Goal: Task Accomplishment & Management: Use online tool/utility

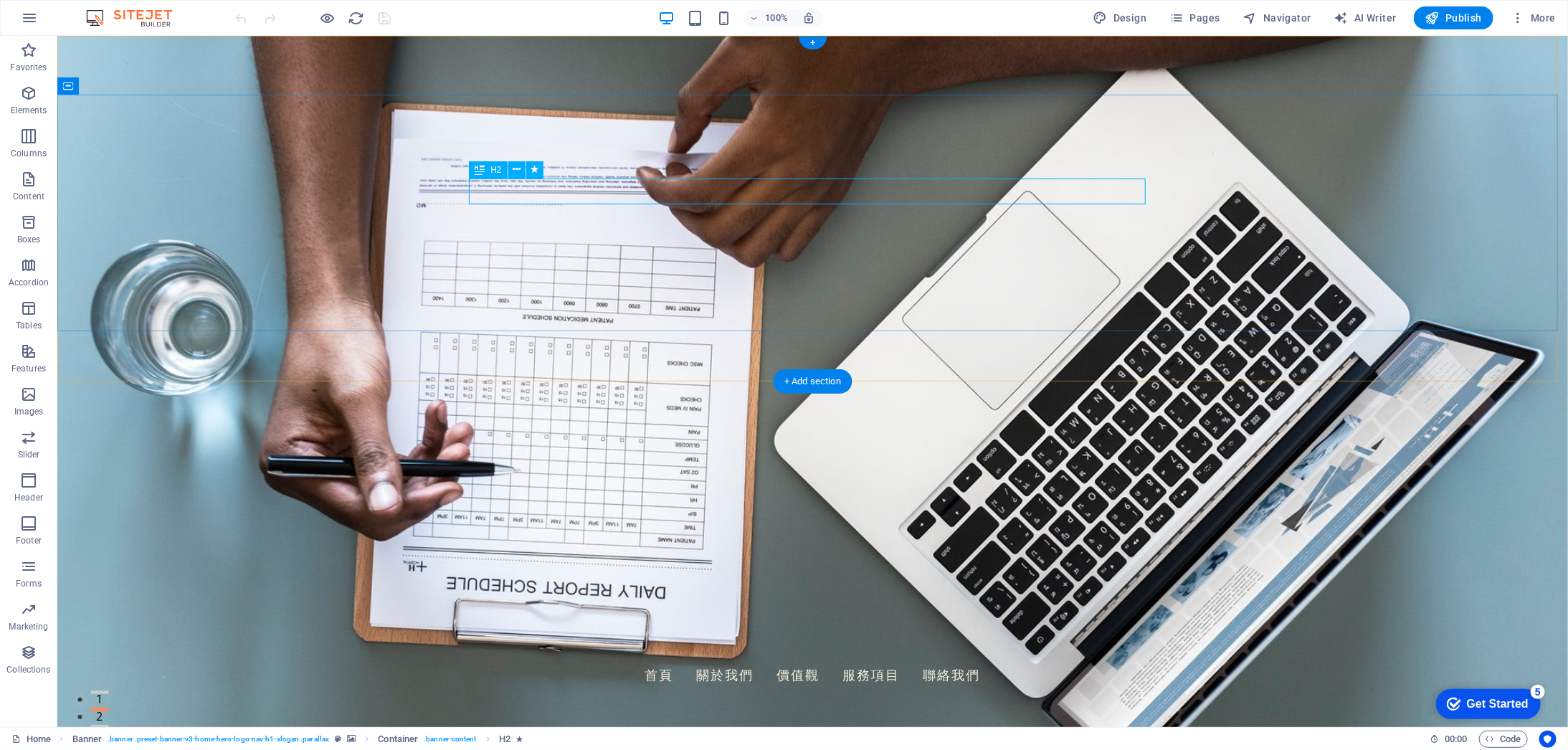
click at [497, 172] on span "H2" at bounding box center [495, 170] width 11 height 9
click at [517, 170] on icon at bounding box center [517, 170] width 8 height 16
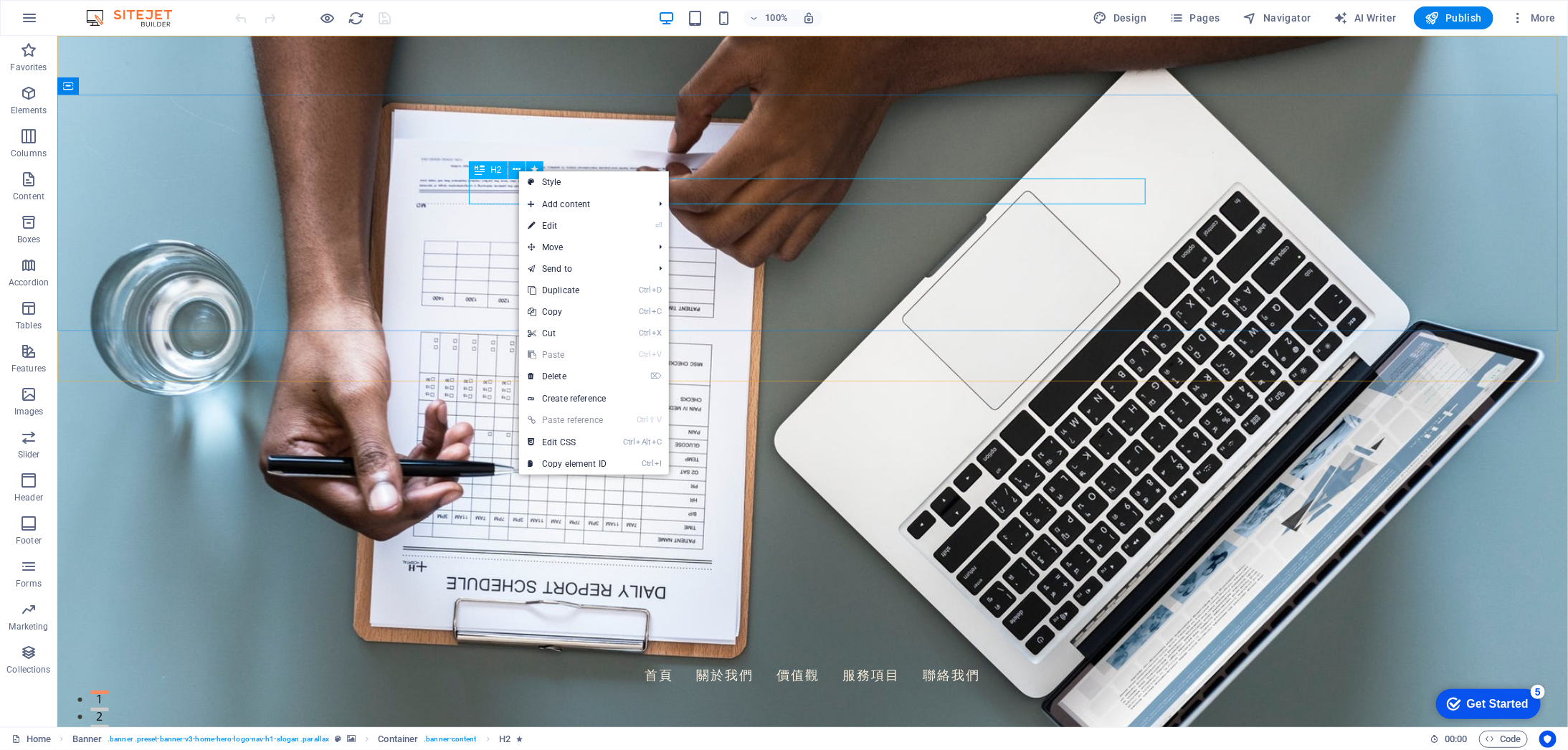
click at [478, 170] on icon at bounding box center [480, 170] width 10 height 17
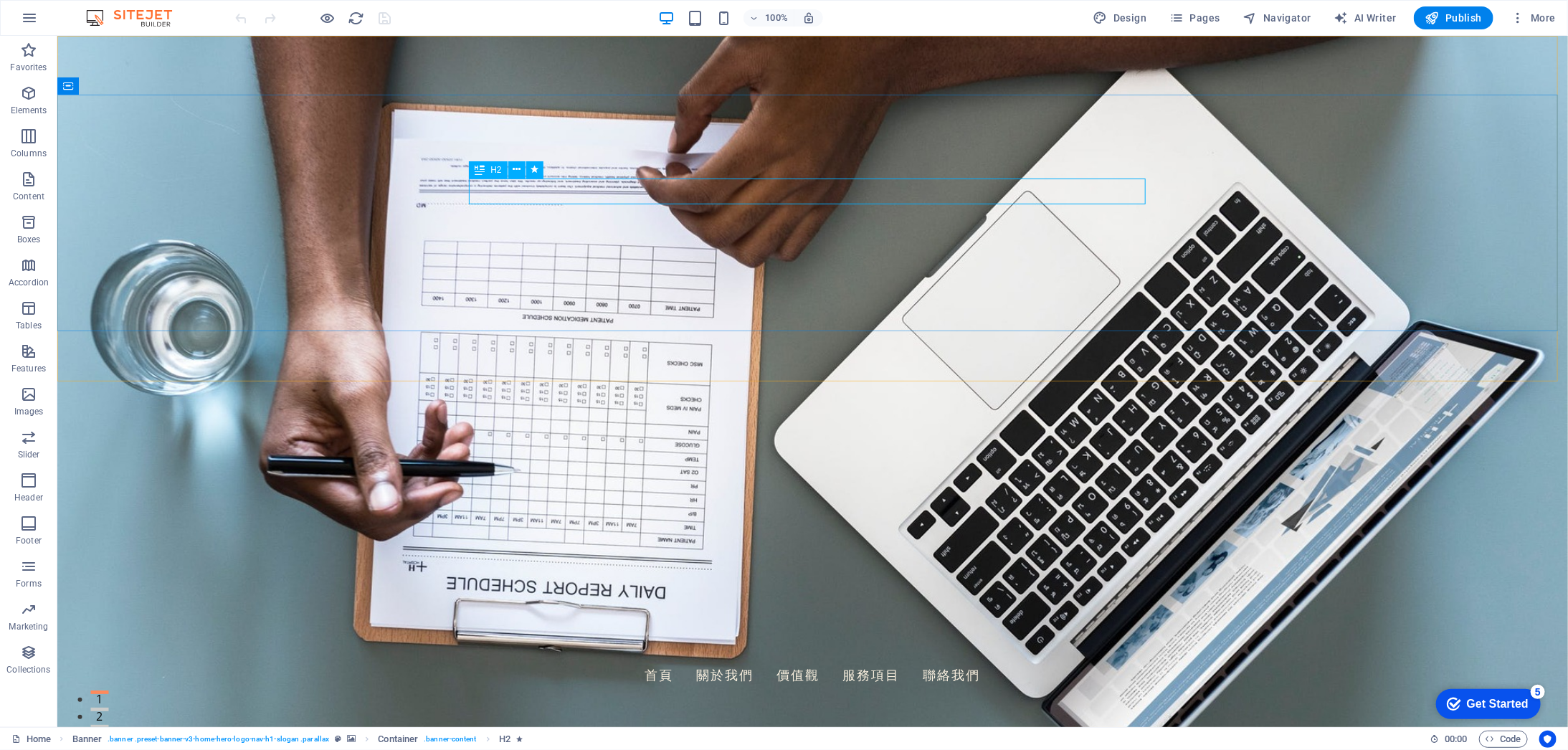
click at [478, 170] on icon at bounding box center [480, 170] width 10 height 17
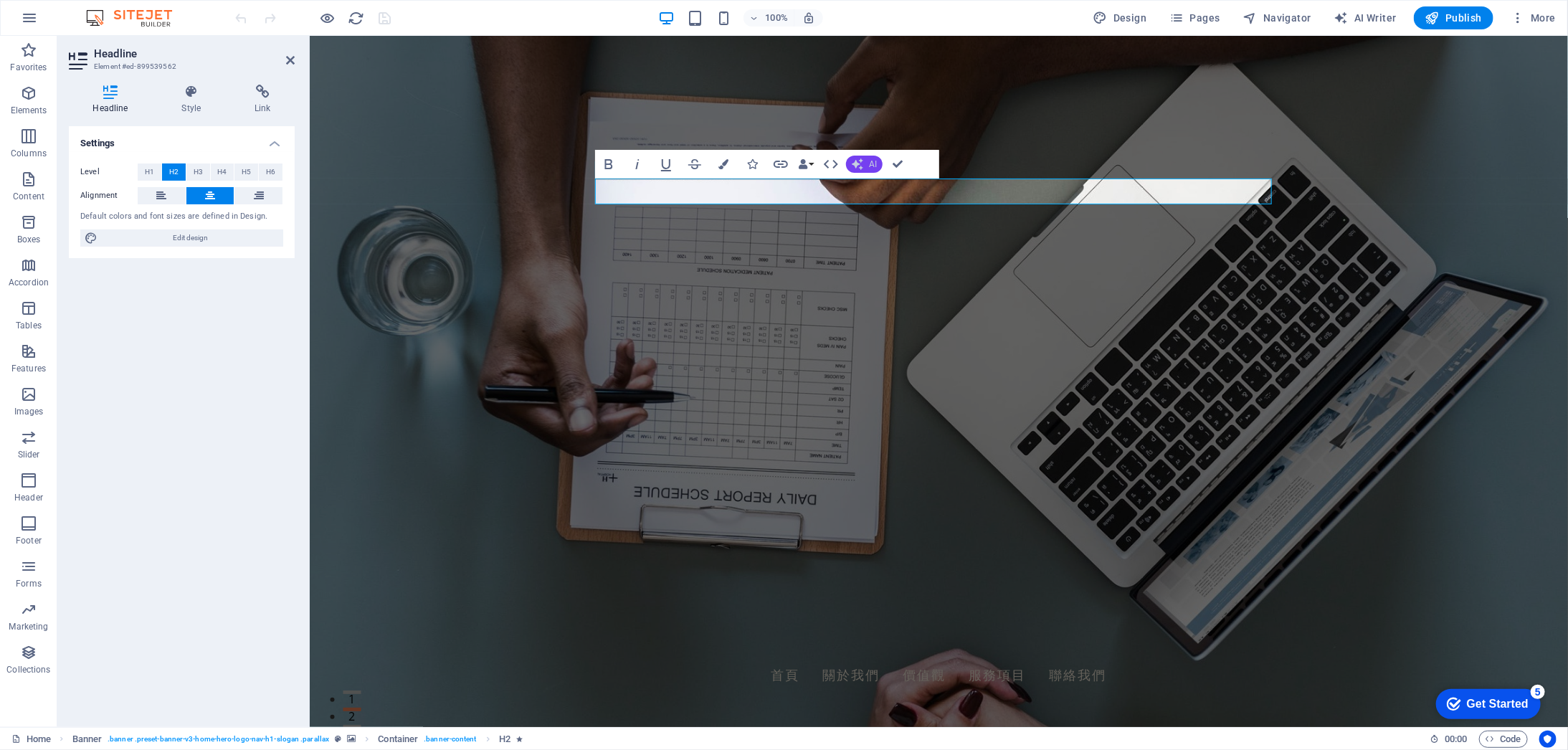
click at [864, 159] on button "AI" at bounding box center [864, 165] width 37 height 17
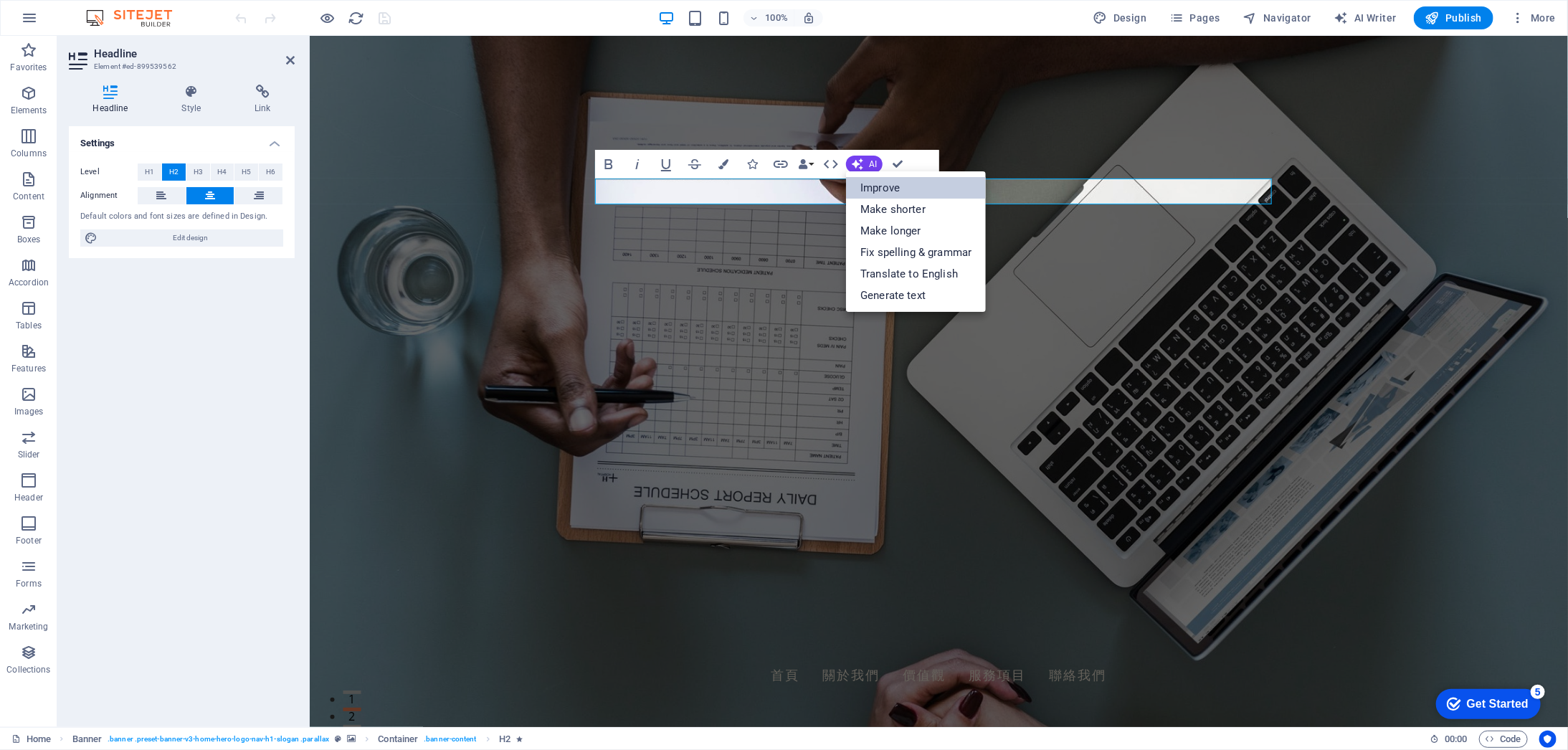
click at [912, 177] on link "Improve" at bounding box center [916, 188] width 140 height 21
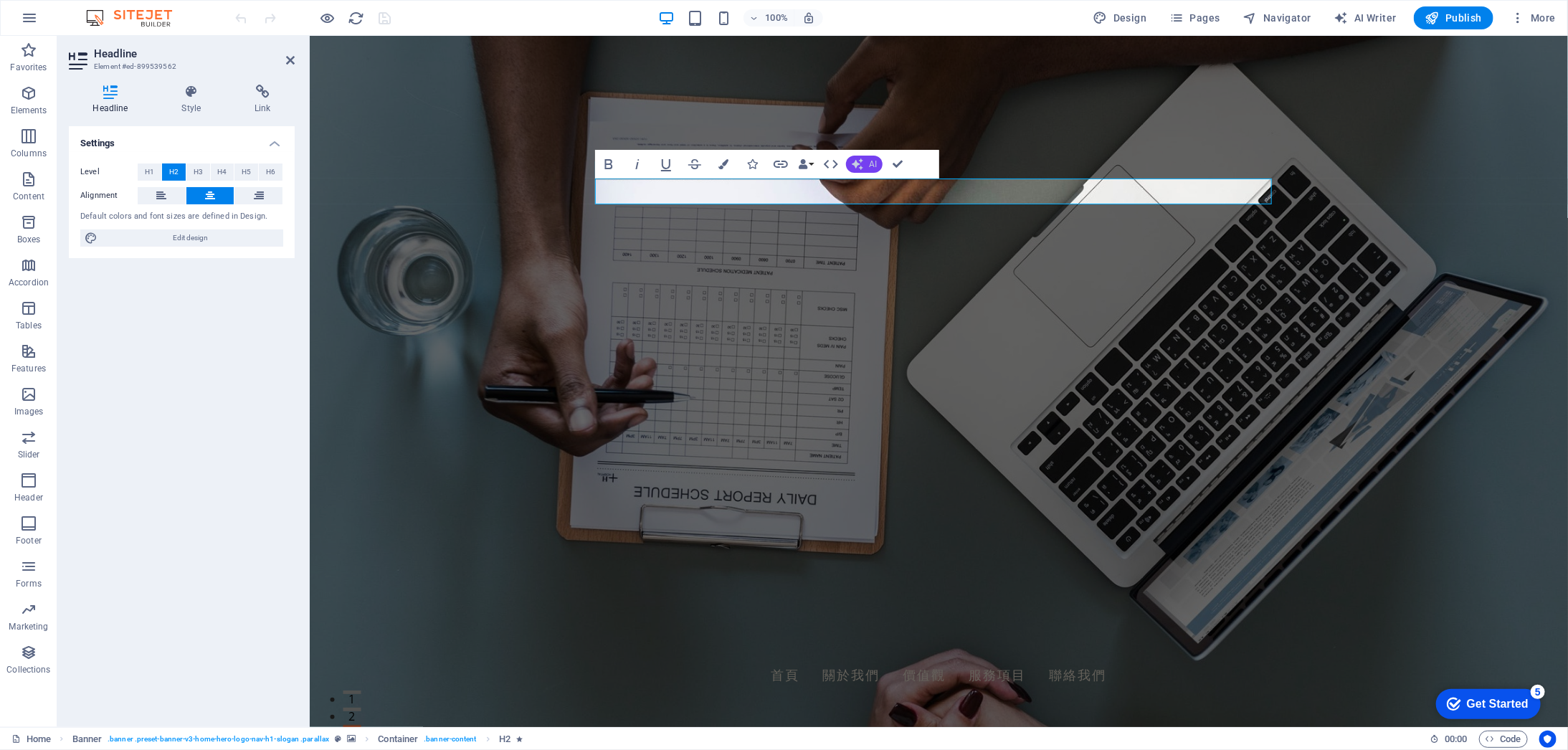
click at [869, 161] on span "AI" at bounding box center [872, 164] width 8 height 9
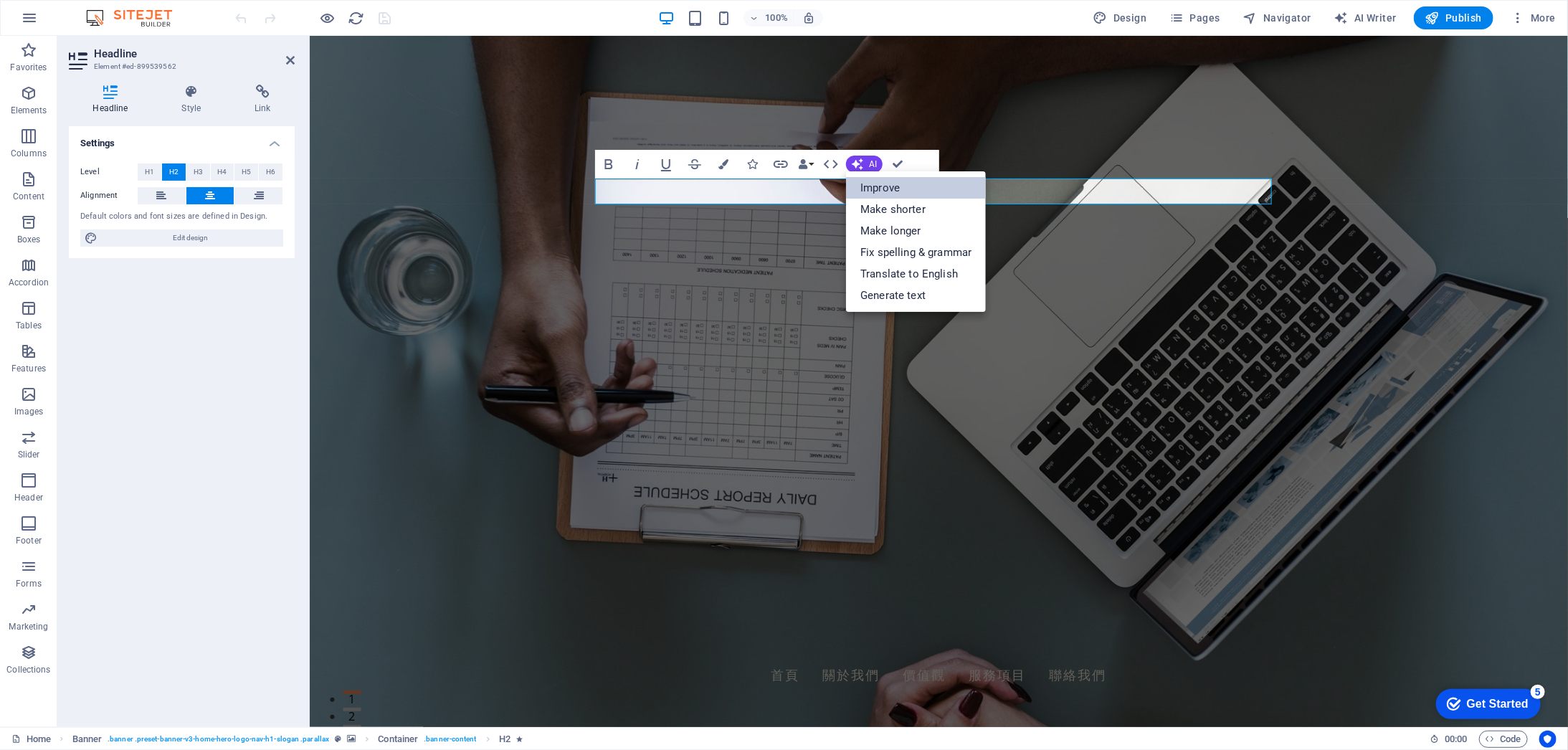
click at [904, 183] on link "Improve" at bounding box center [916, 188] width 140 height 21
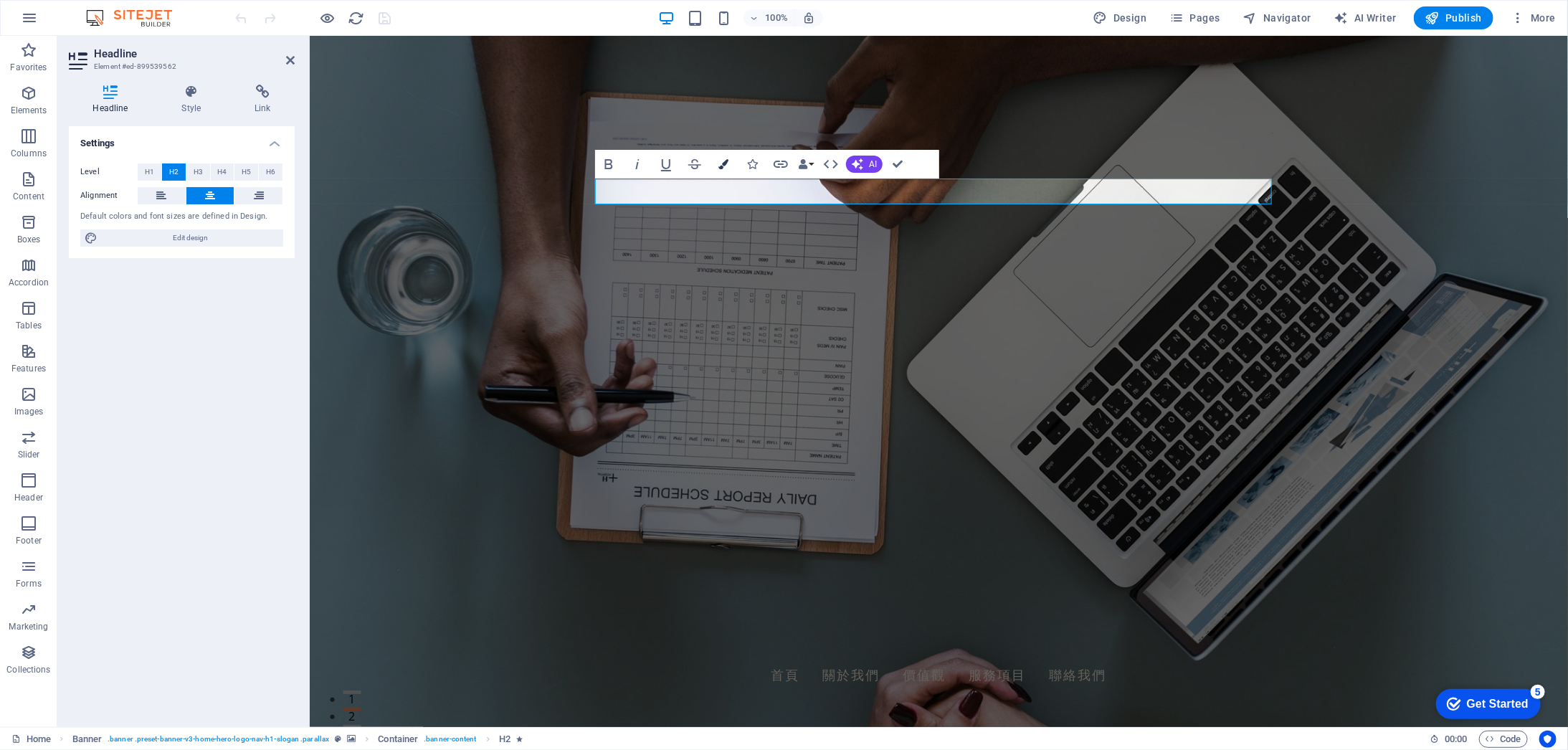
click at [729, 160] on button "Colors" at bounding box center [723, 165] width 27 height 29
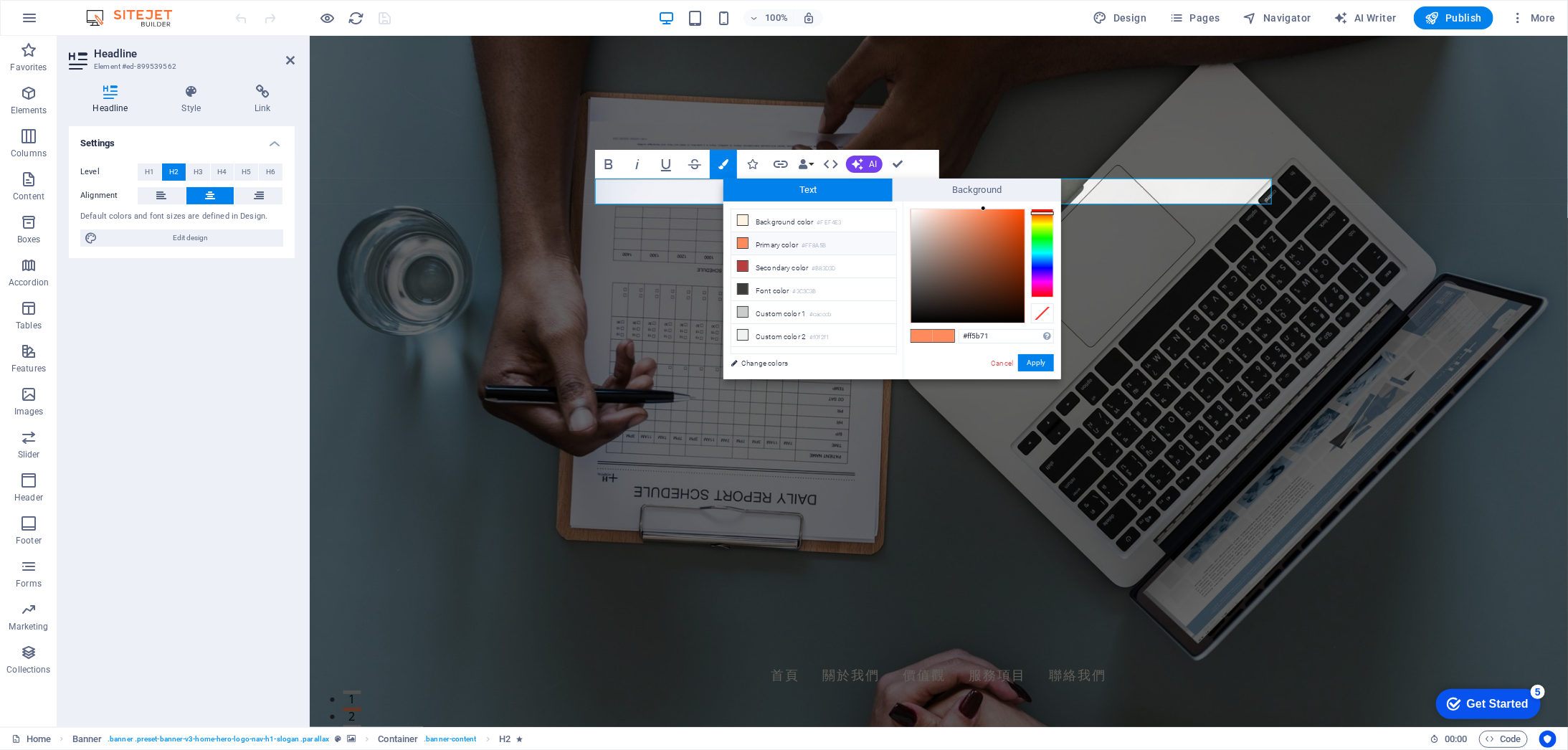
click at [1045, 295] on div at bounding box center [1043, 253] width 23 height 89
drag, startPoint x: 732, startPoint y: 326, endPoint x: 1041, endPoint y: 362, distance: 311.1
click at [1041, 362] on button "Apply" at bounding box center [1035, 362] width 36 height 17
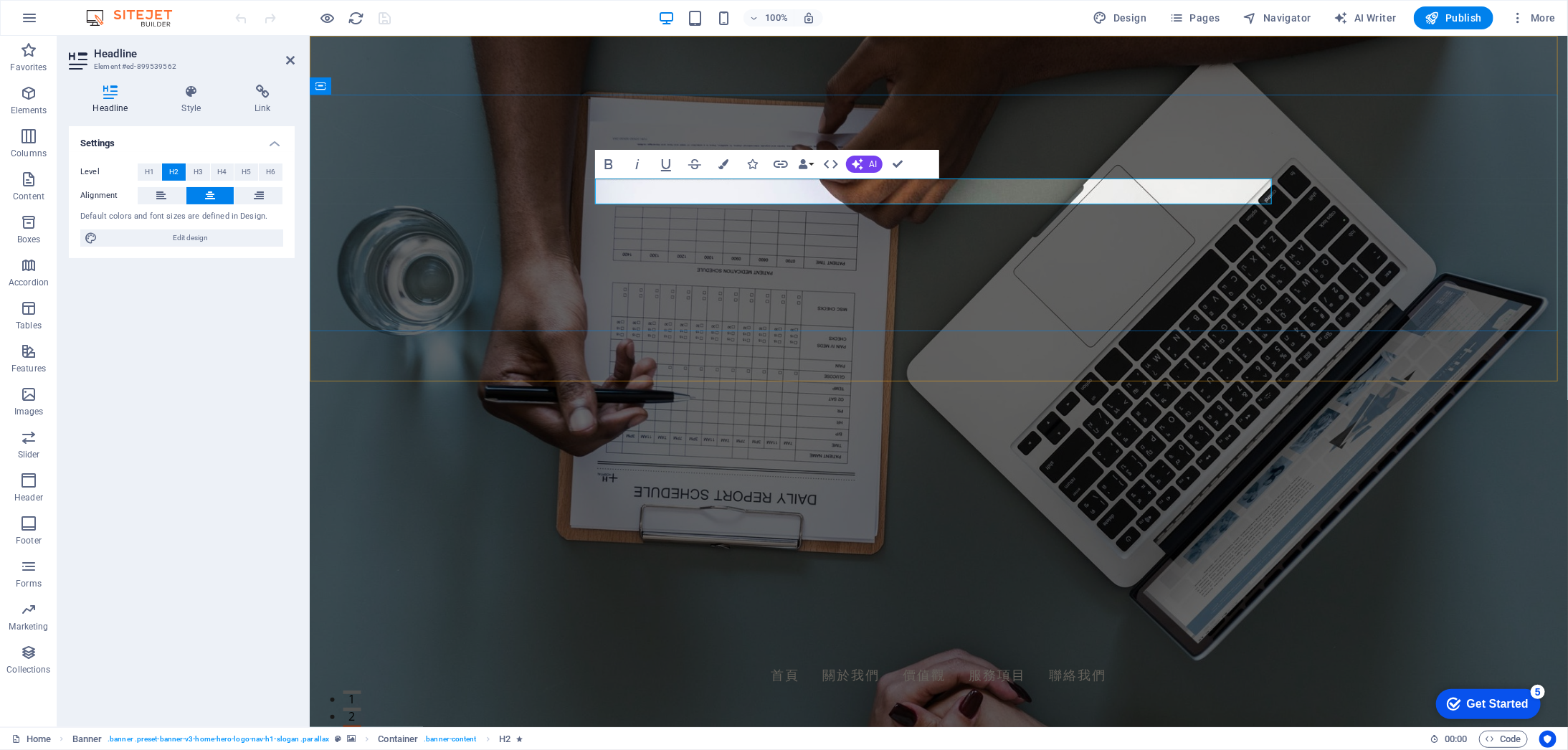
drag, startPoint x: 1087, startPoint y: 187, endPoint x: 746, endPoint y: 180, distance: 341.1
click at [723, 167] on icon "button" at bounding box center [723, 164] width 10 height 10
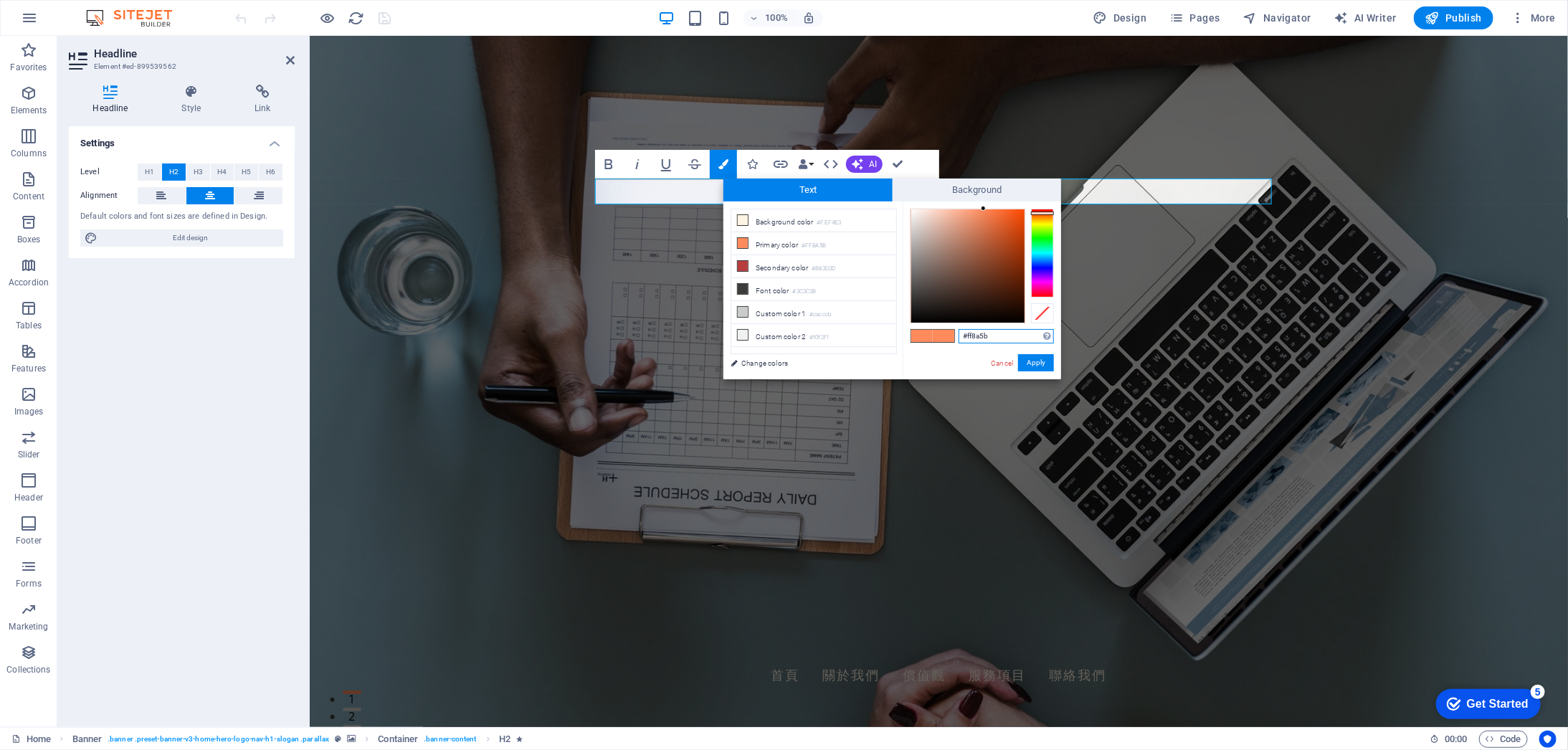
click at [1041, 294] on div at bounding box center [1043, 253] width 23 height 89
type input "#ff5b81"
click at [1041, 294] on div at bounding box center [1043, 294] width 23 height 4
click at [1032, 362] on button "Apply" at bounding box center [1035, 362] width 36 height 17
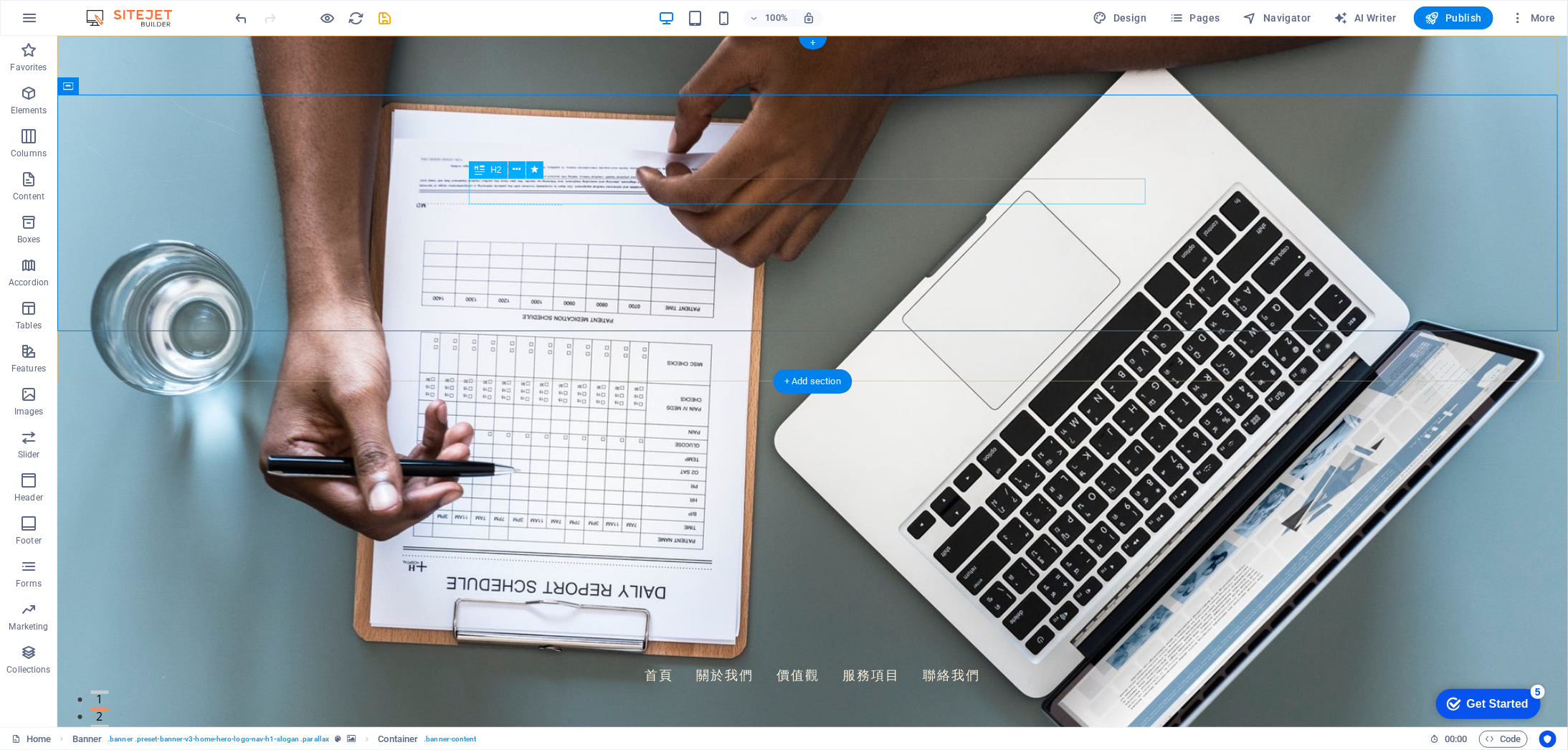
drag, startPoint x: 998, startPoint y: 181, endPoint x: 985, endPoint y: 184, distance: 13.3
drag, startPoint x: 969, startPoint y: 187, endPoint x: 503, endPoint y: 178, distance: 466.1
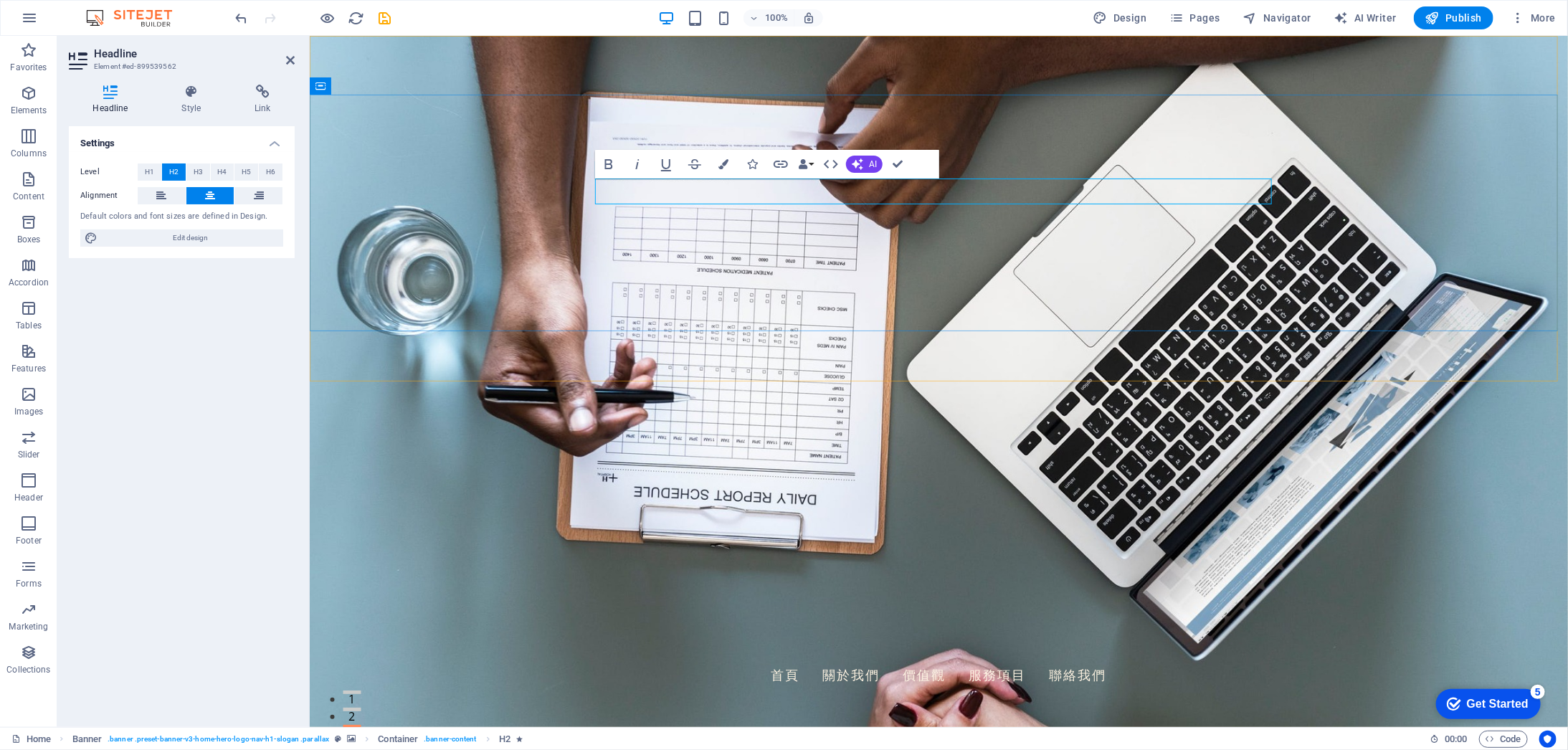
drag, startPoint x: 1092, startPoint y: 186, endPoint x: 766, endPoint y: 186, distance: 326.0
drag, startPoint x: 789, startPoint y: 189, endPoint x: 1133, endPoint y: 194, distance: 344.0
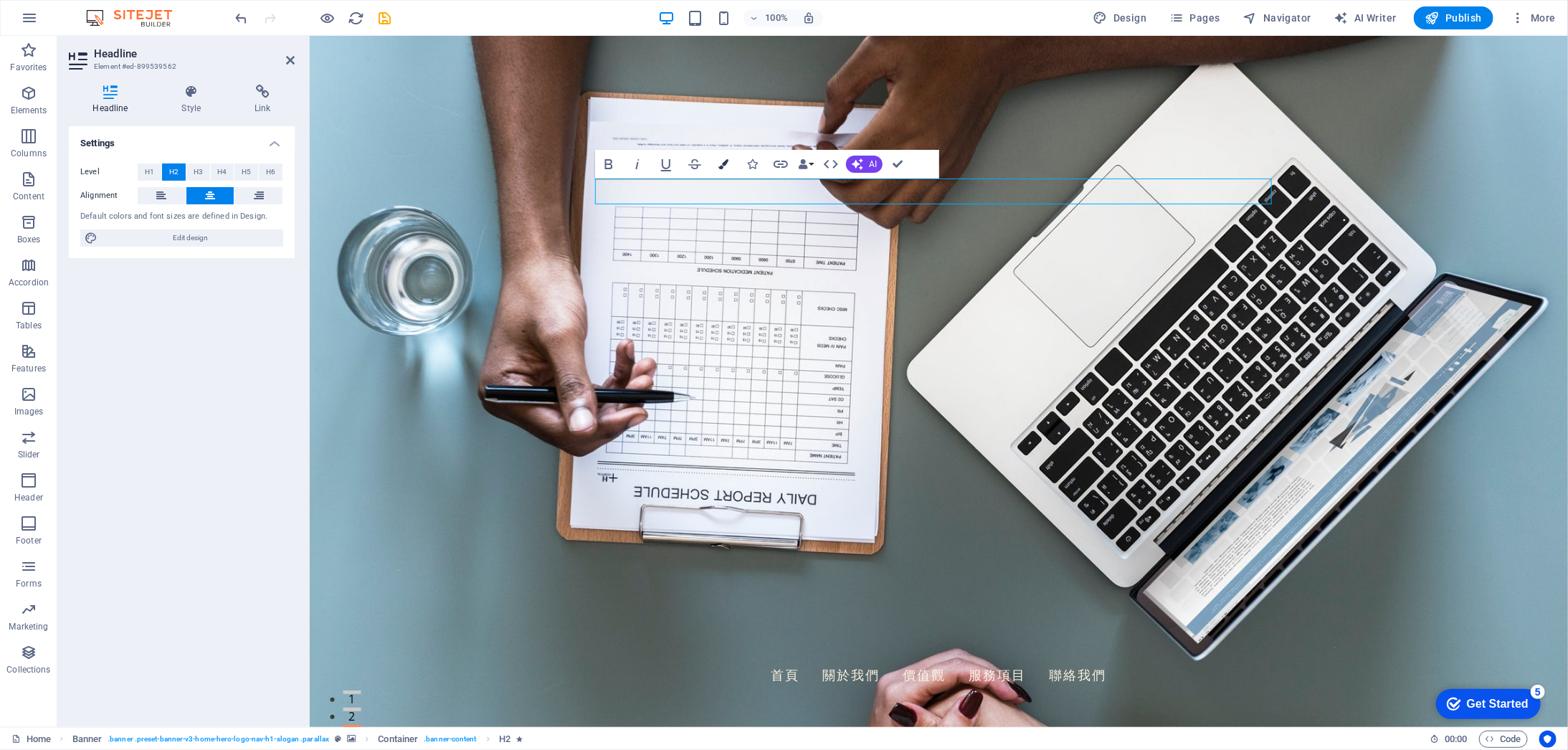
click at [720, 164] on icon "button" at bounding box center [723, 164] width 10 height 10
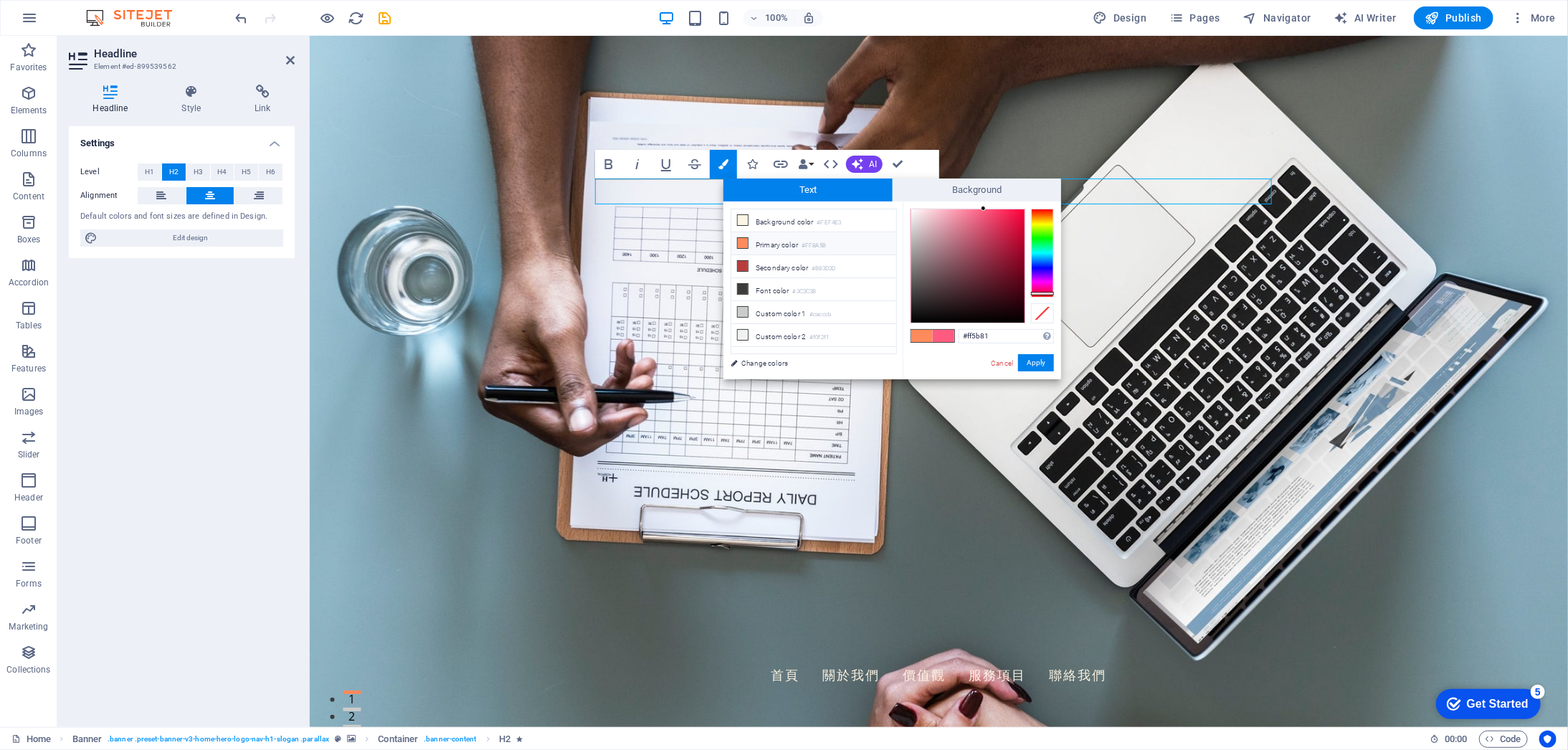
click at [1044, 296] on div at bounding box center [1043, 253] width 23 height 89
drag, startPoint x: 1044, startPoint y: 293, endPoint x: 1048, endPoint y: 205, distance: 88.1
click at [1048, 205] on div "#ff5b5b Supported formats #0852ed rgb(8, 82, 237) rgba(8, 82, 237, 90%) hsv(221…" at bounding box center [981, 394] width 158 height 386
drag, startPoint x: 982, startPoint y: 208, endPoint x: 1027, endPoint y: 205, distance: 45.1
click at [1027, 205] on div "#ff0000 Supported formats #0852ed rgb(8, 82, 237) rgba(8, 82, 237, 90%) hsv(221…" at bounding box center [981, 394] width 158 height 386
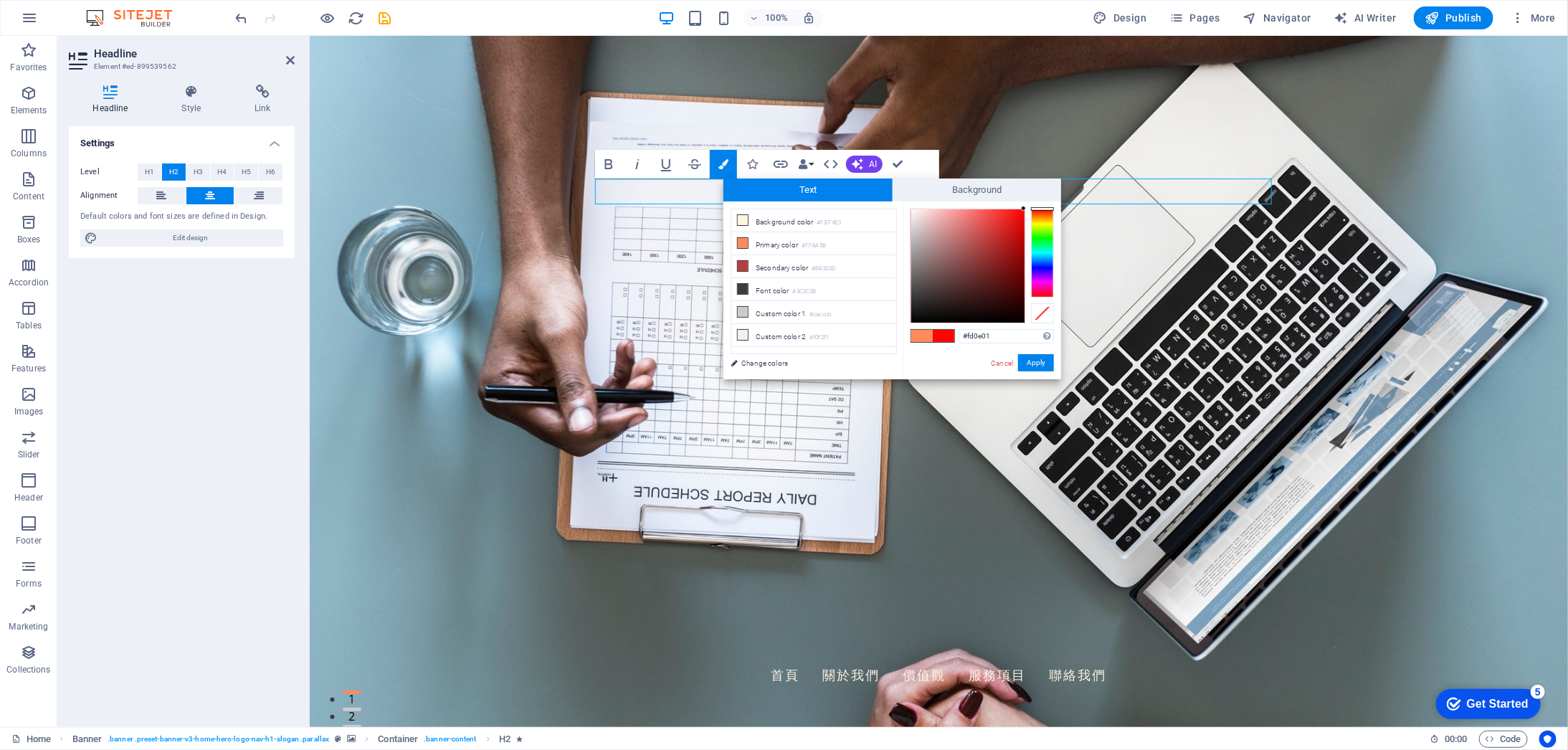
type input "#fc1a01"
click at [1023, 210] on div at bounding box center [1022, 209] width 5 height 5
click at [1042, 357] on button "Apply" at bounding box center [1035, 362] width 36 height 17
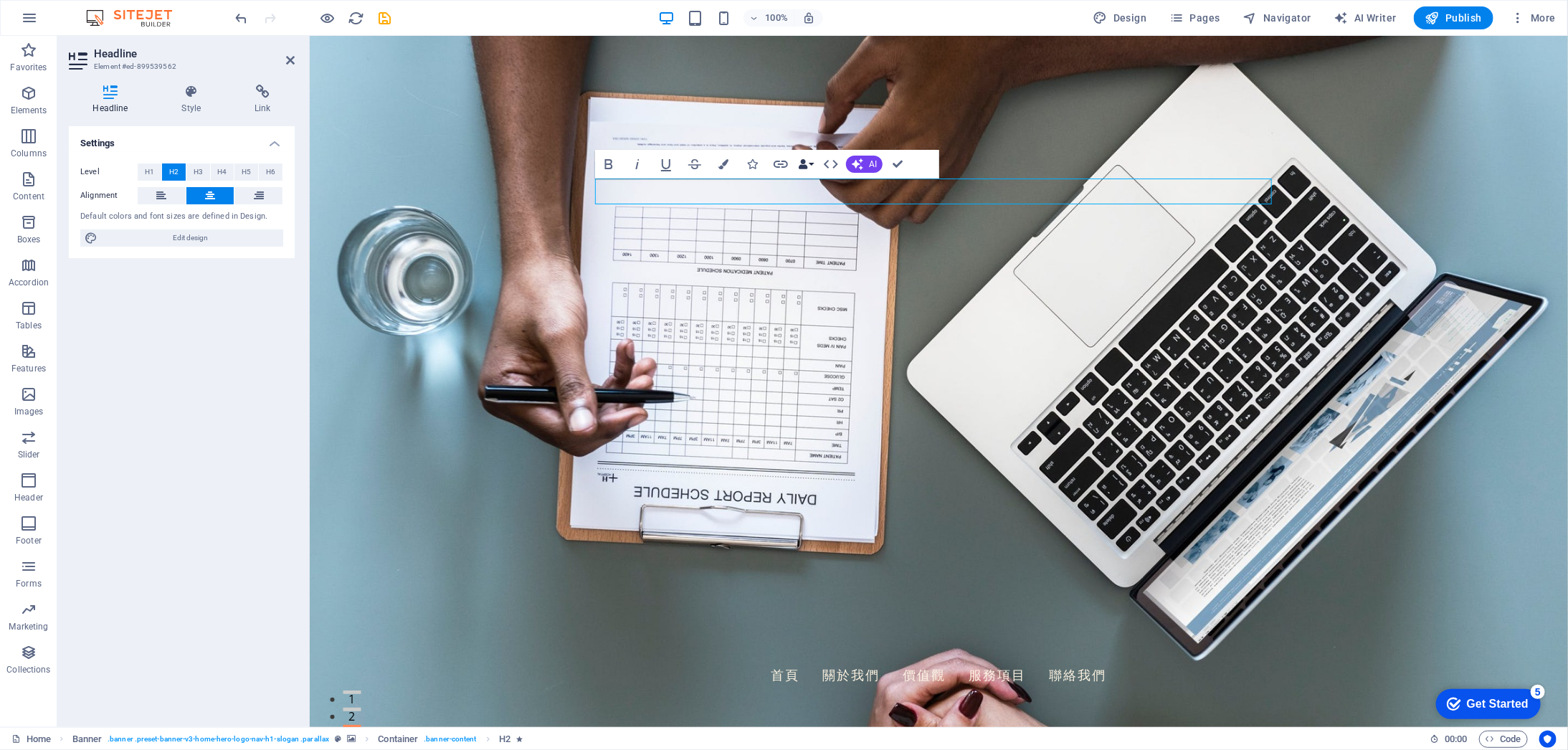
click at [804, 161] on icon "button" at bounding box center [802, 164] width 10 height 10
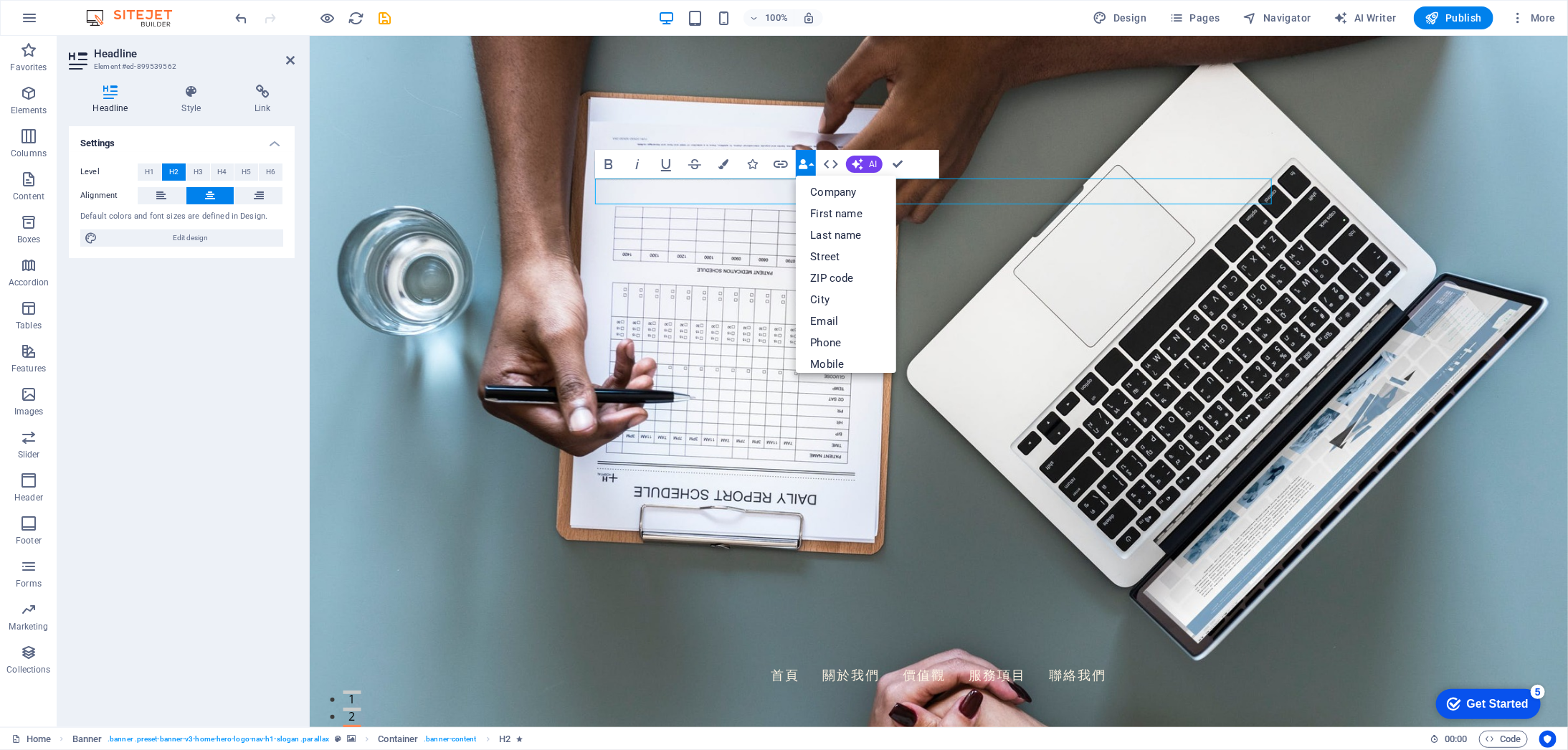
click at [804, 161] on icon "button" at bounding box center [802, 164] width 10 height 10
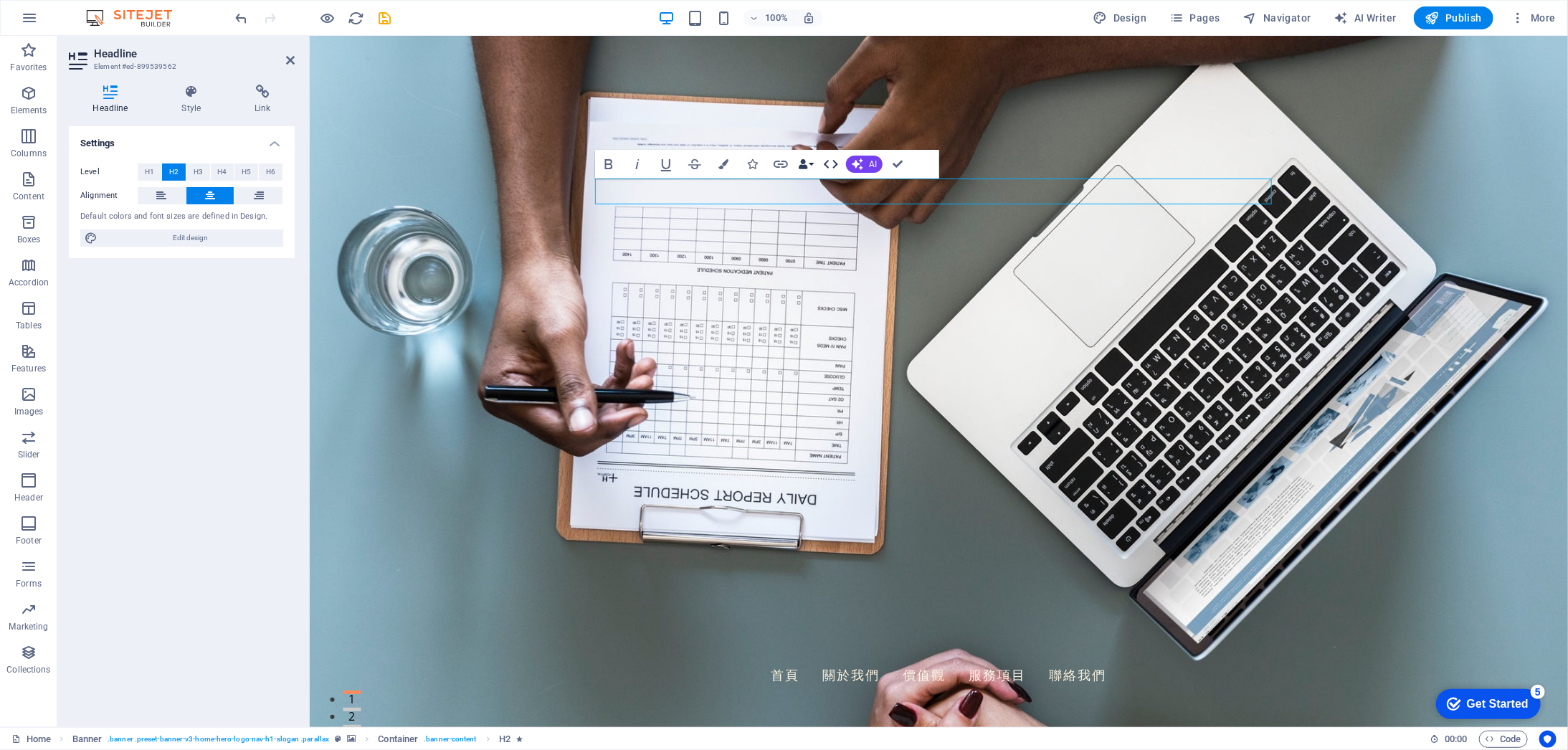
click at [834, 163] on icon "button" at bounding box center [831, 165] width 17 height 17
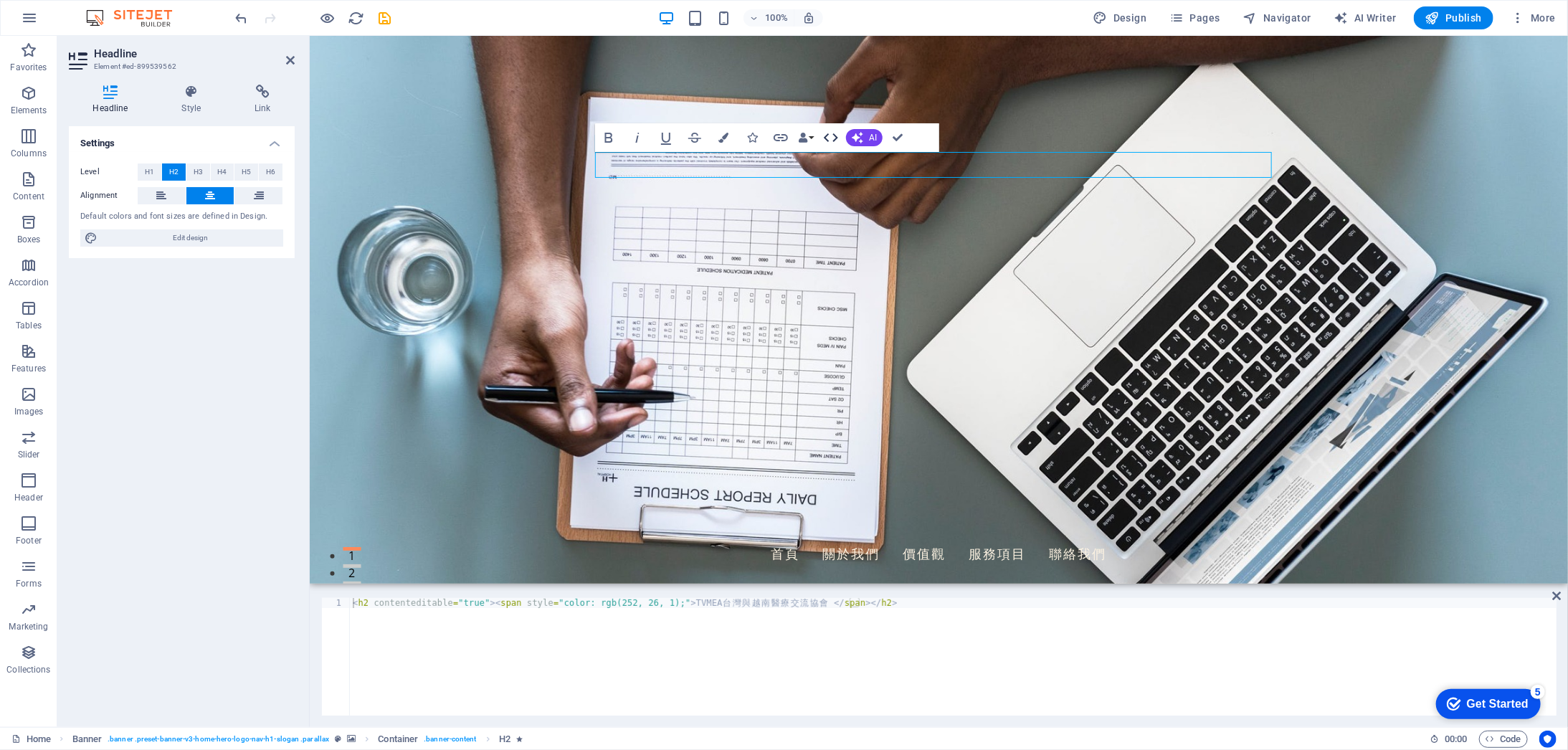
click at [827, 139] on icon "button" at bounding box center [831, 138] width 15 height 9
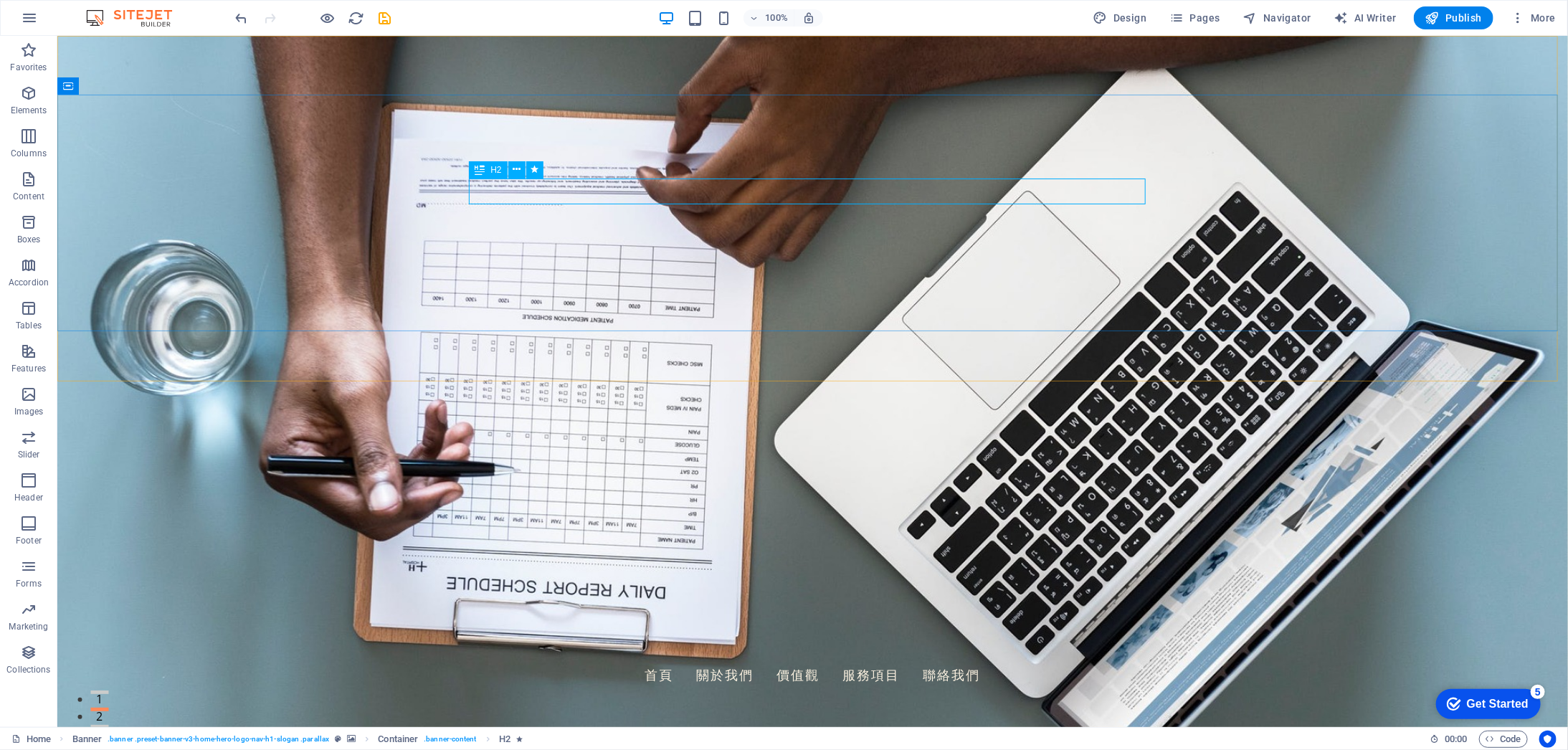
click at [499, 172] on span "H2" at bounding box center [495, 170] width 11 height 9
click at [480, 170] on icon at bounding box center [480, 170] width 10 height 17
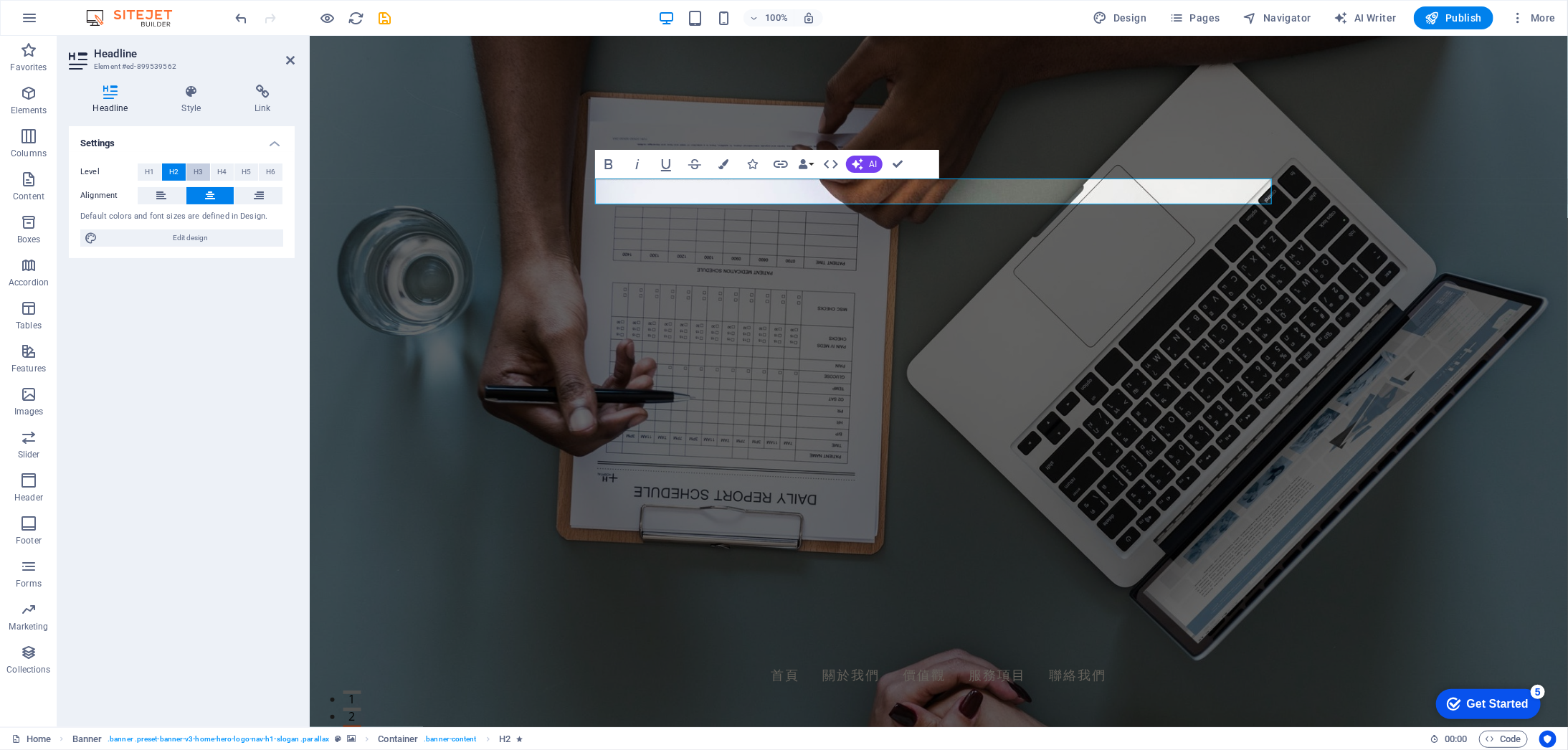
click at [191, 171] on button "H3" at bounding box center [198, 172] width 23 height 17
click at [153, 168] on button "H1" at bounding box center [149, 172] width 23 height 17
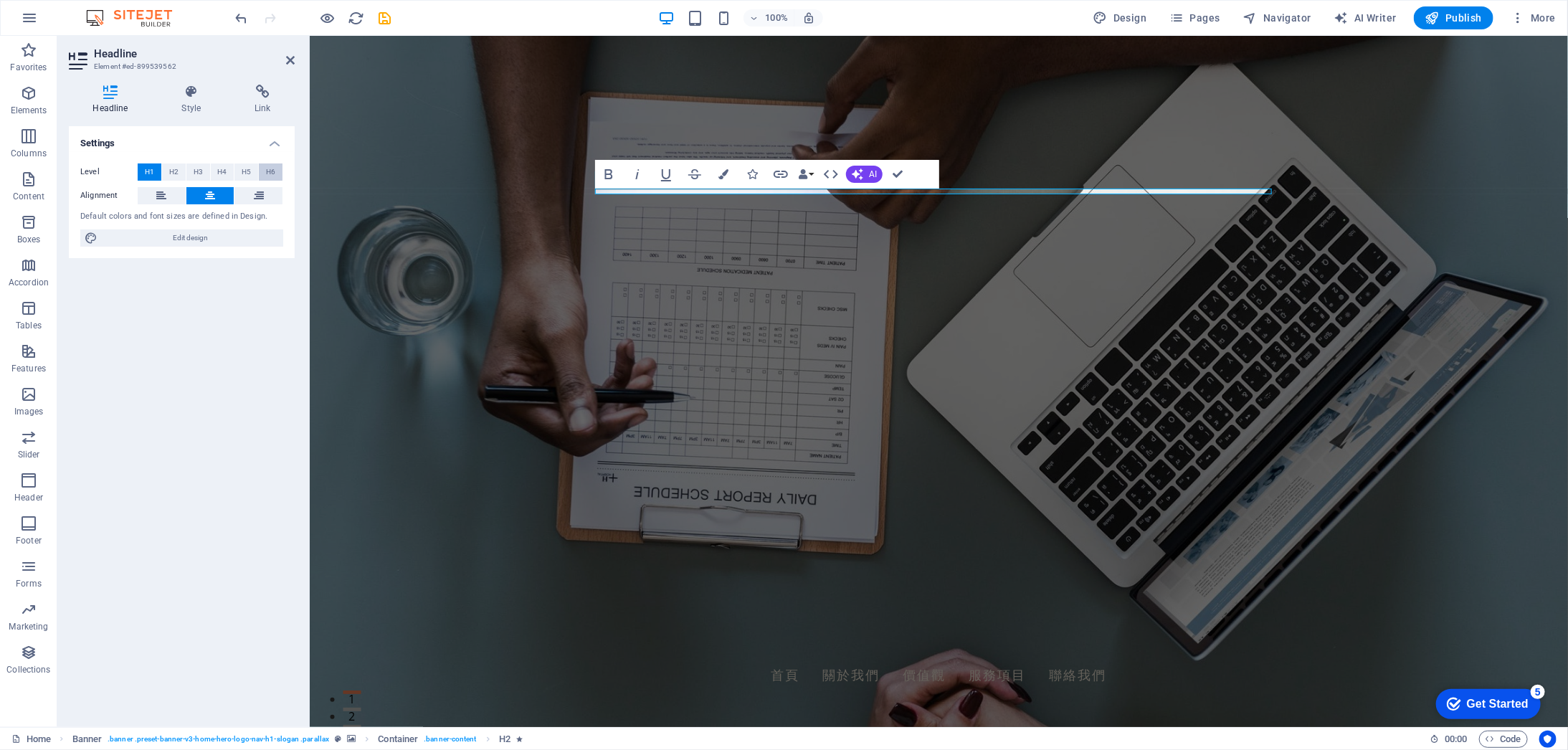
click at [277, 176] on button "H6" at bounding box center [270, 172] width 23 height 17
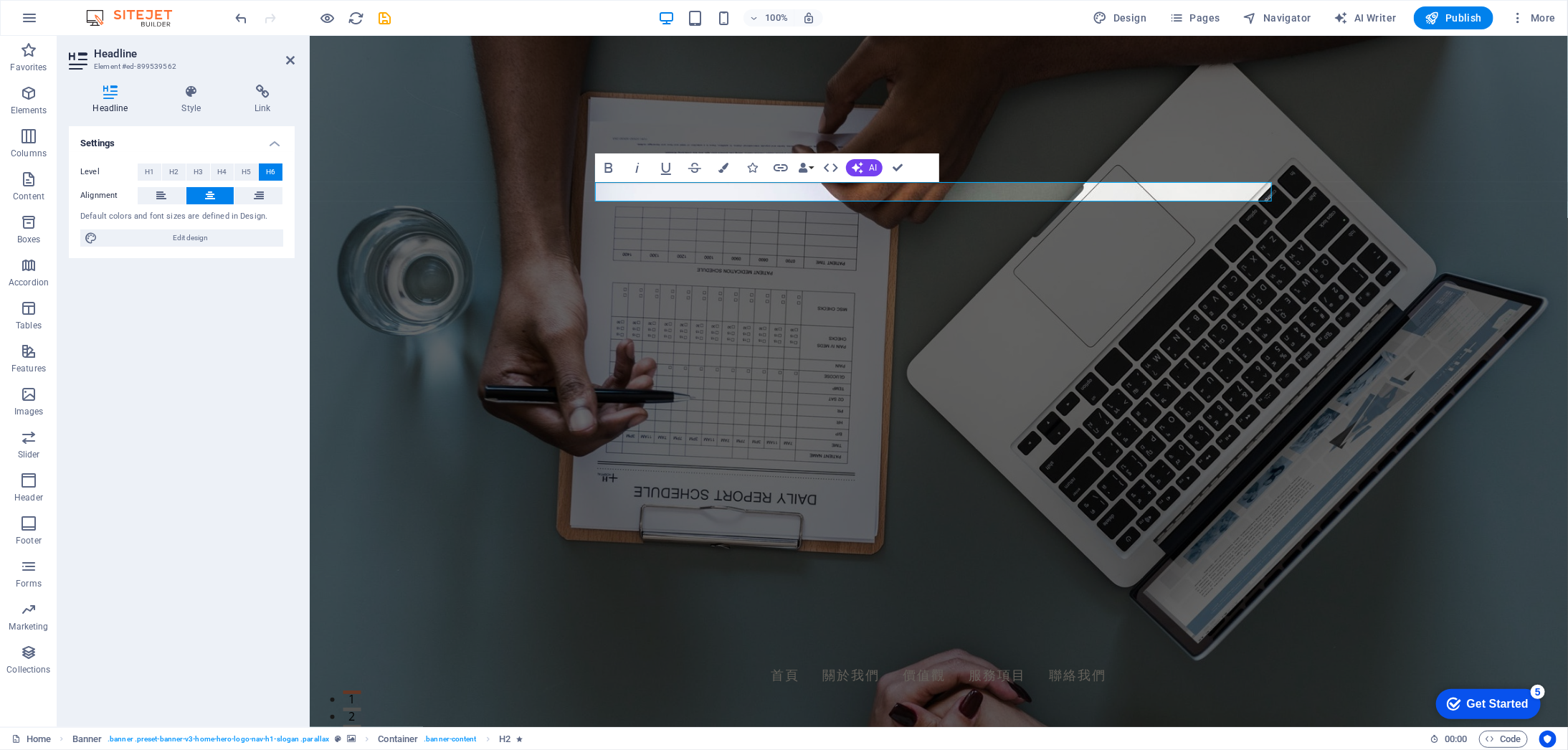
click at [276, 141] on h4 "Settings" at bounding box center [181, 139] width 226 height 26
click at [276, 141] on h4 "Settings" at bounding box center [181, 143] width 226 height 35
click at [144, 170] on button "H1" at bounding box center [149, 172] width 23 height 17
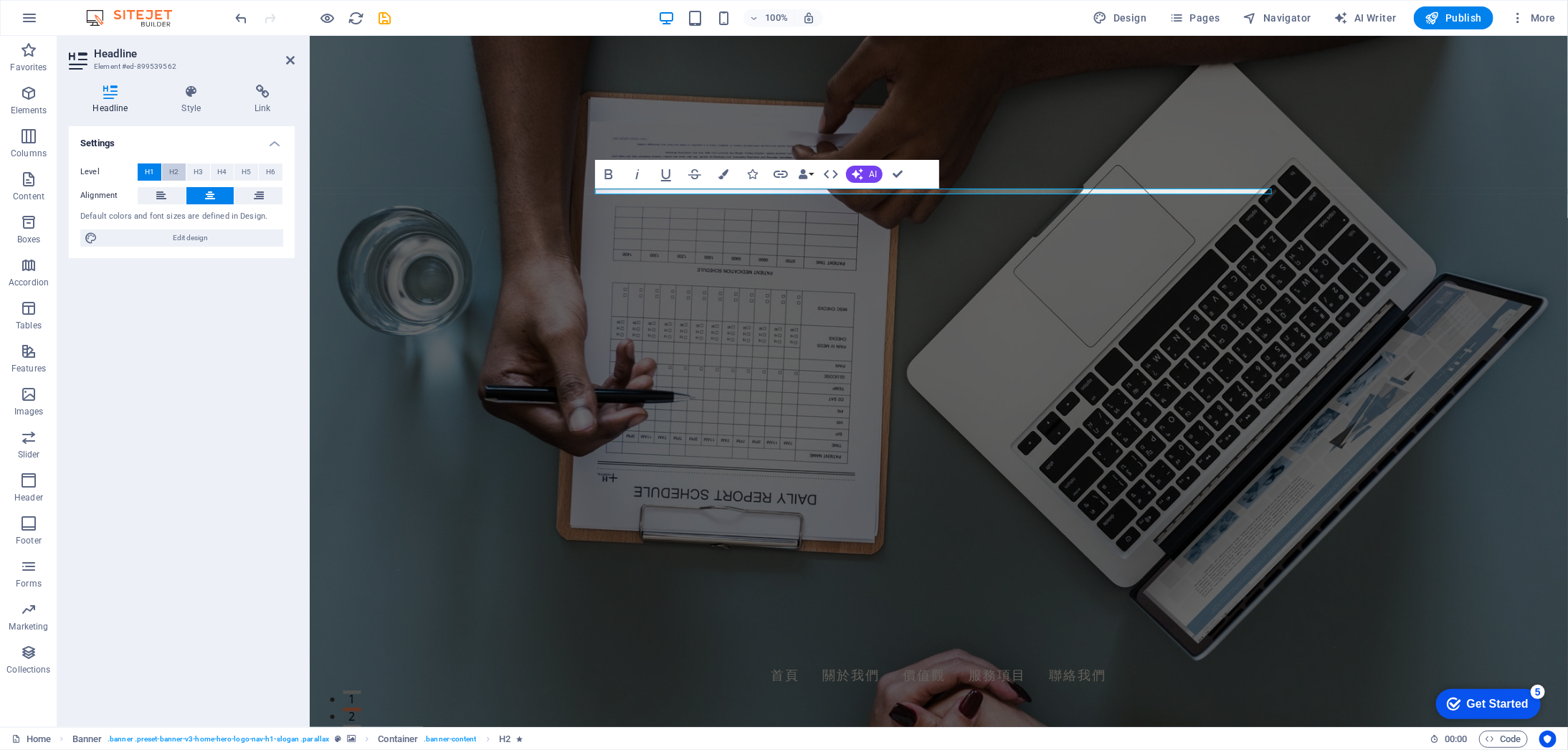
click at [174, 170] on span "H2" at bounding box center [174, 172] width 10 height 17
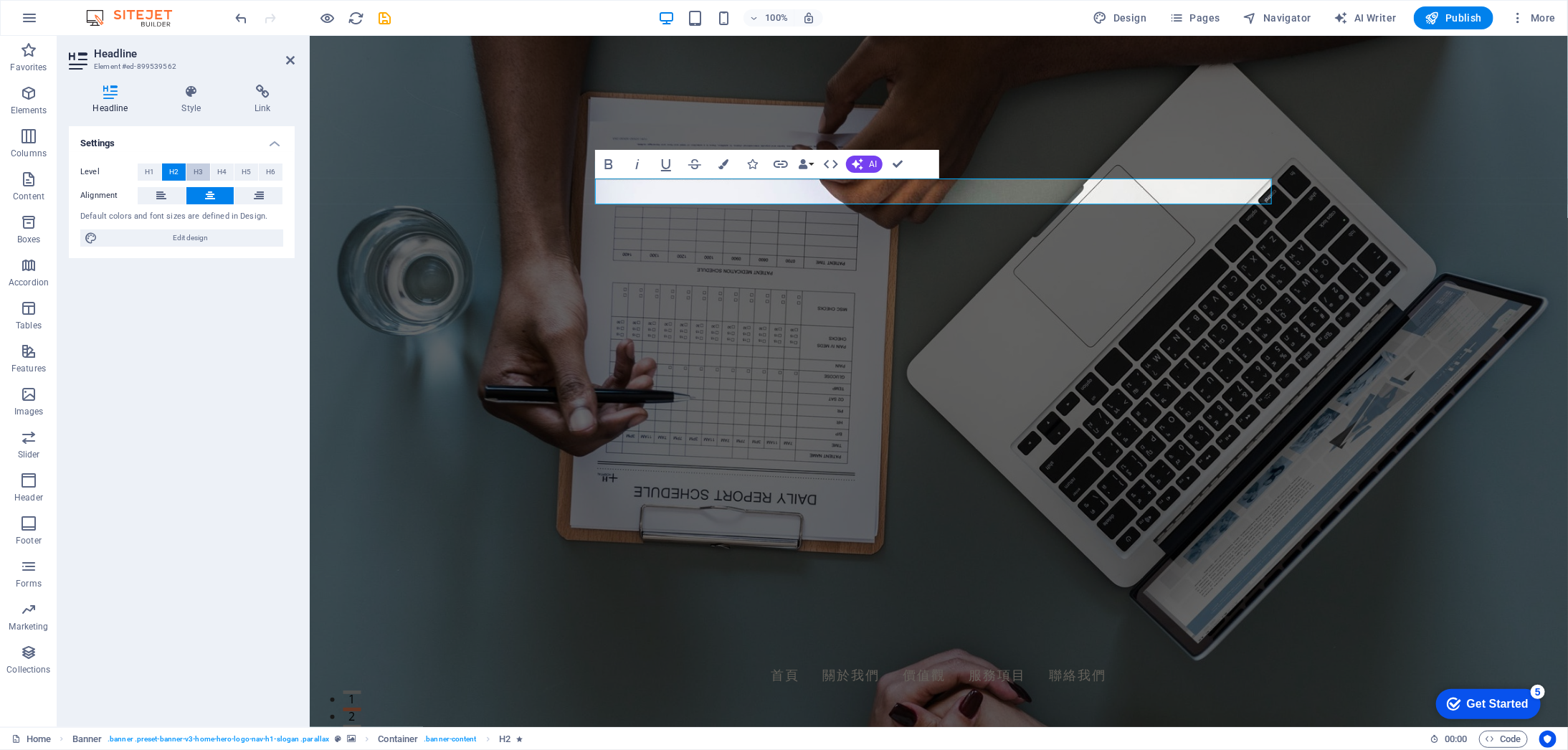
click at [198, 168] on span "H3" at bounding box center [199, 172] width 10 height 17
click at [216, 170] on button "H4" at bounding box center [222, 172] width 23 height 17
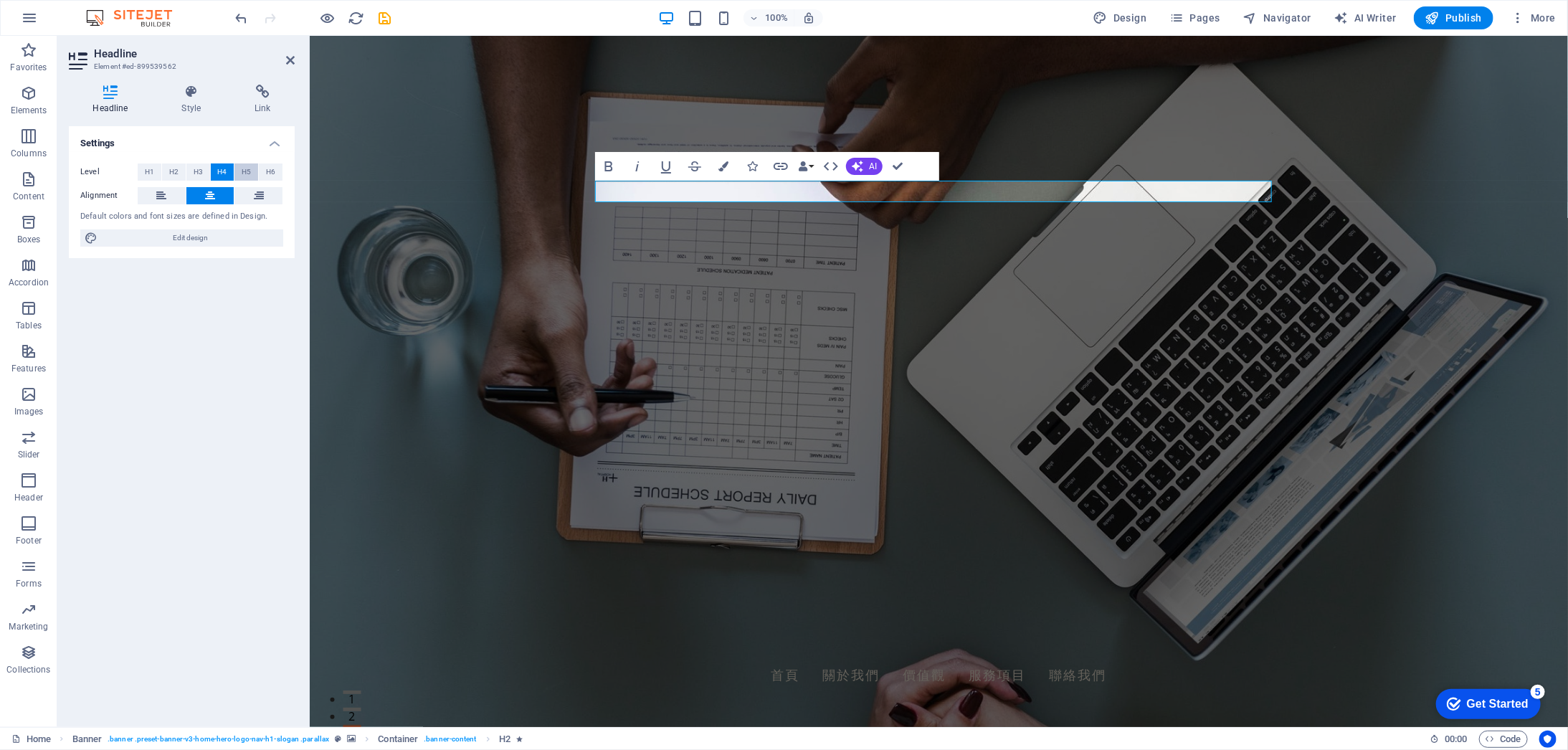
click at [242, 172] on span "H5" at bounding box center [246, 172] width 10 height 17
click at [269, 172] on span "H6" at bounding box center [270, 172] width 10 height 17
click at [176, 177] on span "H2" at bounding box center [174, 172] width 10 height 17
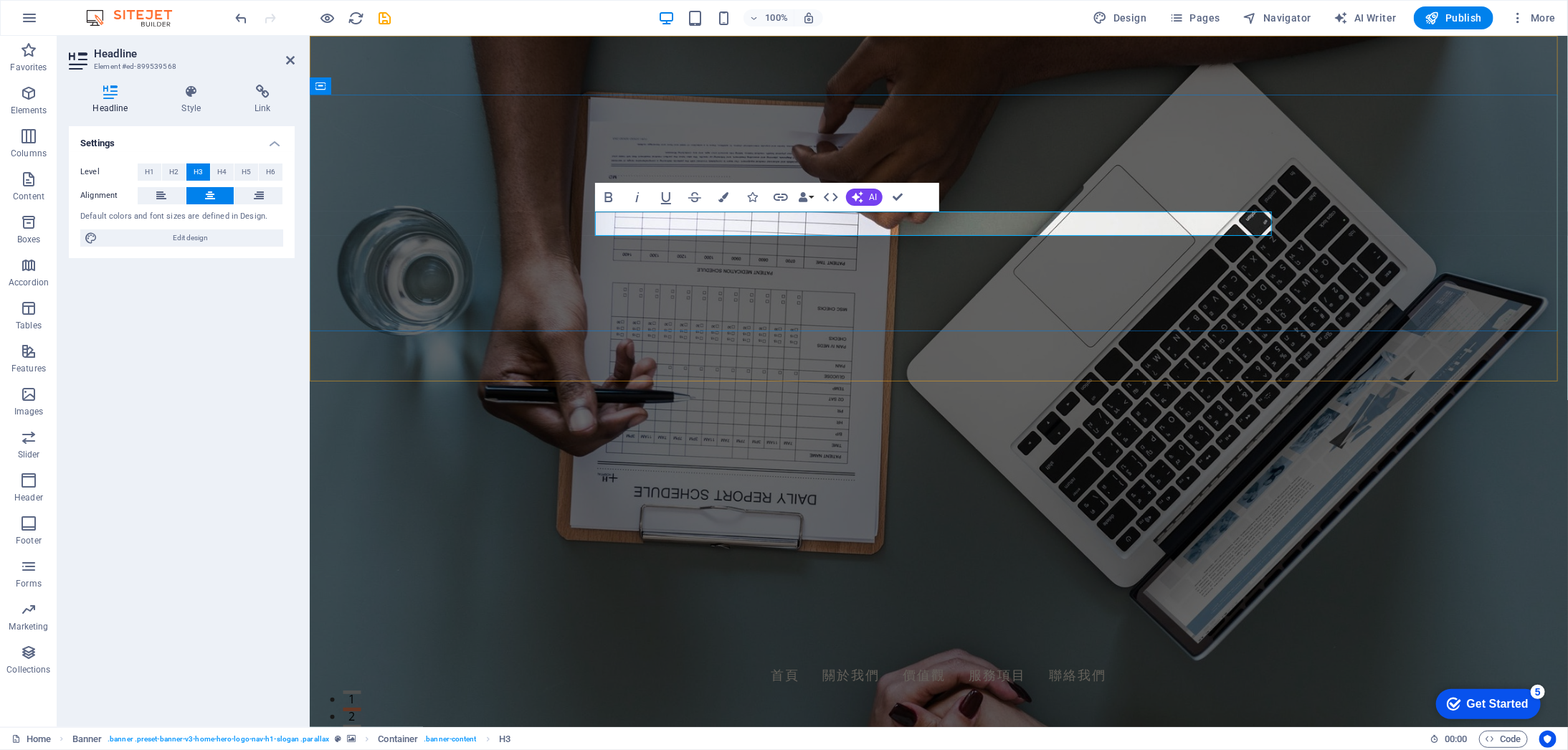
click at [729, 197] on button "Colors" at bounding box center [723, 198] width 27 height 29
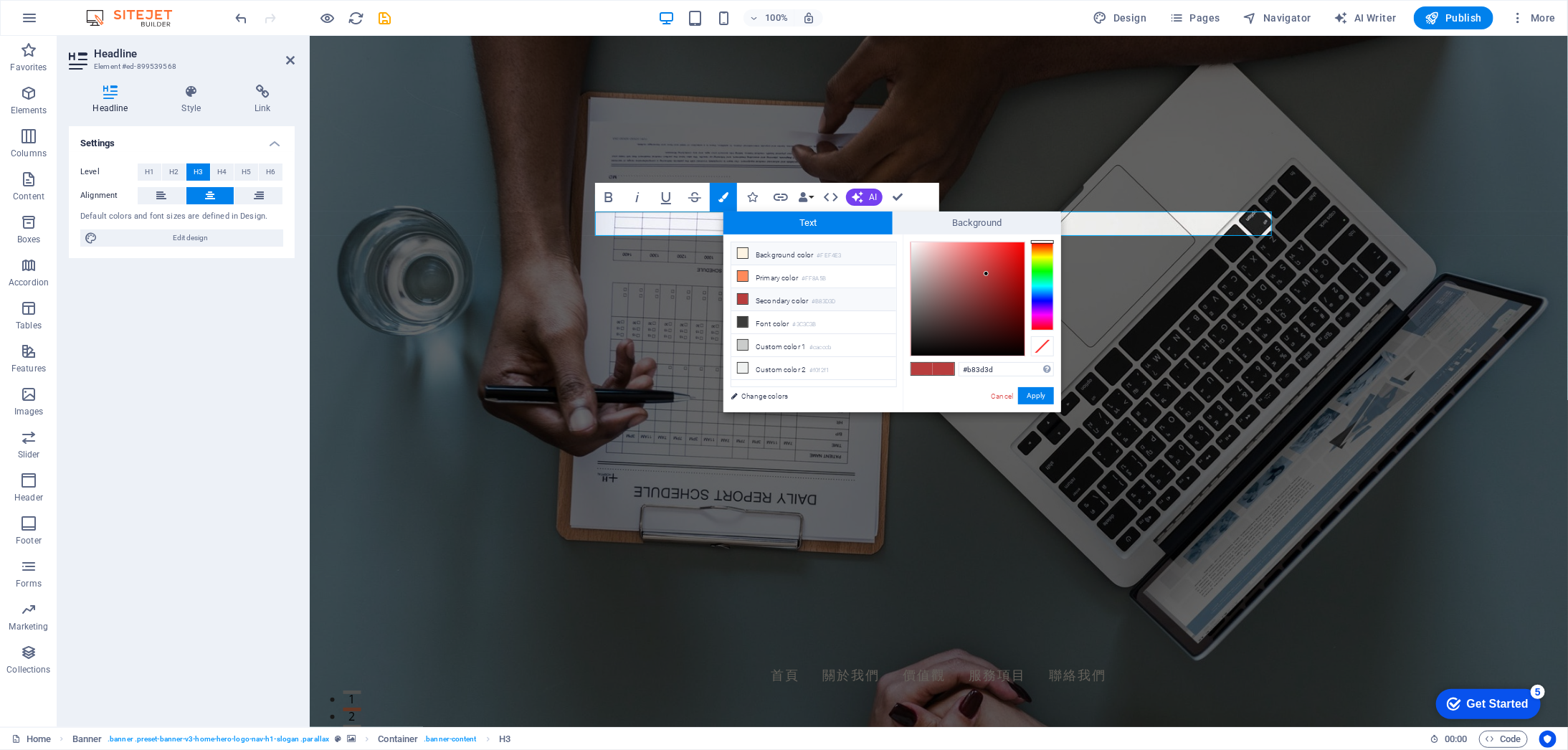
click at [744, 255] on icon at bounding box center [742, 253] width 10 height 10
type input "#fef4e3"
click at [744, 255] on icon at bounding box center [742, 253] width 10 height 10
click at [1036, 391] on button "Apply" at bounding box center [1035, 395] width 36 height 17
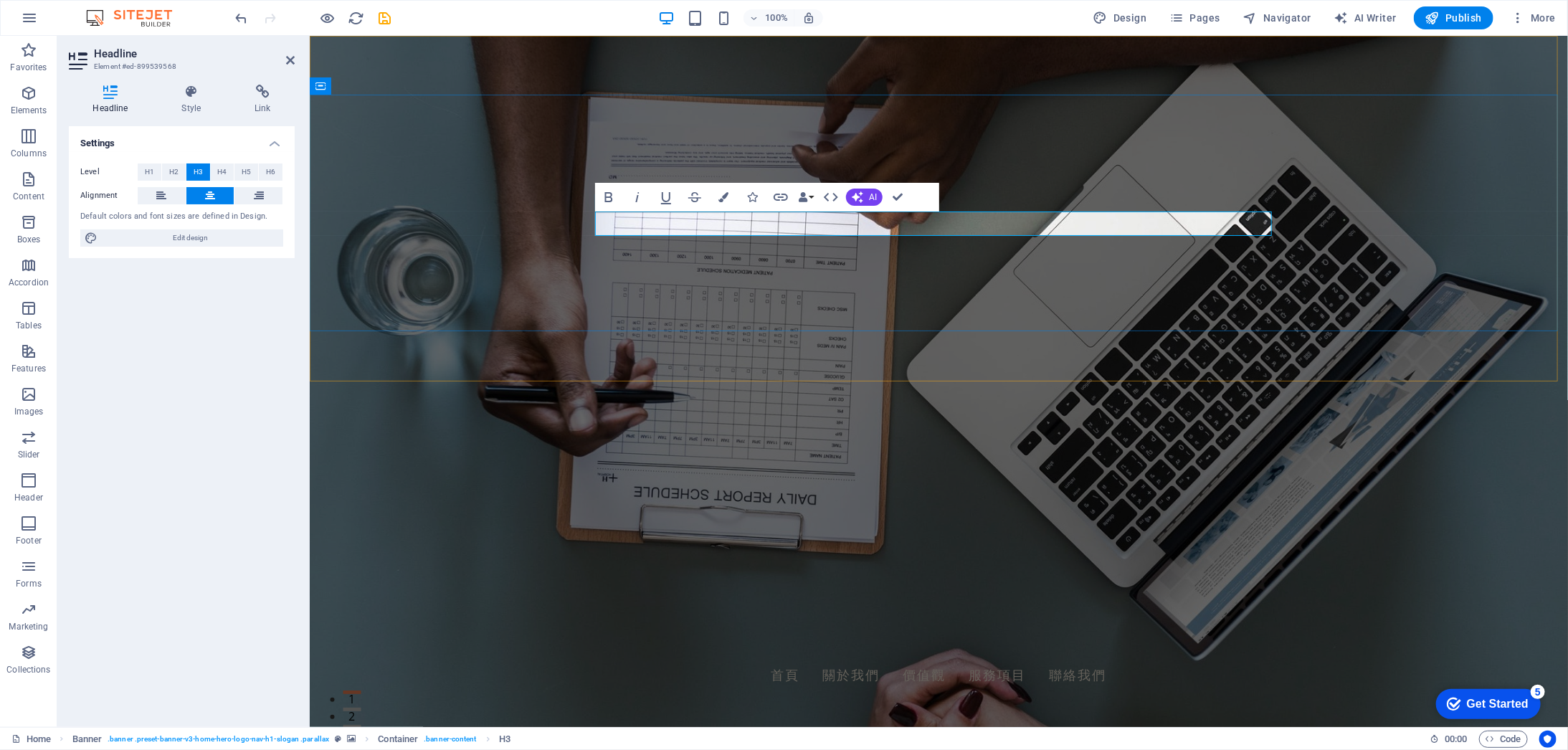
drag, startPoint x: 824, startPoint y: 221, endPoint x: 1064, endPoint y: 233, distance: 240.3
click at [723, 201] on icon "button" at bounding box center [723, 197] width 10 height 10
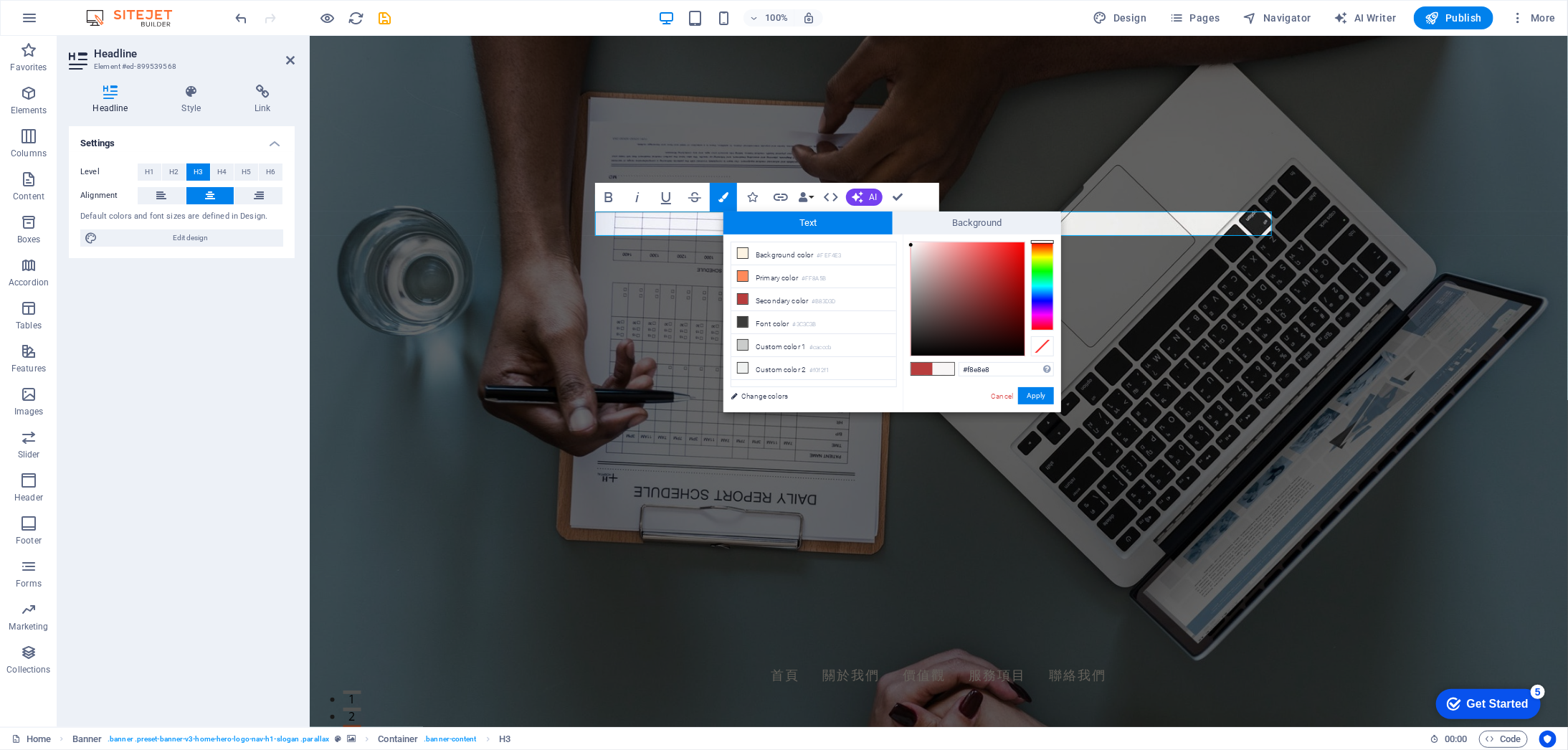
type input "#f8e5e5"
drag, startPoint x: 987, startPoint y: 274, endPoint x: 911, endPoint y: 243, distance: 82.1
click at [919, 245] on div at bounding box center [918, 244] width 5 height 5
click at [1036, 395] on button "Apply" at bounding box center [1035, 395] width 36 height 17
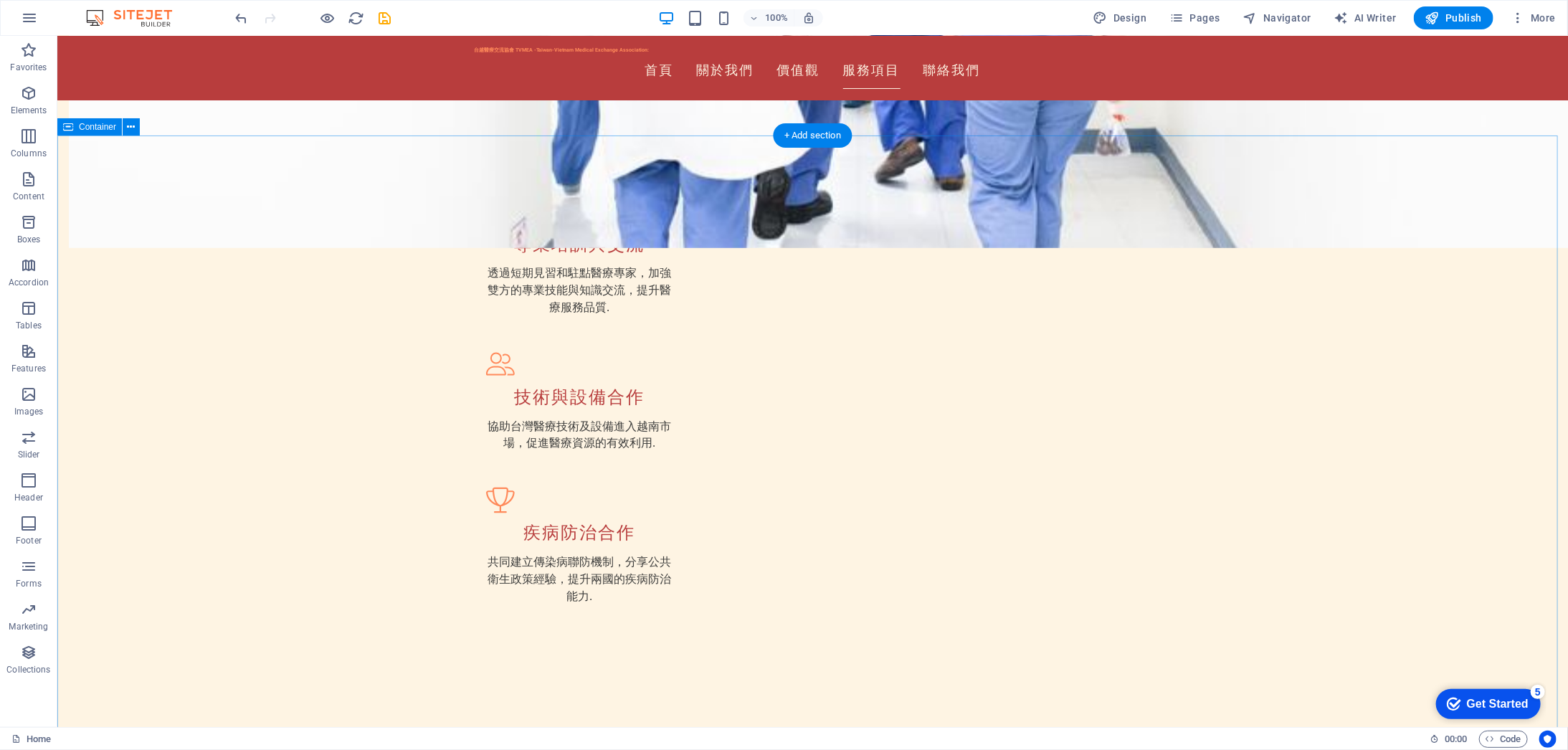
scroll to position [717, 0]
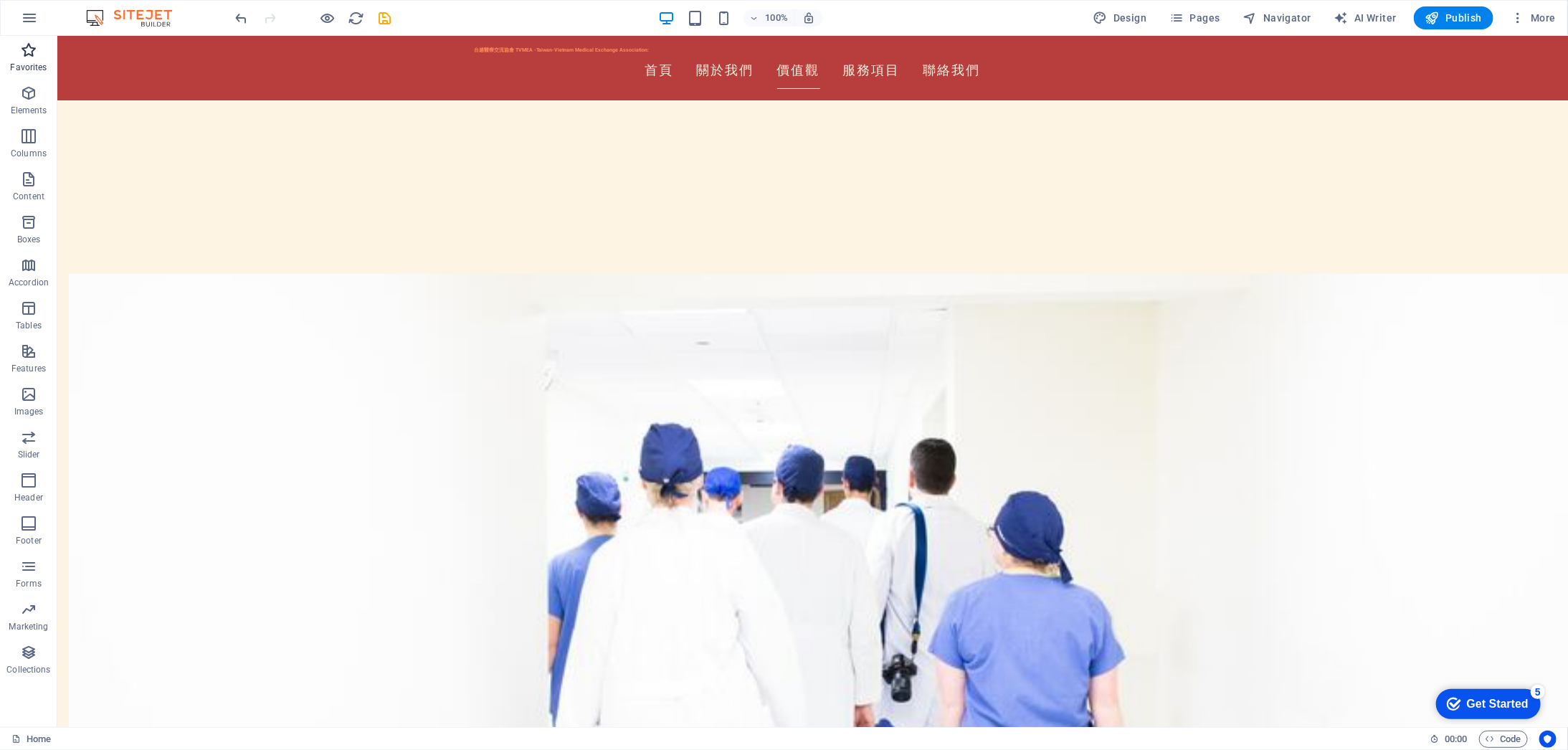
click at [29, 56] on icon "button" at bounding box center [29, 50] width 17 height 17
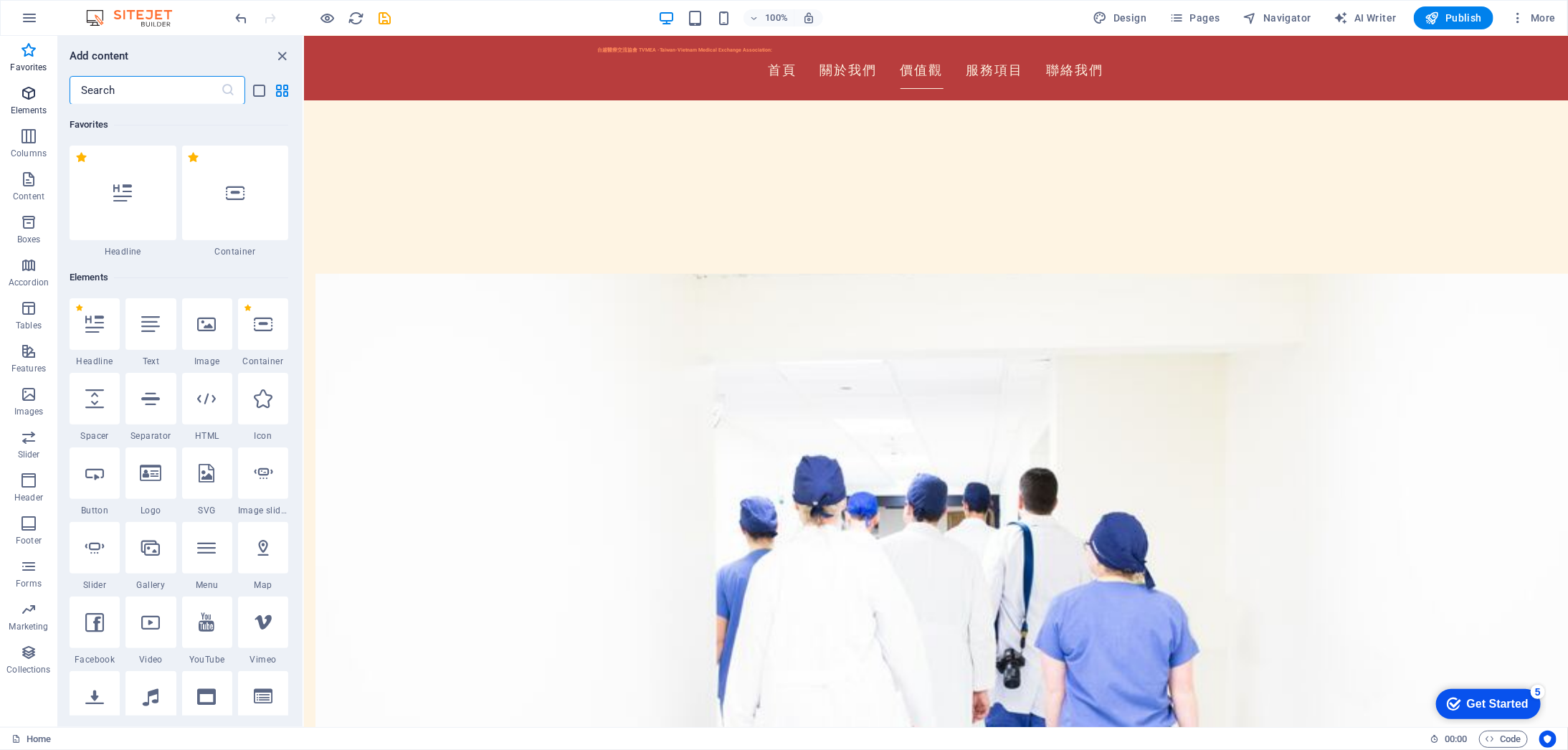
click at [28, 107] on p "Elements" at bounding box center [29, 110] width 37 height 12
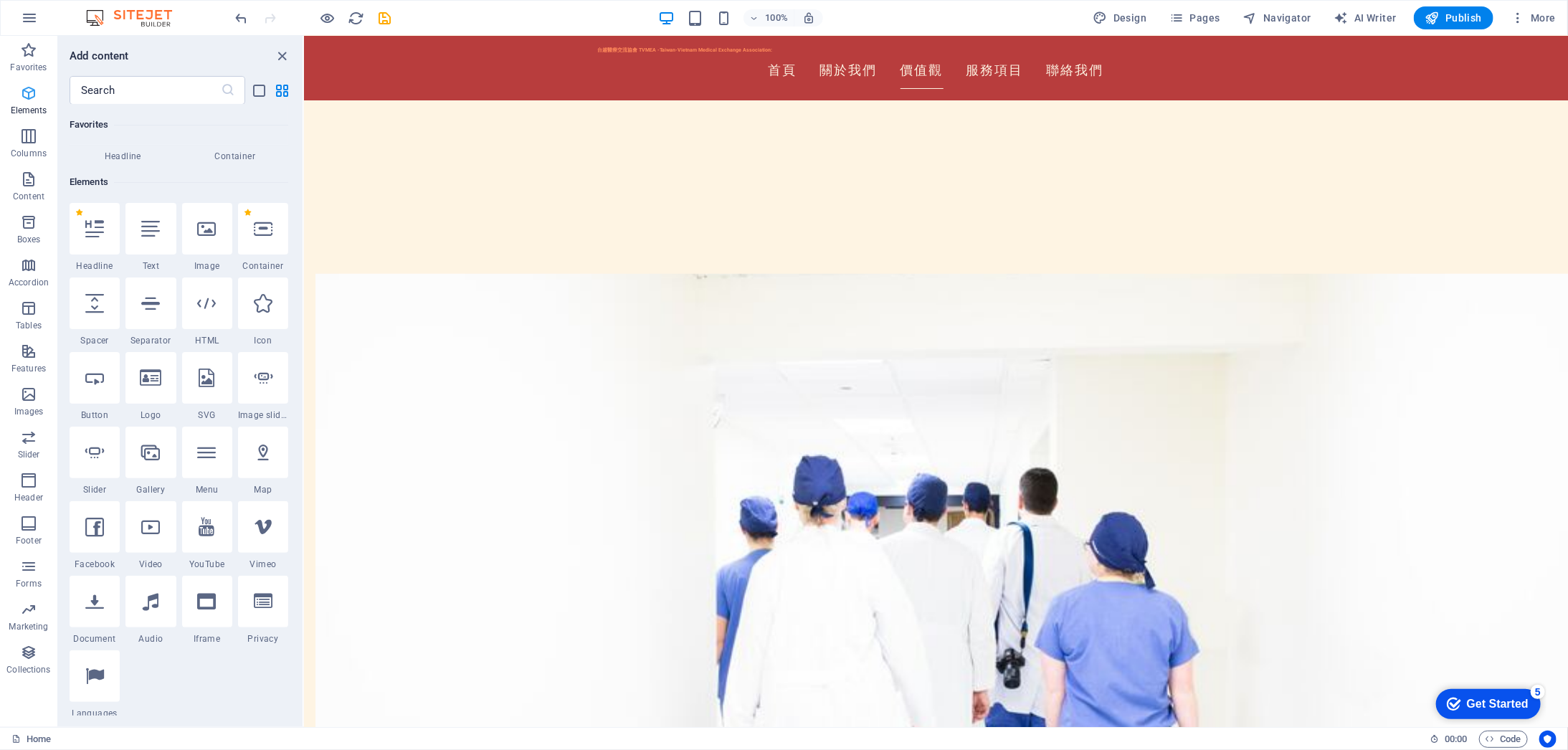
scroll to position [153, 0]
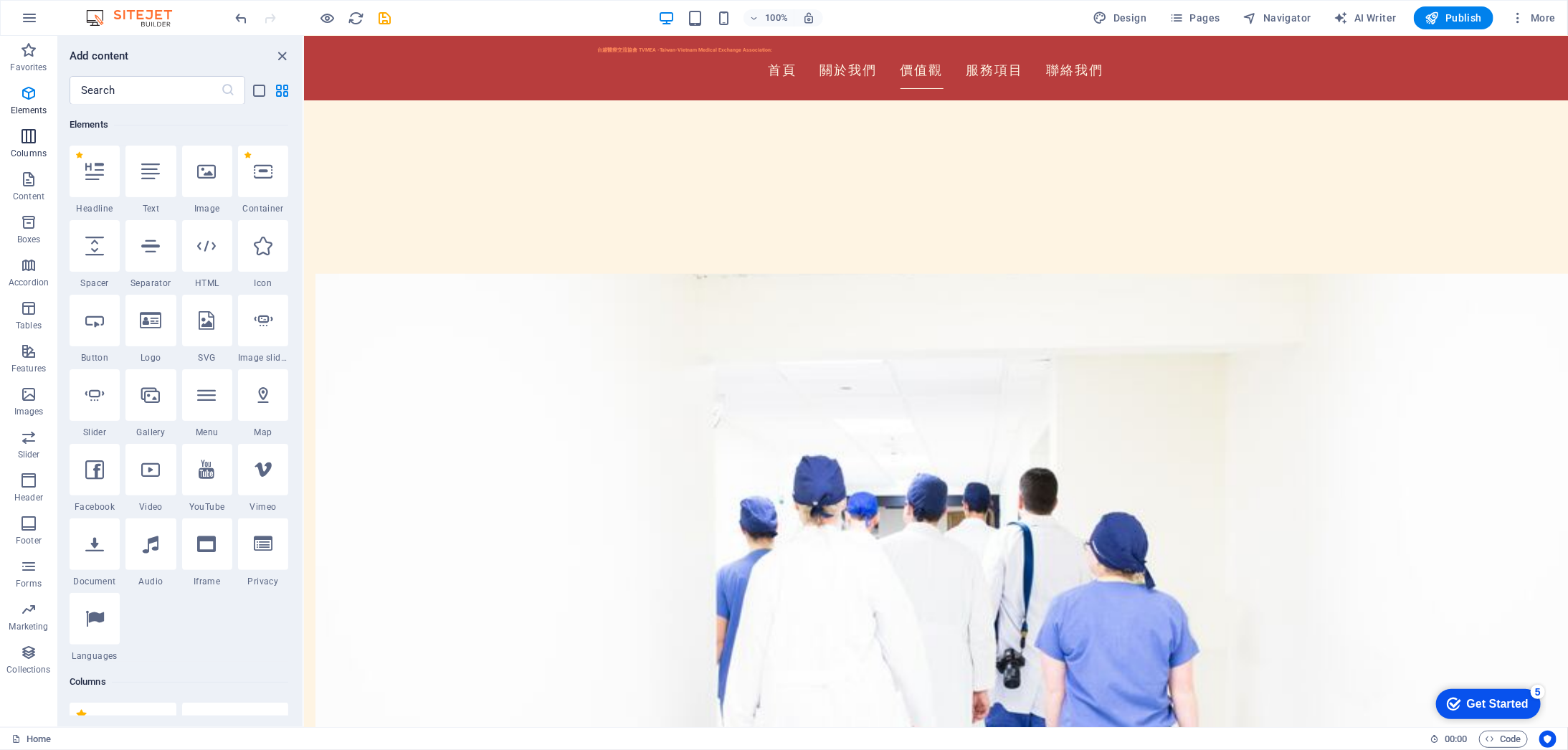
click at [29, 156] on p "Columns" at bounding box center [28, 153] width 36 height 12
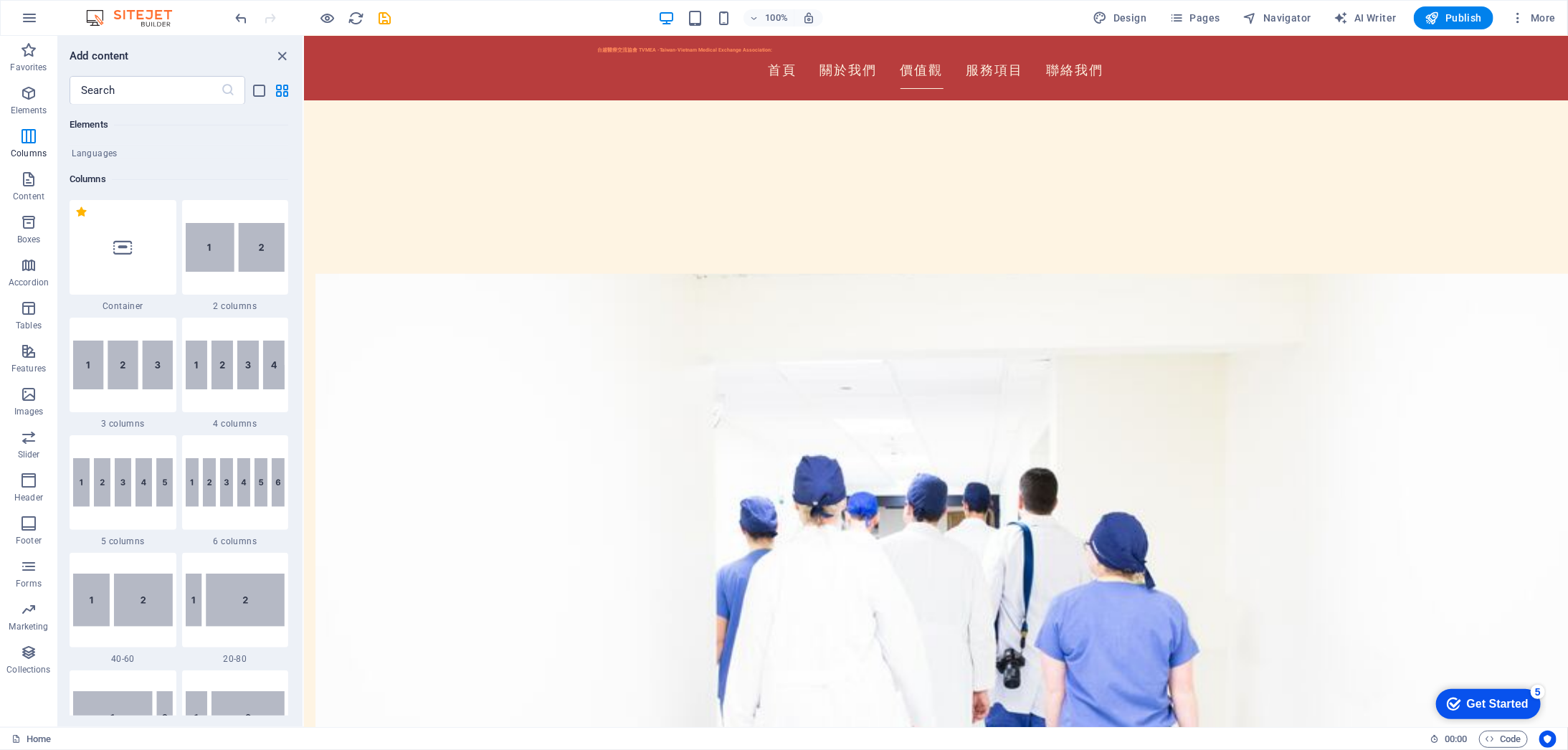
scroll to position [709, 0]
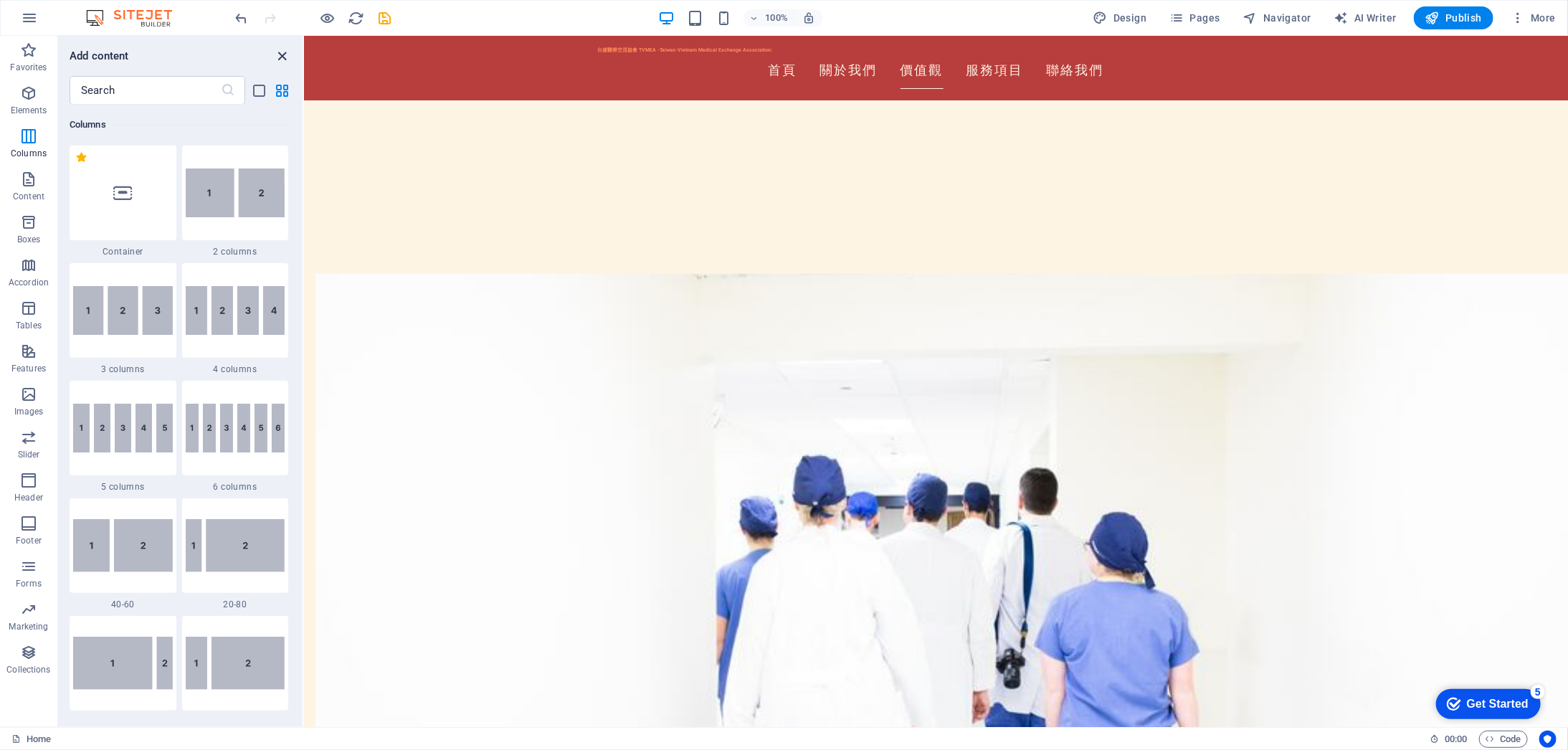
click at [290, 56] on icon "close panel" at bounding box center [282, 56] width 16 height 16
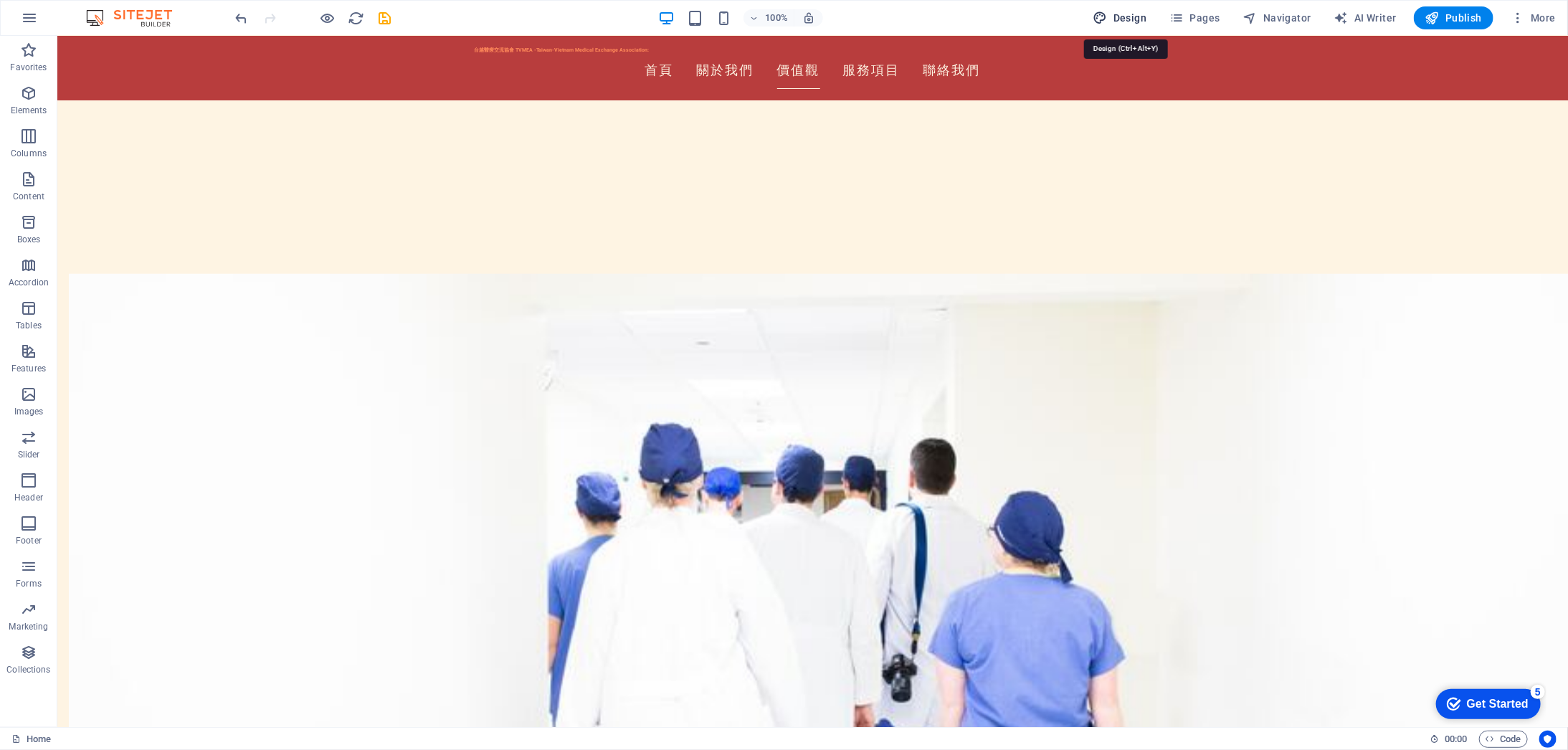
click at [1125, 15] on span "Design" at bounding box center [1119, 17] width 53 height 15
select select "px"
select select "200"
select select "px"
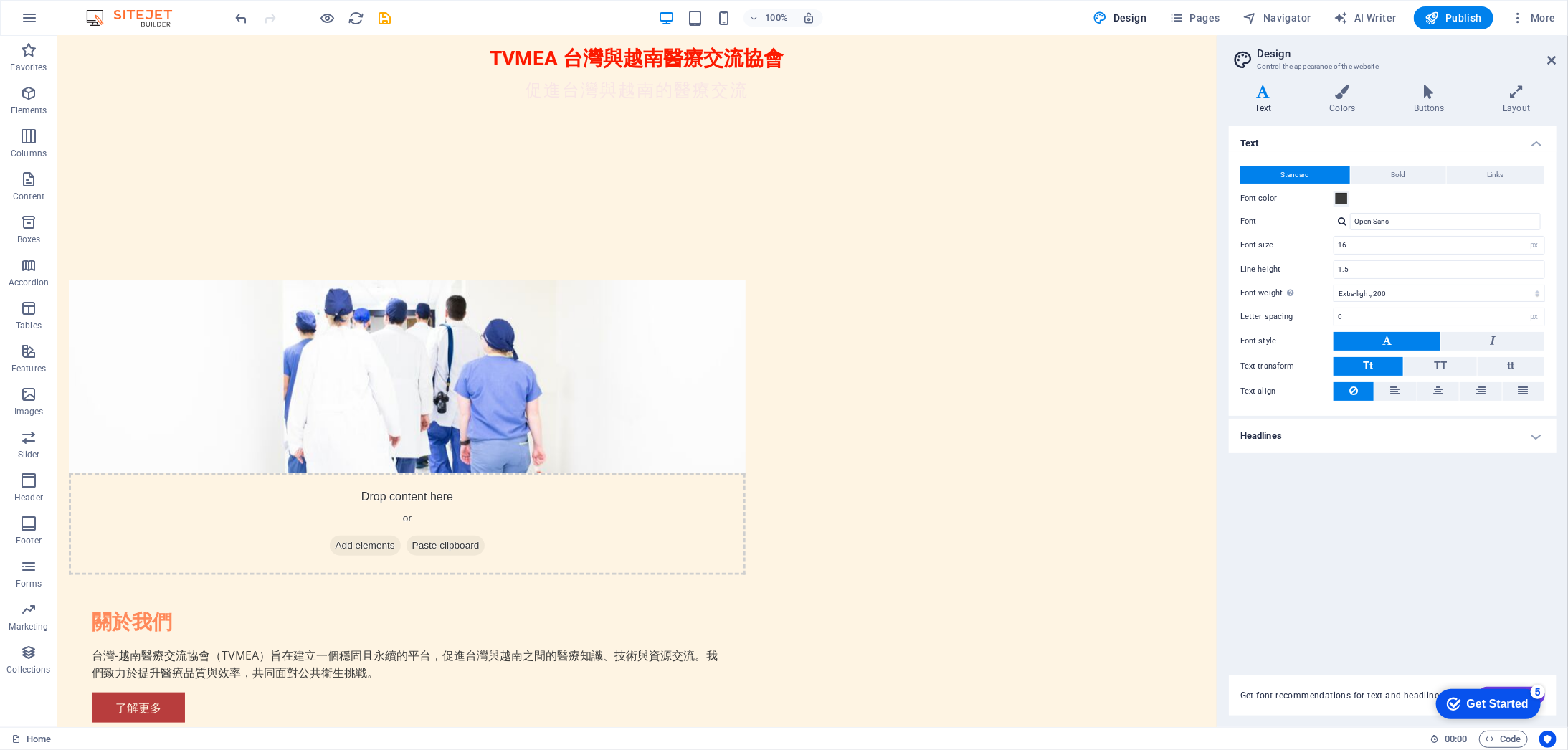
scroll to position [0, 0]
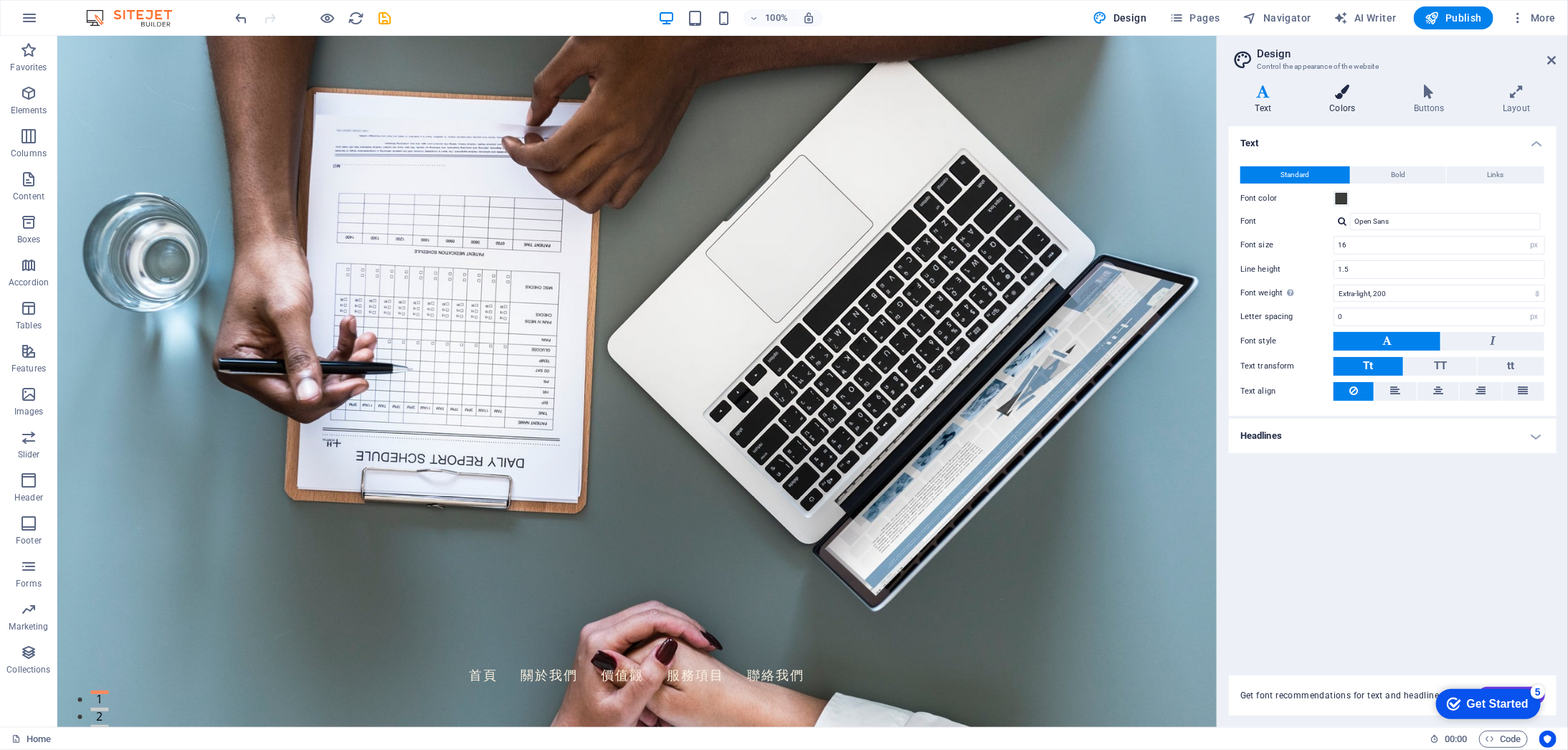
click at [1346, 99] on h4 "Colors" at bounding box center [1345, 99] width 84 height 30
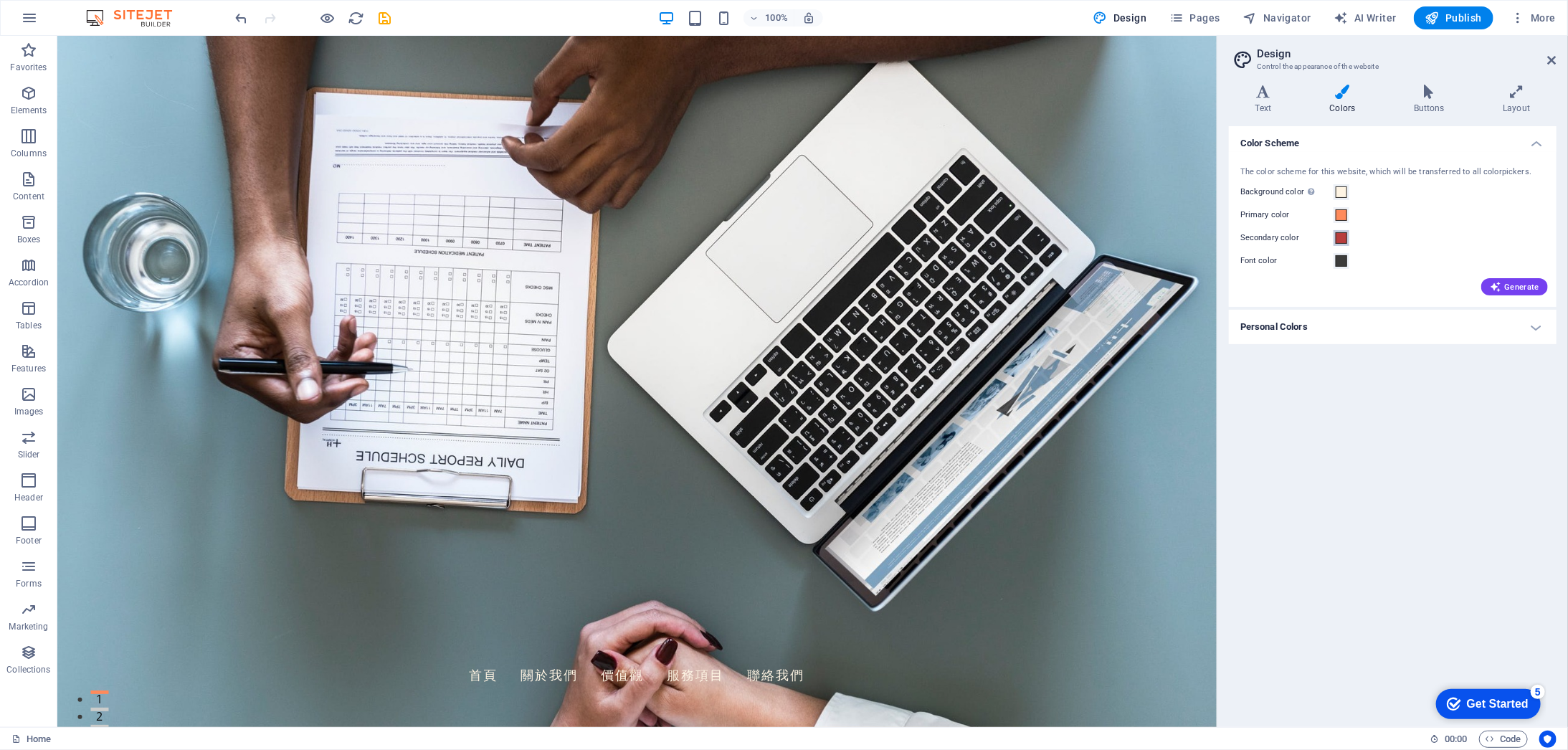
click at [1345, 238] on span at bounding box center [1341, 238] width 12 height 12
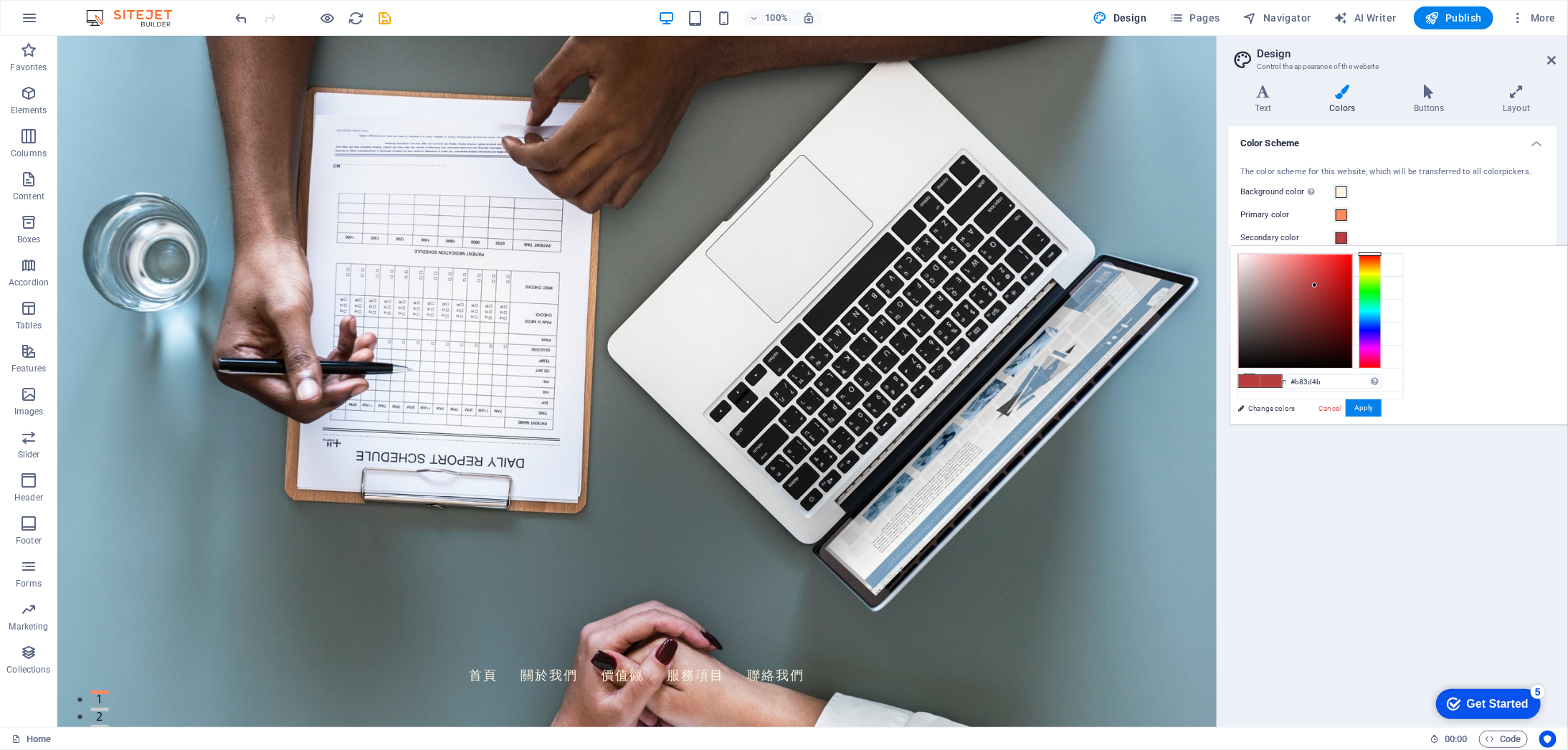
click at [1381, 364] on div at bounding box center [1370, 311] width 23 height 114
type input "#b83d41"
click at [1381, 366] on div at bounding box center [1370, 311] width 23 height 114
click at [1381, 399] on button "Apply" at bounding box center [1363, 408] width 36 height 17
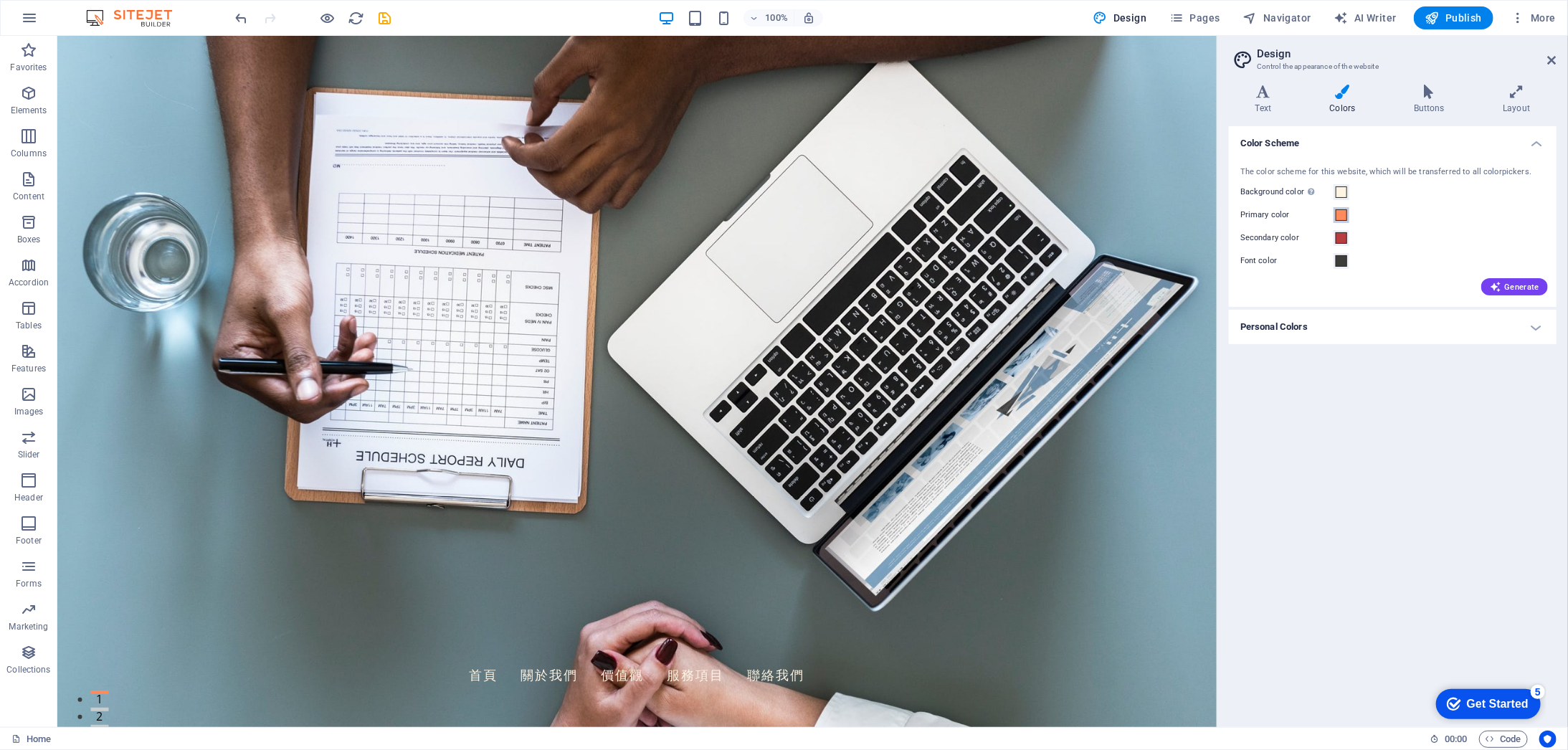
click at [1348, 219] on button "Primary color" at bounding box center [1341, 215] width 16 height 16
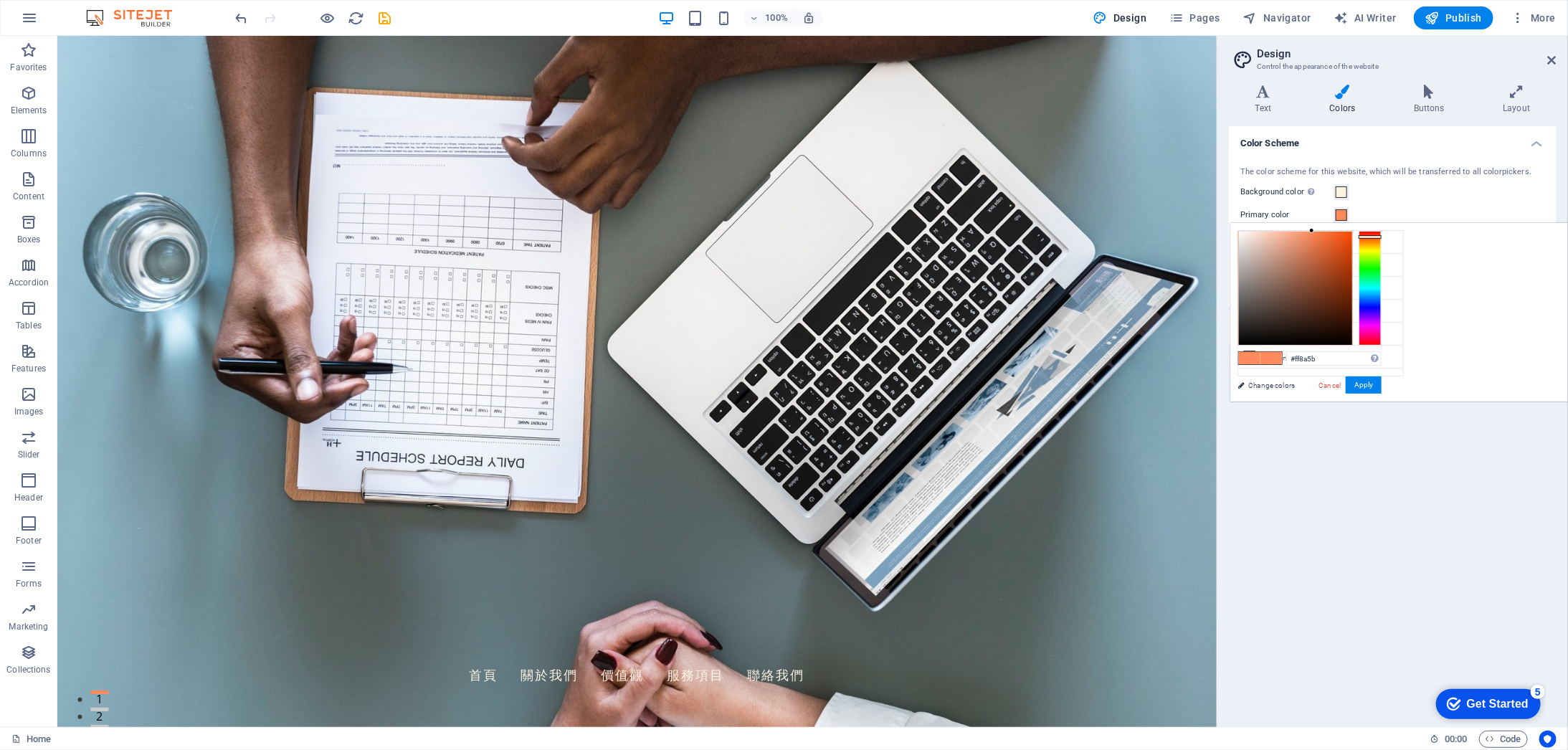
click at [1381, 335] on div at bounding box center [1370, 288] width 23 height 114
type input "#ff5b67"
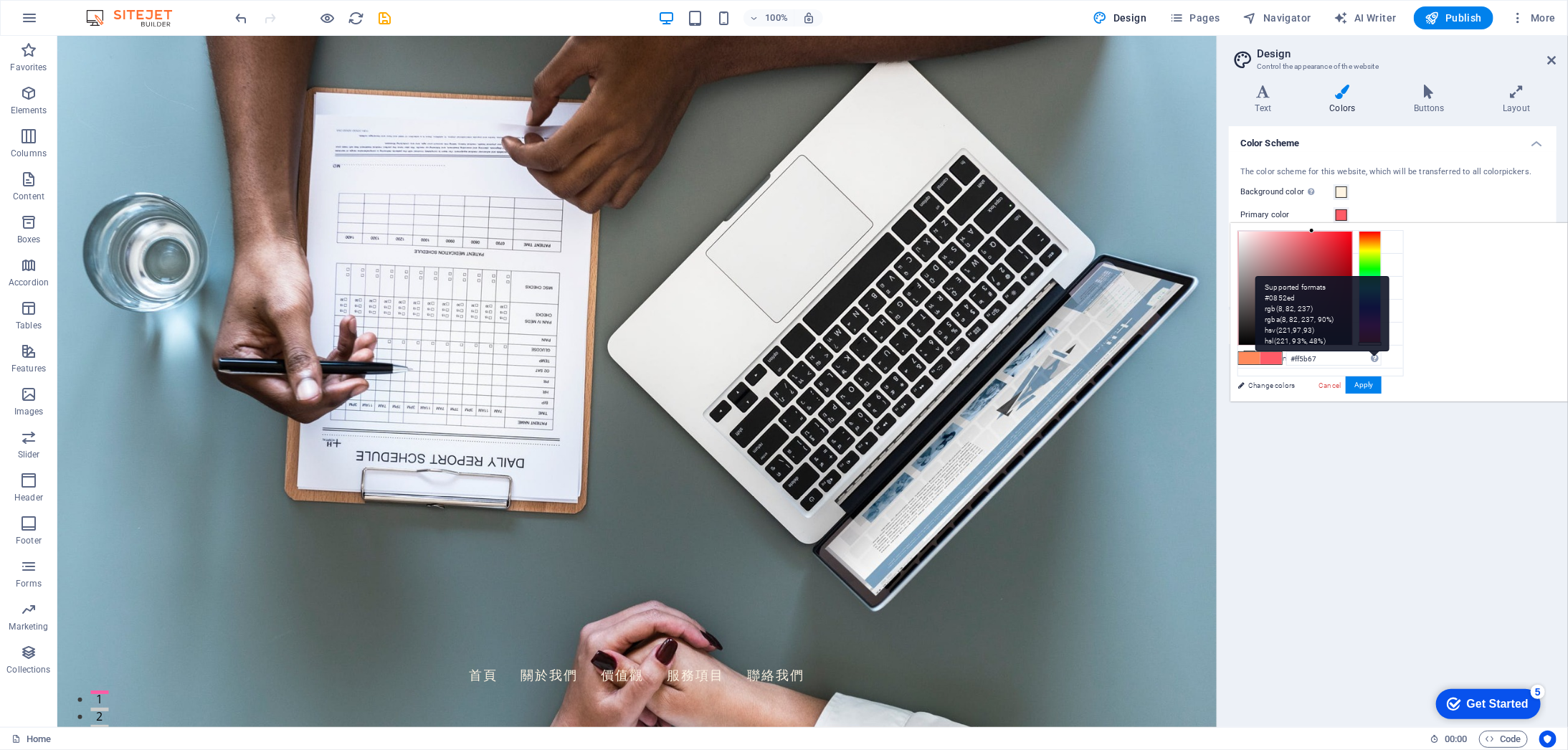
drag, startPoint x: 1553, startPoint y: 334, endPoint x: 1552, endPoint y: 351, distance: 17.0
click at [1381, 343] on div at bounding box center [1370, 344] width 23 height 4
click at [1381, 384] on button "Apply" at bounding box center [1363, 385] width 36 height 17
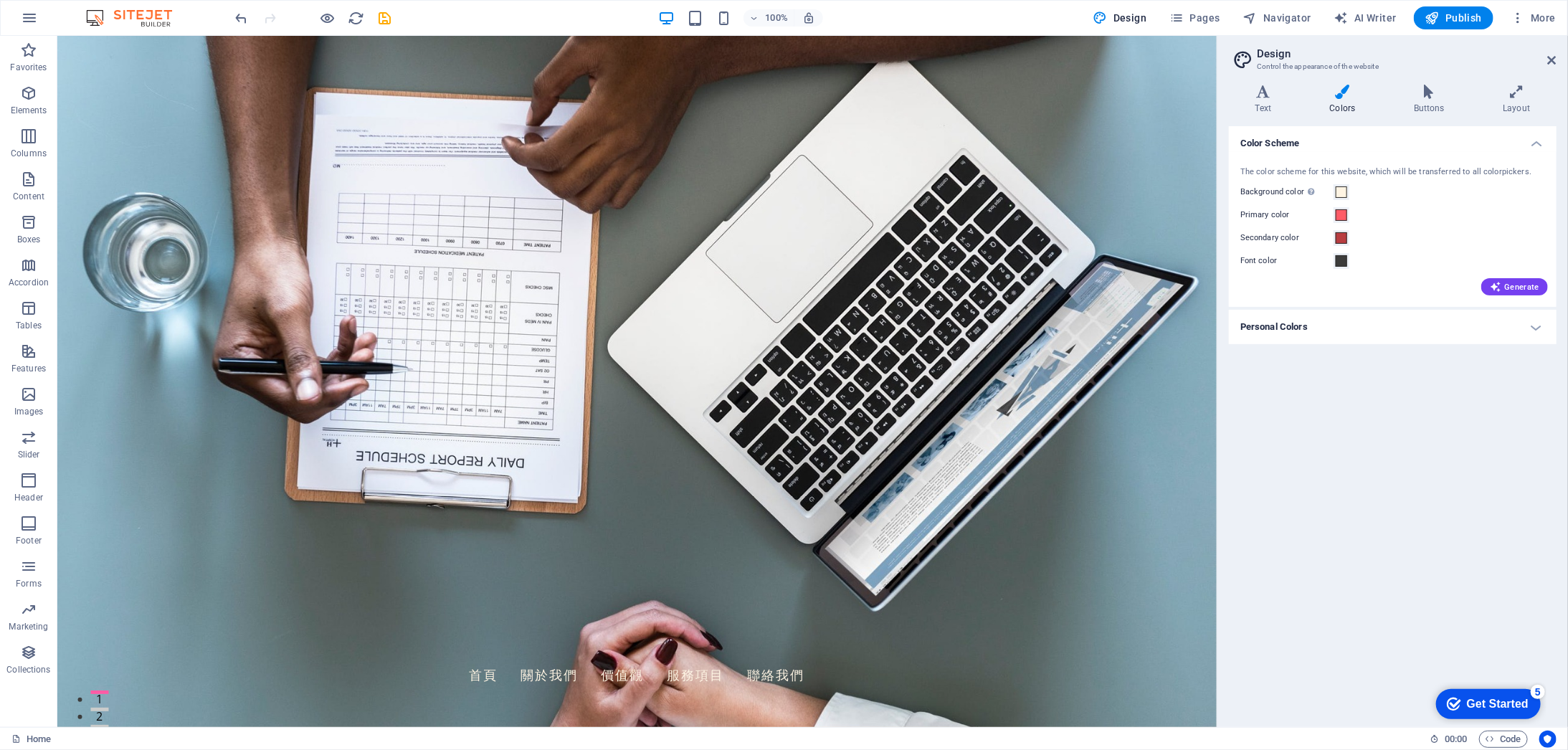
click at [1537, 327] on h4 "Personal Colors" at bounding box center [1393, 328] width 328 height 35
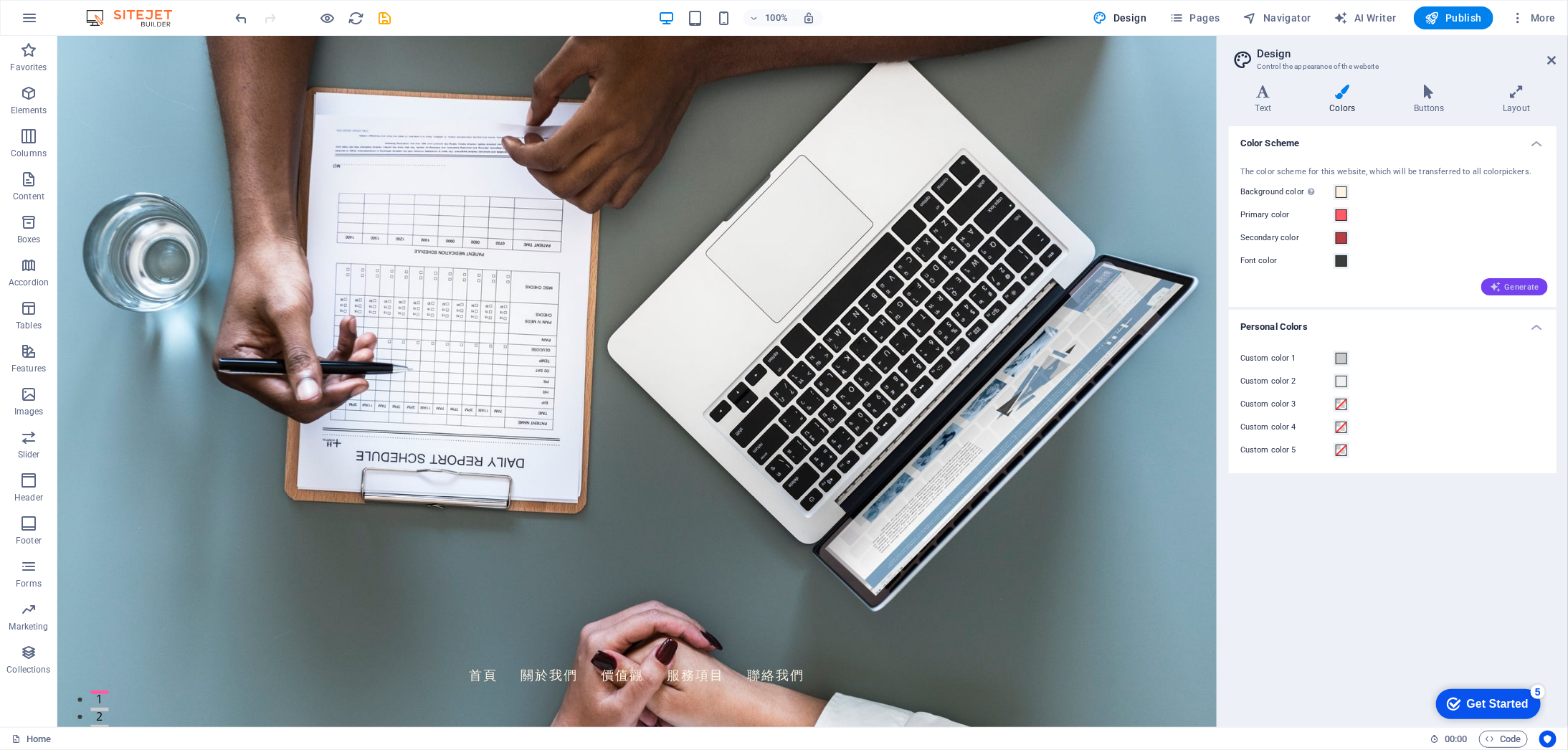
click at [1524, 288] on span "Generate" at bounding box center [1514, 287] width 49 height 12
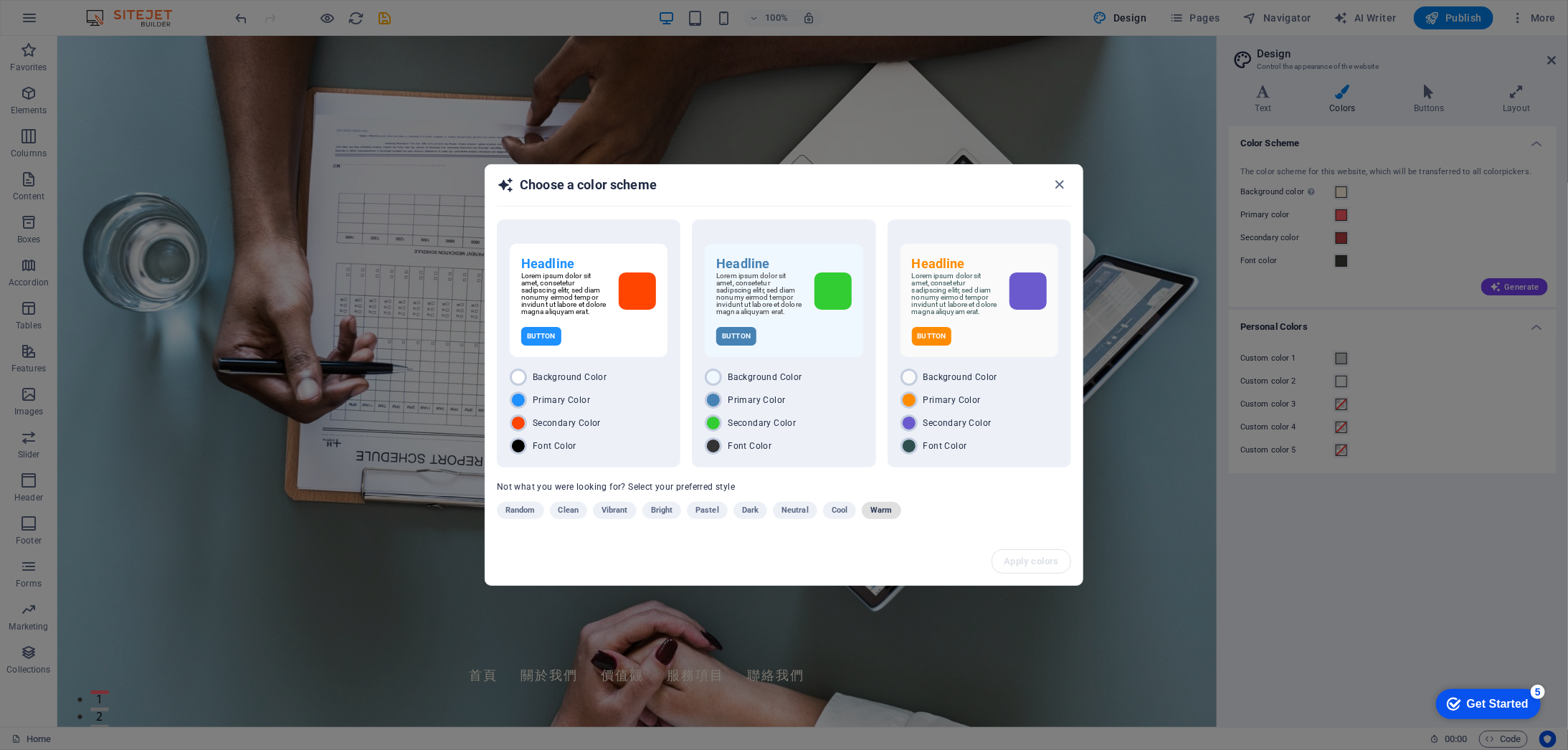
click at [882, 513] on span "Warm" at bounding box center [881, 511] width 21 height 17
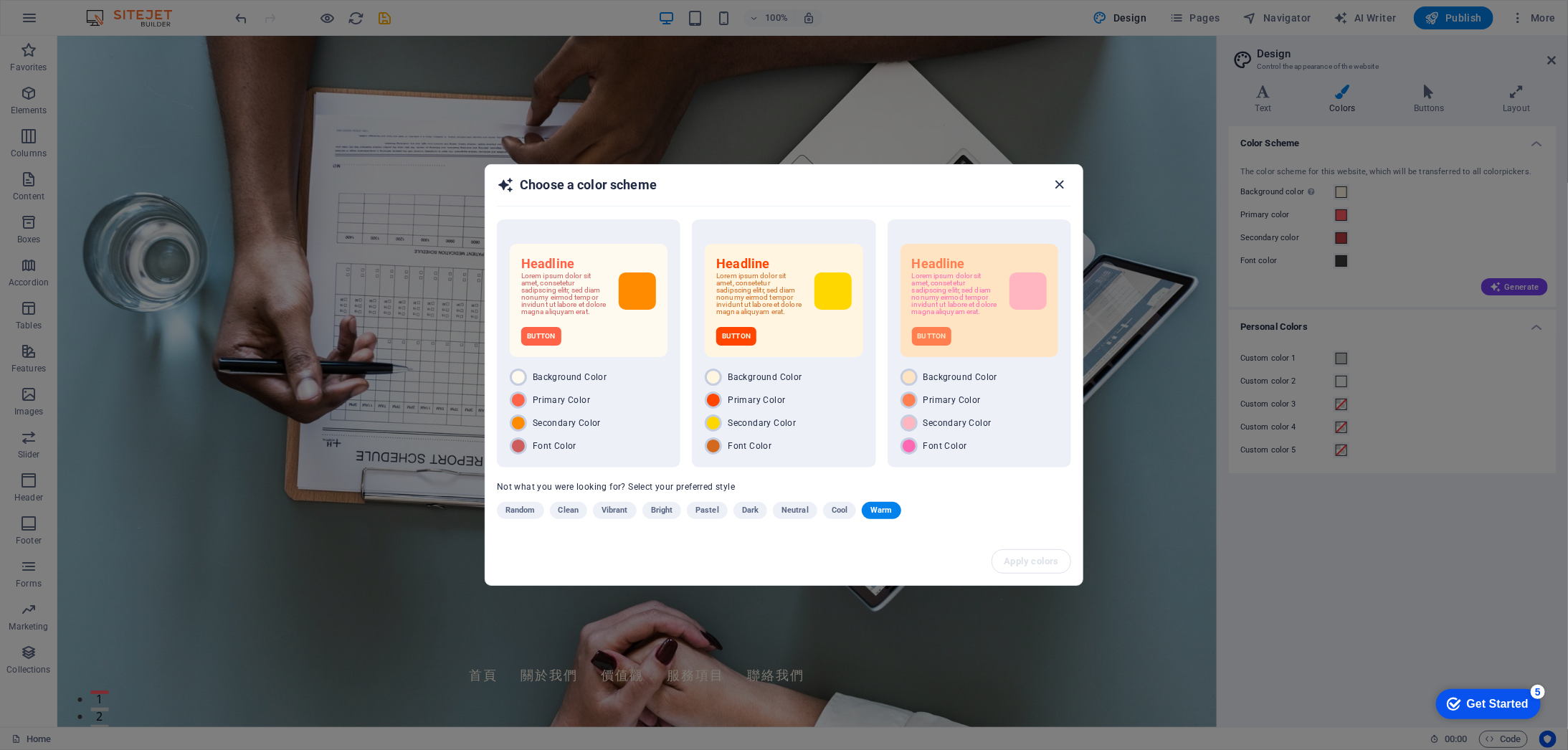
click at [1064, 183] on icon "button" at bounding box center [1059, 184] width 16 height 16
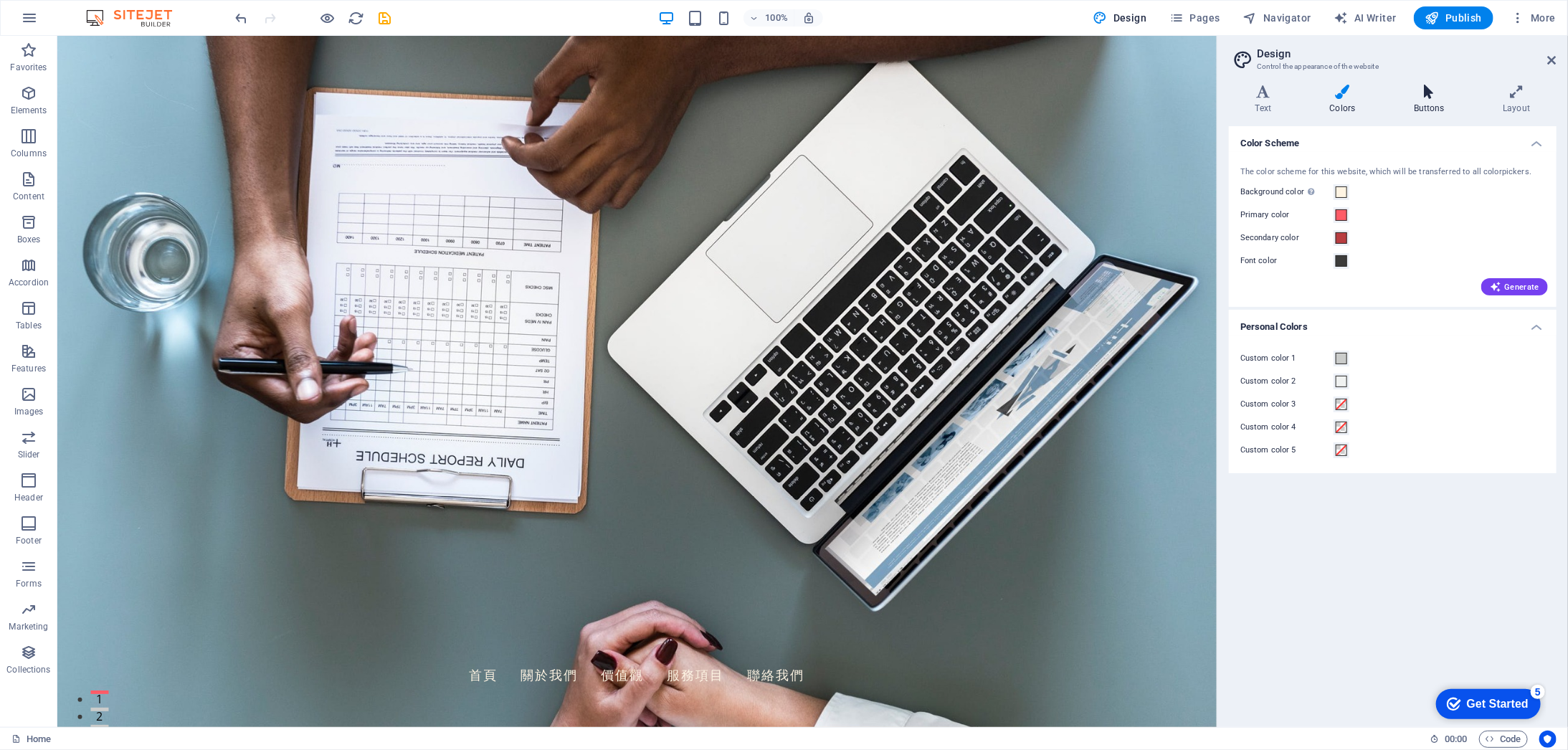
click at [1434, 107] on h4 "Buttons" at bounding box center [1431, 99] width 89 height 30
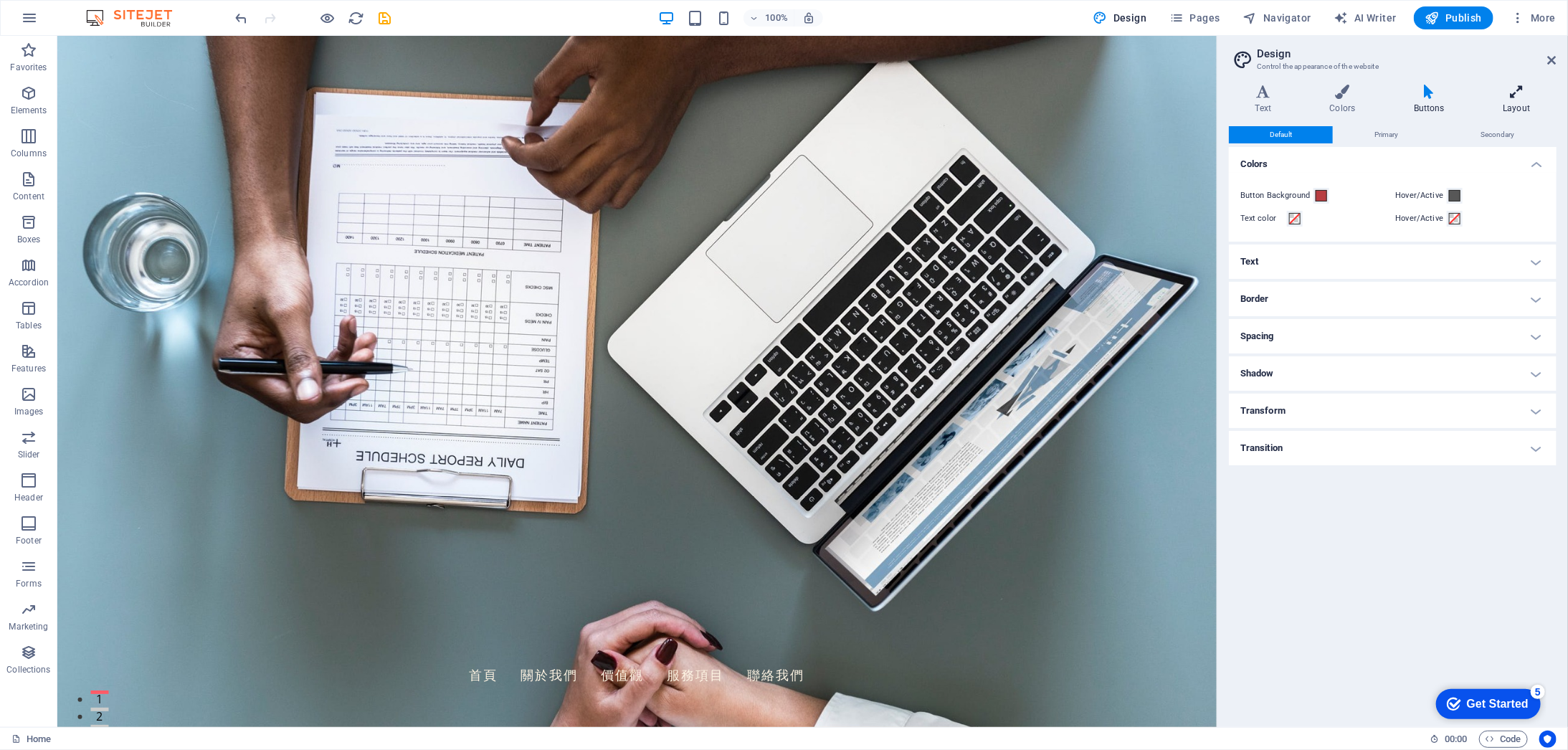
click at [1508, 105] on h4 "Layout" at bounding box center [1517, 99] width 79 height 30
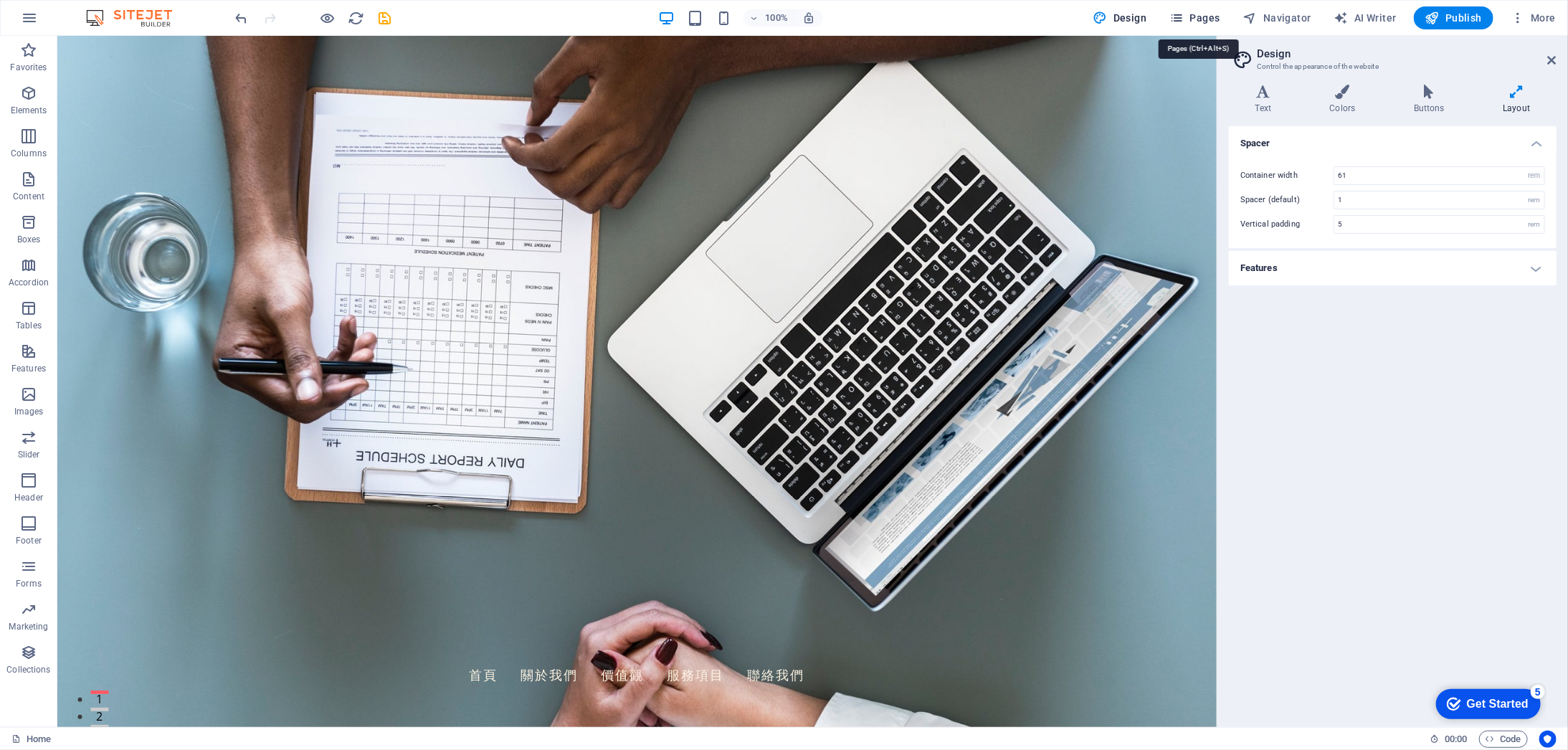
click at [1191, 11] on span "Pages" at bounding box center [1194, 17] width 50 height 15
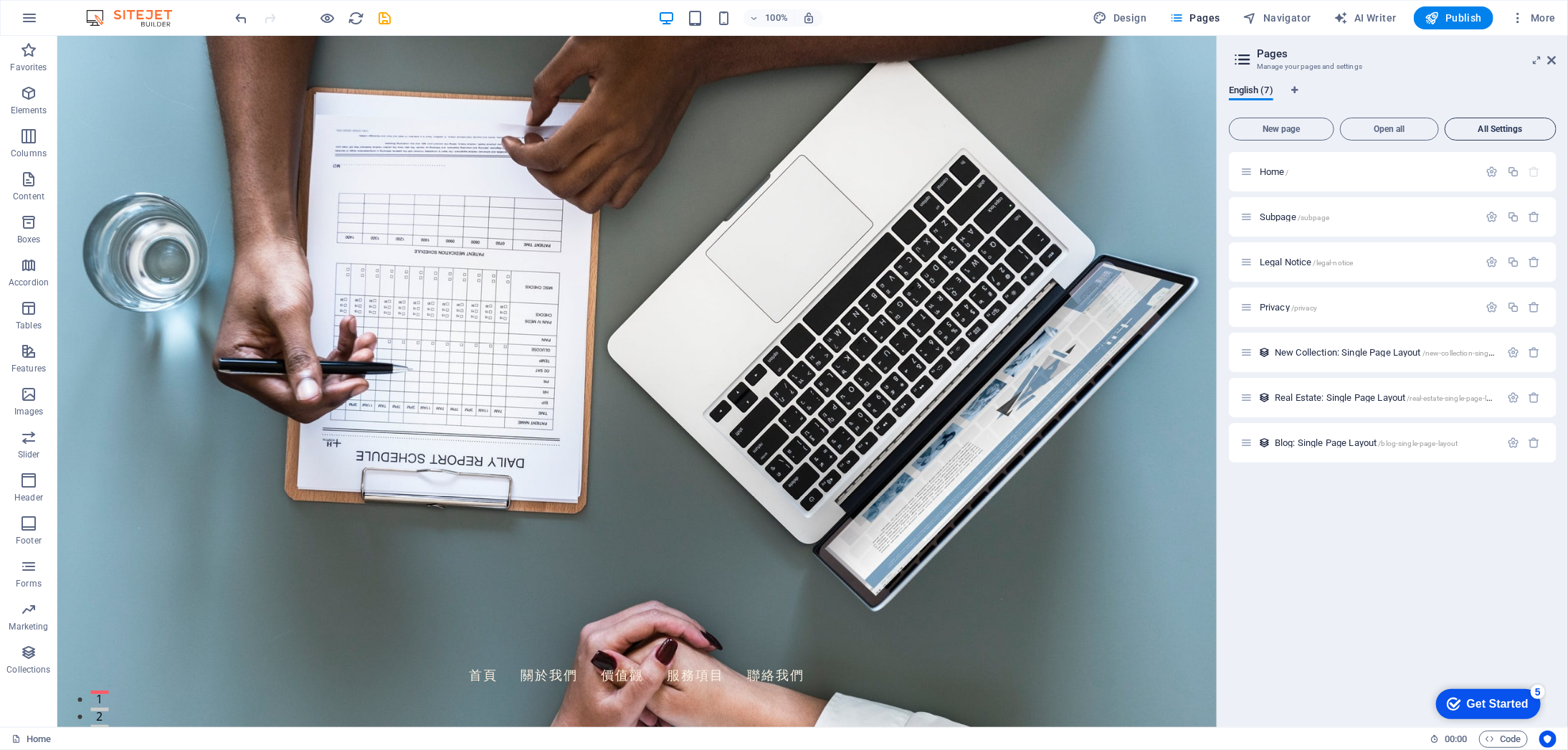
click at [1496, 131] on span "All Settings" at bounding box center [1500, 129] width 99 height 9
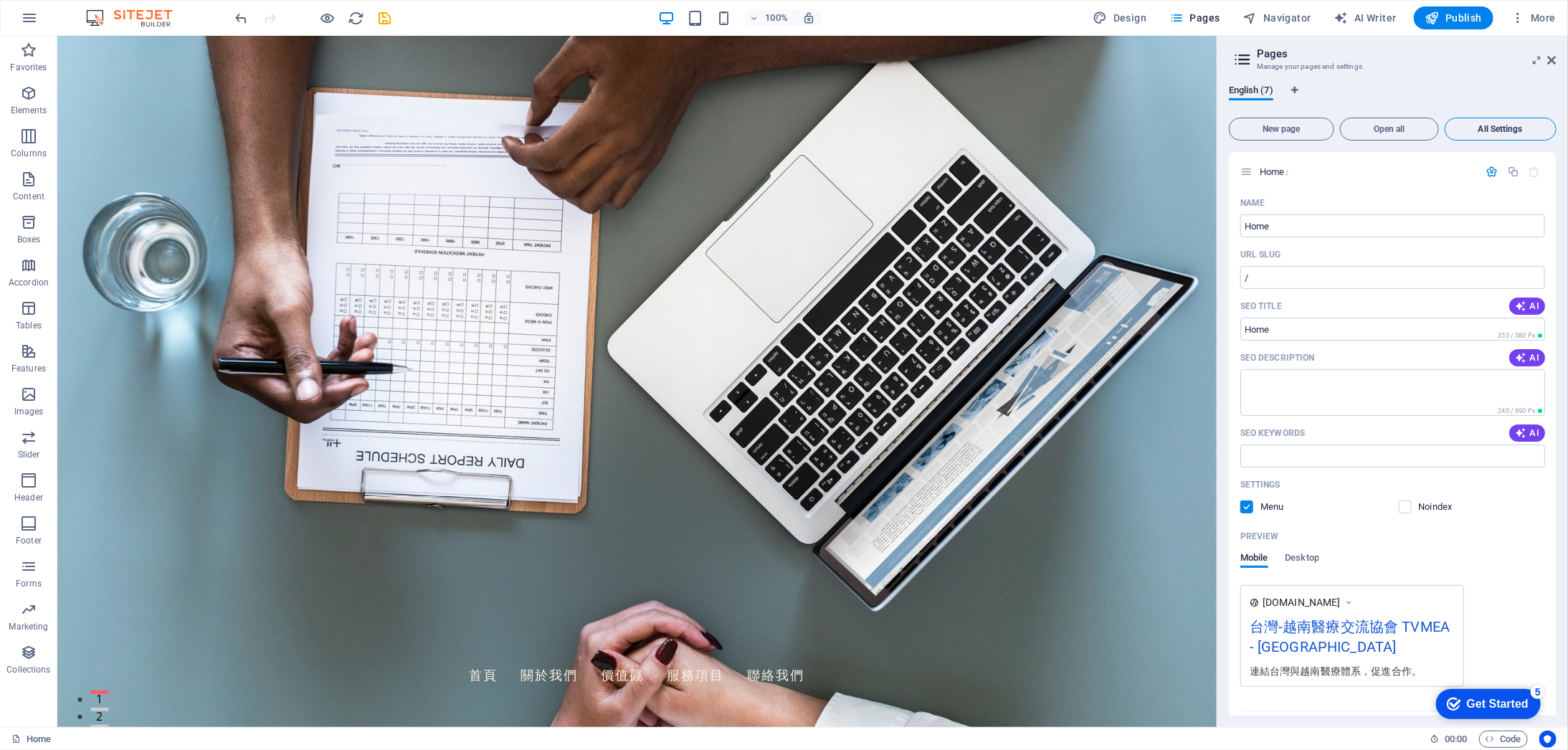
scroll to position [2179, 0]
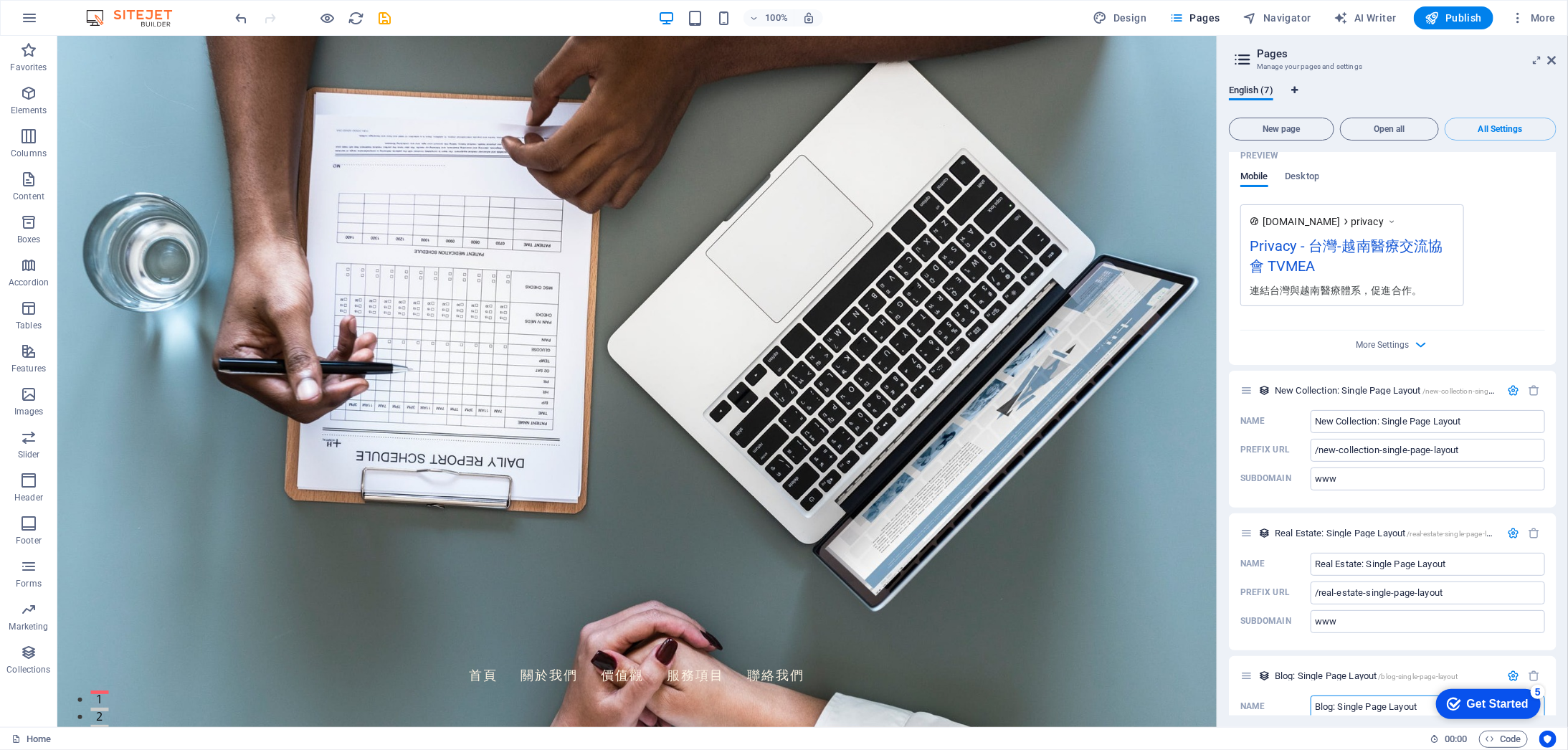
click at [1299, 95] on span "Language Tabs" at bounding box center [1294, 92] width 9 height 12
select select "41"
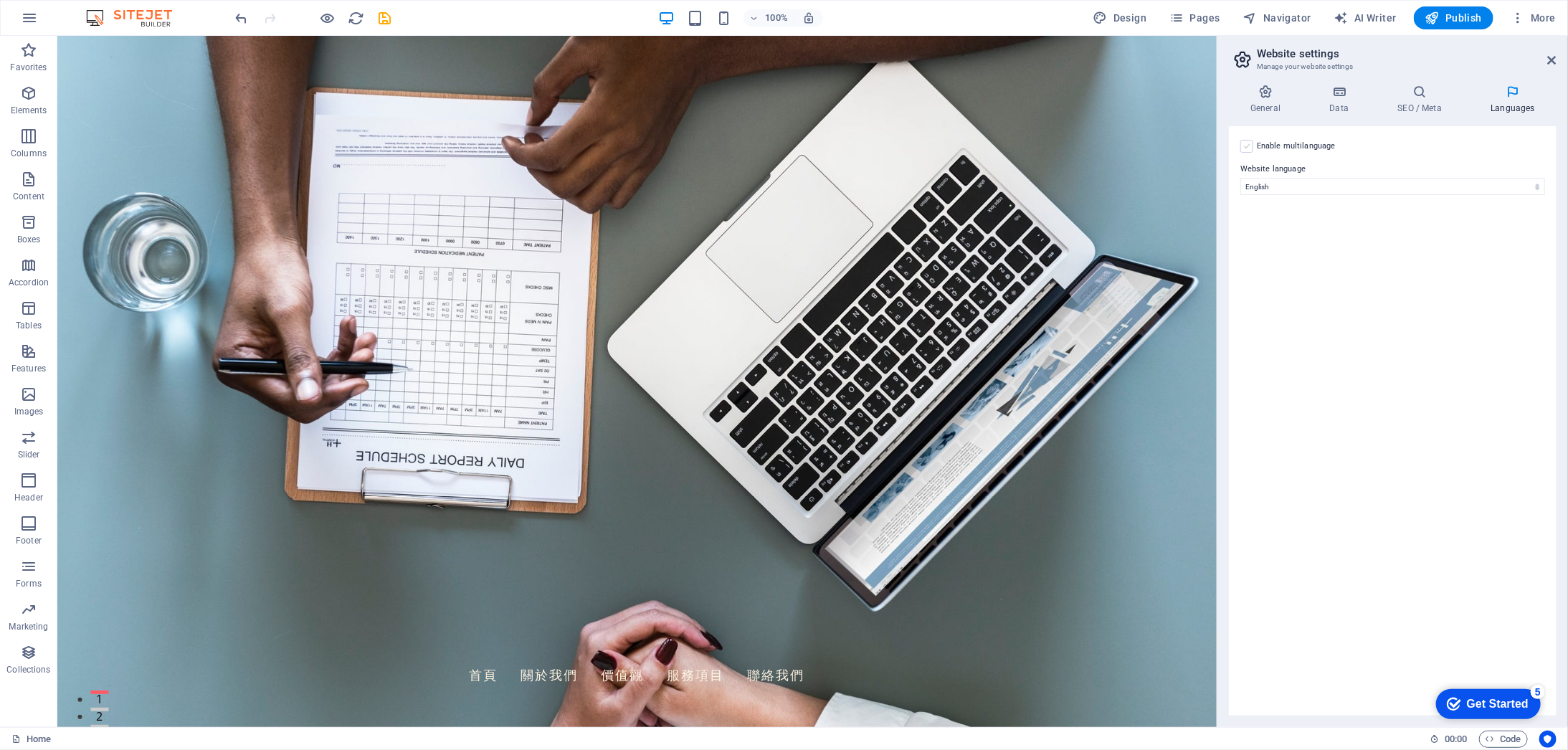
click at [1243, 149] on label at bounding box center [1246, 145] width 13 height 13
click at [0, 0] on input "Enable multilanguage To disable multilanguage delete all languages until only o…" at bounding box center [0, 0] width 0 height 0
click at [1436, 260] on select "Abkhazian Afar Afrikaans Akan Albanian Amharic Arabic Aragonese Armenian Assame…" at bounding box center [1393, 256] width 238 height 17
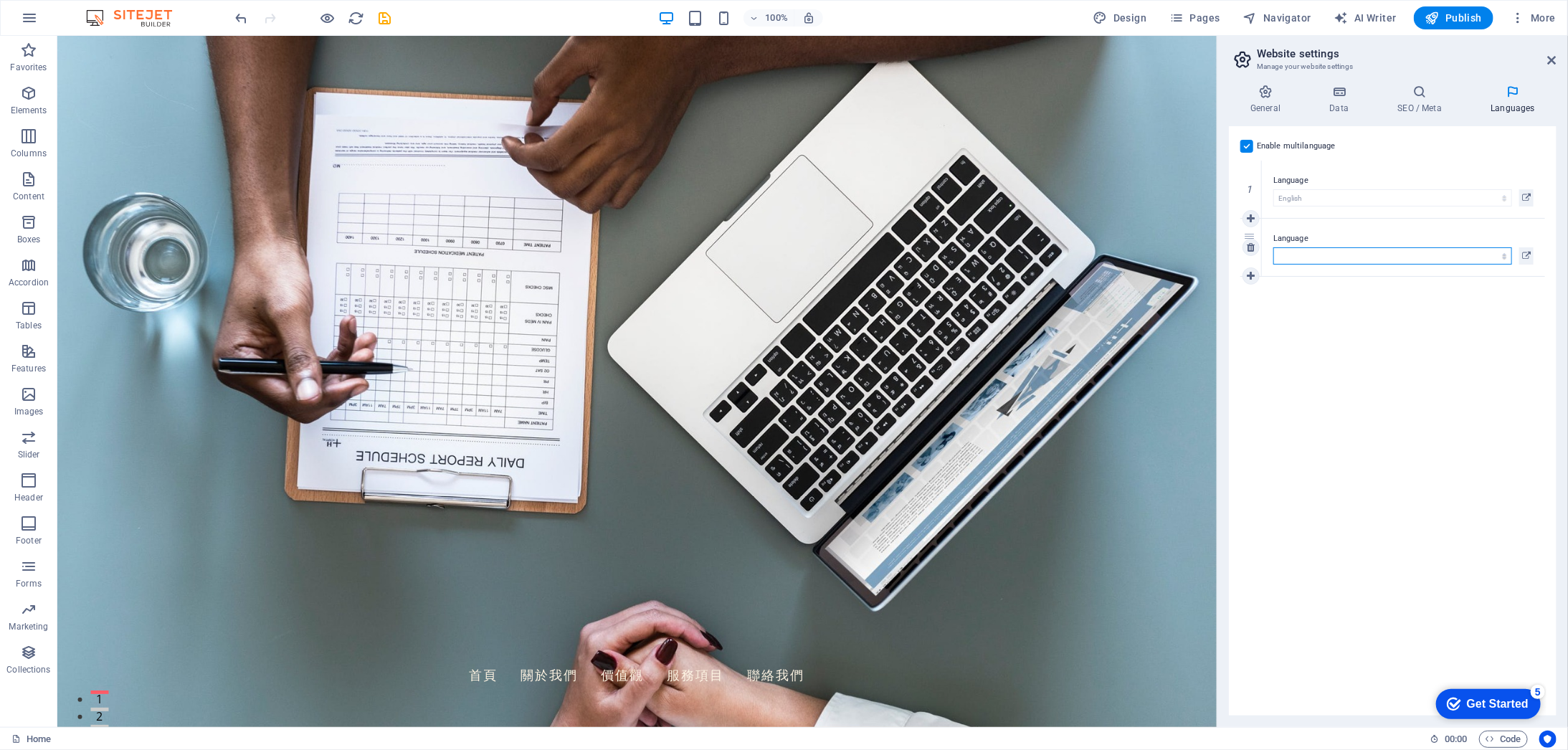
select select "30"
click at [1273, 247] on select "Abkhazian Afar Afrikaans Akan Albanian Amharic Arabic Aragonese Armenian Assame…" at bounding box center [1393, 256] width 238 height 17
drag, startPoint x: 1508, startPoint y: 703, endPoint x: 1646, endPoint y: 1007, distance: 333.9
click at [1508, 703] on div "Get Started" at bounding box center [1497, 703] width 62 height 13
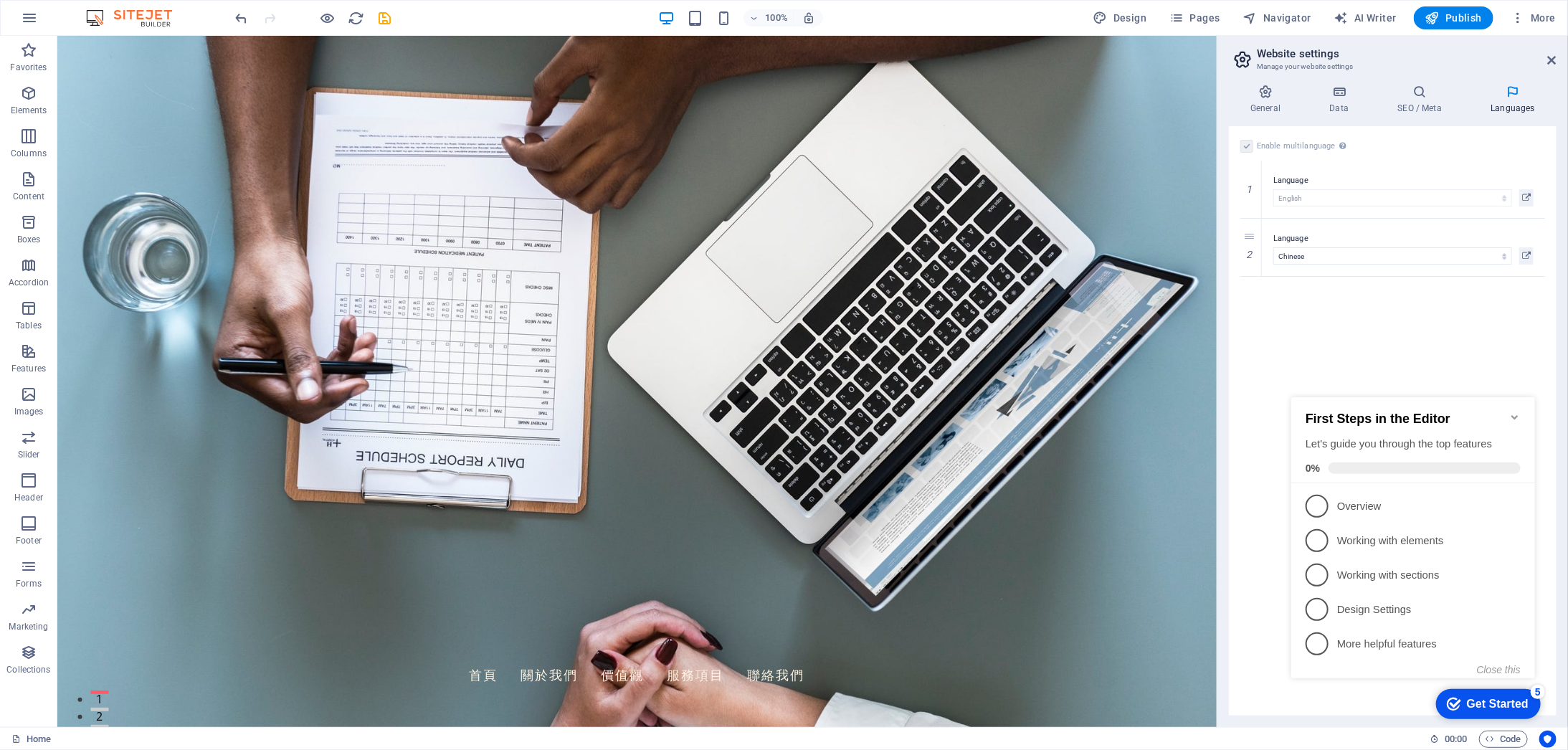
click at [1324, 276] on div "Enable multilanguage To disable multilanguage delete all languages until only o…" at bounding box center [1393, 421] width 328 height 589
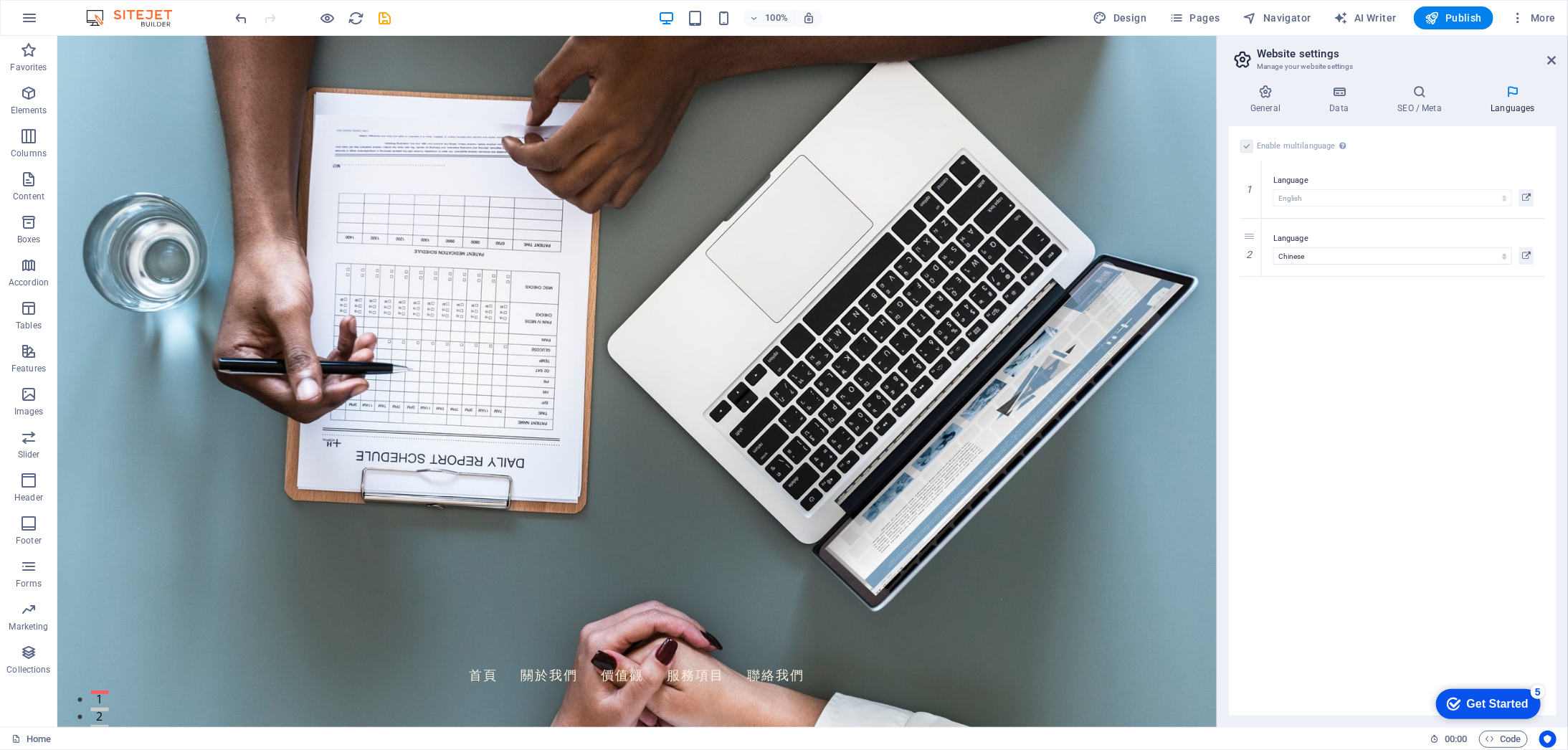
click at [1480, 296] on div "Enable multilanguage To disable multilanguage delete all languages until only o…" at bounding box center [1393, 421] width 328 height 589
drag, startPoint x: 1251, startPoint y: 234, endPoint x: 1252, endPoint y: 174, distance: 60.0
select select "30"
click at [1285, 98] on icon at bounding box center [1265, 91] width 73 height 15
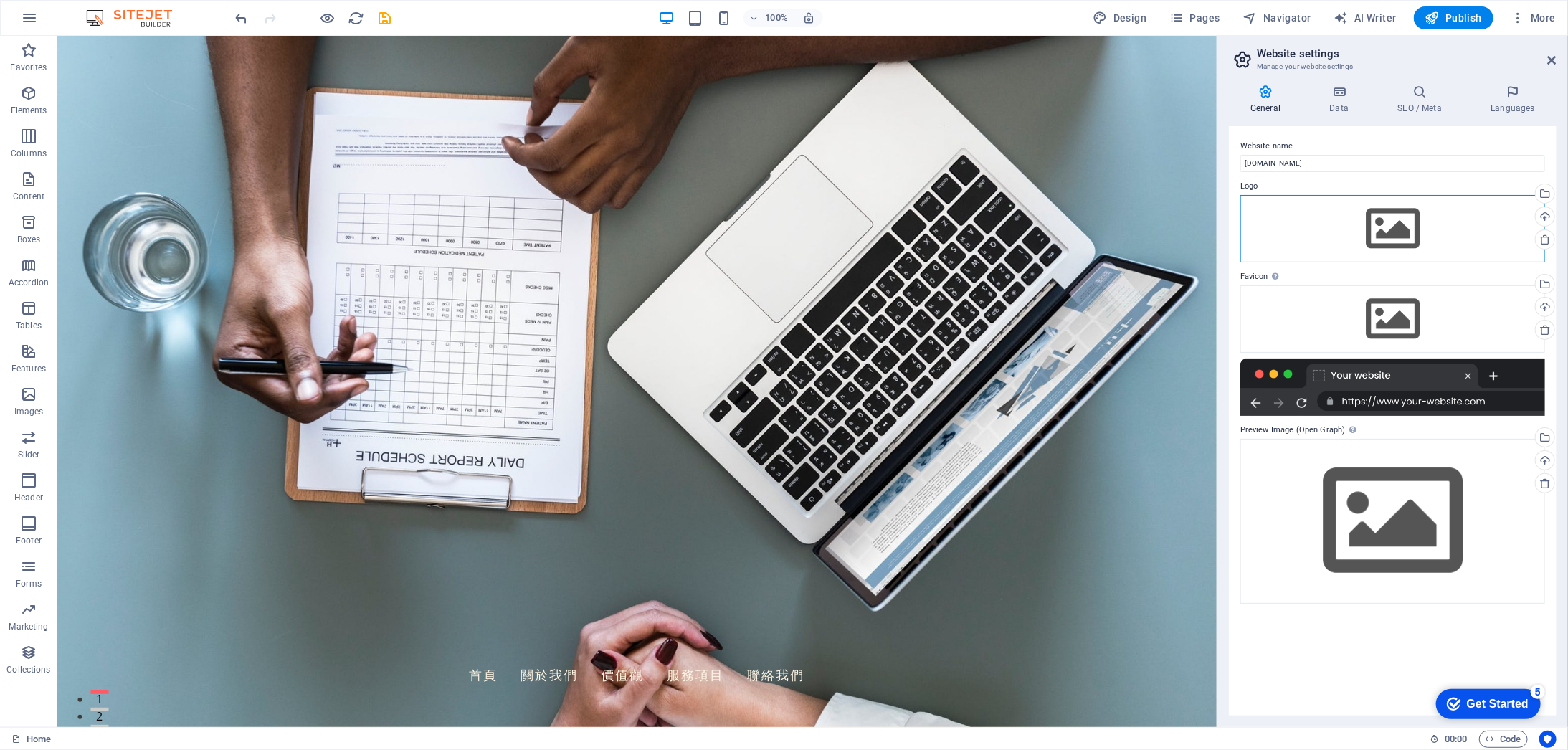
click at [1395, 228] on div "Drag files here, click to choose files or select files from Files or our free s…" at bounding box center [1393, 229] width 304 height 68
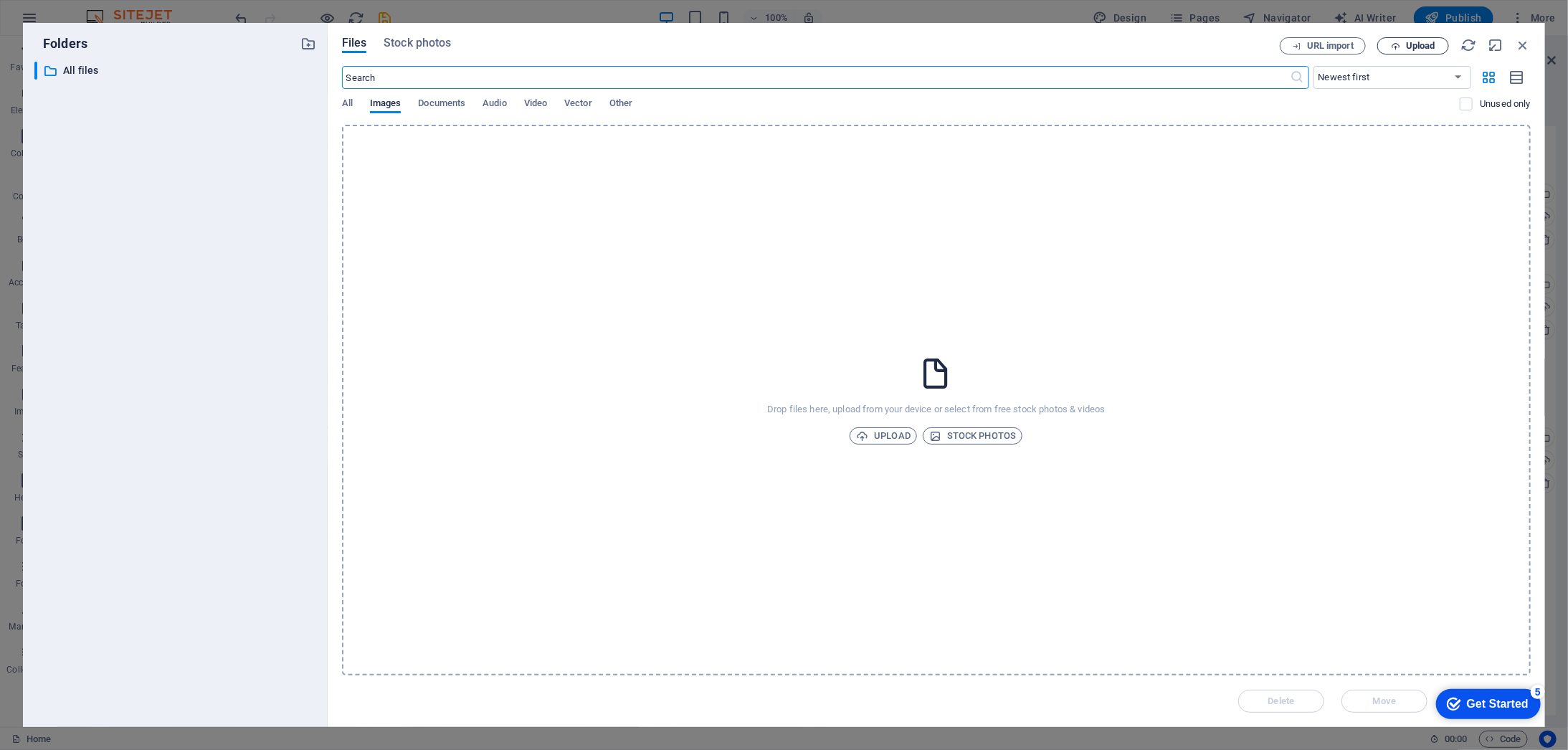
click at [1400, 47] on span "Upload" at bounding box center [1413, 47] width 59 height 10
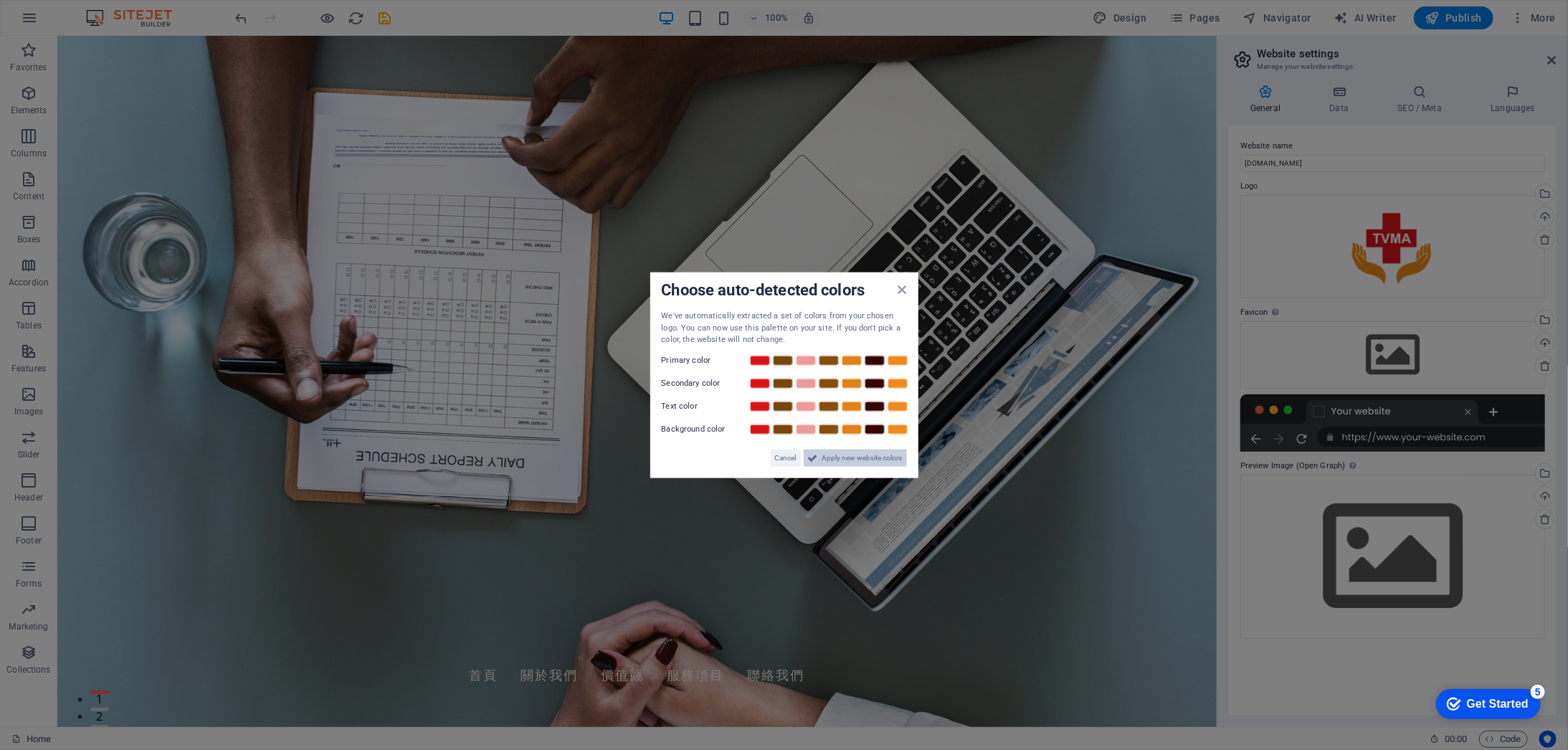
click at [813, 461] on icon at bounding box center [813, 457] width 10 height 17
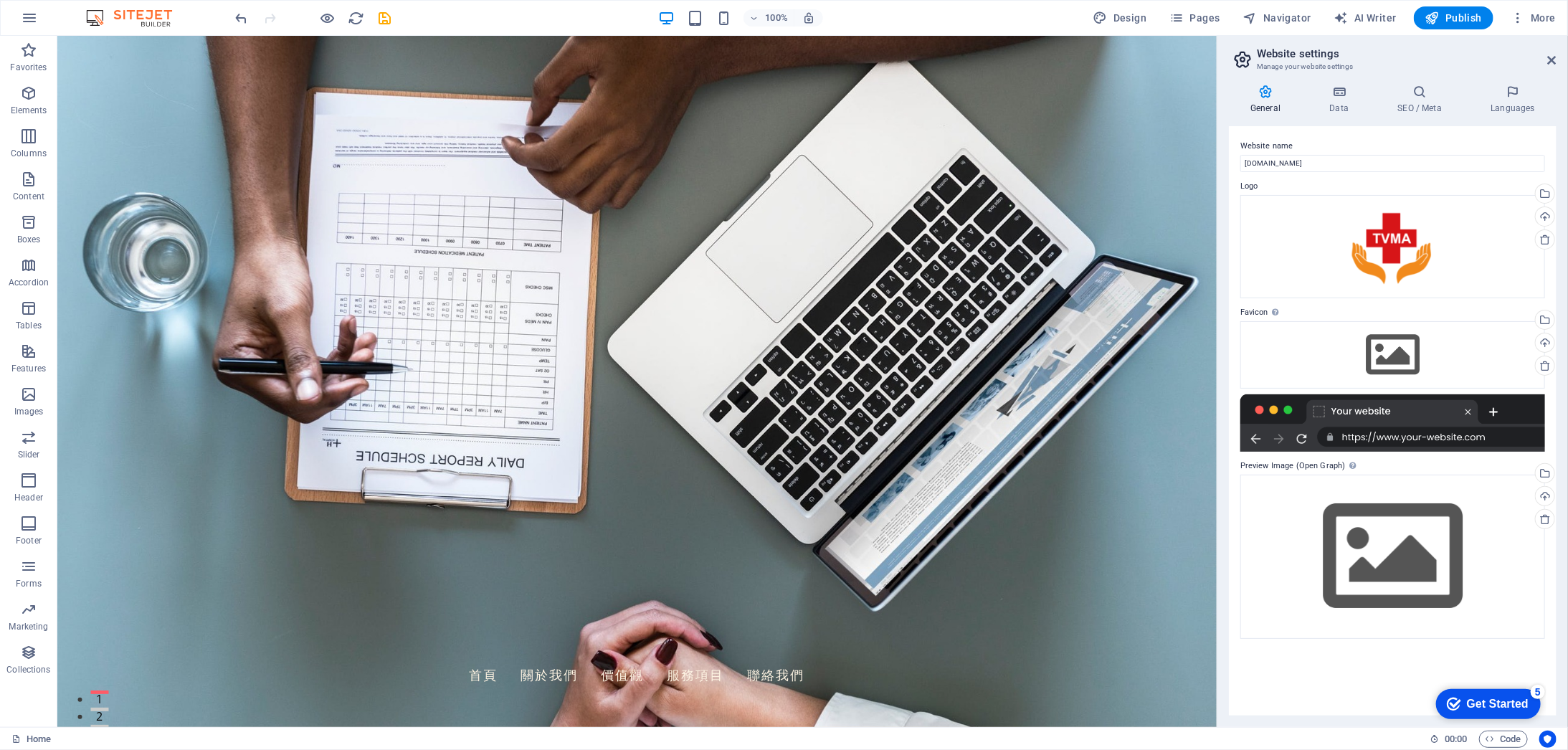
click at [1287, 466] on label "Preview Image (Open Graph) This image will be shown when the website is shared …" at bounding box center [1393, 466] width 304 height 17
click at [1341, 89] on icon at bounding box center [1338, 91] width 62 height 15
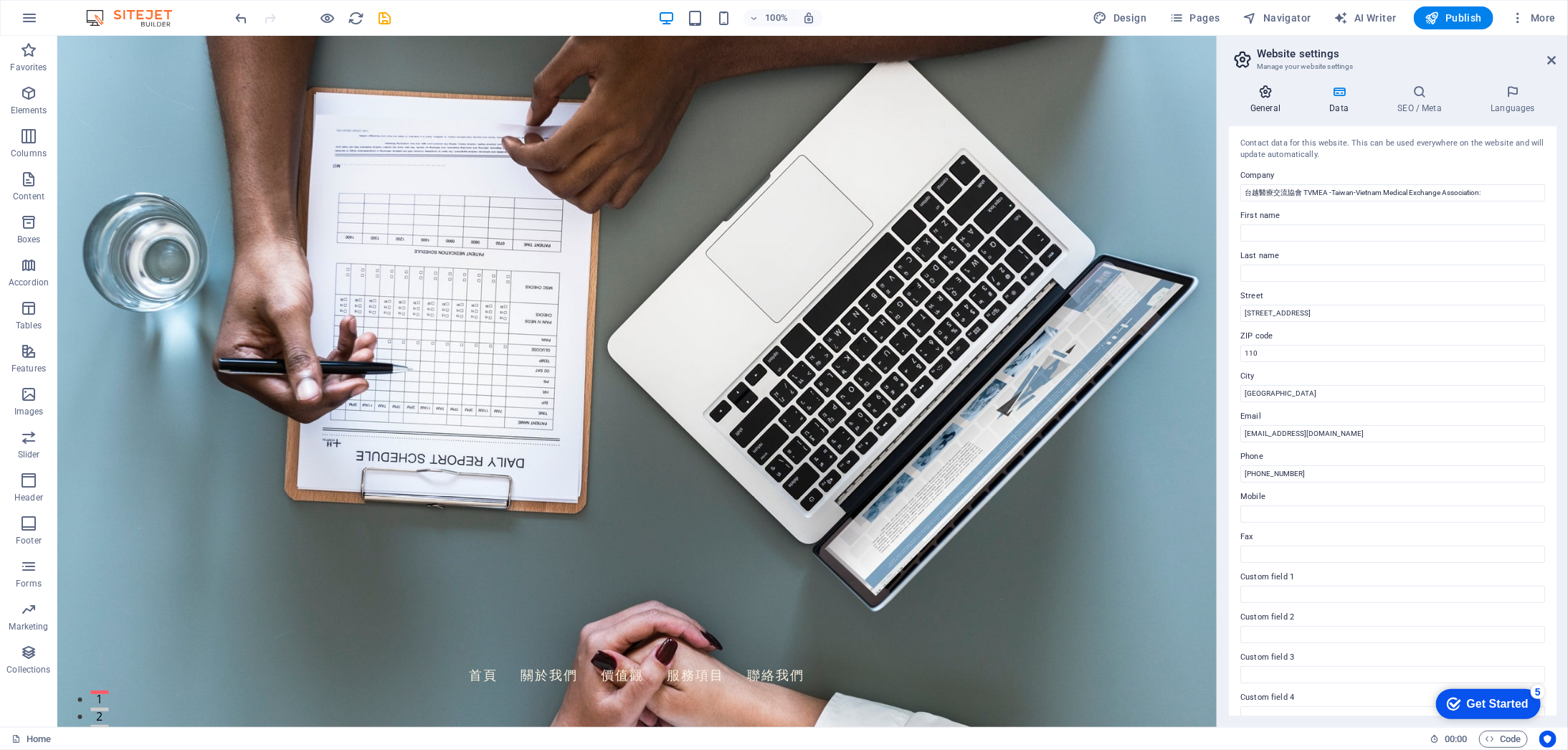
click at [1263, 90] on icon at bounding box center [1265, 91] width 73 height 15
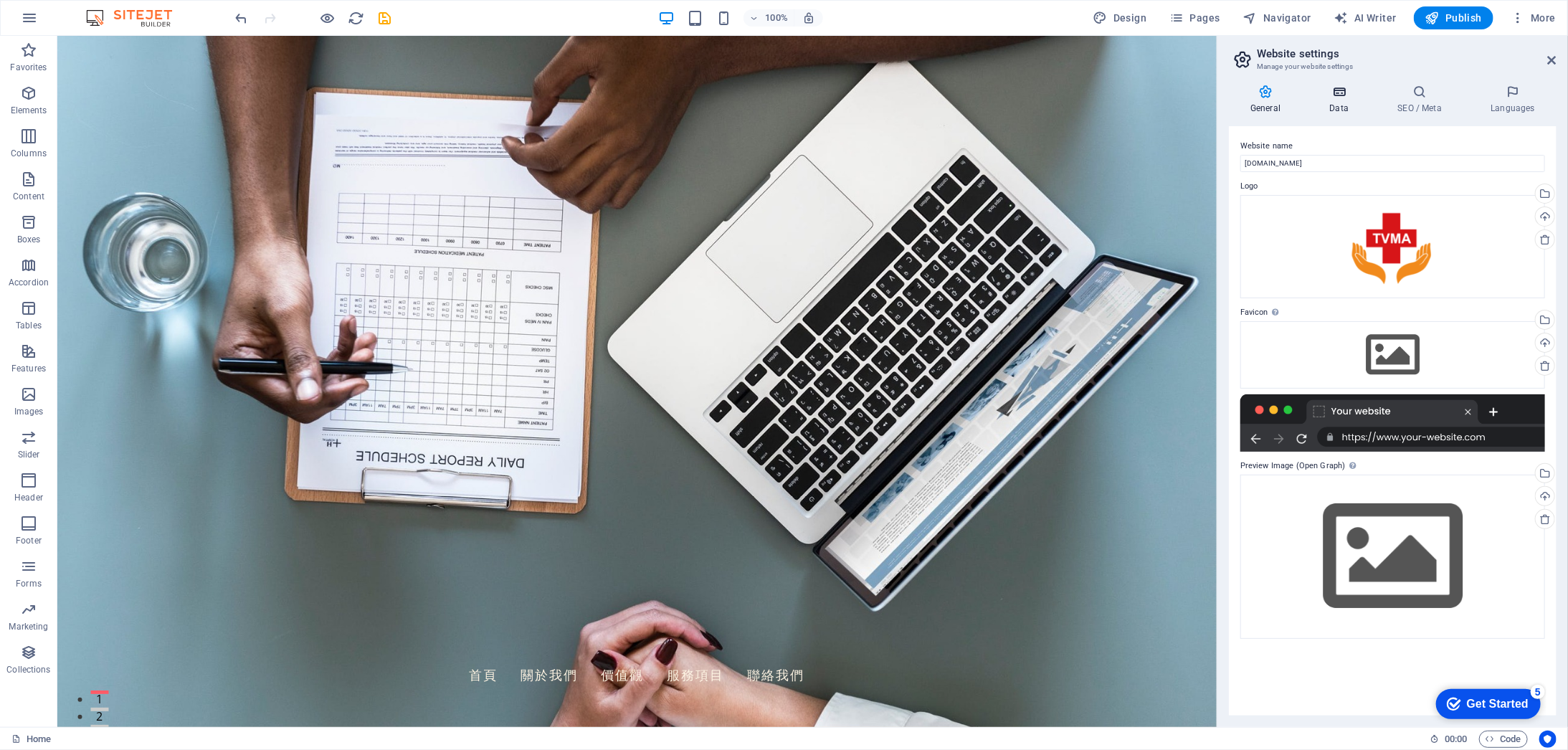
click at [1338, 92] on icon at bounding box center [1338, 91] width 62 height 15
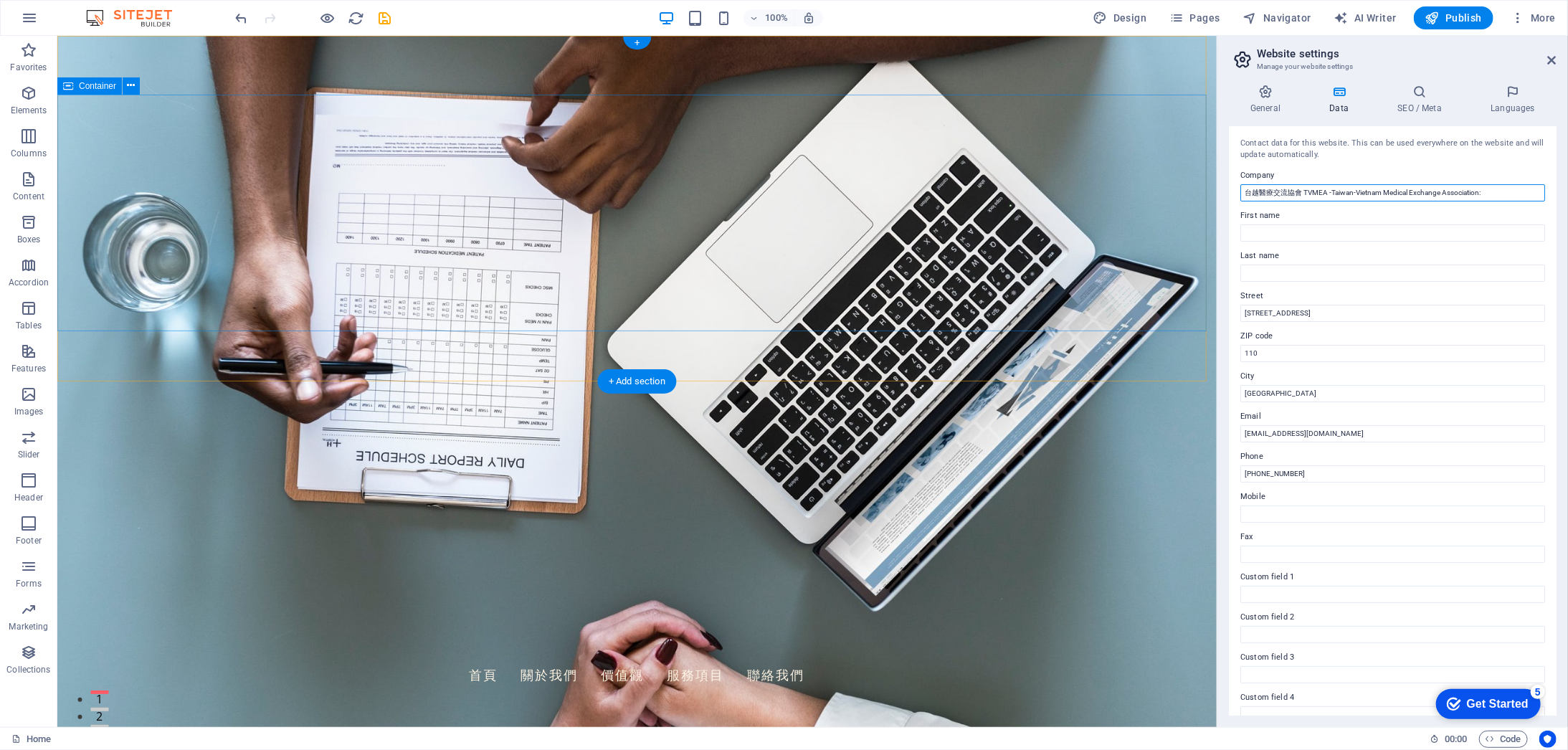
drag, startPoint x: 1357, startPoint y: 225, endPoint x: 1182, endPoint y: 189, distance: 178.7
click at [1307, 193] on input "台越醫療交流協會 TVMEA -Taiwan-Vietnam Medical Exchange Association:" at bounding box center [1393, 193] width 304 height 17
type input "TVMEA"
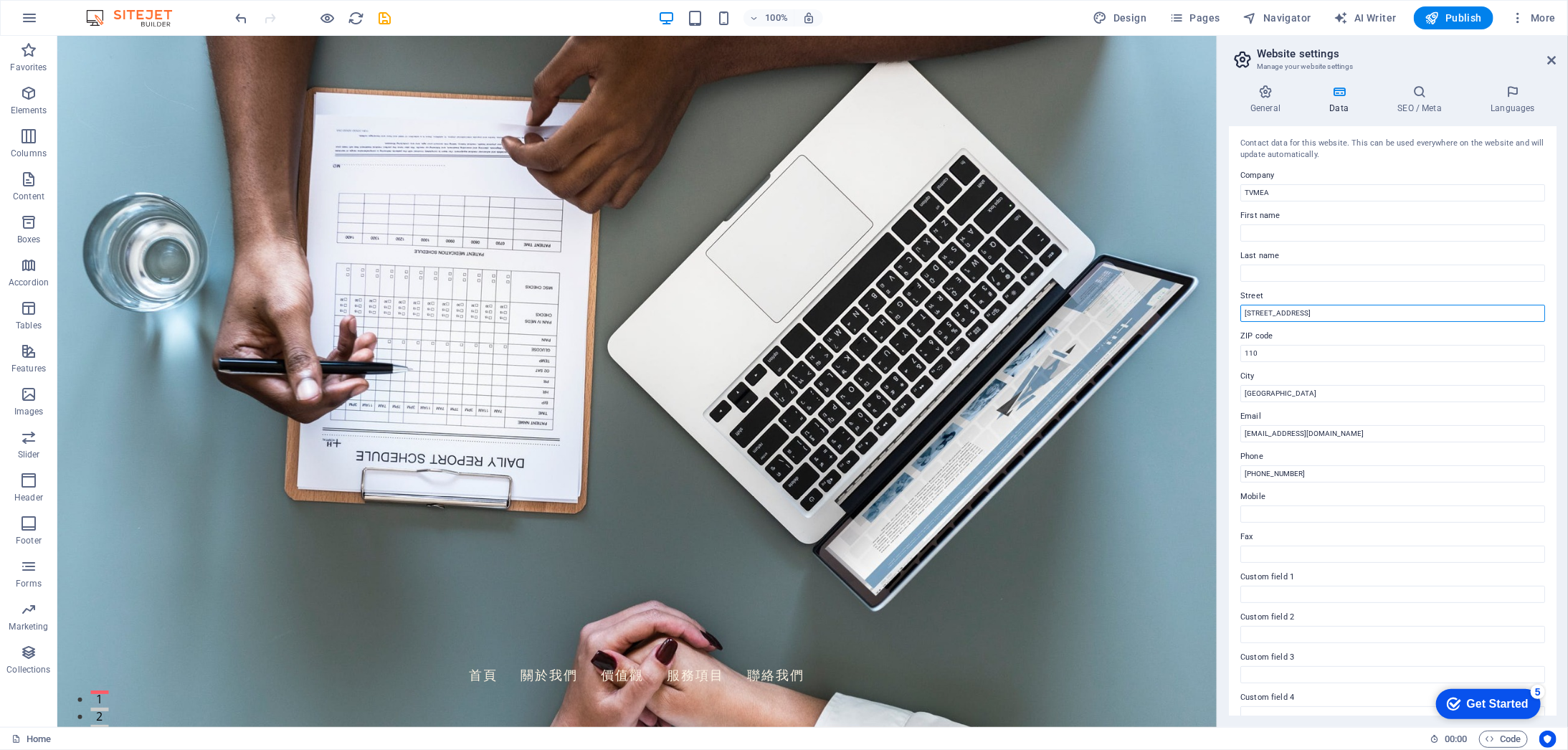
drag, startPoint x: 1370, startPoint y: 313, endPoint x: 1269, endPoint y: 315, distance: 101.0
click at [1269, 315] on input "[STREET_ADDRESS]" at bounding box center [1393, 313] width 304 height 17
type input "[STREET_ADDRESS]3樓"
click at [1273, 359] on input "110" at bounding box center [1393, 354] width 304 height 17
type input "112"
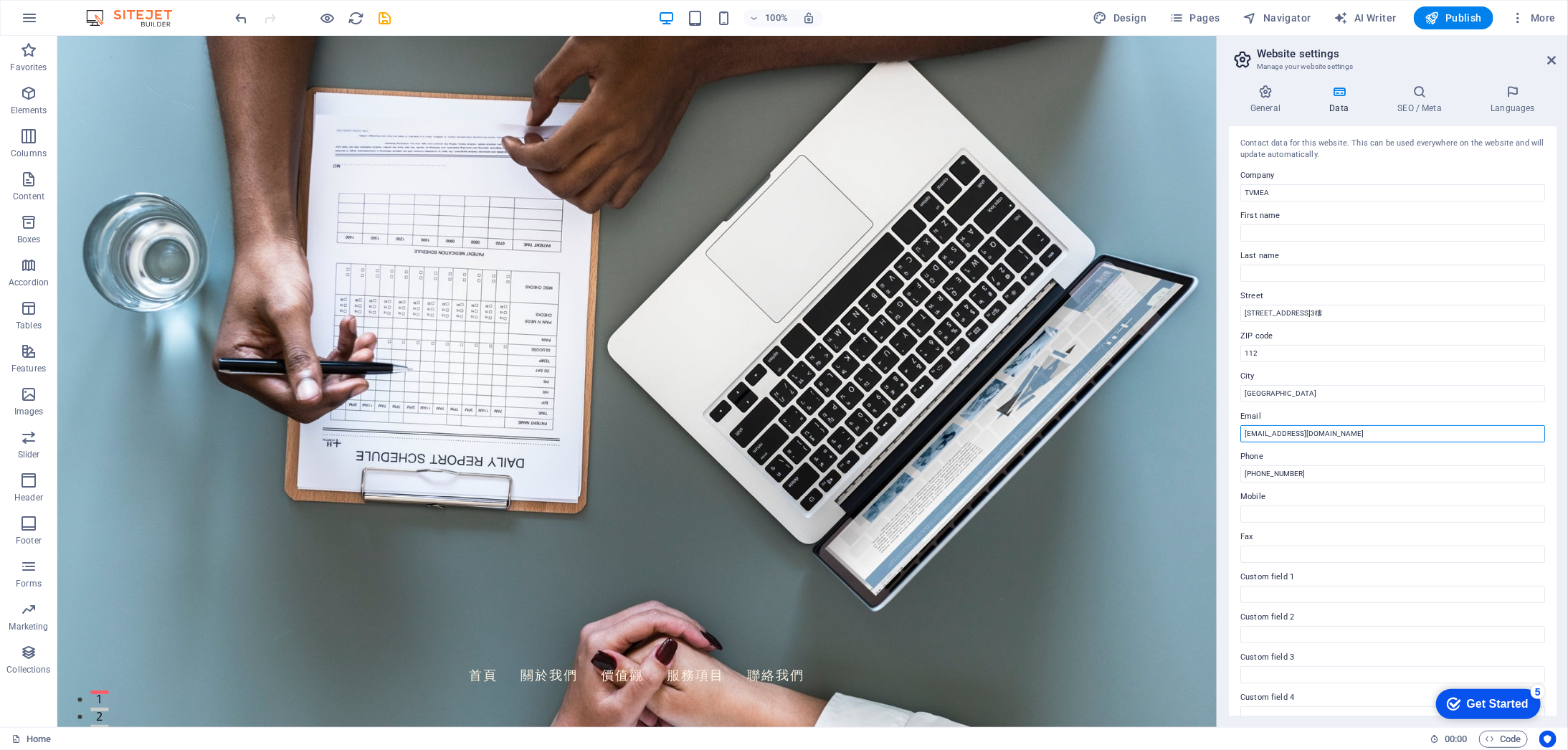
click at [1336, 433] on input "[EMAIL_ADDRESS][DOMAIN_NAME]" at bounding box center [1393, 434] width 304 height 17
type input "[EMAIL_ADDRESS][DOMAIN_NAME]"
drag, startPoint x: 1273, startPoint y: 475, endPoint x: 1319, endPoint y: 481, distance: 46.4
click at [1319, 481] on input "[PHONE_NUMBER]" at bounding box center [1393, 474] width 304 height 17
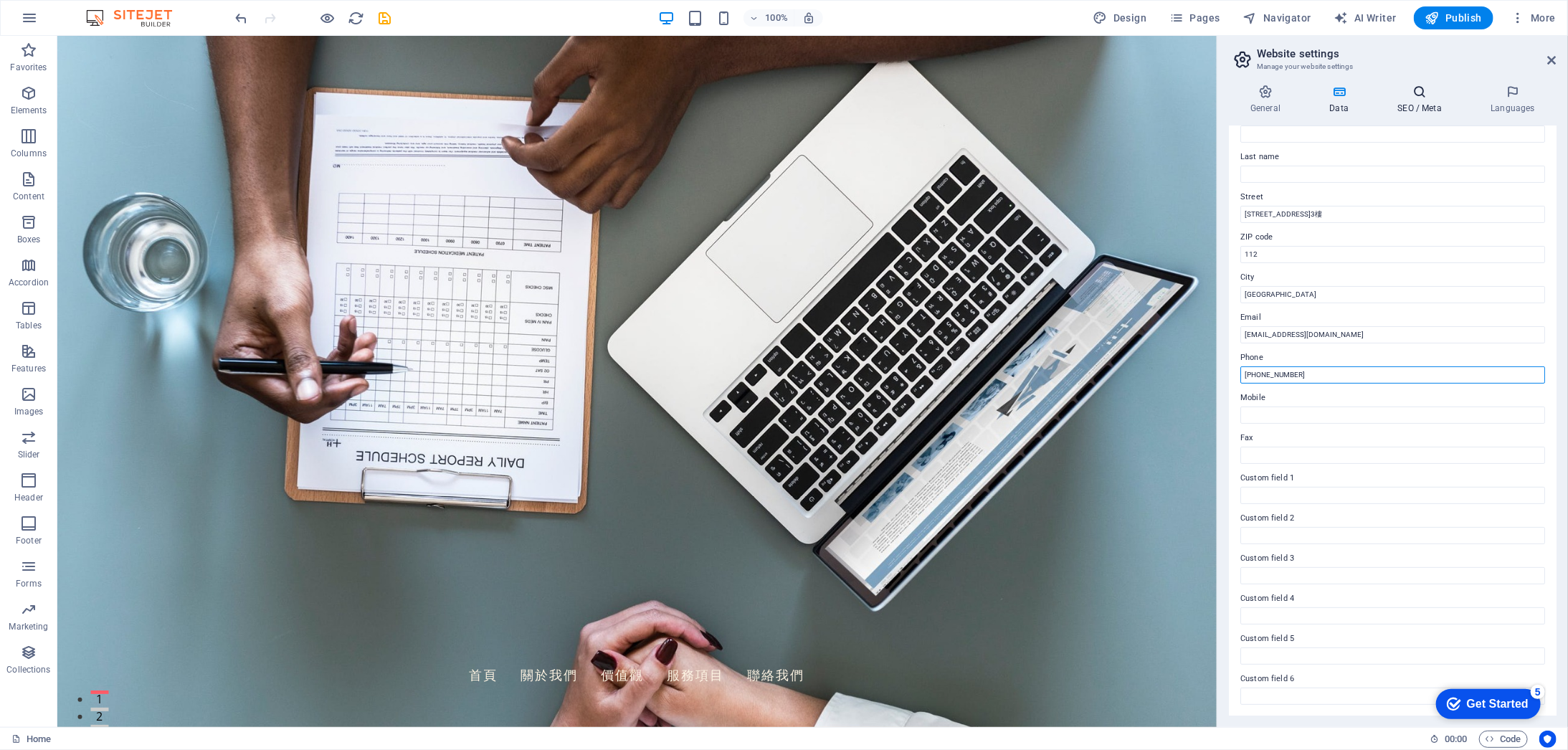
type input "[PHONE_NUMBER]"
click at [1420, 89] on icon at bounding box center [1419, 91] width 87 height 15
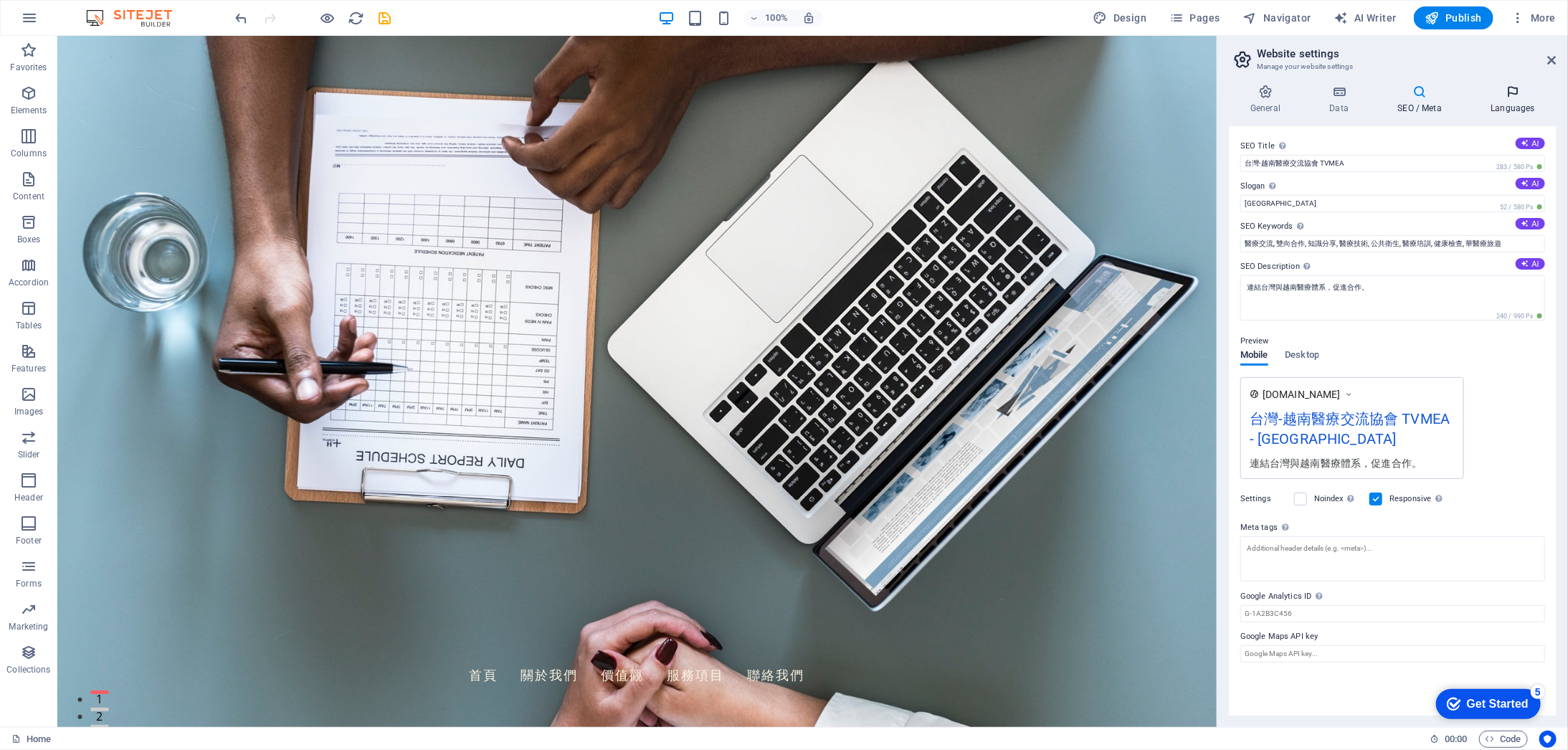
click at [1510, 103] on h4 "Languages" at bounding box center [1513, 99] width 87 height 30
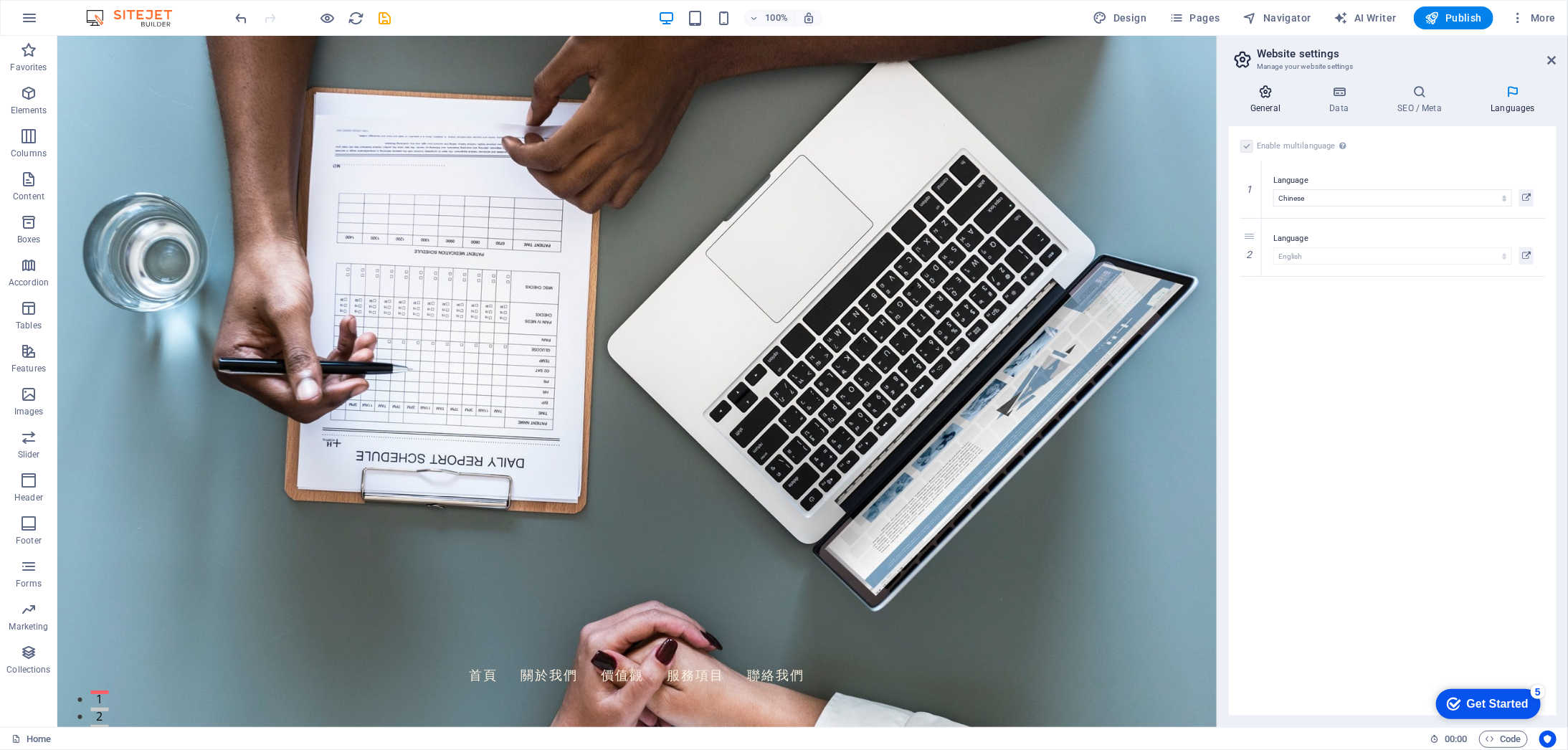
click at [1268, 101] on h4 "General" at bounding box center [1268, 99] width 78 height 30
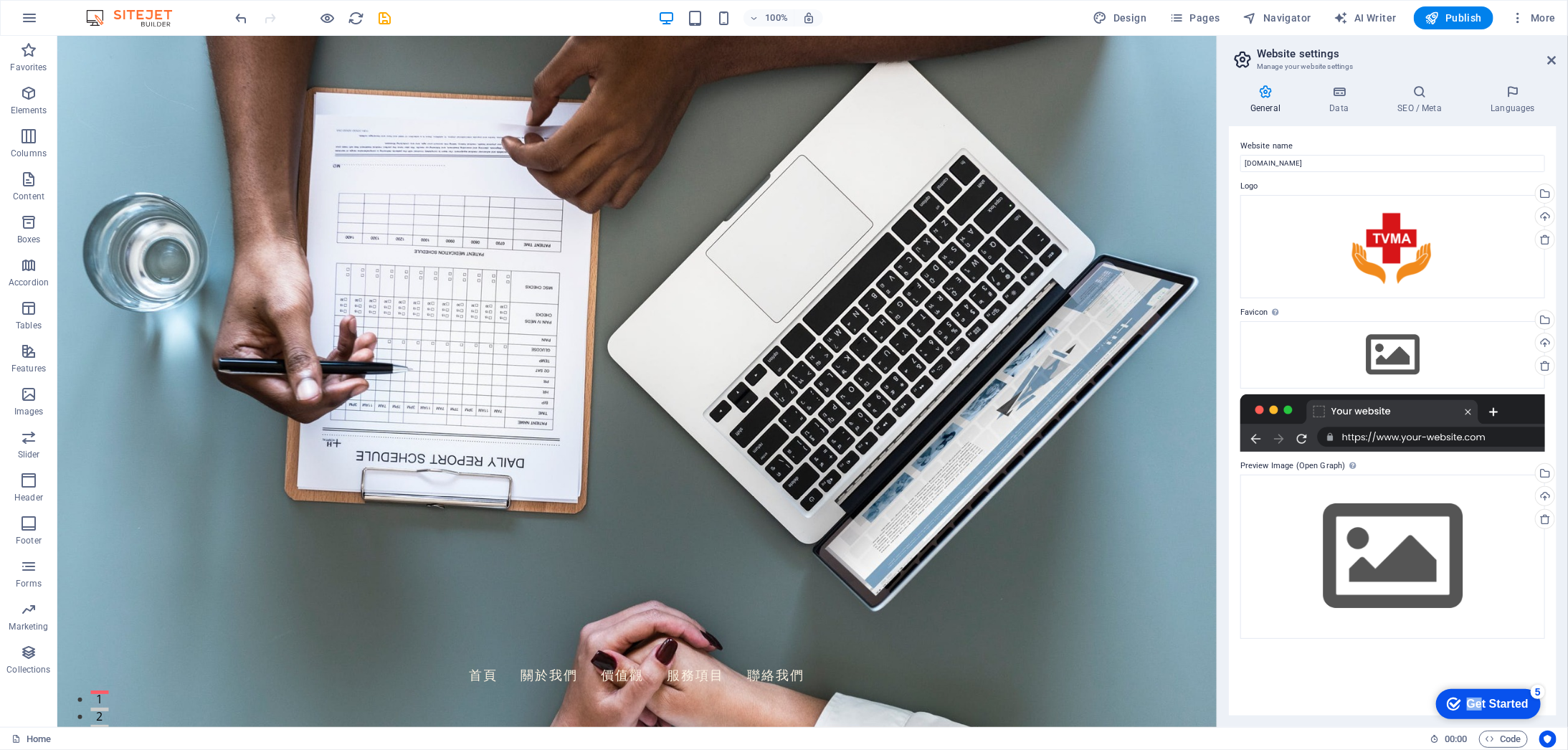
drag, startPoint x: 1477, startPoint y: 698, endPoint x: 1403, endPoint y: 563, distance: 154.0
click html "checkmark Get Started 5 First Steps in the Editor Let's guide you through the t…"
click at [1210, 16] on span "Pages" at bounding box center [1194, 17] width 50 height 15
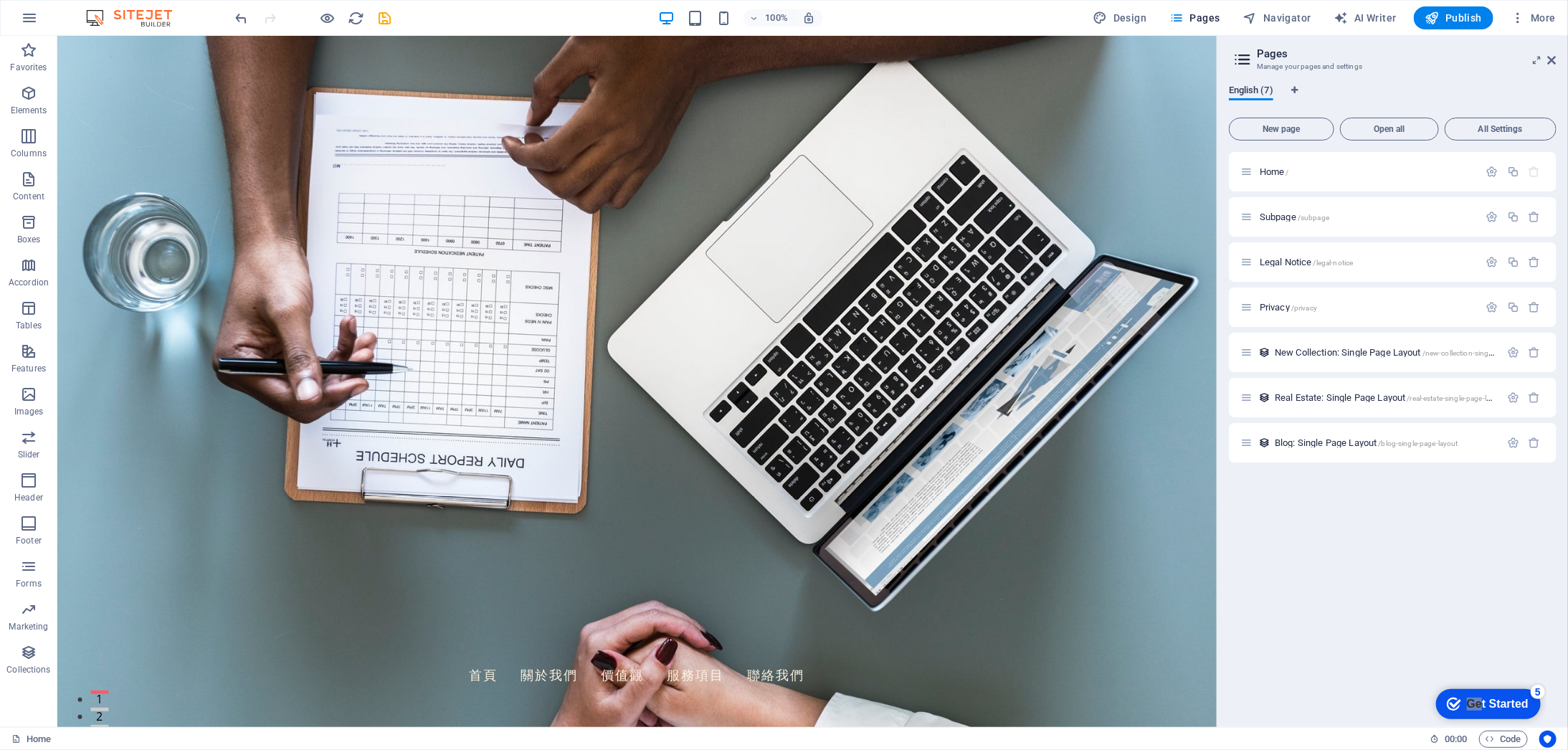
click at [1239, 89] on span "English (7)" at bounding box center [1251, 91] width 45 height 20
click at [1301, 84] on div "English (7)" at bounding box center [1393, 98] width 328 height 27
click at [1299, 89] on span "Language Tabs" at bounding box center [1294, 90] width 9 height 9
select select "30"
select select "41"
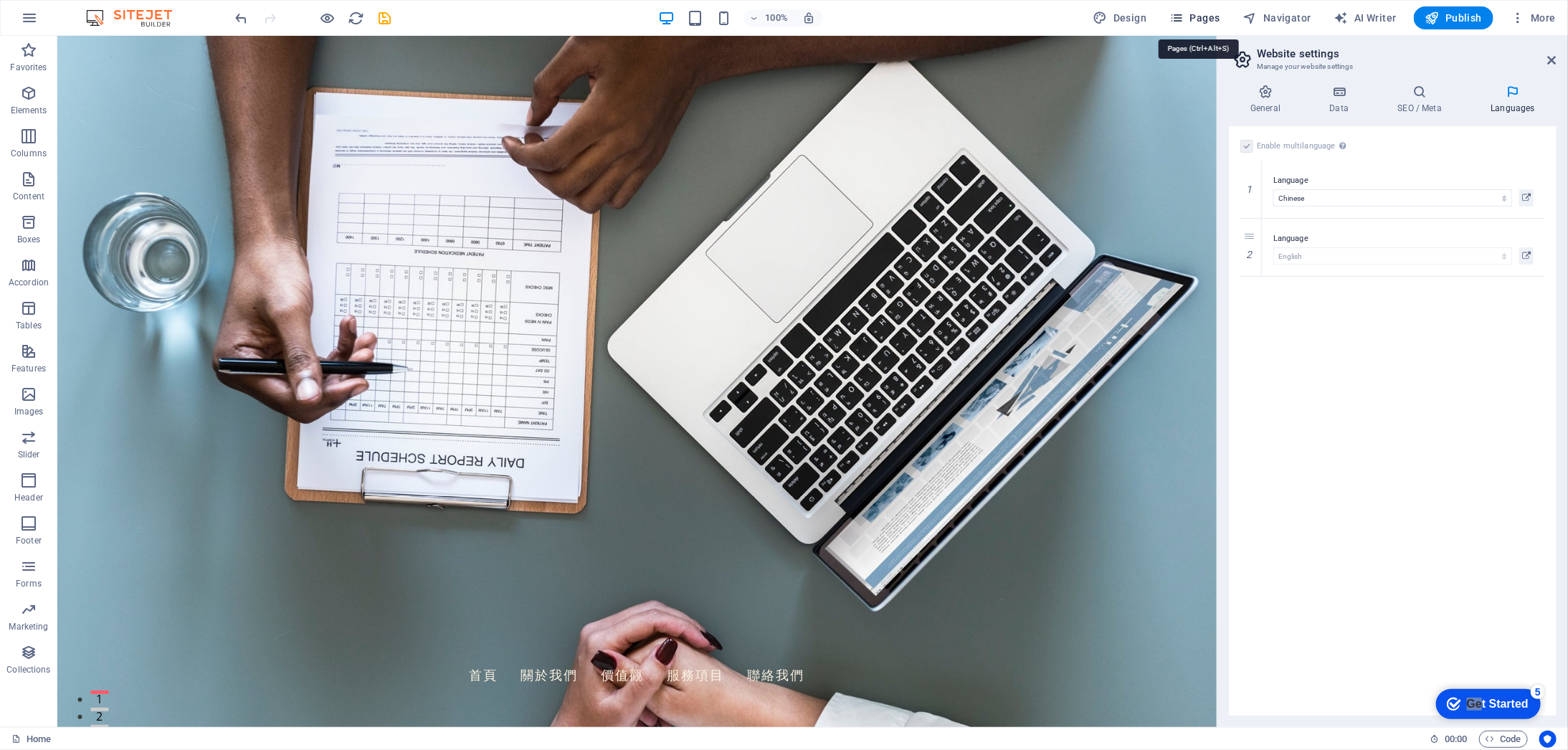
click at [1194, 16] on span "Pages" at bounding box center [1194, 17] width 50 height 15
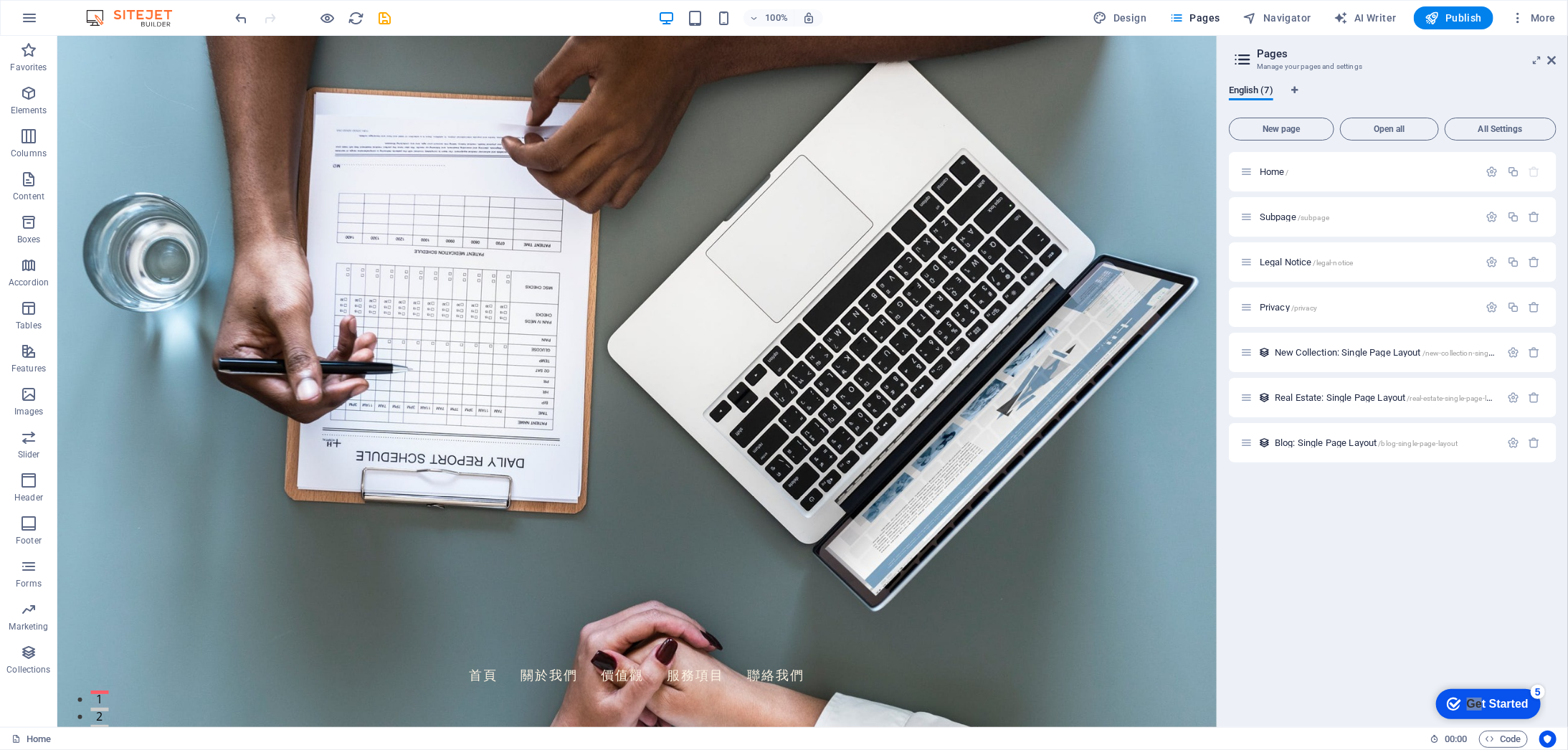
click at [1245, 60] on icon at bounding box center [1242, 59] width 21 height 20
click at [1270, 171] on span "Home /" at bounding box center [1274, 172] width 29 height 11
click at [1289, 213] on span "Subpage /subpage" at bounding box center [1295, 216] width 70 height 11
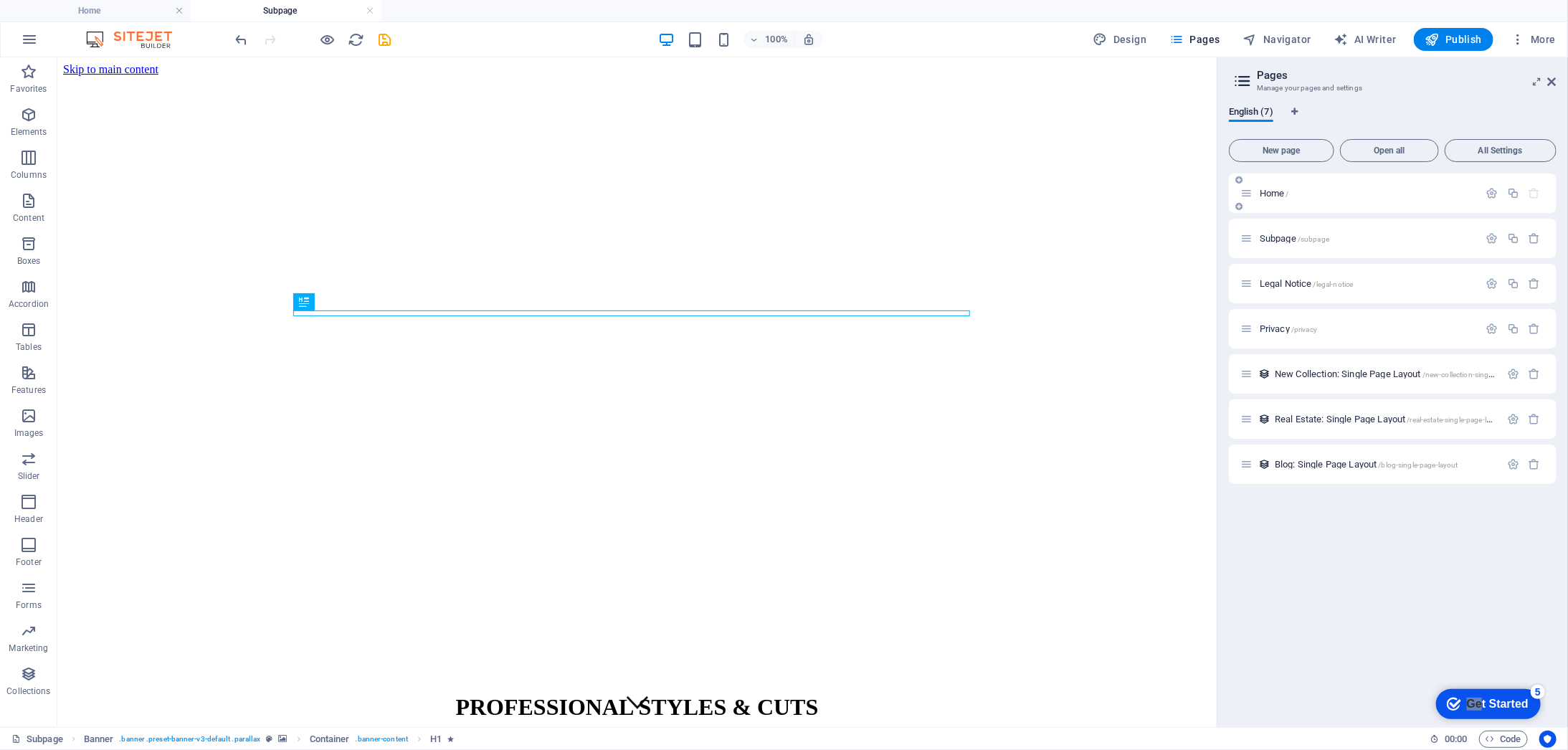
scroll to position [0, 0]
click at [1269, 194] on span "Home /" at bounding box center [1274, 193] width 29 height 11
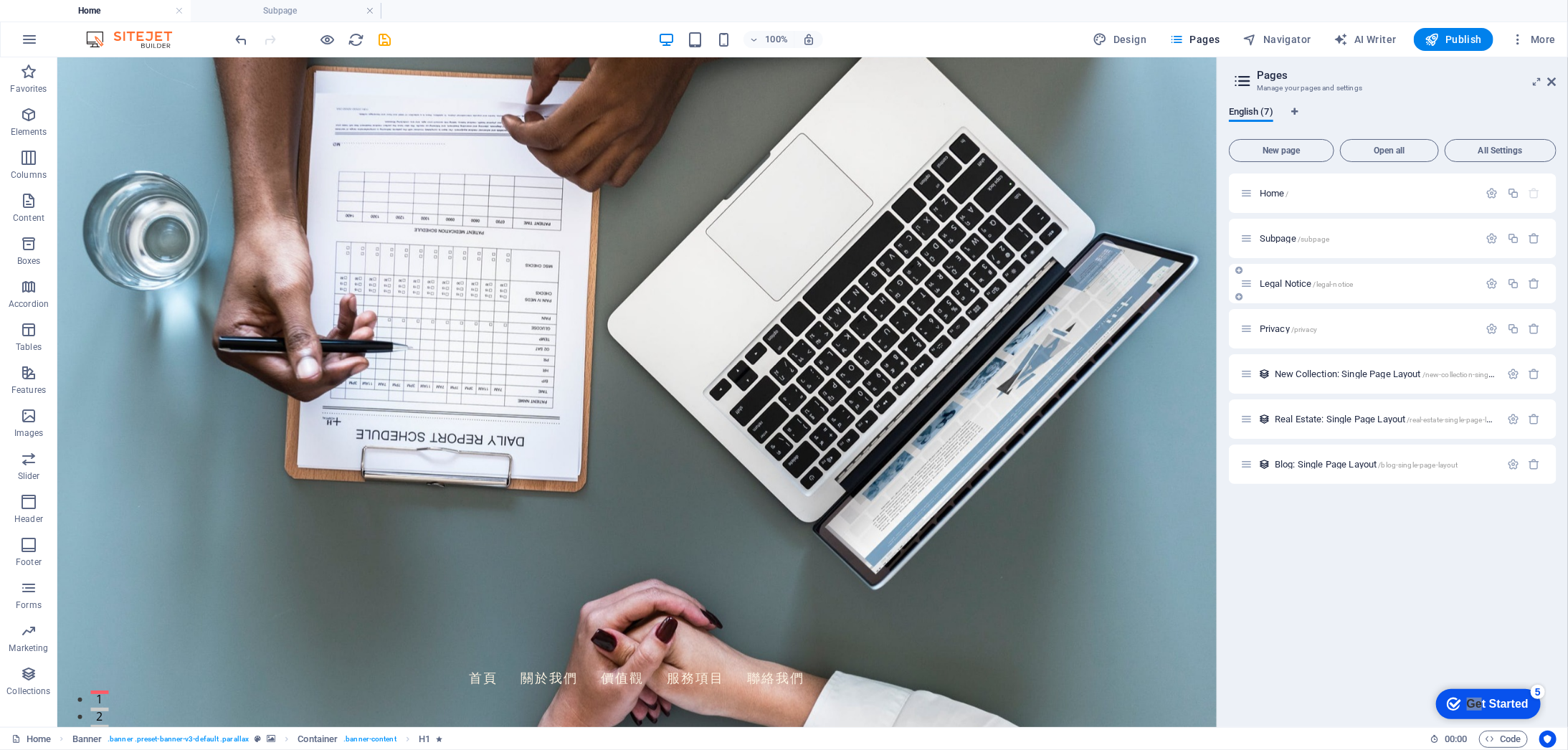
click at [1283, 282] on span "Legal Notice /legal-notice" at bounding box center [1306, 283] width 93 height 11
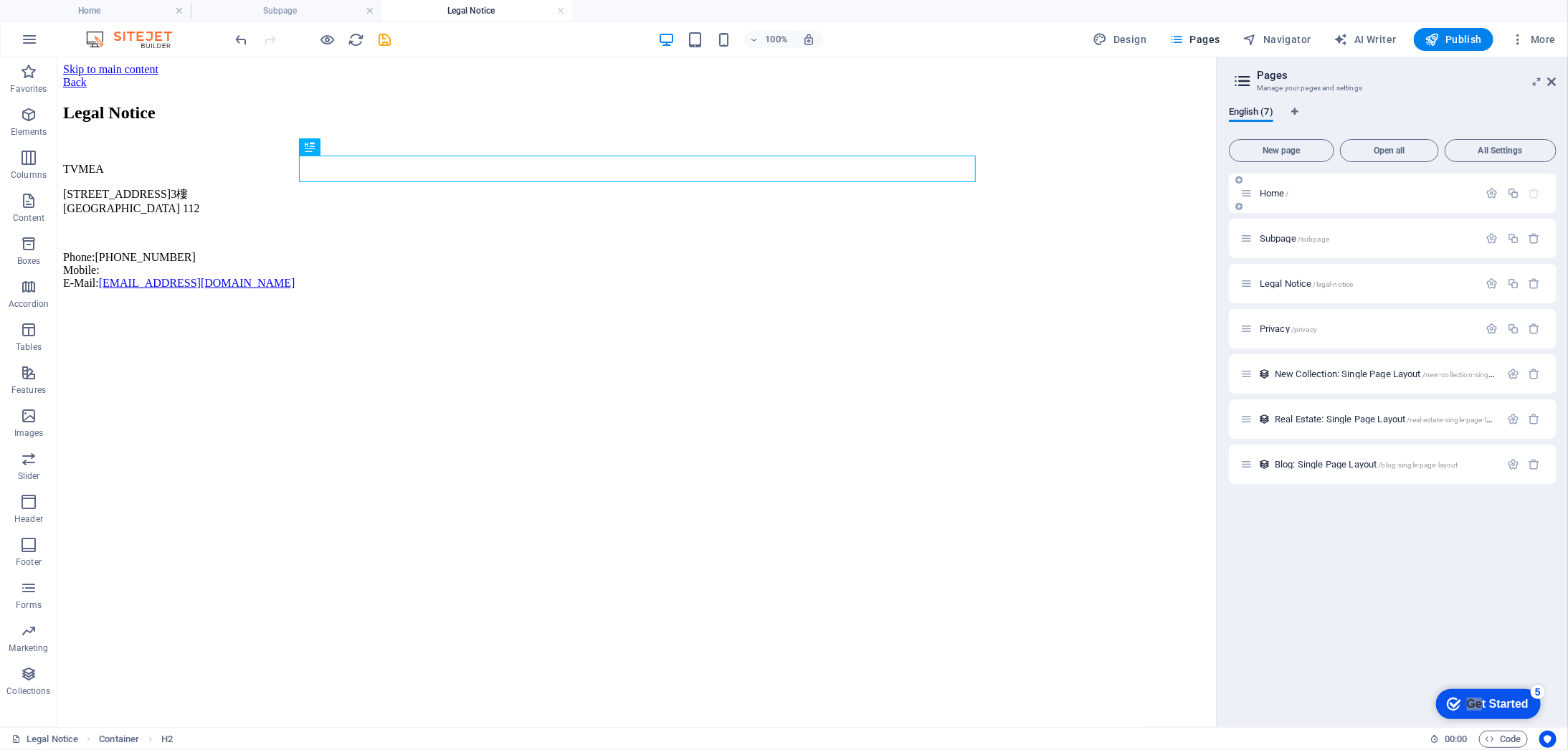
click at [1276, 158] on button "New page" at bounding box center [1281, 150] width 106 height 23
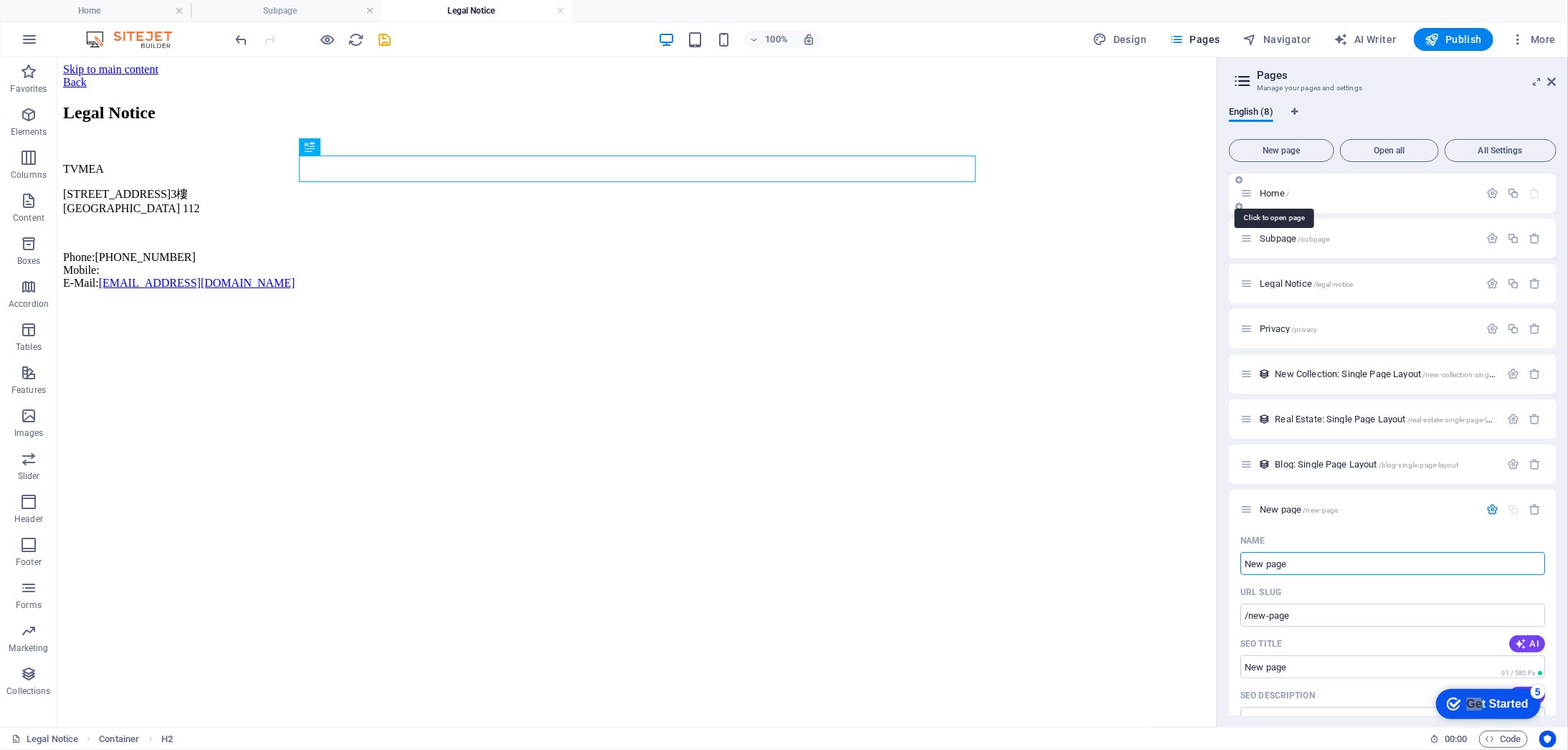
click at [1276, 190] on span "Home /" at bounding box center [1274, 193] width 29 height 11
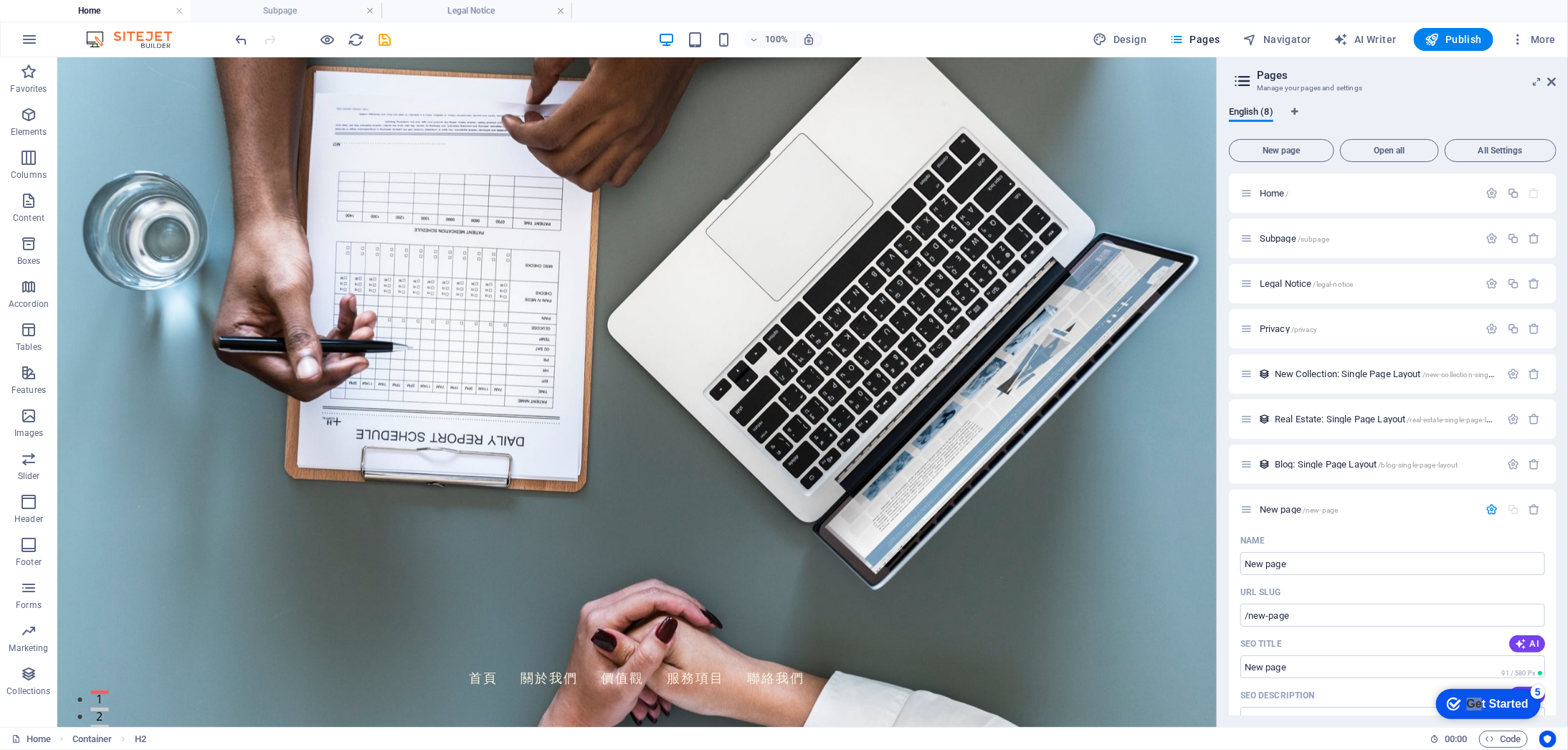
drag, startPoint x: 1538, startPoint y: 511, endPoint x: 1532, endPoint y: 491, distance: 20.9
click at [1538, 511] on button "button" at bounding box center [1534, 509] width 20 height 13
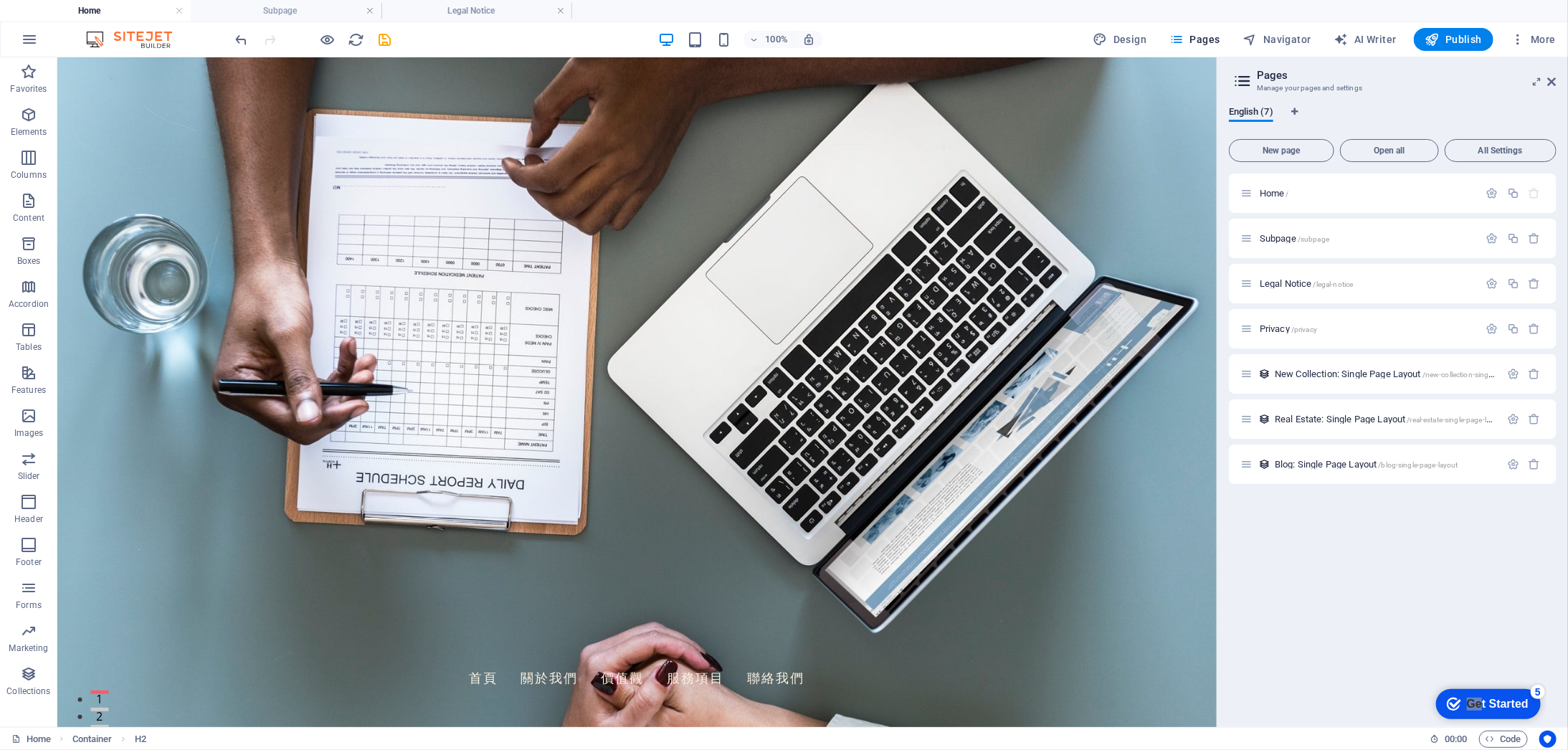
click at [1246, 81] on icon at bounding box center [1242, 80] width 21 height 20
click at [1213, 42] on span "Pages" at bounding box center [1194, 39] width 50 height 15
click at [1116, 39] on span "Design" at bounding box center [1119, 39] width 53 height 15
select select "rem"
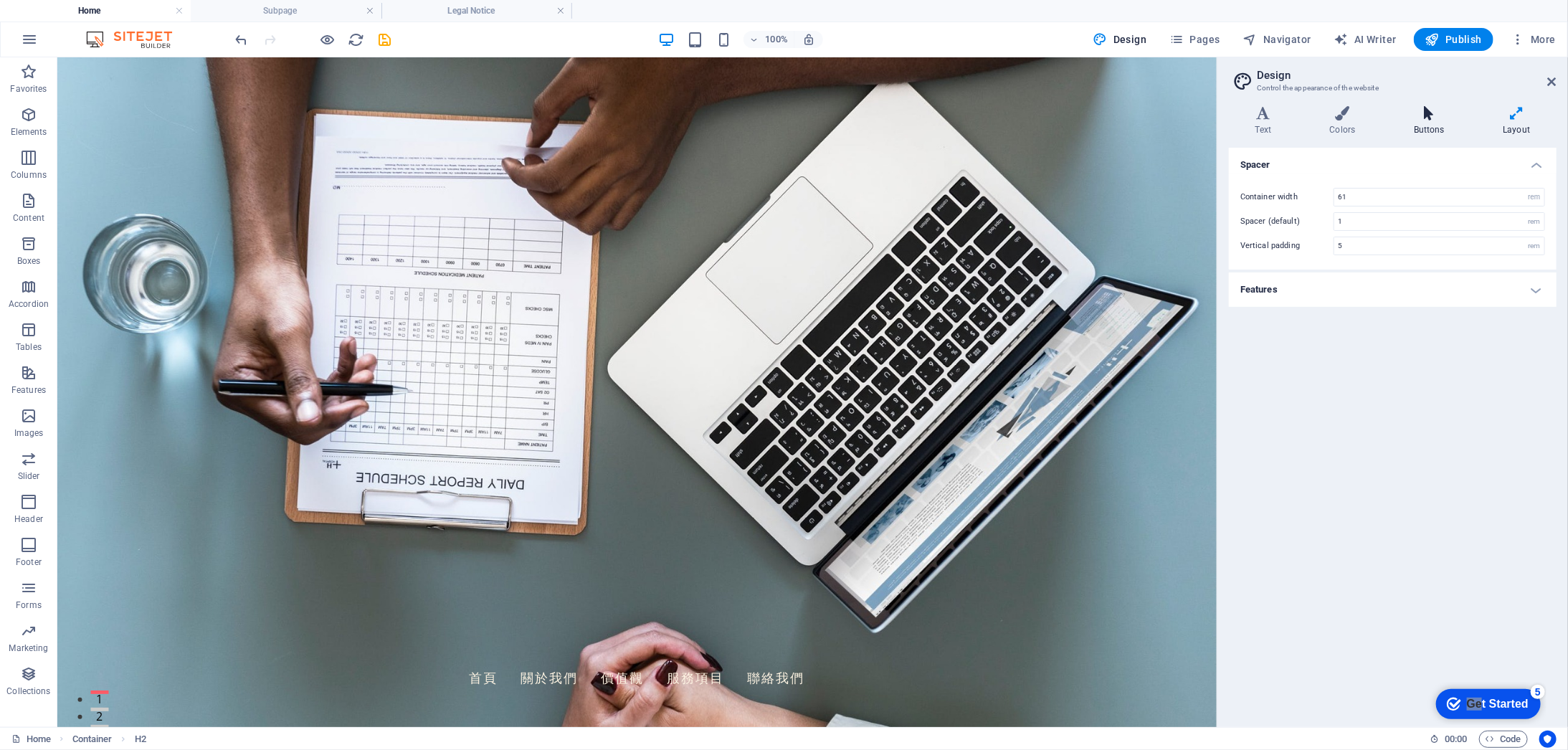
click at [1419, 128] on h4 "Buttons" at bounding box center [1431, 120] width 89 height 30
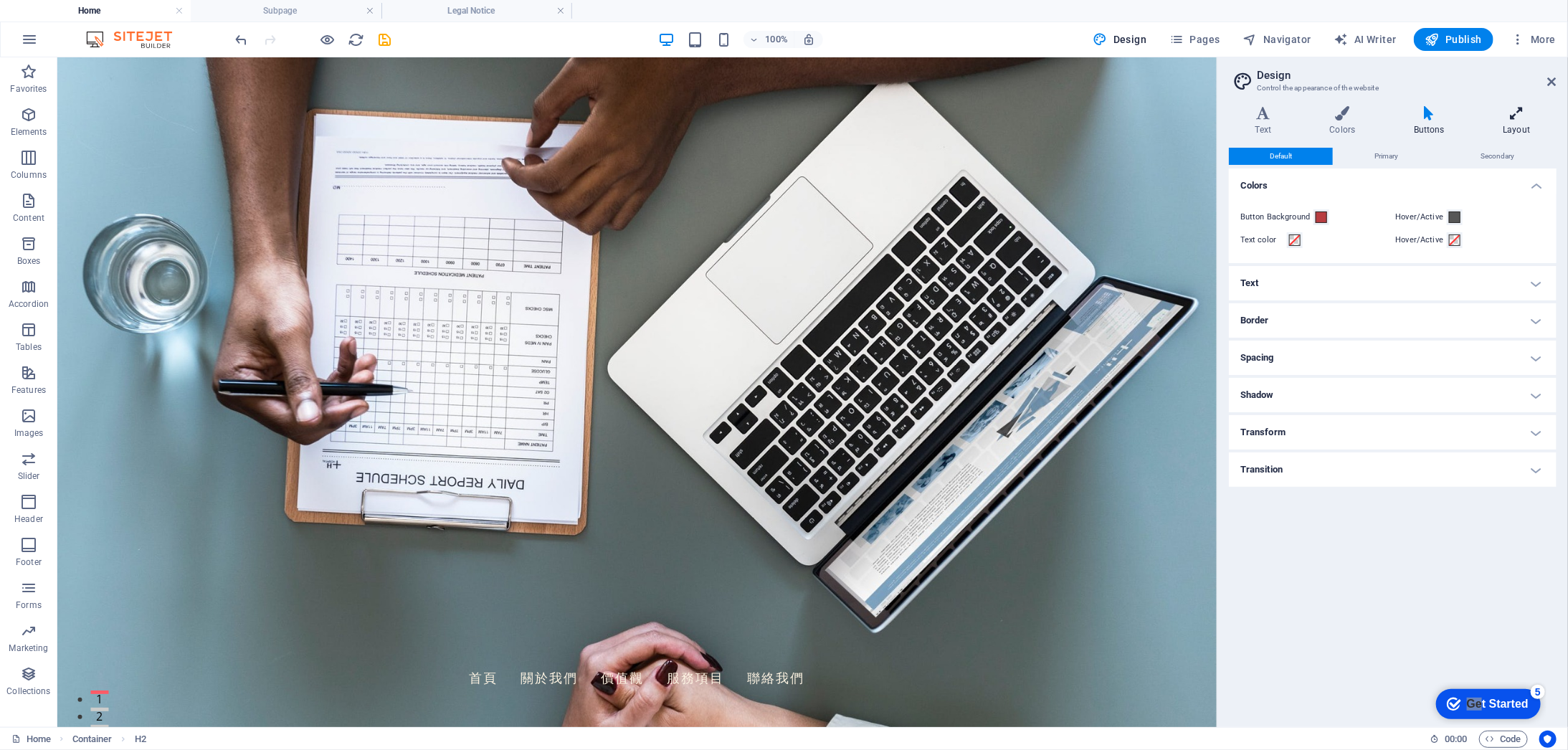
click at [1506, 115] on icon at bounding box center [1517, 112] width 79 height 15
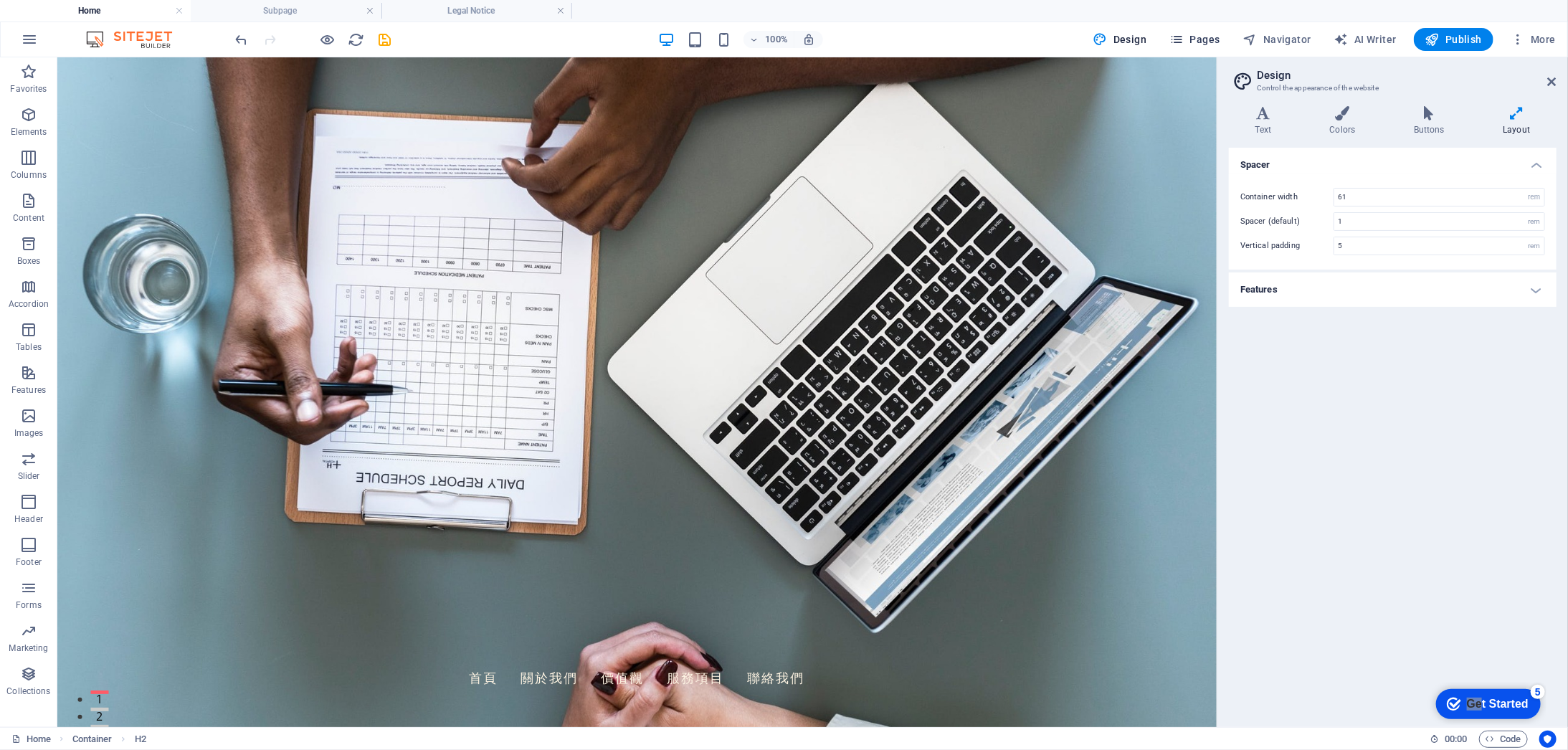
click at [1213, 42] on span "Pages" at bounding box center [1194, 39] width 50 height 15
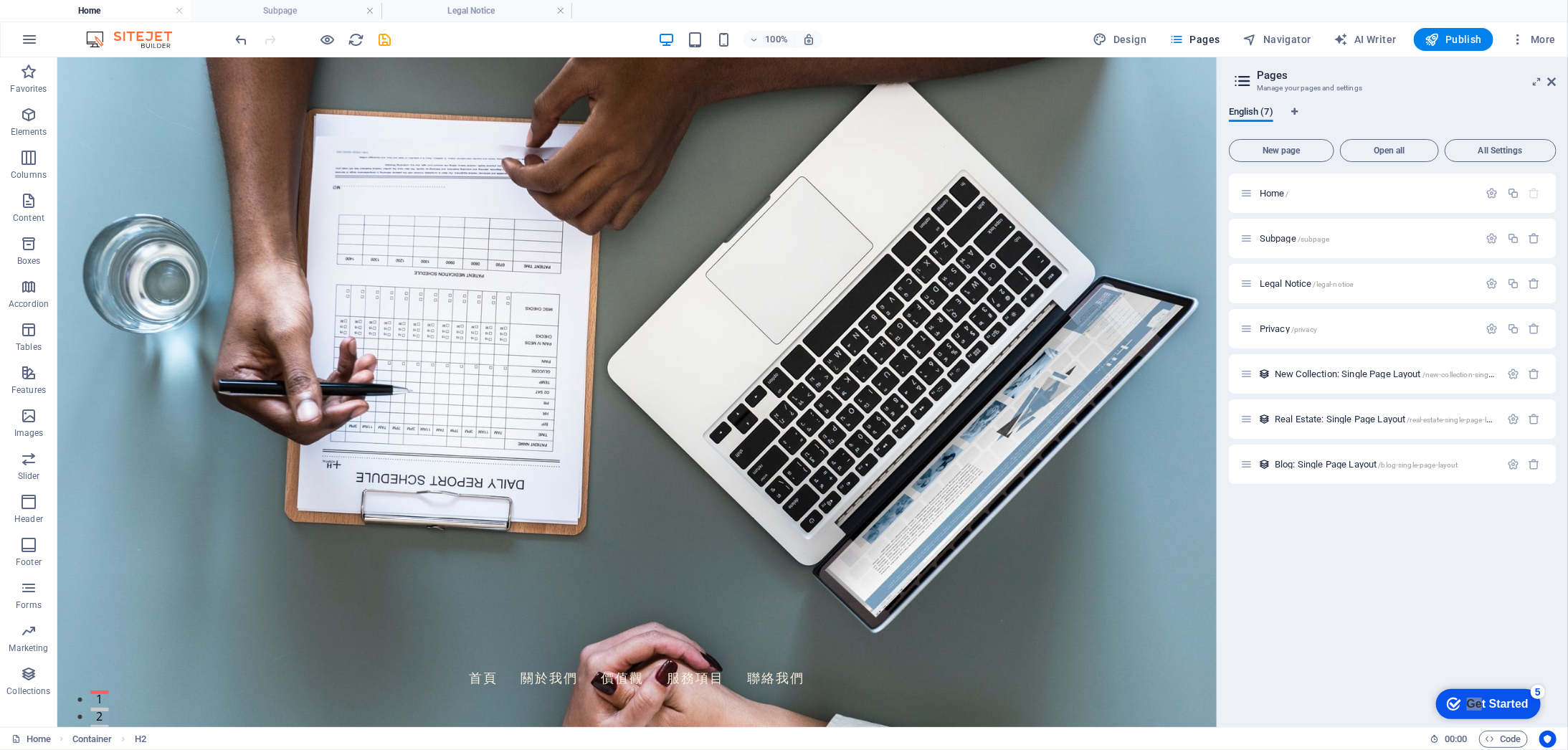
click at [1241, 76] on icon at bounding box center [1242, 80] width 21 height 20
click at [1257, 109] on span "English (7)" at bounding box center [1251, 113] width 45 height 20
click at [1392, 156] on button "Open all" at bounding box center [1389, 150] width 99 height 23
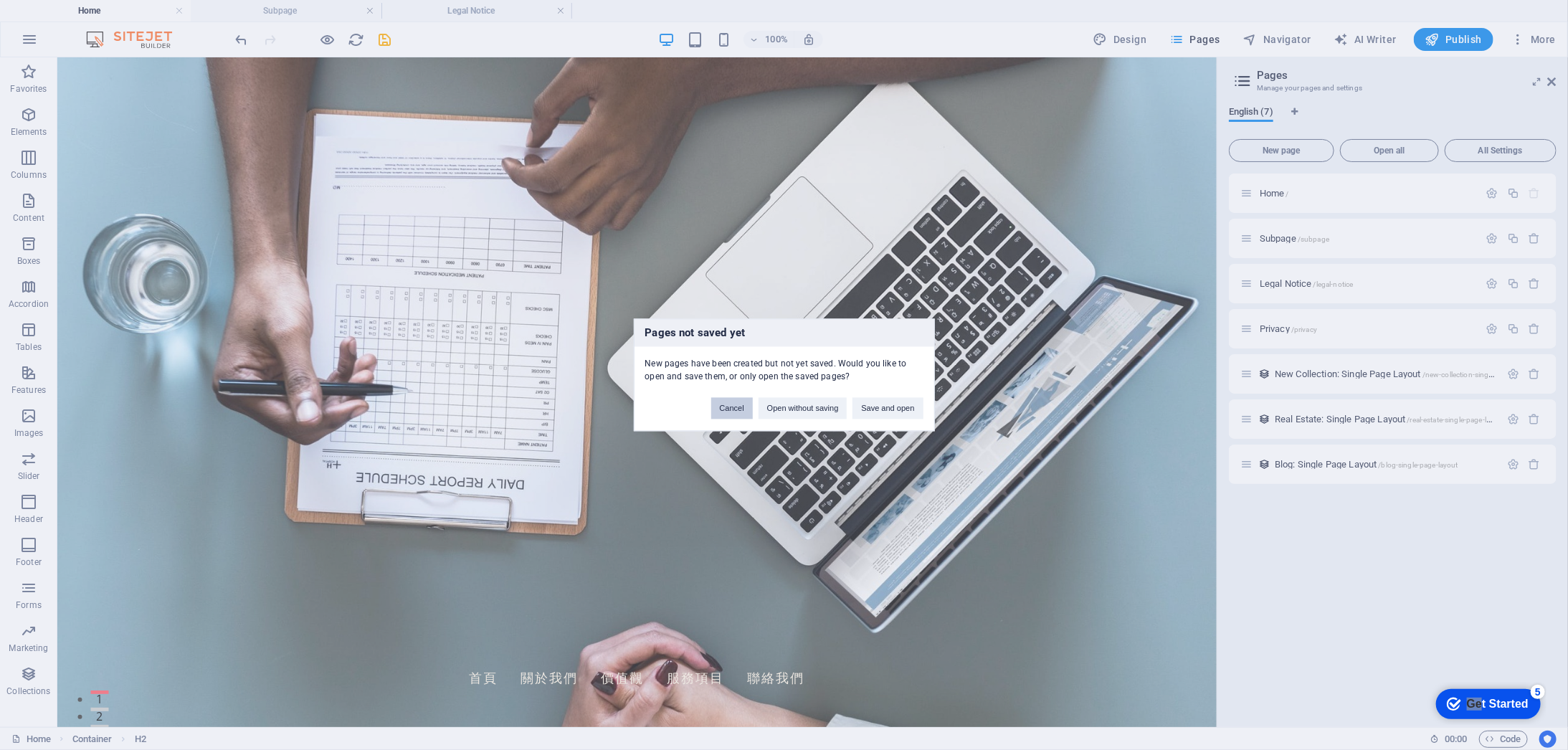
click at [741, 407] on button "Cancel" at bounding box center [732, 409] width 42 height 21
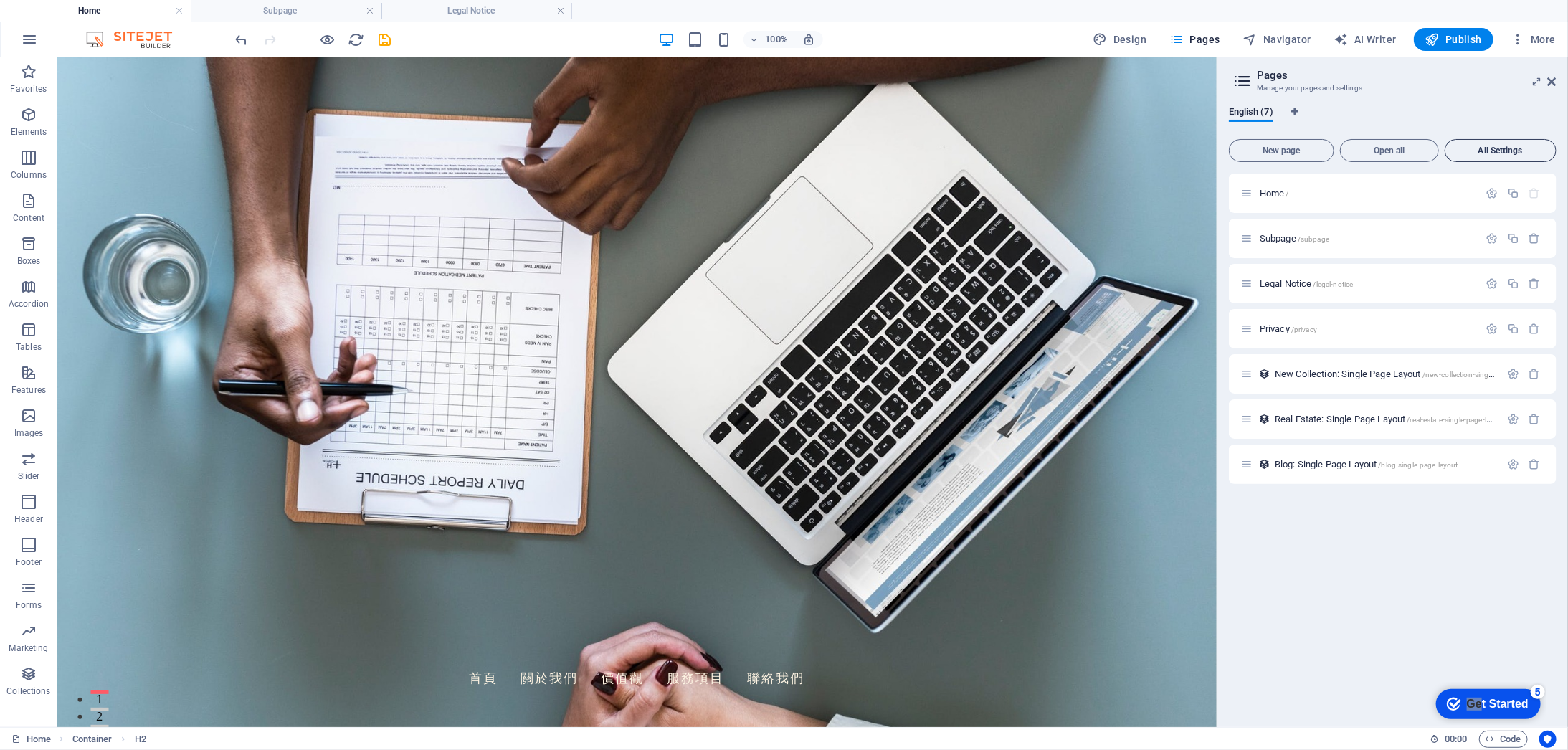
click at [1509, 153] on span "All Settings" at bounding box center [1500, 150] width 99 height 9
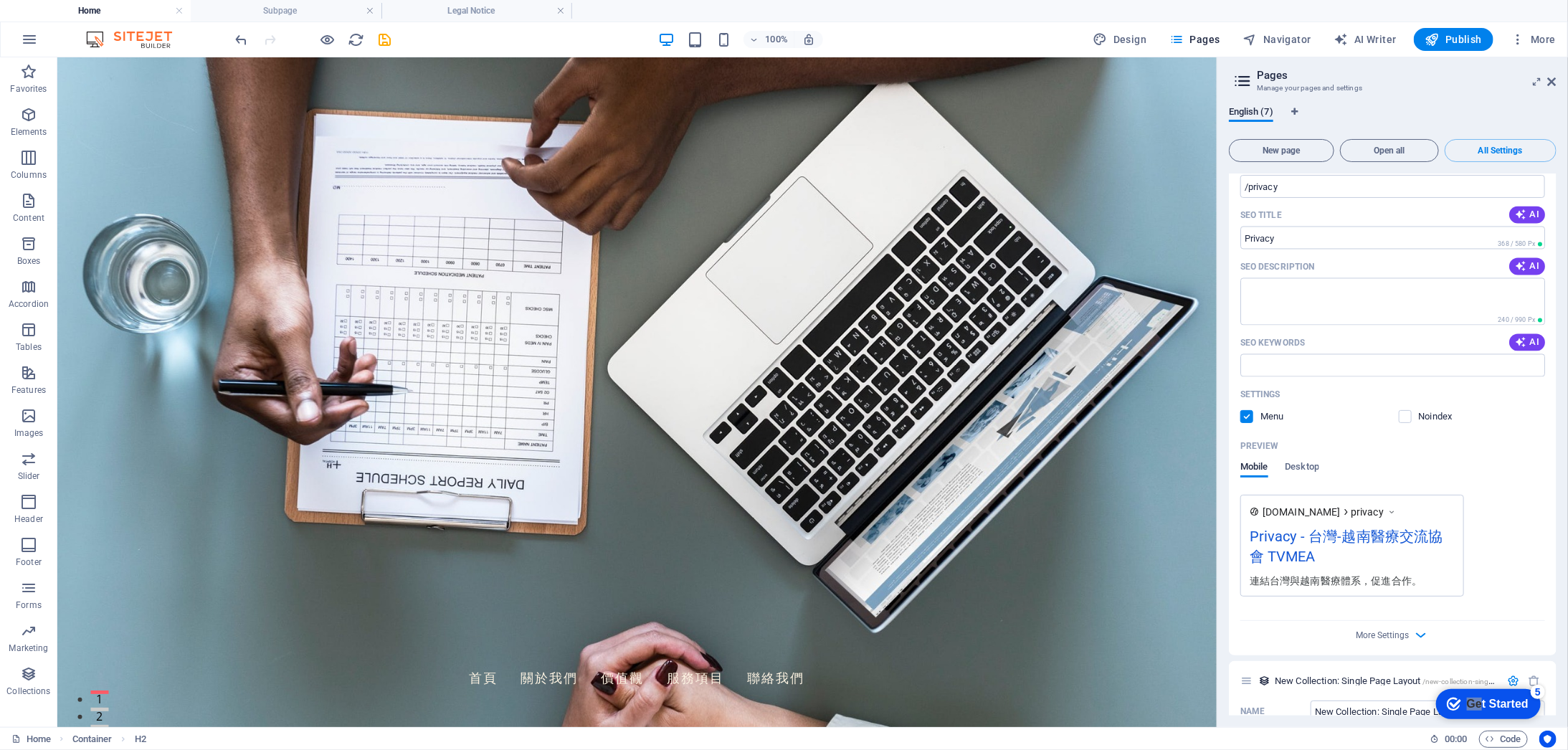
scroll to position [2281, 0]
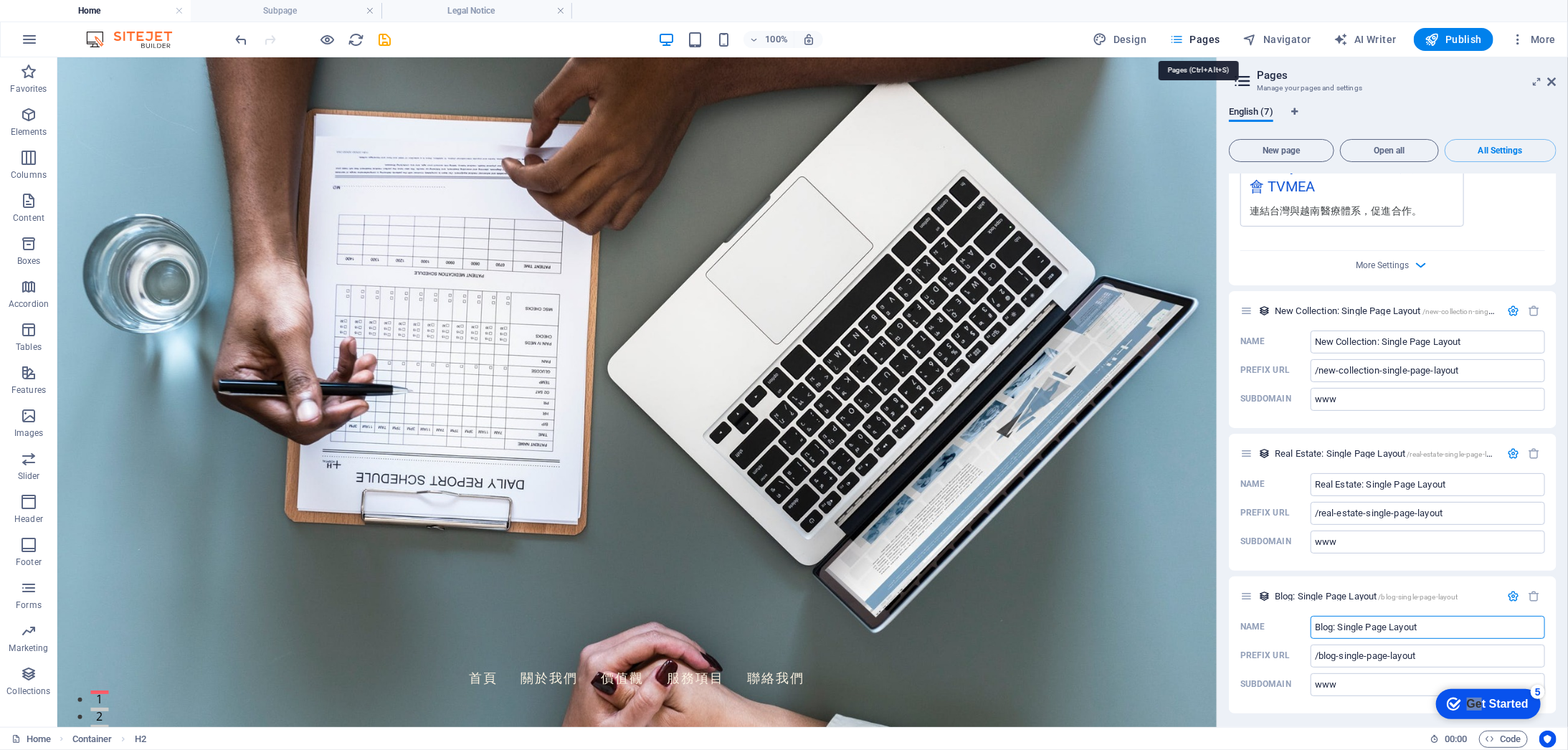
click at [1218, 40] on span "Pages" at bounding box center [1194, 39] width 50 height 15
click at [1243, 79] on icon at bounding box center [1242, 80] width 21 height 20
drag, startPoint x: 1217, startPoint y: 35, endPoint x: 1285, endPoint y: 41, distance: 68.3
click at [1217, 35] on span "Pages" at bounding box center [1194, 39] width 50 height 15
click at [1285, 41] on span "Navigator" at bounding box center [1277, 39] width 68 height 15
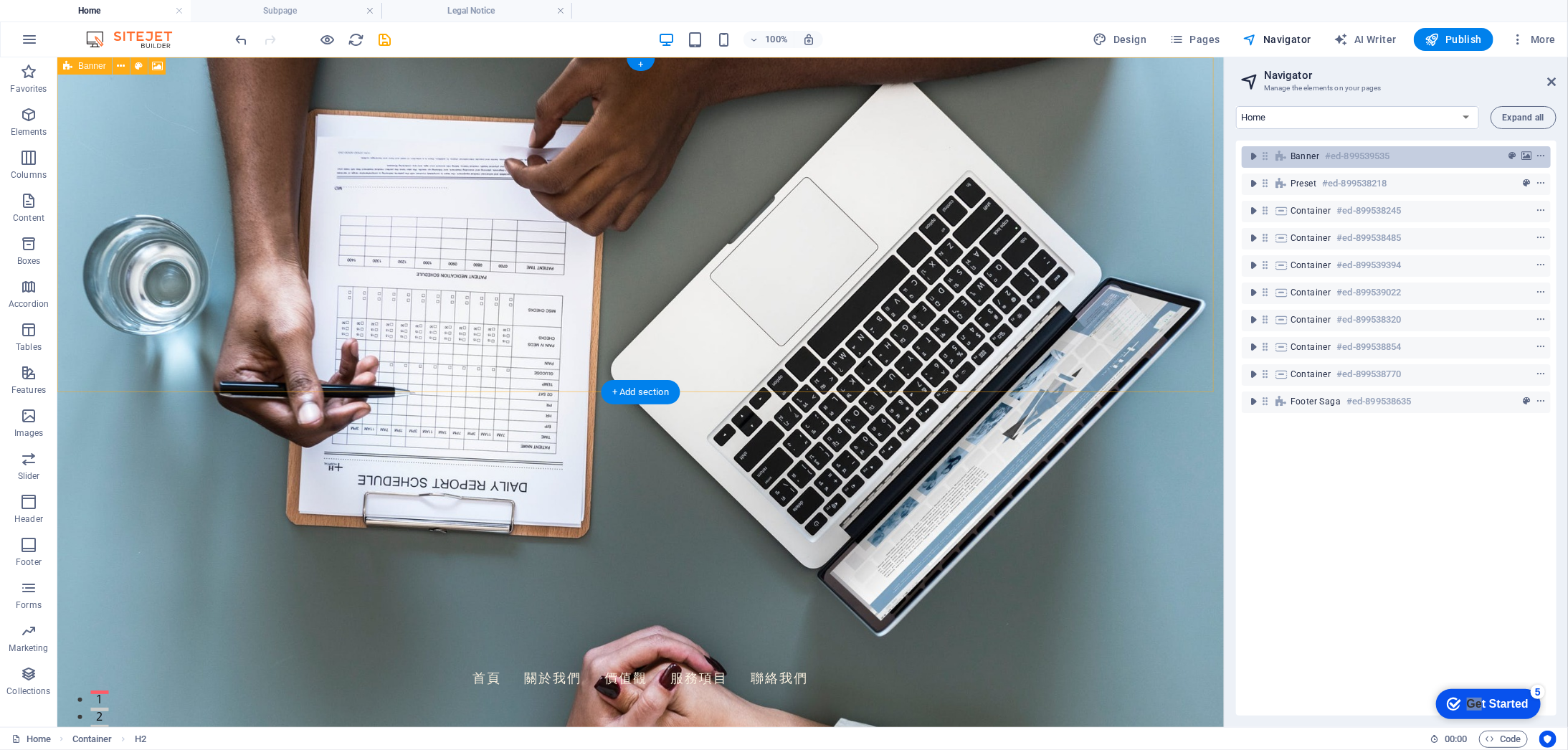
click at [1375, 155] on h6 "#ed-899539535" at bounding box center [1357, 156] width 65 height 17
click at [1253, 161] on icon "toggle-expand" at bounding box center [1253, 156] width 15 height 15
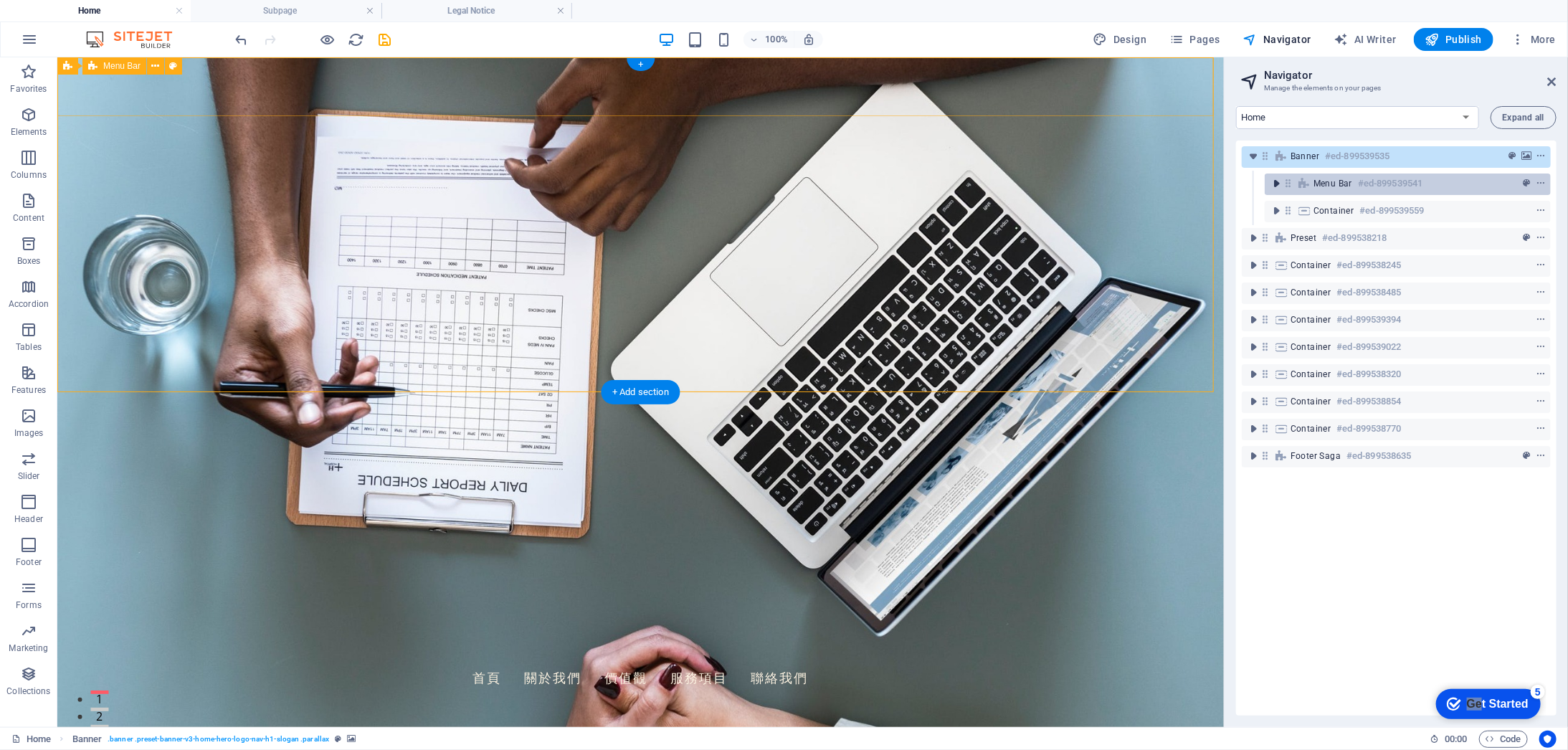
click at [1274, 182] on icon "toggle-expand" at bounding box center [1275, 183] width 15 height 15
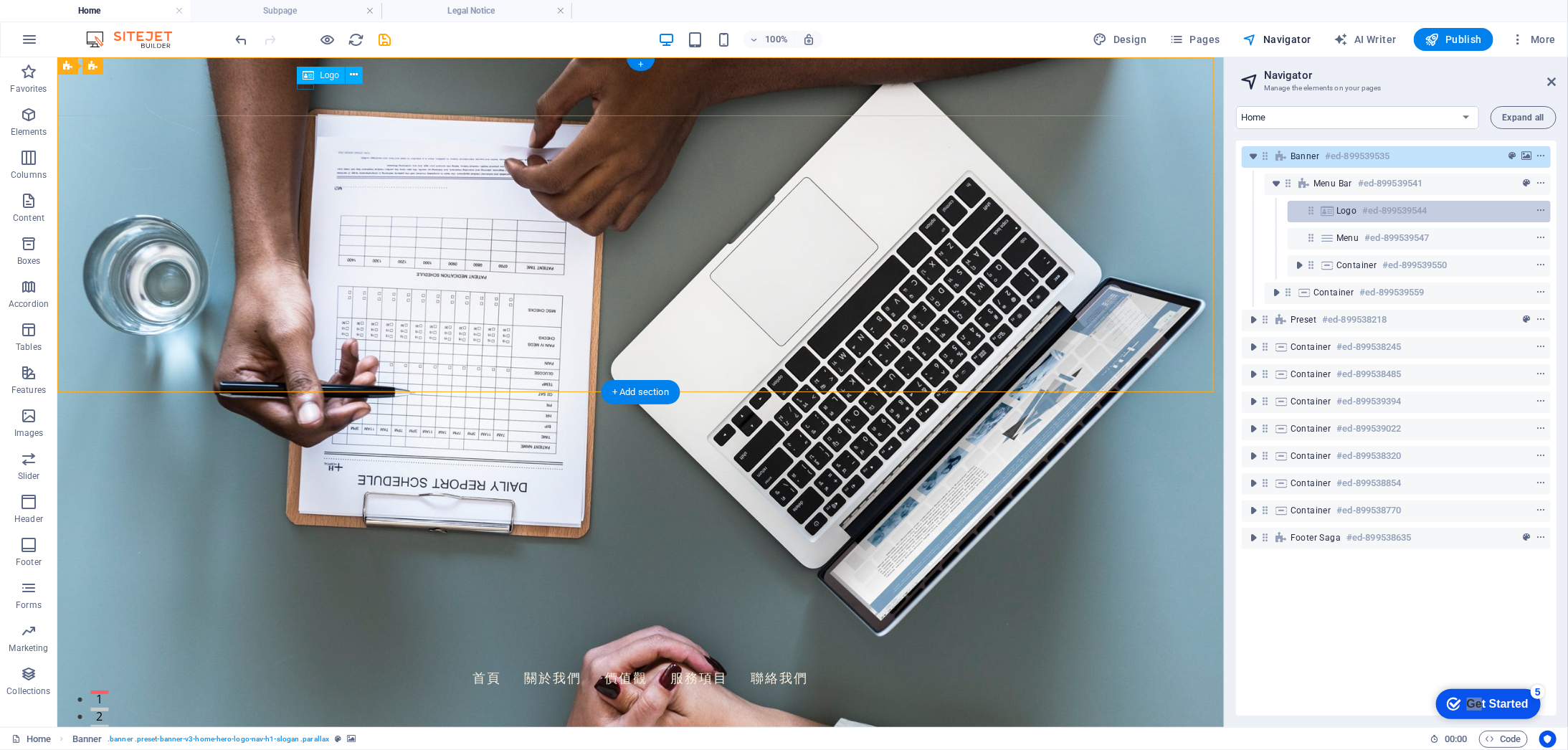
click at [1310, 216] on icon at bounding box center [1310, 210] width 13 height 13
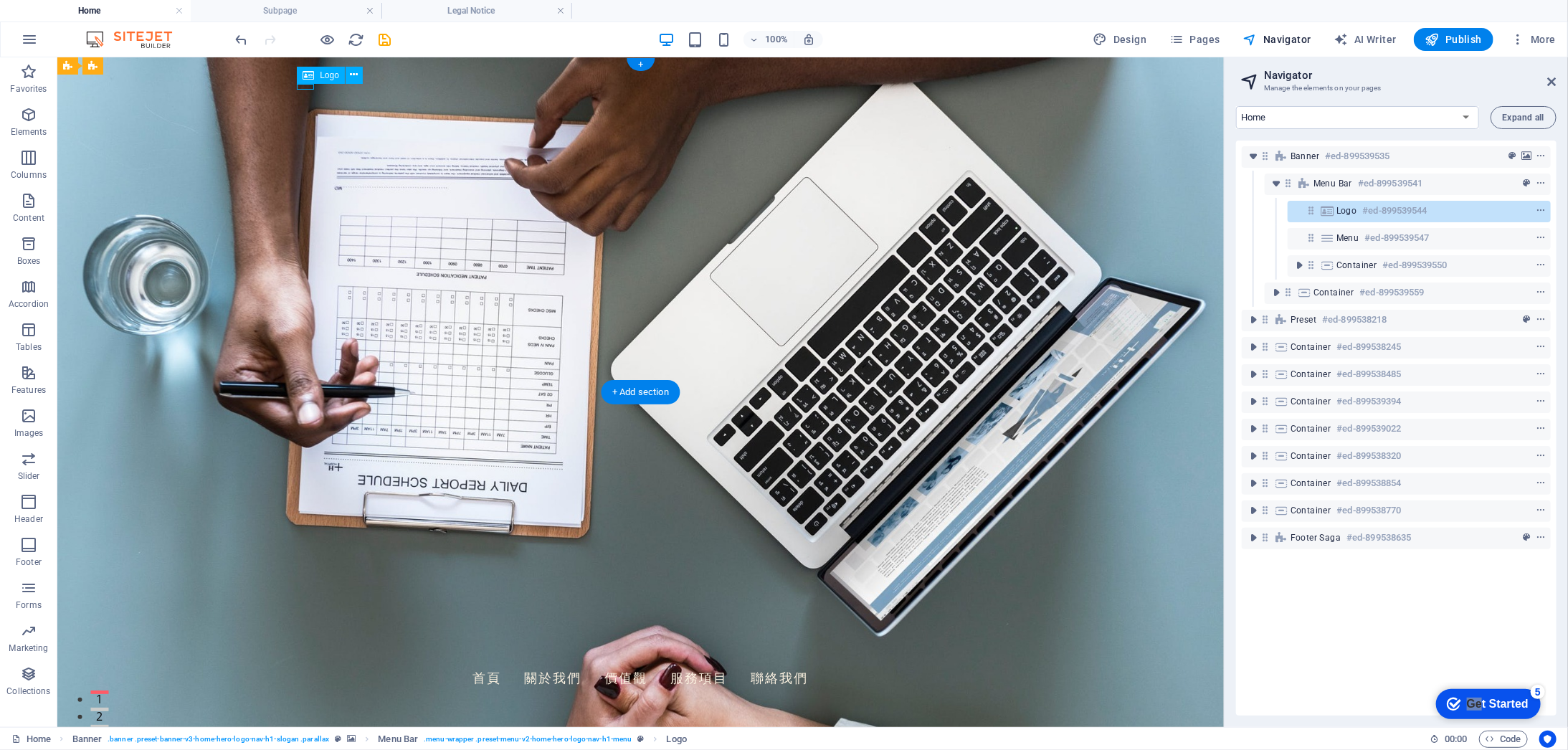
click at [1338, 218] on div "Logo #ed-899539544" at bounding box center [1407, 211] width 142 height 17
click at [1343, 215] on span "Logo" at bounding box center [1346, 211] width 20 height 12
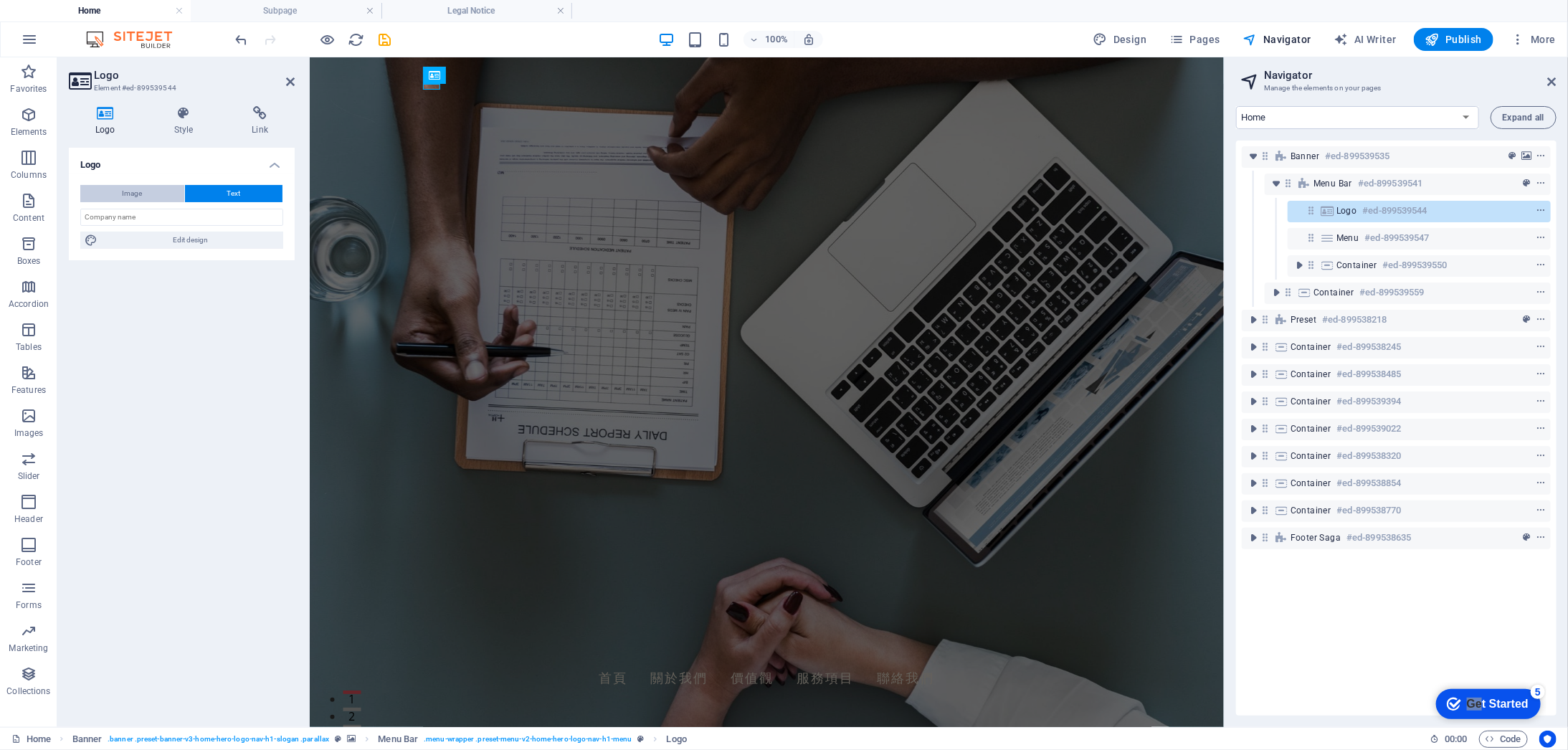
click at [155, 199] on button "Image" at bounding box center [132, 194] width 104 height 17
select select "DISABLED_OPTION_VALUE"
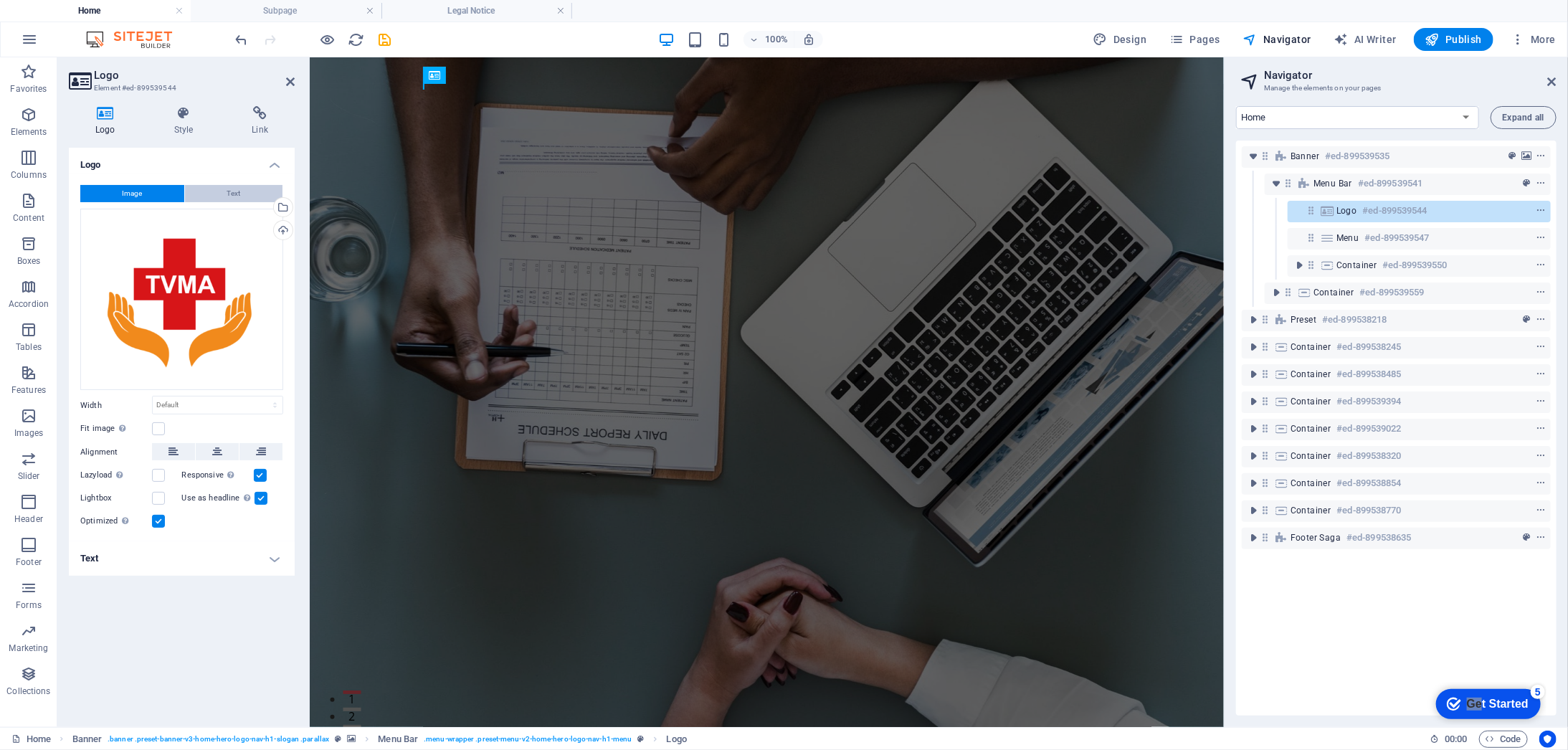
click at [218, 198] on button "Text" at bounding box center [234, 194] width 98 height 17
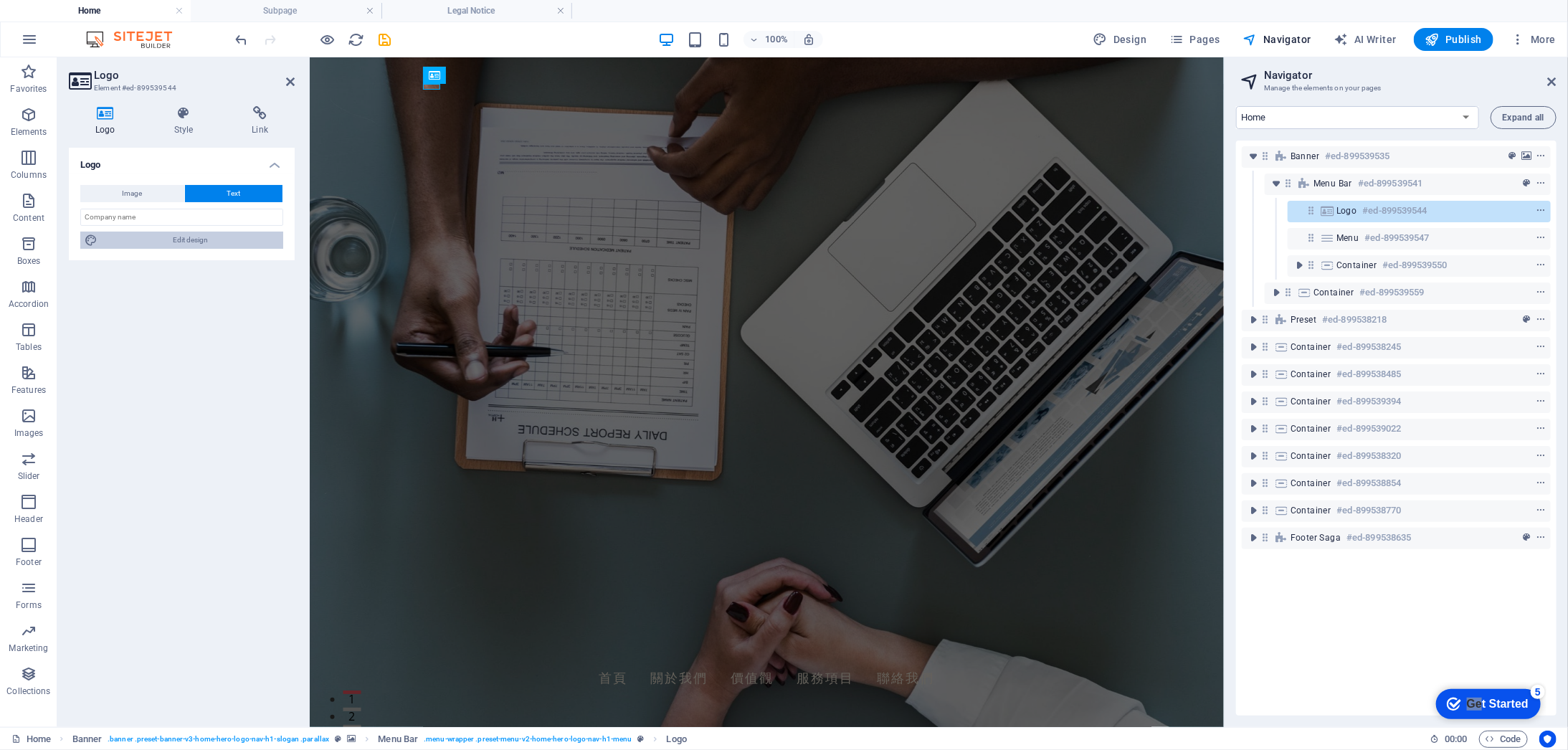
click at [174, 244] on span "Edit design" at bounding box center [190, 240] width 177 height 17
select select "px"
select select "200"
select select "px"
select select "rem"
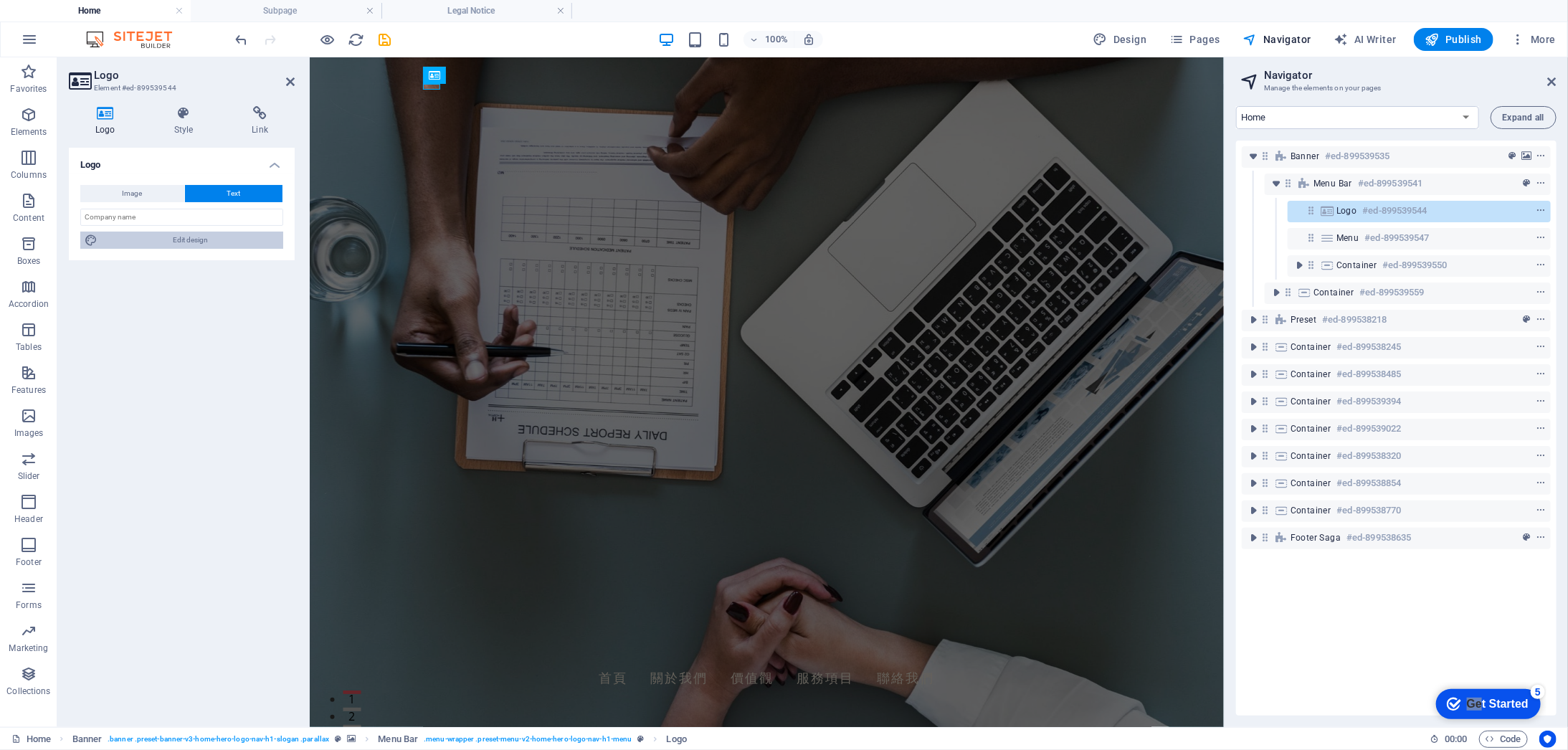
select select "700"
select select "px"
select select "rem"
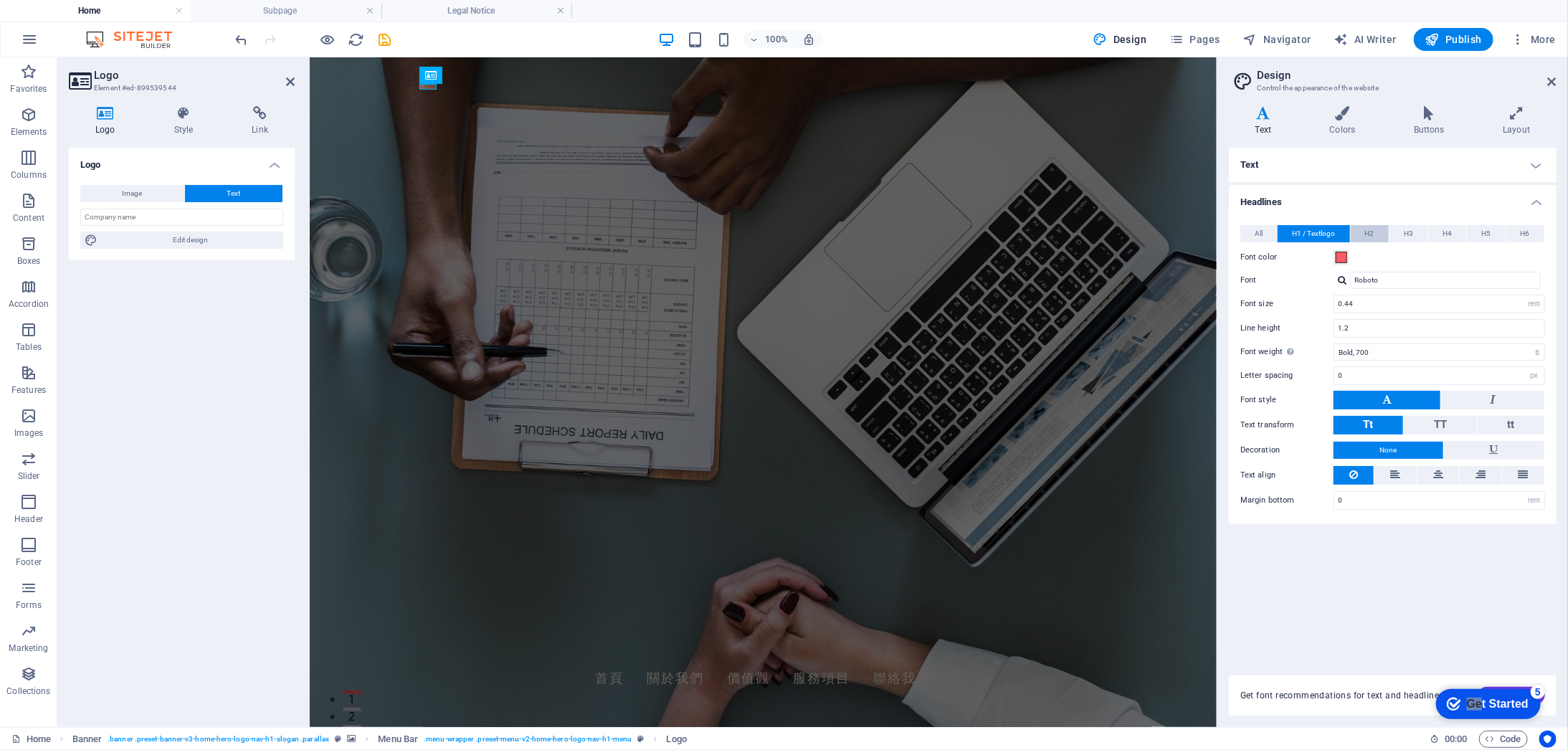
click at [1384, 233] on button "H2" at bounding box center [1369, 234] width 38 height 17
click at [1417, 233] on button "H3" at bounding box center [1407, 234] width 38 height 17
click at [1445, 233] on span "H4" at bounding box center [1447, 234] width 10 height 17
click at [1484, 233] on span "H5" at bounding box center [1487, 234] width 10 height 17
click at [1258, 235] on span "All" at bounding box center [1258, 234] width 8 height 17
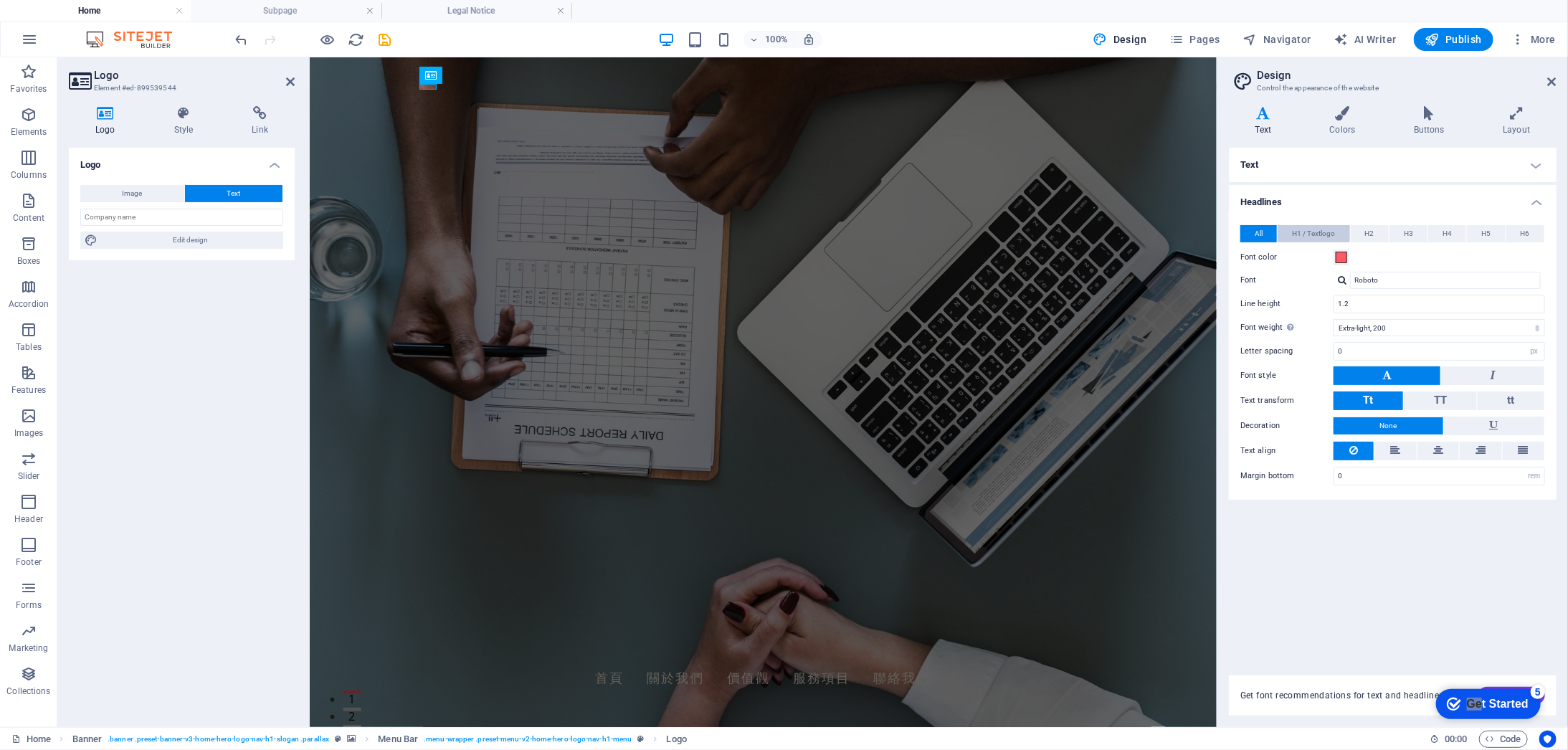
click at [1300, 234] on span "H1 / Textlogo" at bounding box center [1313, 234] width 43 height 17
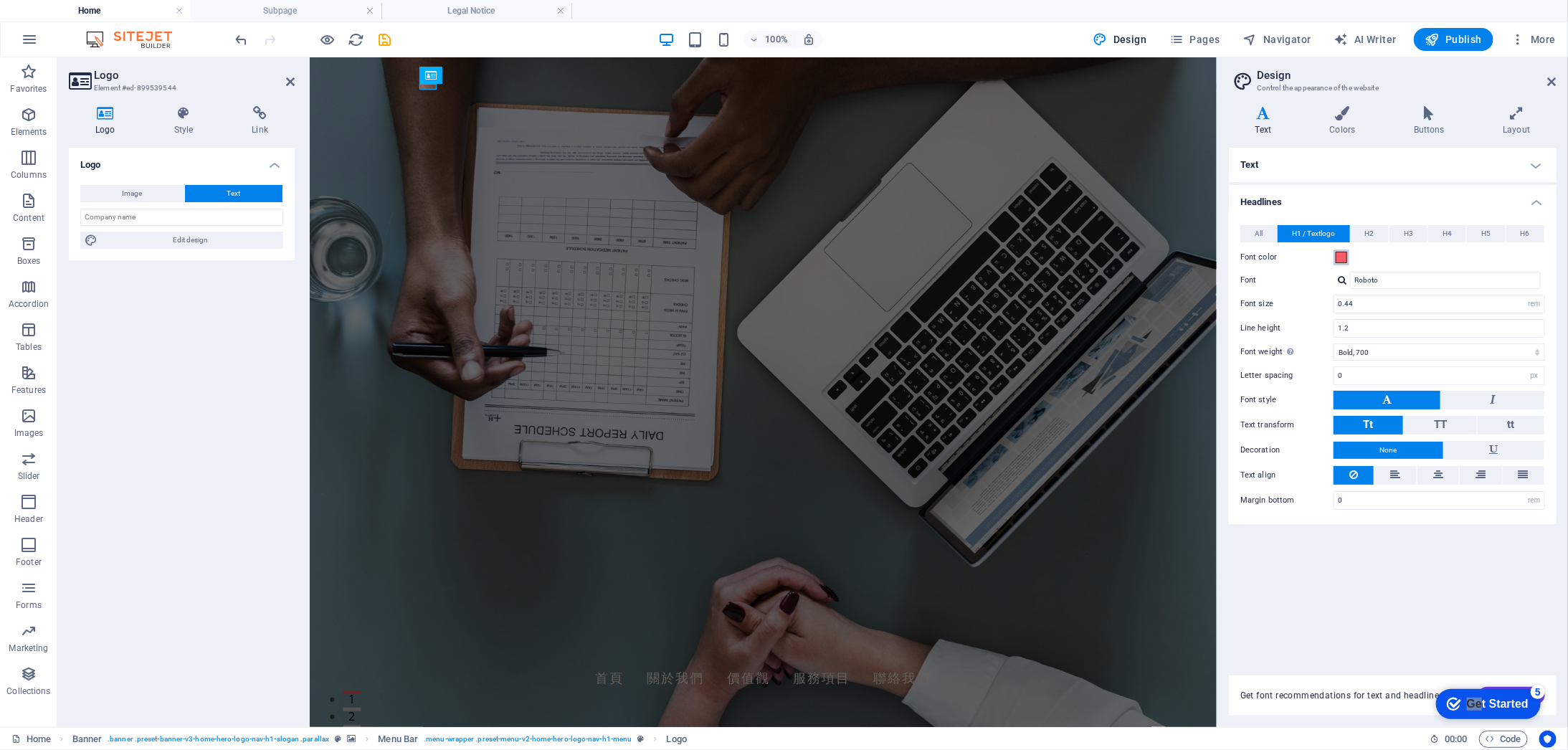
click at [1345, 255] on span at bounding box center [1341, 258] width 12 height 12
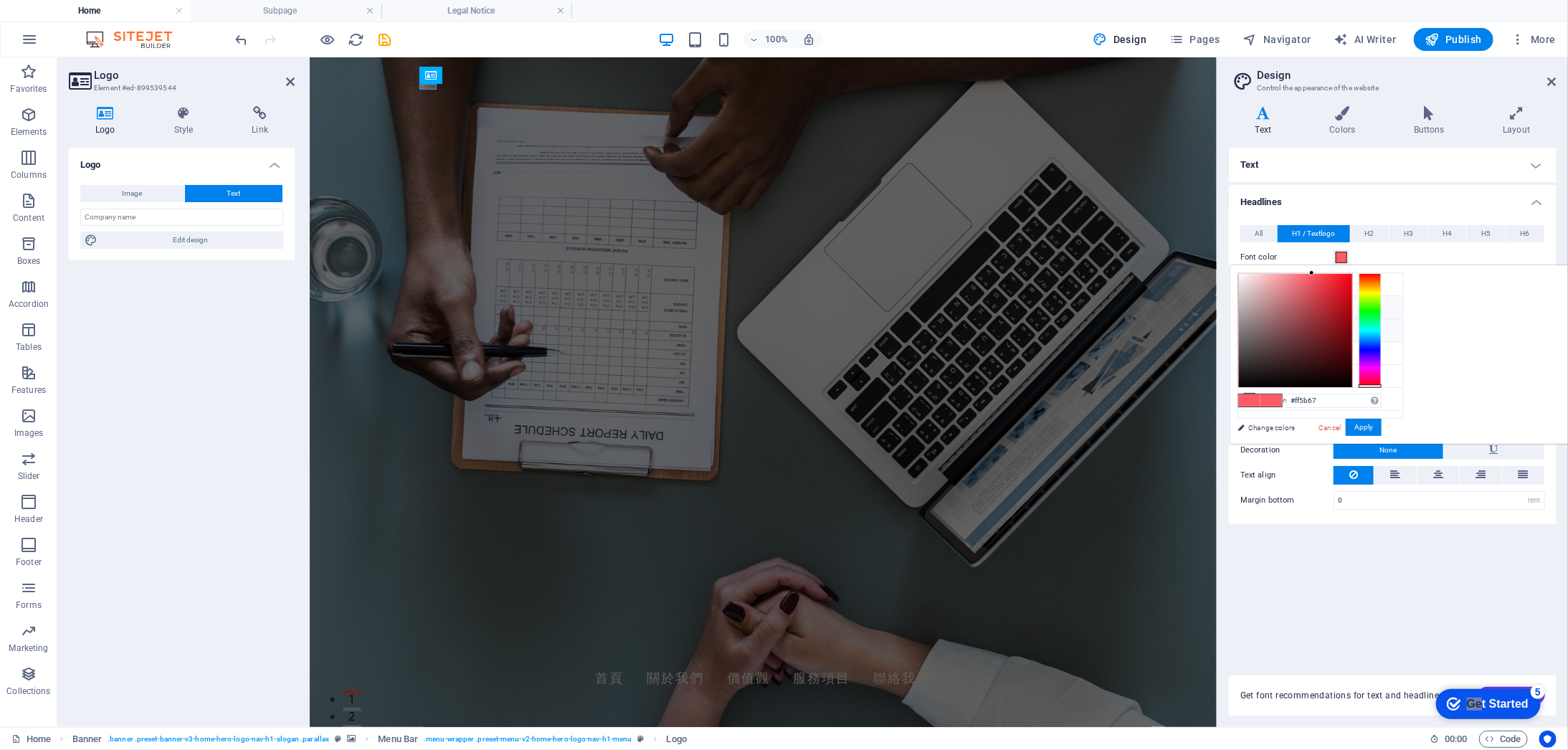
click at [1249, 325] on icon at bounding box center [1249, 329] width 10 height 10
type input "#b83d41"
click at [1249, 325] on icon at bounding box center [1249, 329] width 10 height 10
click at [1364, 196] on h4 "Headlines" at bounding box center [1393, 198] width 328 height 26
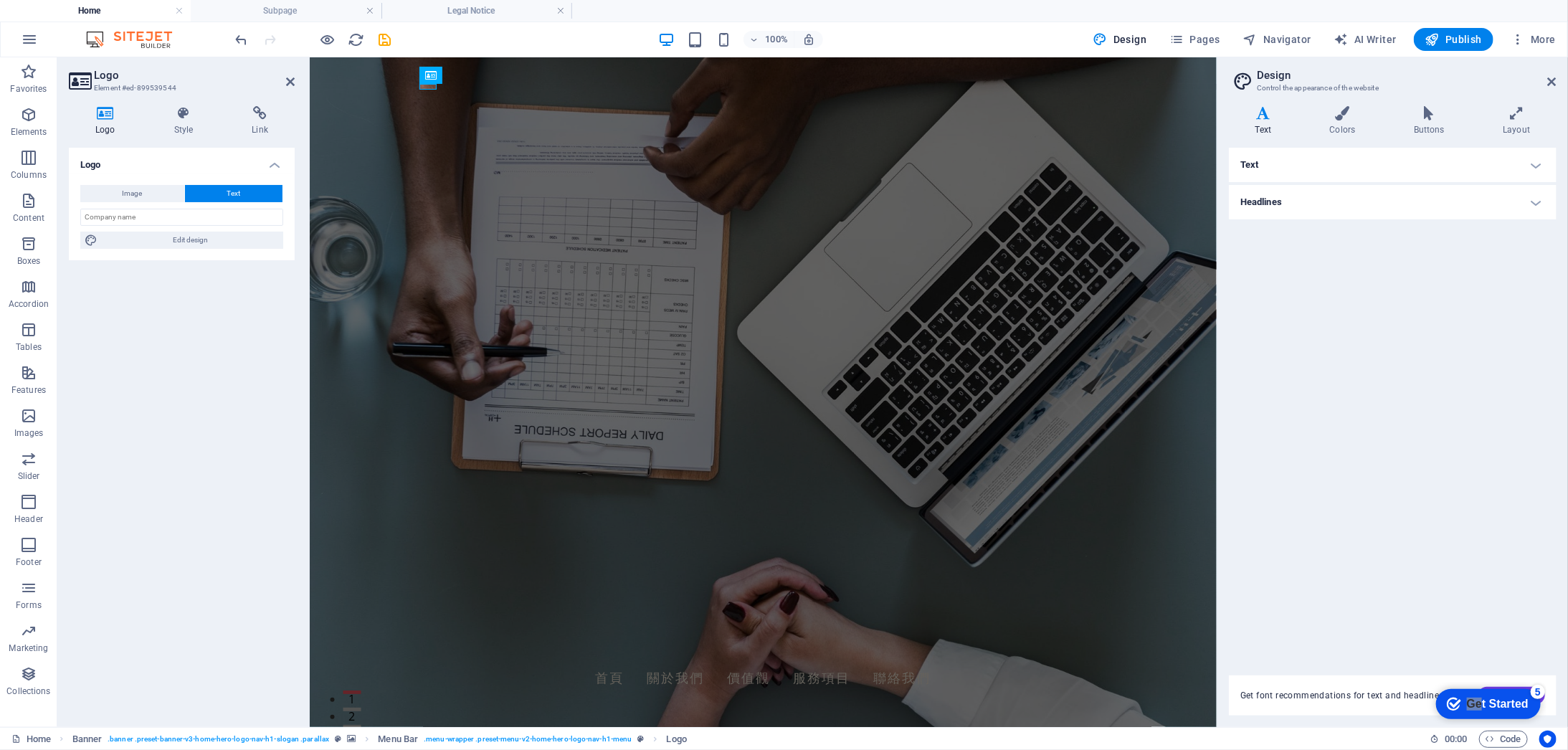
click at [1310, 170] on h4 "Text" at bounding box center [1393, 165] width 328 height 35
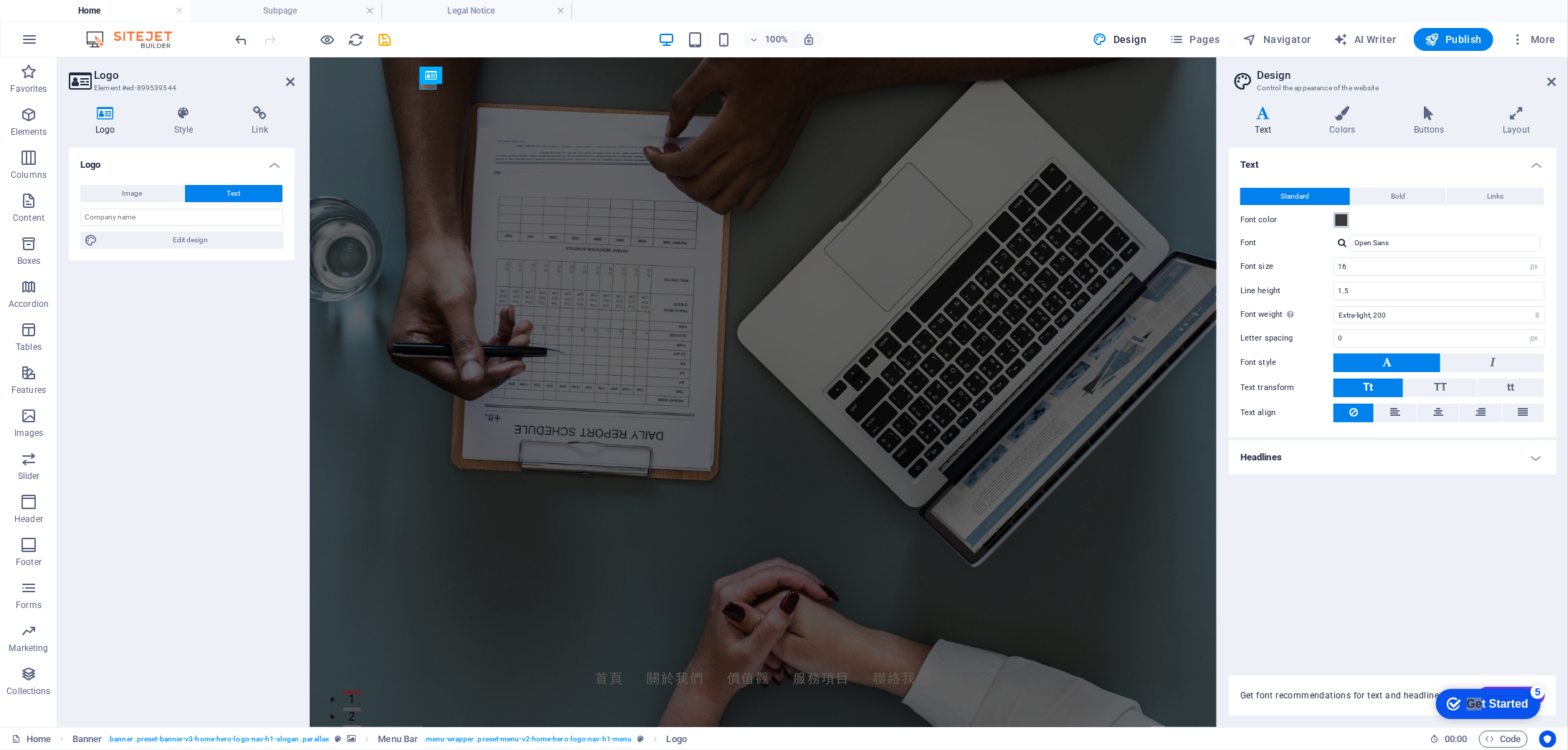
click at [1347, 213] on button "Font color" at bounding box center [1341, 220] width 16 height 16
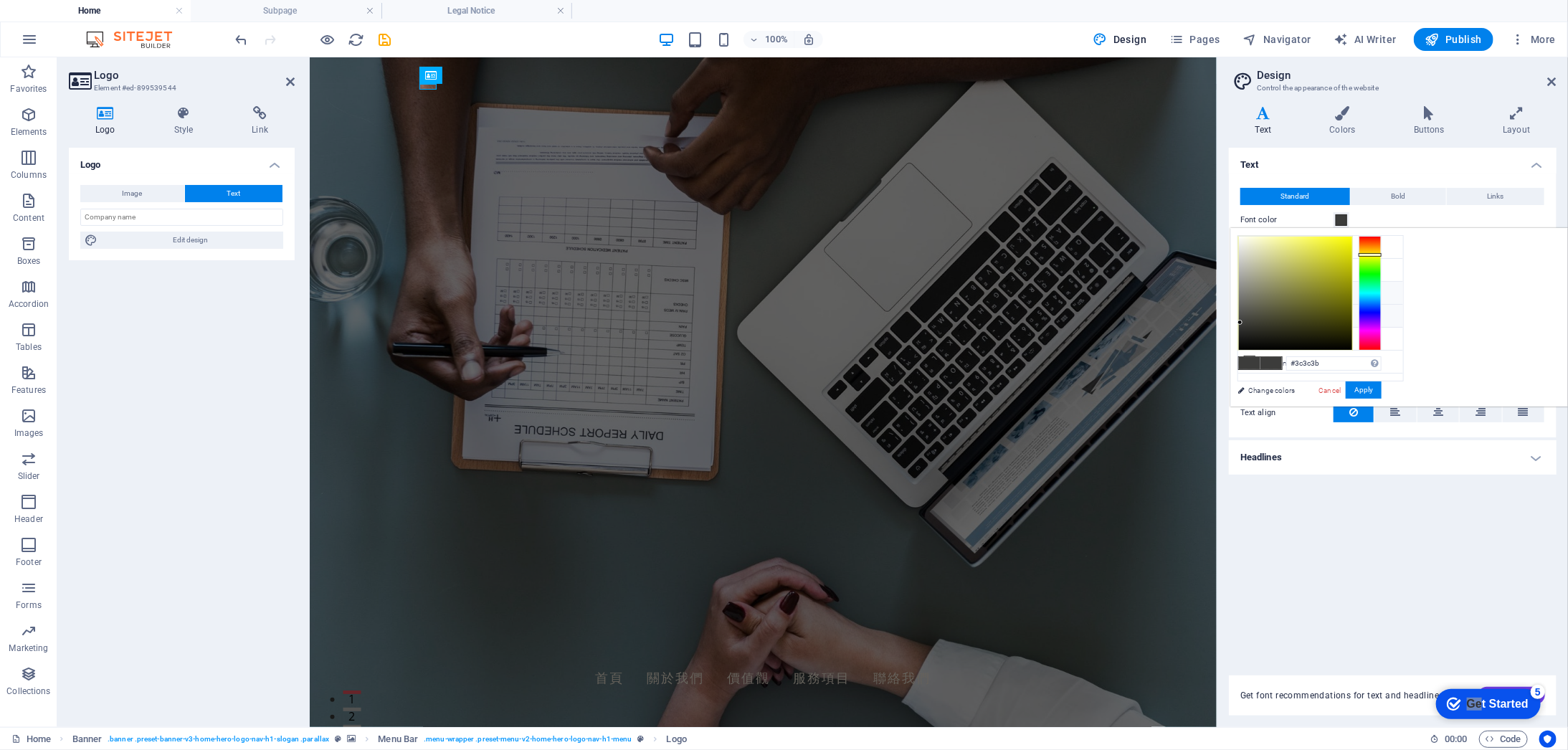
click at [1247, 291] on icon at bounding box center [1249, 293] width 10 height 10
type input "#b83d41"
click at [1247, 291] on icon at bounding box center [1249, 293] width 10 height 10
click at [1381, 387] on button "Apply" at bounding box center [1363, 391] width 36 height 17
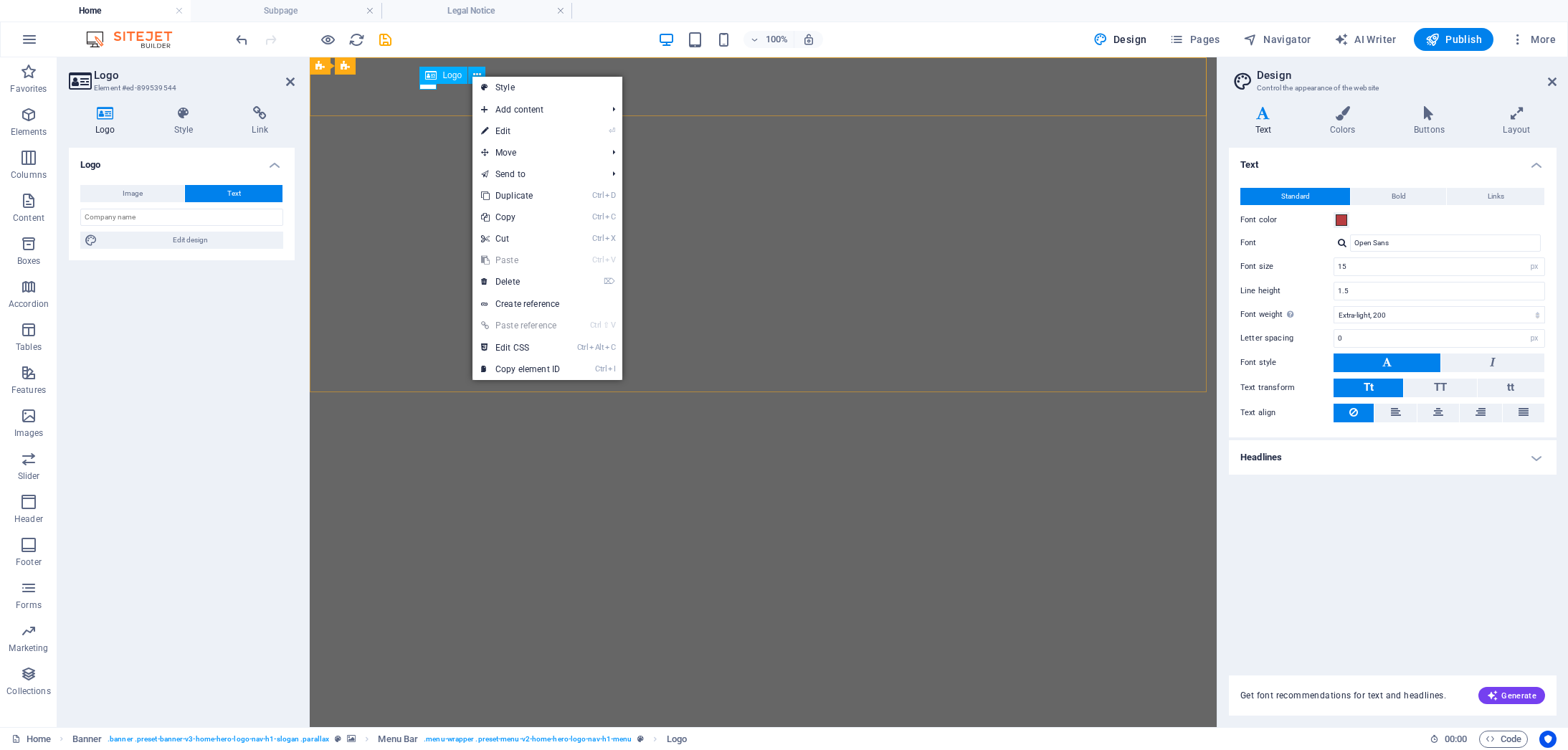
select select "px"
select select "200"
select select "px"
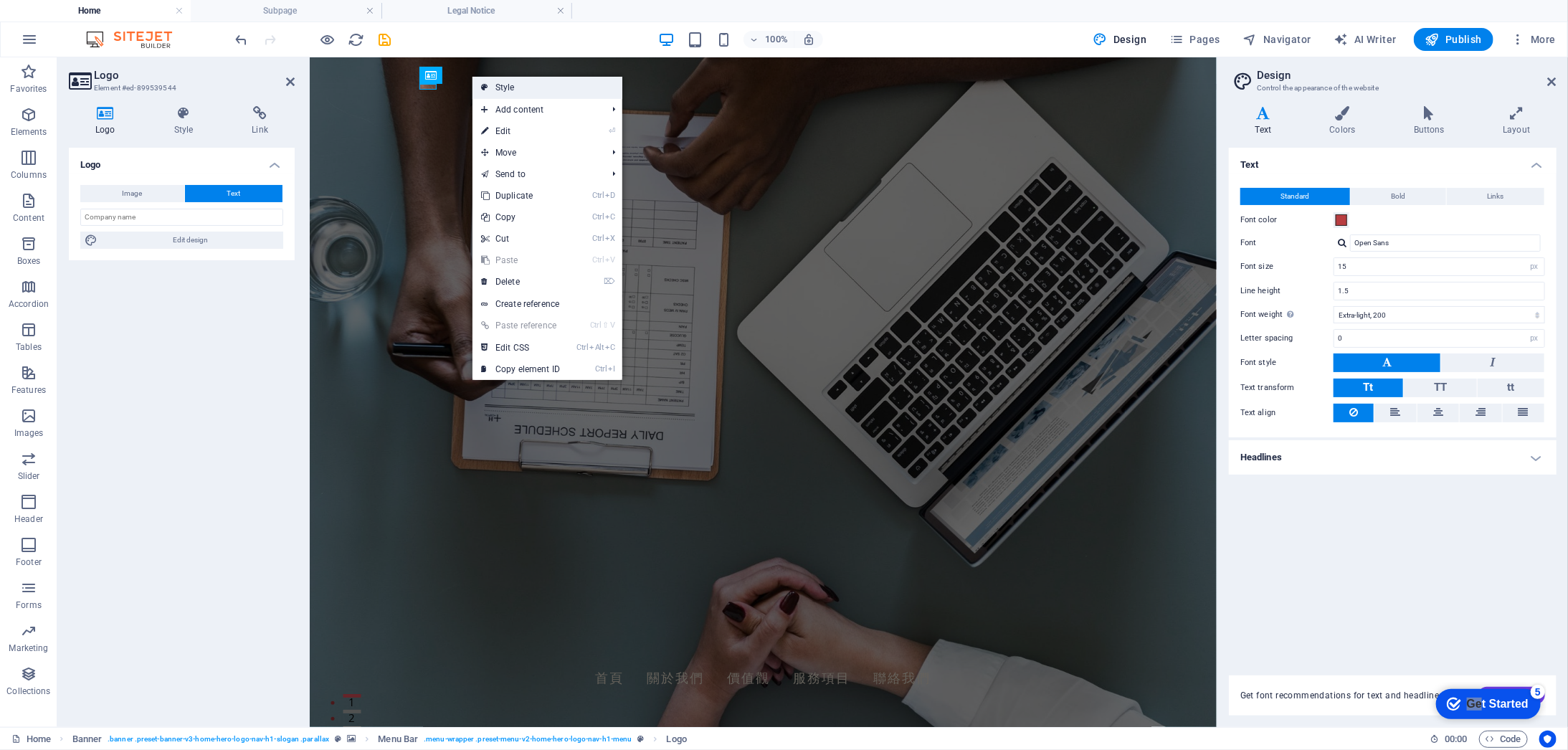
click at [506, 79] on link "Style" at bounding box center [547, 87] width 150 height 21
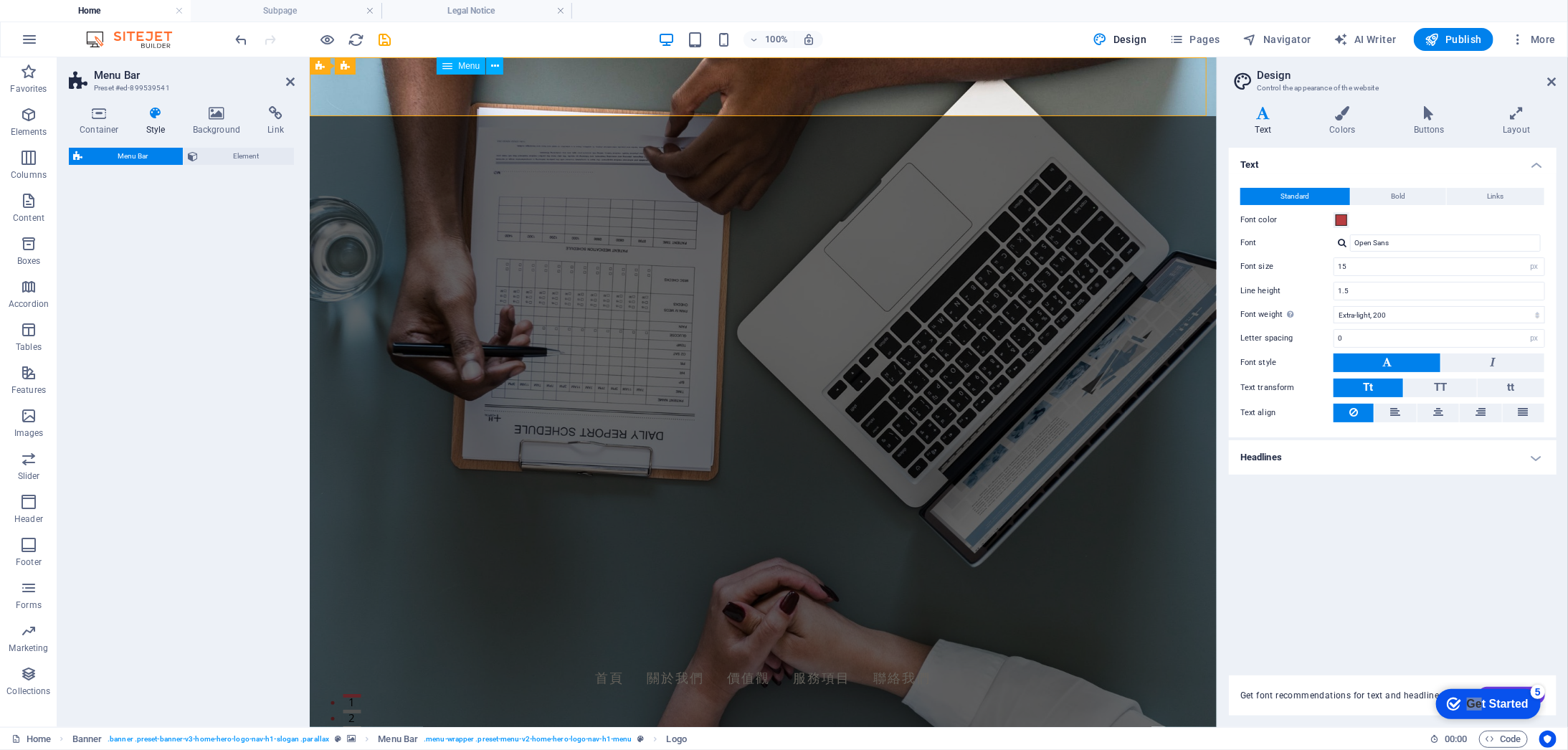
select select "rem"
select select "preset-menu-v2-home-hero-logo-nav-h1-menu"
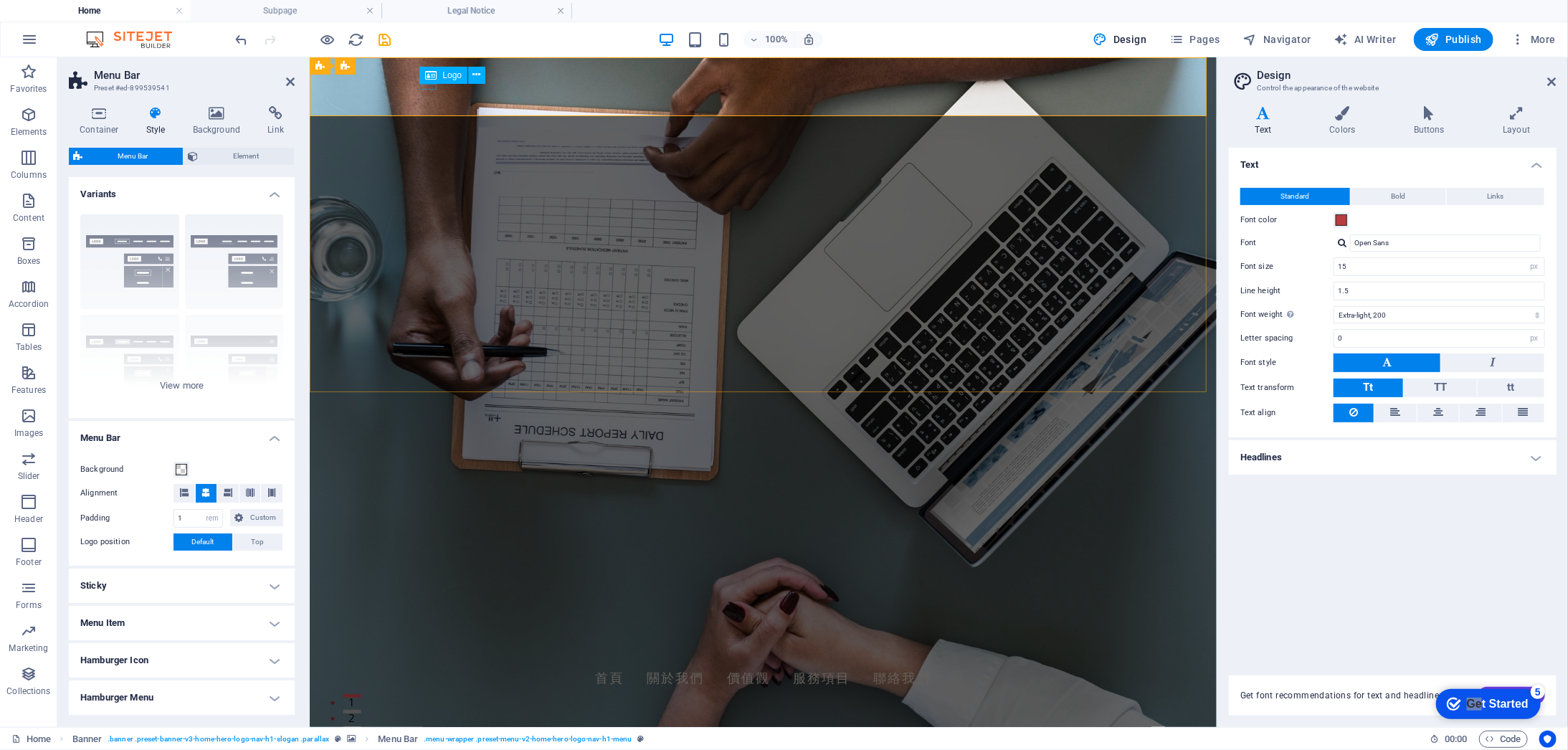
click at [424, 654] on div "TVMEA" at bounding box center [763, 657] width 676 height 6
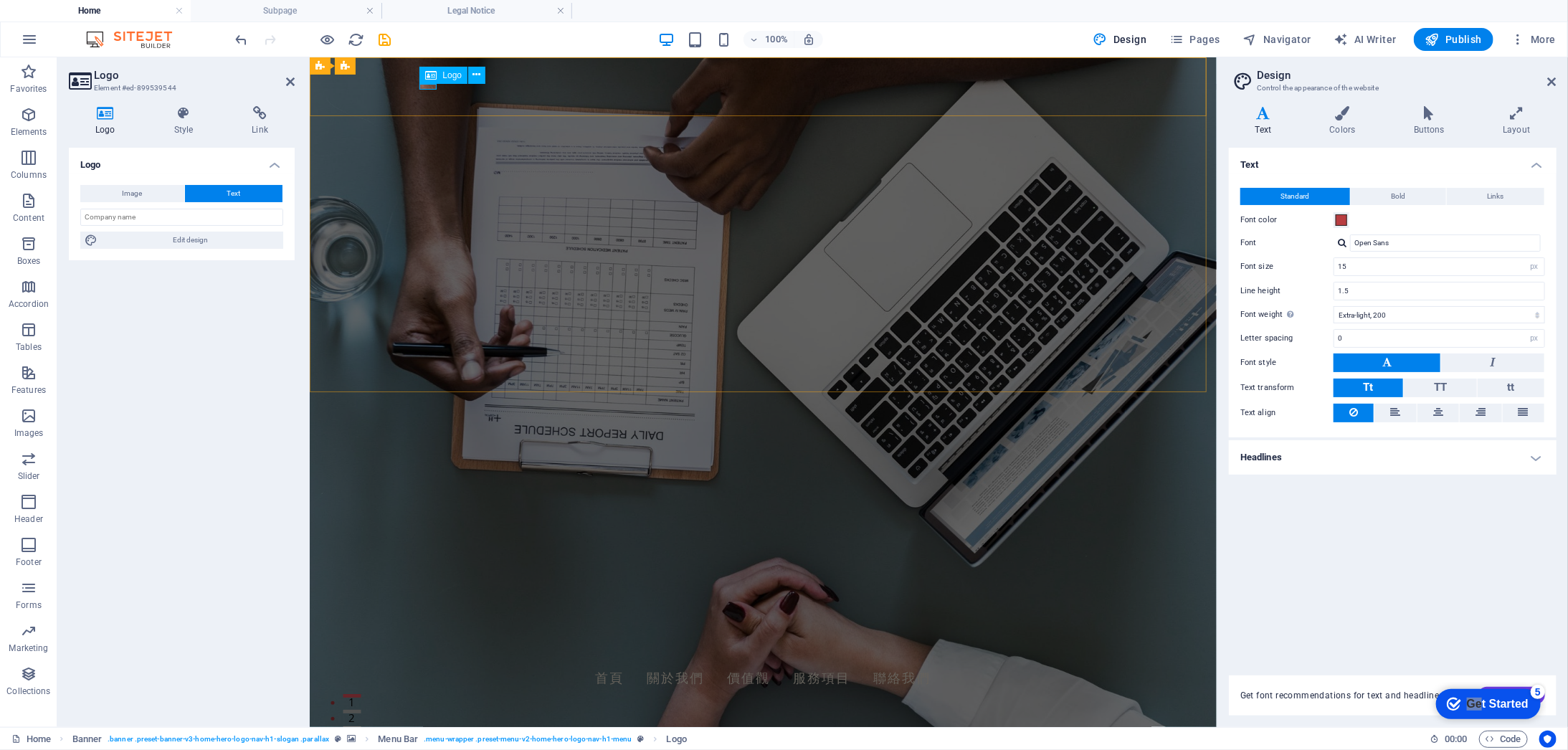
click at [442, 70] on div "Logo" at bounding box center [444, 76] width 48 height 17
click at [436, 76] on div "Logo" at bounding box center [444, 76] width 48 height 17
click at [110, 193] on button "Image" at bounding box center [132, 194] width 104 height 17
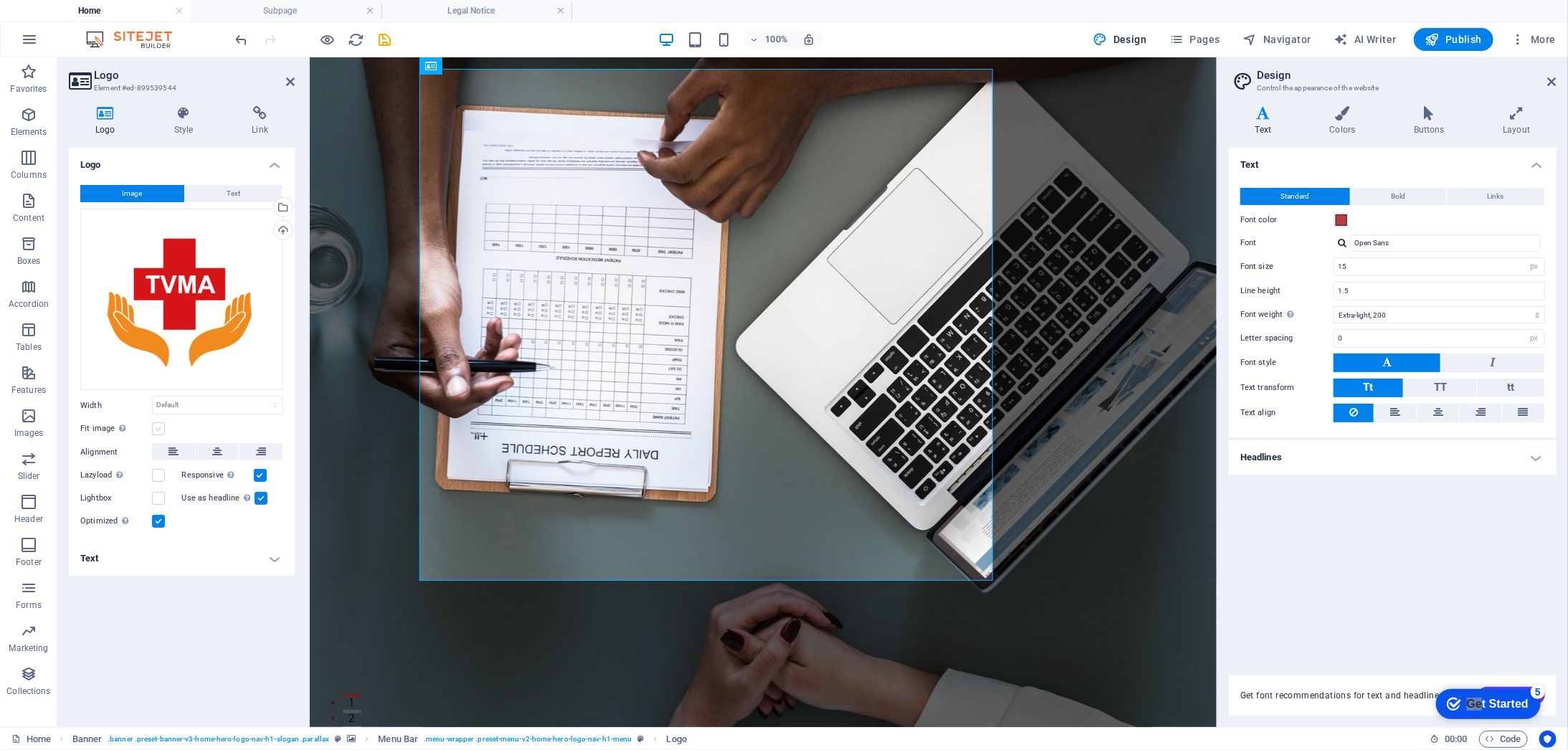
click at [158, 431] on label at bounding box center [158, 428] width 13 height 13
click at [0, 0] on input "Fit image Automatically fit image to a fixed width and height" at bounding box center [0, 0] width 0 height 0
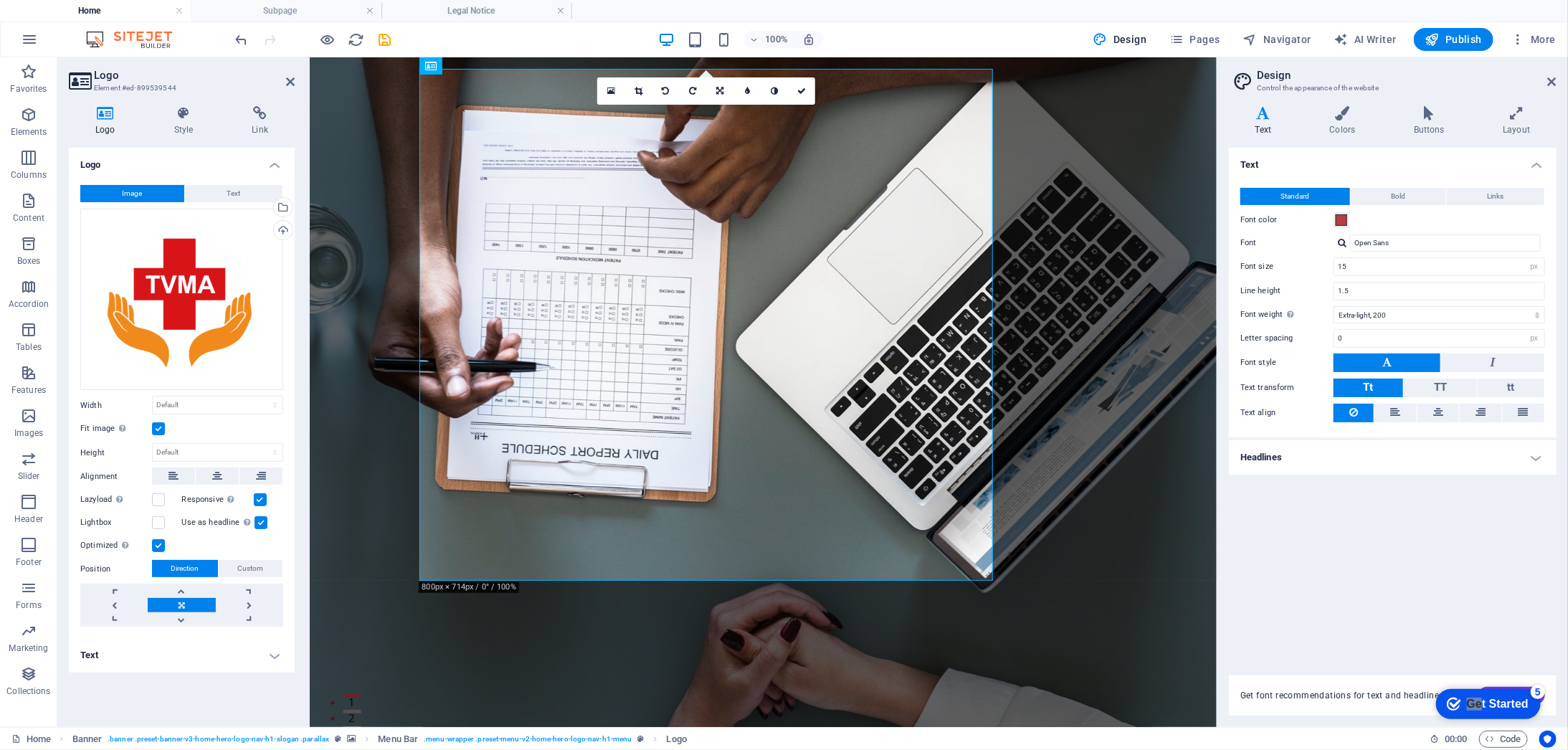
click at [158, 431] on label at bounding box center [158, 428] width 13 height 13
click at [0, 0] on input "Fit image Automatically fit image to a fixed width and height" at bounding box center [0, 0] width 0 height 0
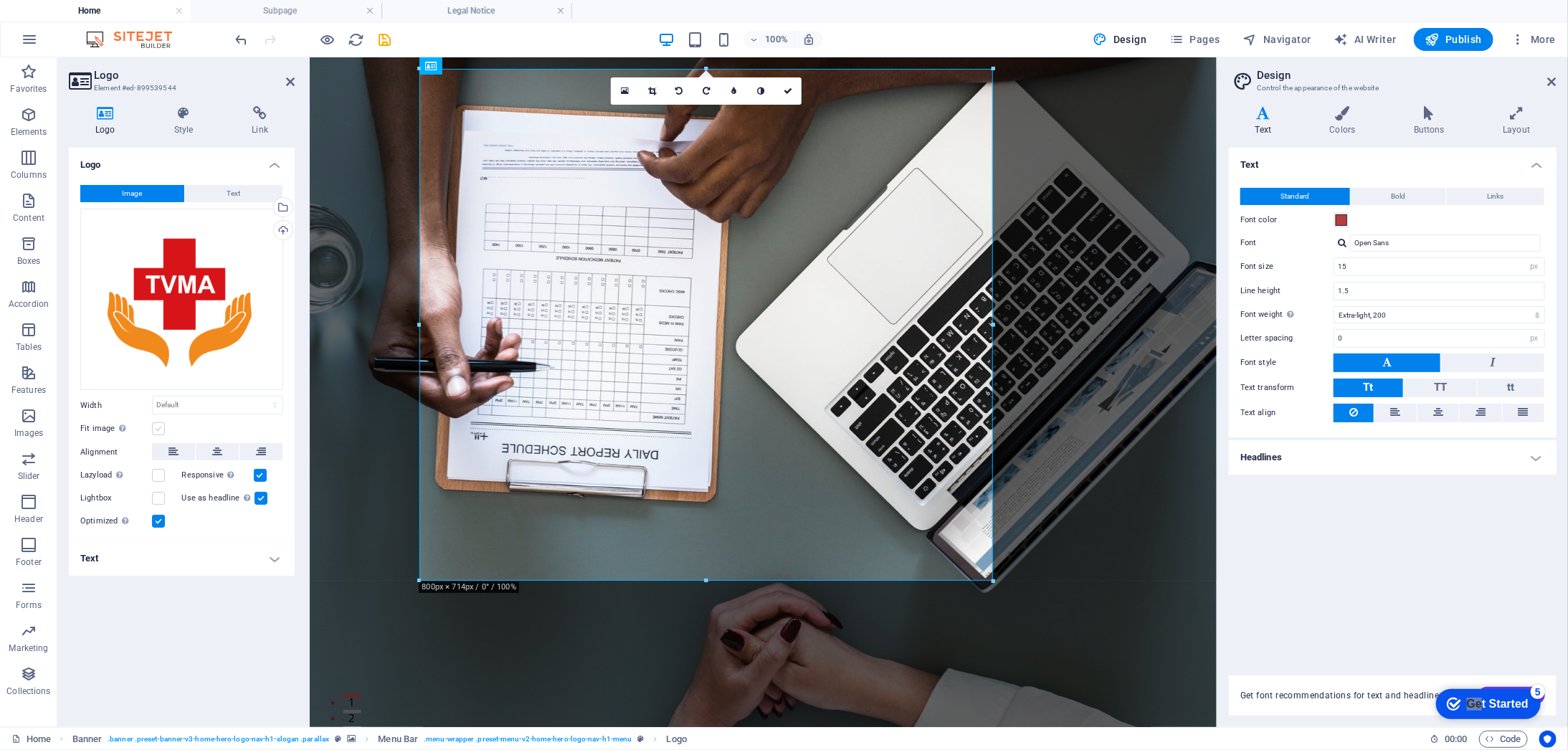
click at [158, 431] on label at bounding box center [158, 428] width 13 height 13
click at [0, 0] on input "Fit image Automatically fit image to a fixed width and height" at bounding box center [0, 0] width 0 height 0
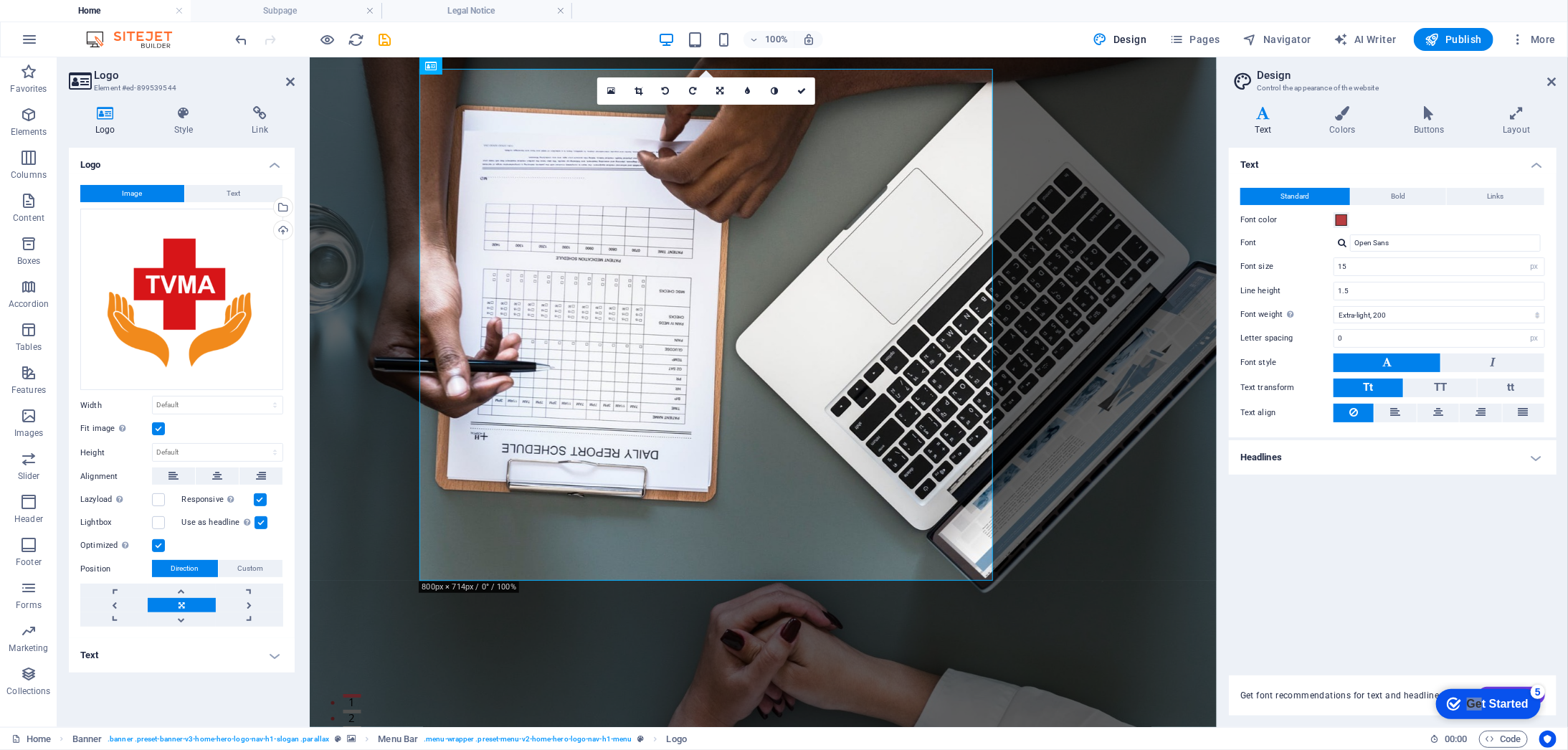
click at [158, 431] on label at bounding box center [158, 428] width 13 height 13
click at [0, 0] on input "Fit image Automatically fit image to a fixed width and height" at bounding box center [0, 0] width 0 height 0
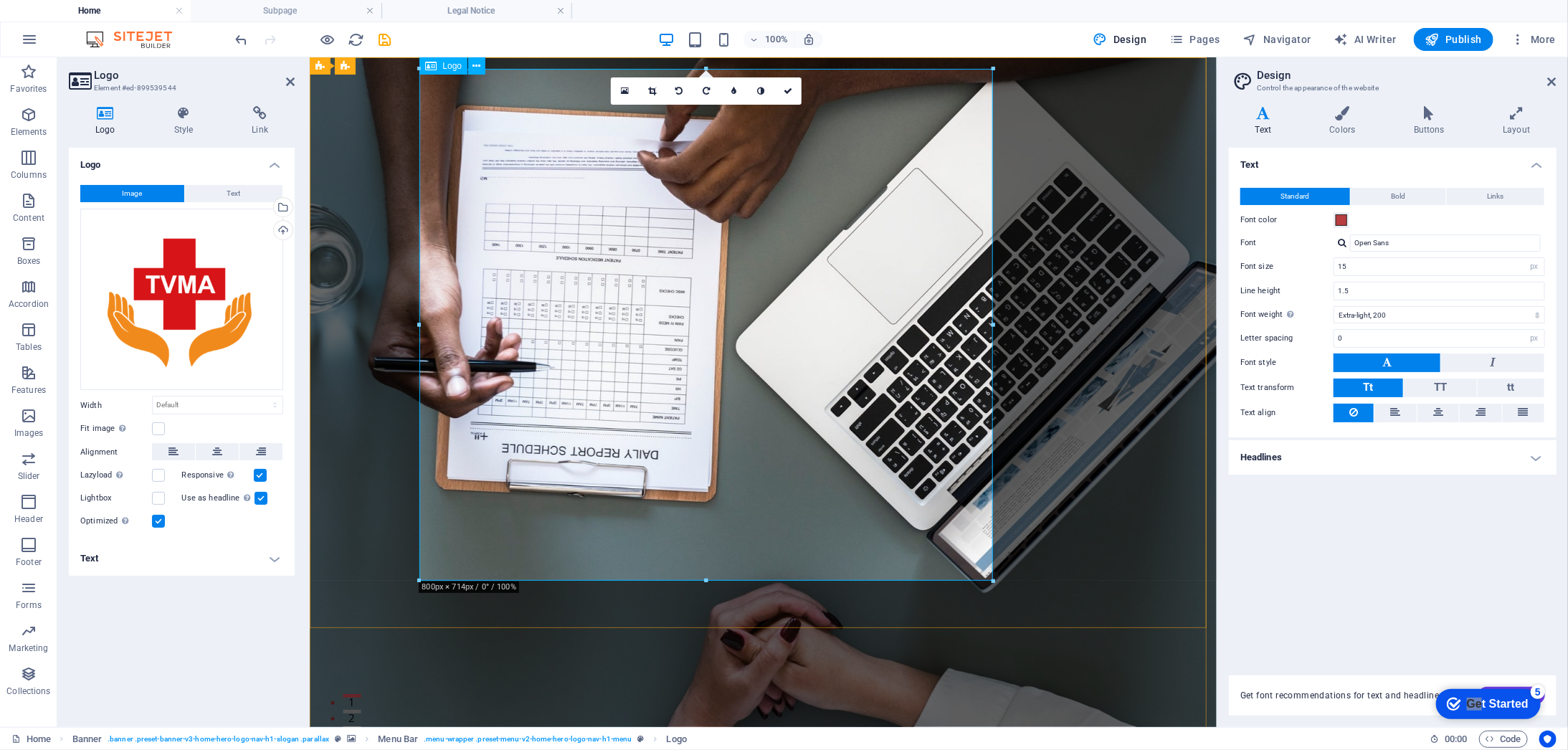
drag, startPoint x: 847, startPoint y: 399, endPoint x: 708, endPoint y: 278, distance: 184.3
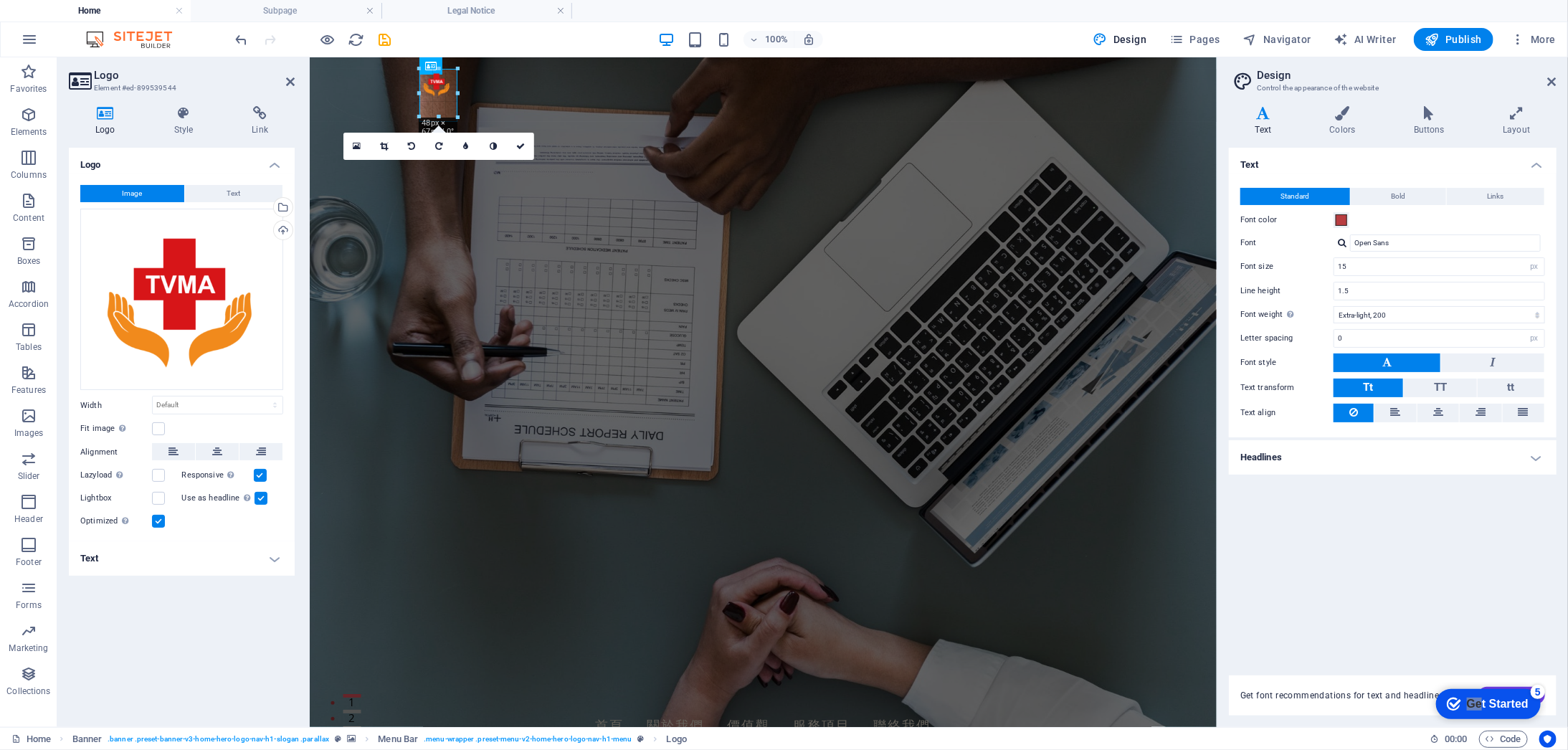
drag, startPoint x: 993, startPoint y: 579, endPoint x: 301, endPoint y: 67, distance: 860.8
type input "52"
select select "px"
drag, startPoint x: 459, startPoint y: 104, endPoint x: 478, endPoint y: 120, distance: 24.8
type input "54"
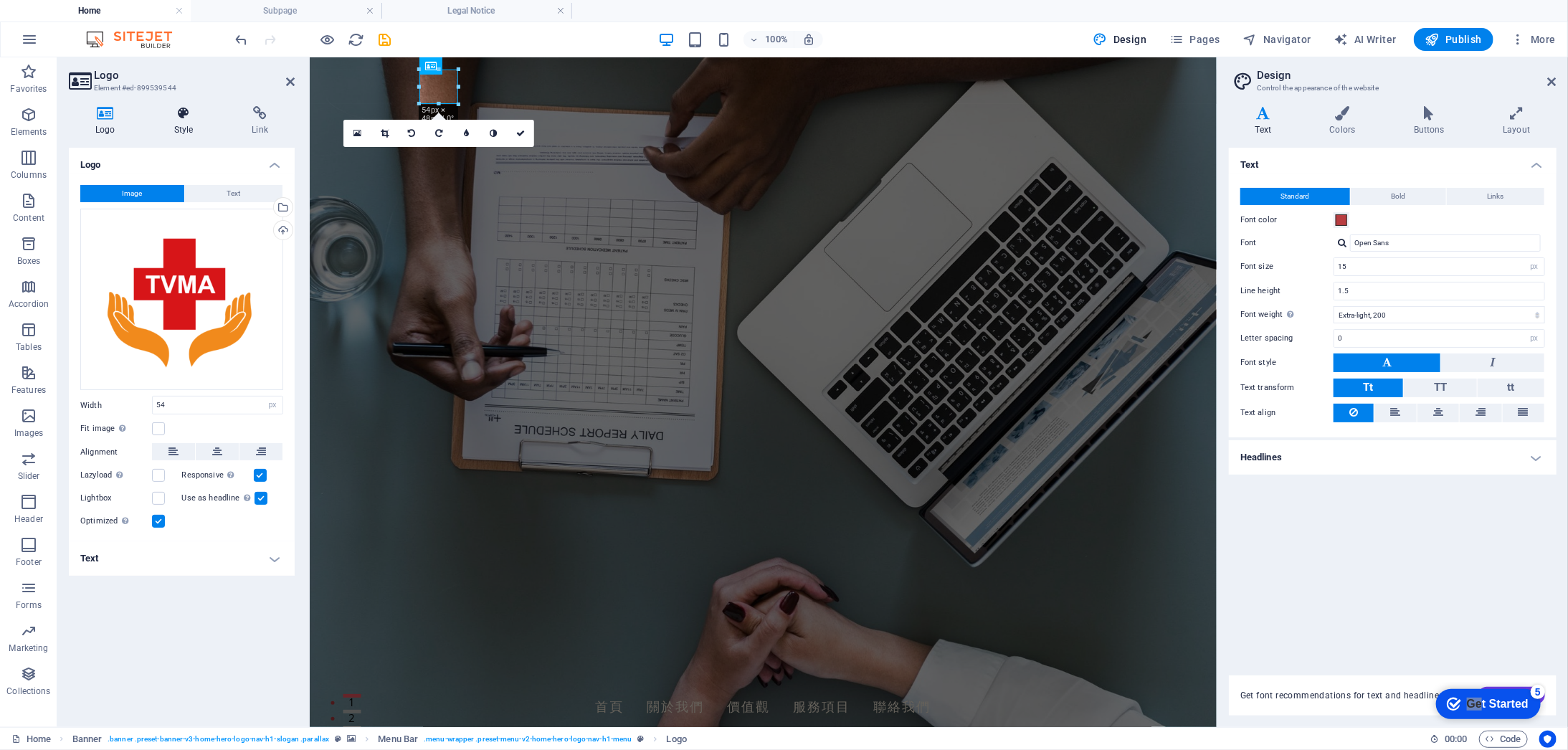
click at [176, 111] on icon at bounding box center [183, 112] width 73 height 15
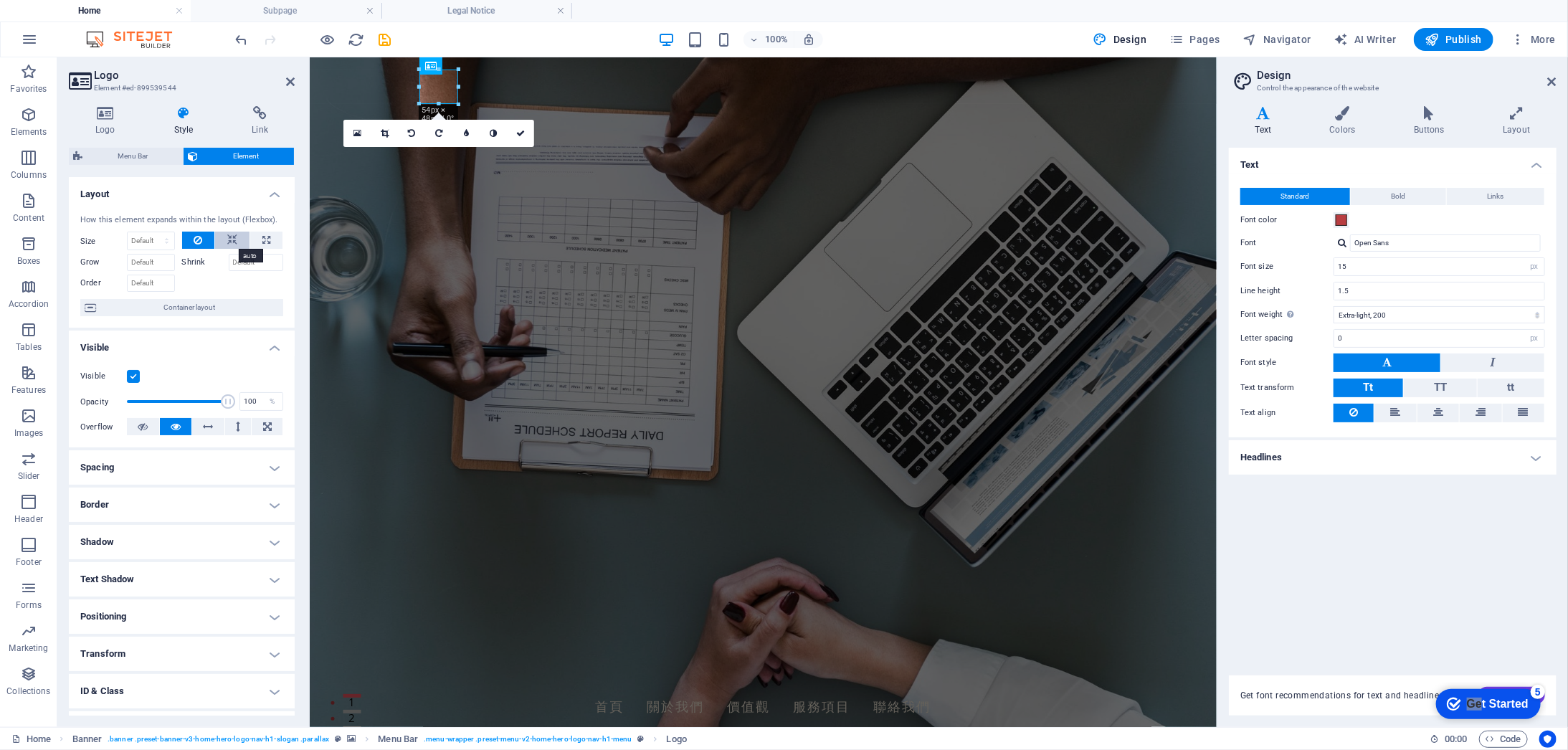
click at [235, 242] on button at bounding box center [233, 240] width 35 height 17
click at [258, 242] on button at bounding box center [266, 240] width 32 height 17
type input "100"
select select "%"
click at [156, 237] on select "Default auto px % 1/1 1/2 1/3 1/4 1/5 1/6 1/7 1/8 1/9 1/10" at bounding box center [164, 241] width 20 height 17
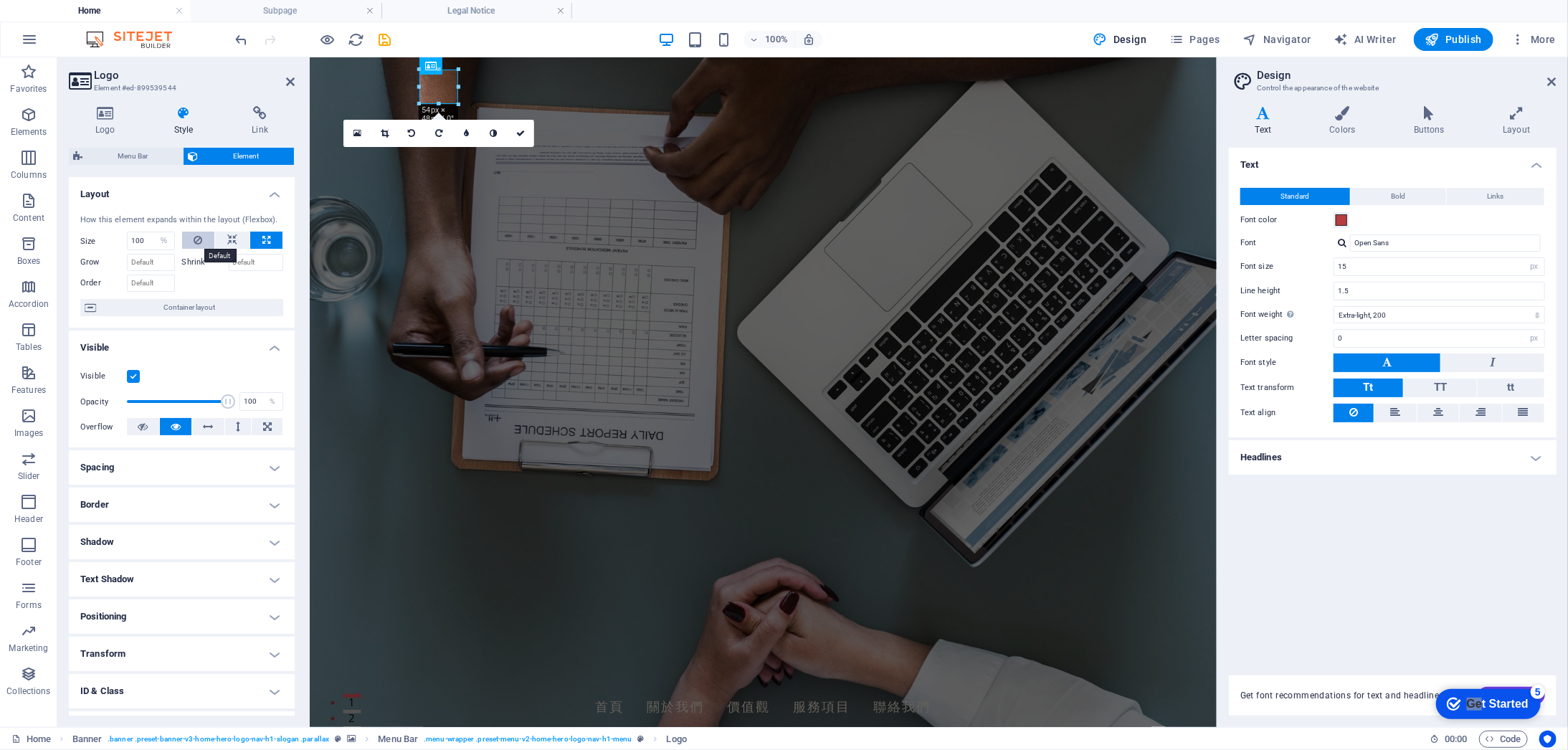
click at [194, 238] on icon at bounding box center [198, 240] width 9 height 17
select select "DISABLED_OPTION_VALUE"
click at [233, 238] on icon at bounding box center [232, 240] width 10 height 17
click at [147, 262] on input "Grow" at bounding box center [151, 263] width 48 height 17
click at [156, 266] on input "Grow" at bounding box center [151, 263] width 48 height 17
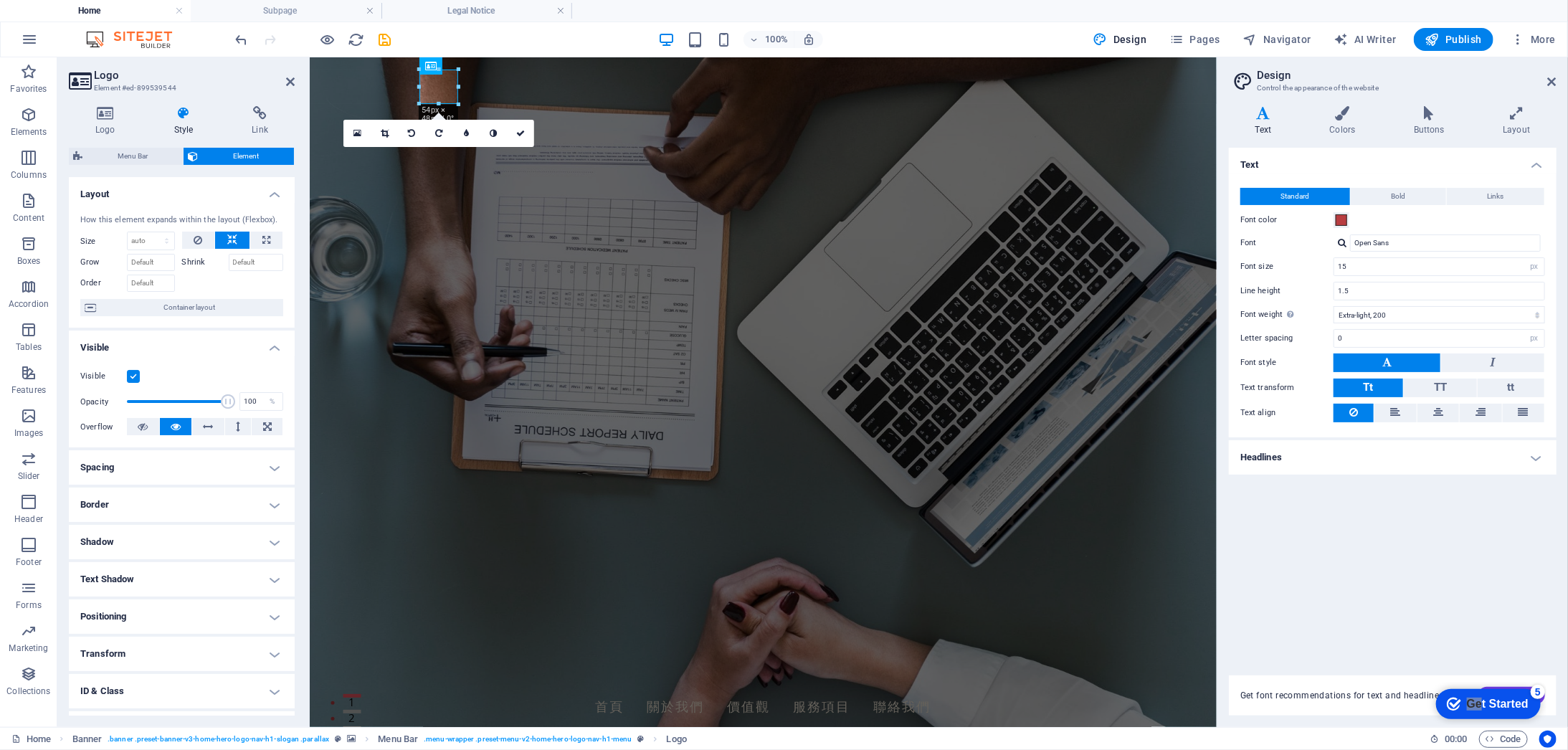
click at [205, 258] on label "Shrink" at bounding box center [205, 263] width 47 height 17
click at [229, 258] on input "Shrink" at bounding box center [256, 263] width 55 height 17
click at [194, 260] on label "Shrink" at bounding box center [205, 263] width 47 height 17
click at [229, 260] on input "Shrink" at bounding box center [256, 263] width 55 height 17
click at [192, 260] on label "Shrink" at bounding box center [205, 263] width 47 height 17
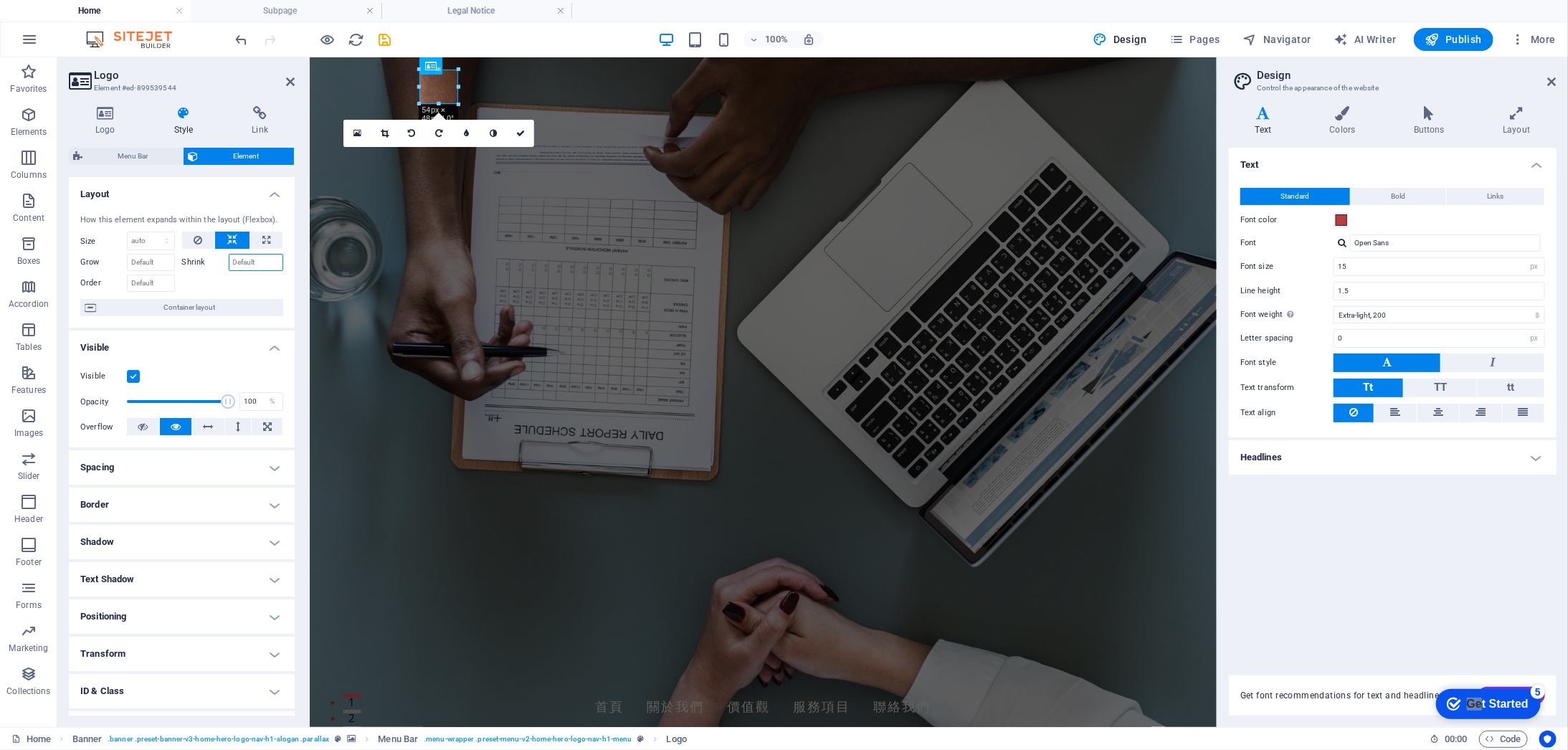
click at [229, 260] on input "Shrink" at bounding box center [256, 263] width 55 height 17
click at [192, 260] on label "Shrink" at bounding box center [205, 263] width 47 height 17
click at [229, 260] on input "Shrink" at bounding box center [256, 263] width 55 height 17
click at [103, 109] on icon at bounding box center [105, 112] width 73 height 15
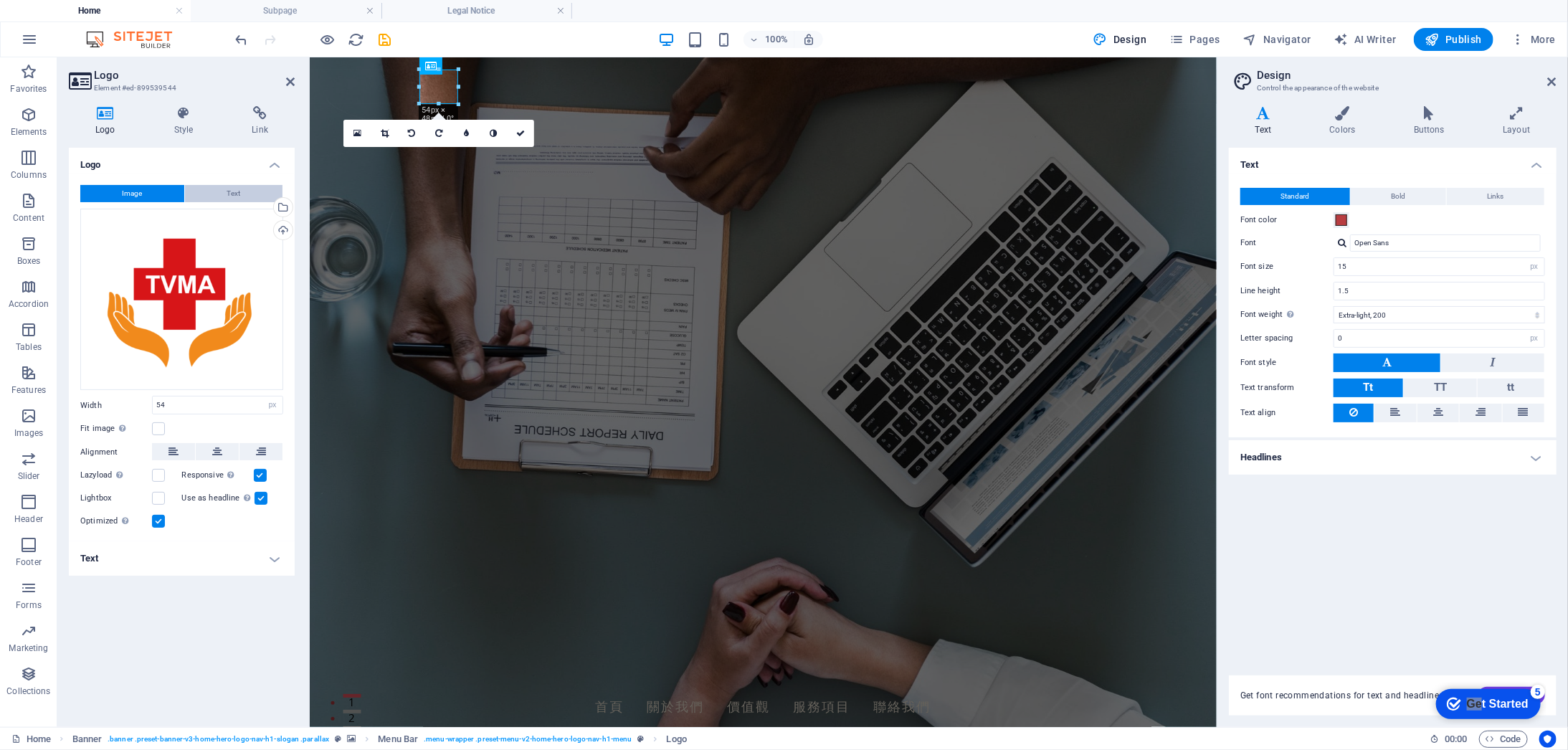
click at [226, 186] on button "Text" at bounding box center [234, 194] width 98 height 17
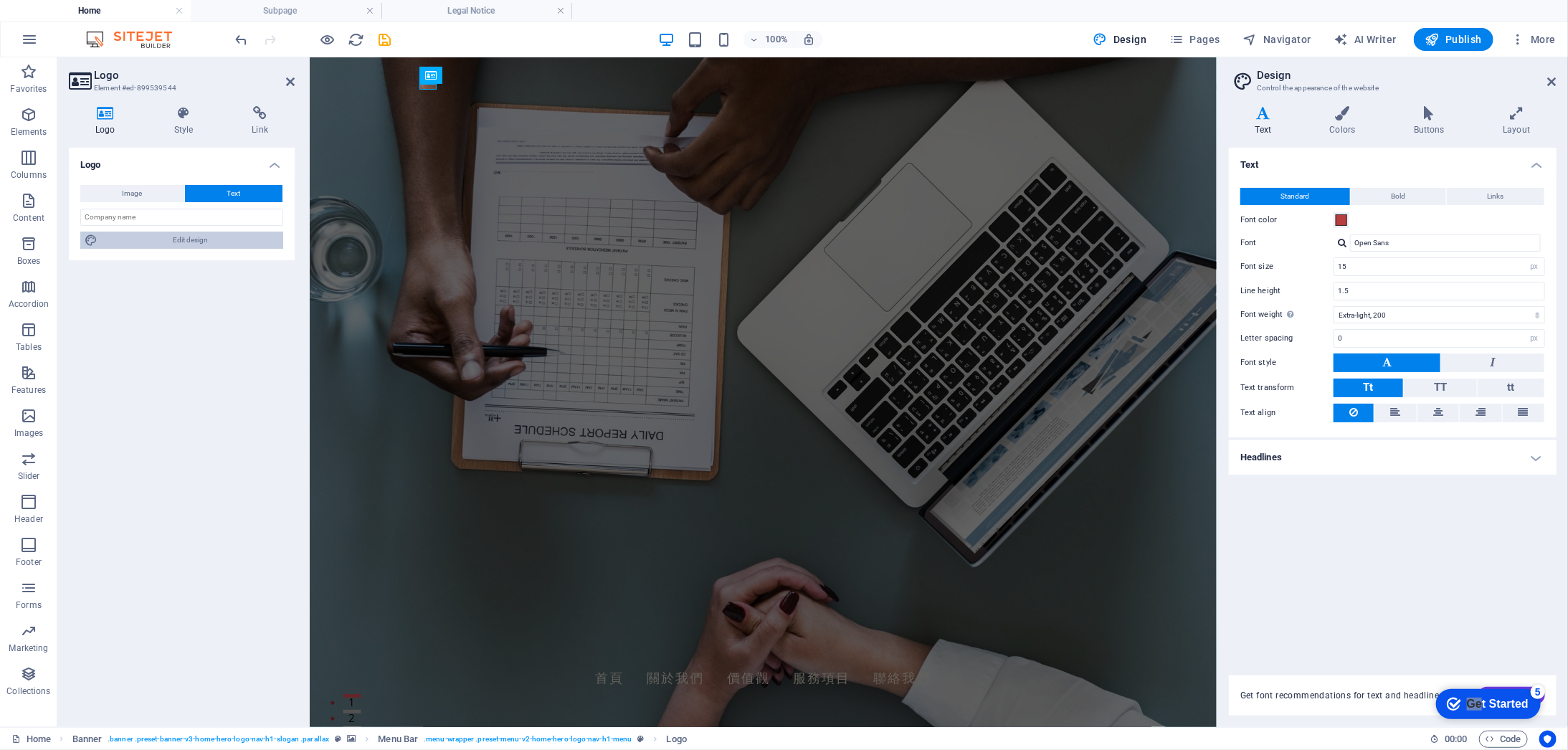
click at [226, 235] on span "Edit design" at bounding box center [190, 240] width 177 height 17
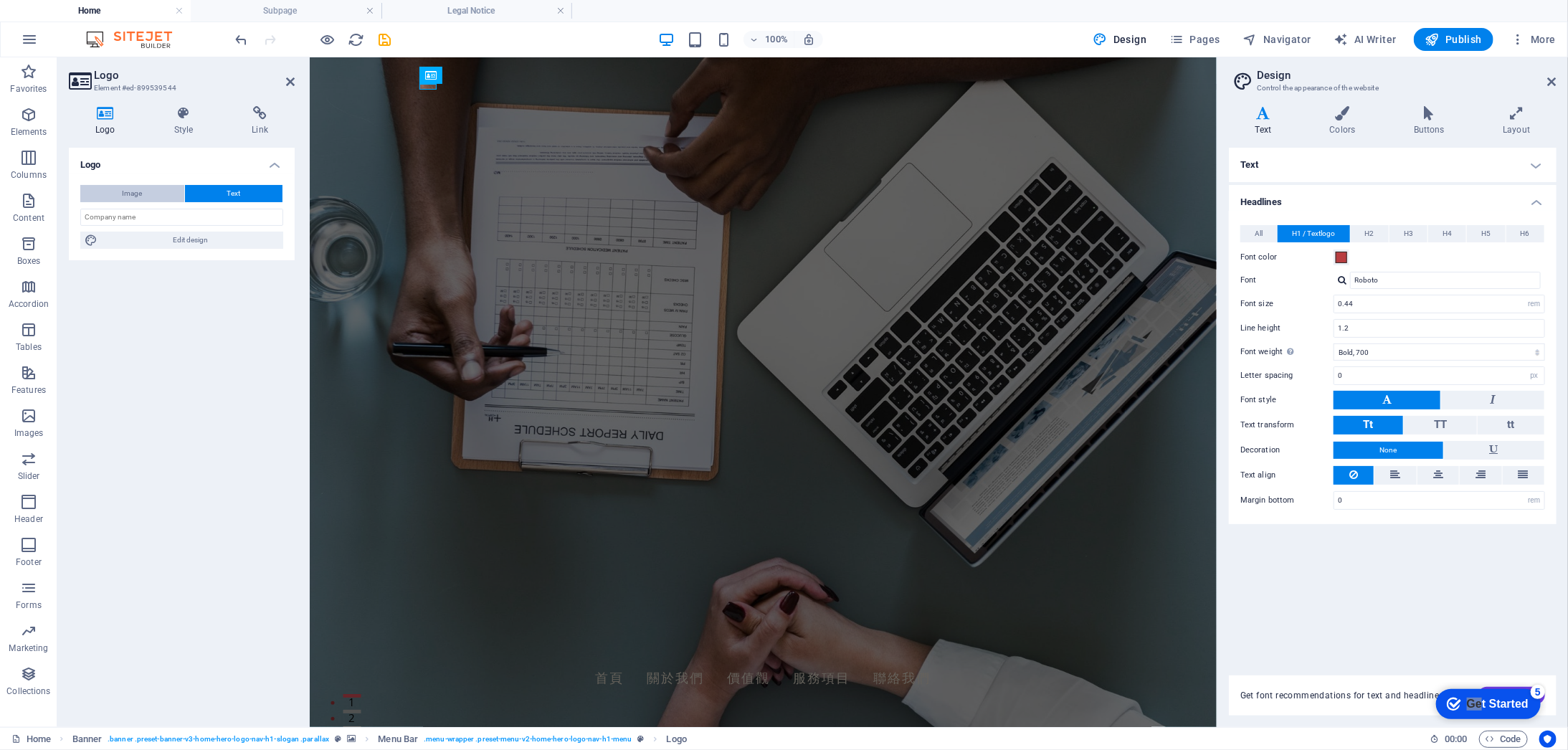
click at [129, 191] on span "Image" at bounding box center [132, 194] width 20 height 17
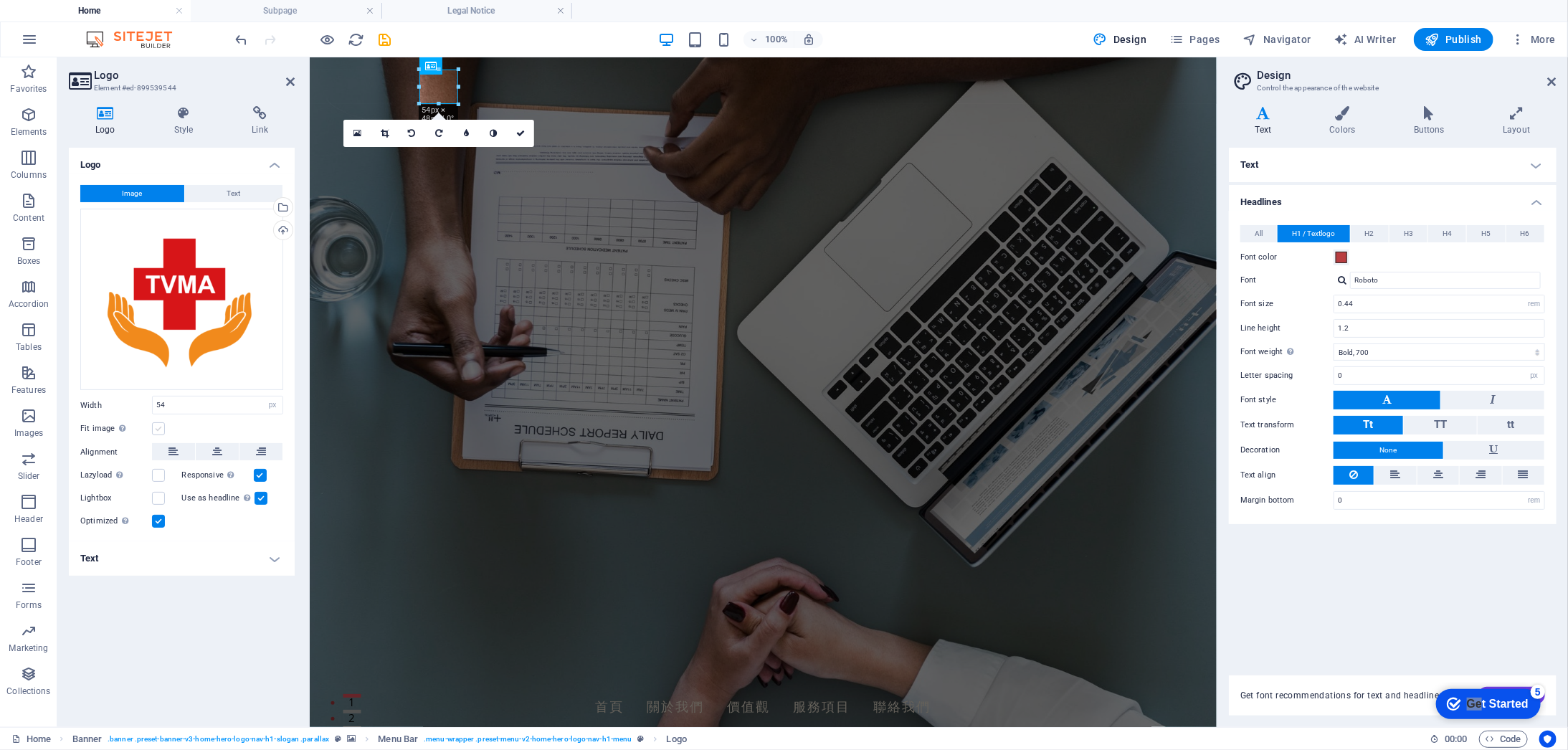
click at [162, 429] on label at bounding box center [158, 428] width 13 height 13
click at [0, 0] on input "Fit image Automatically fit image to a fixed width and height" at bounding box center [0, 0] width 0 height 0
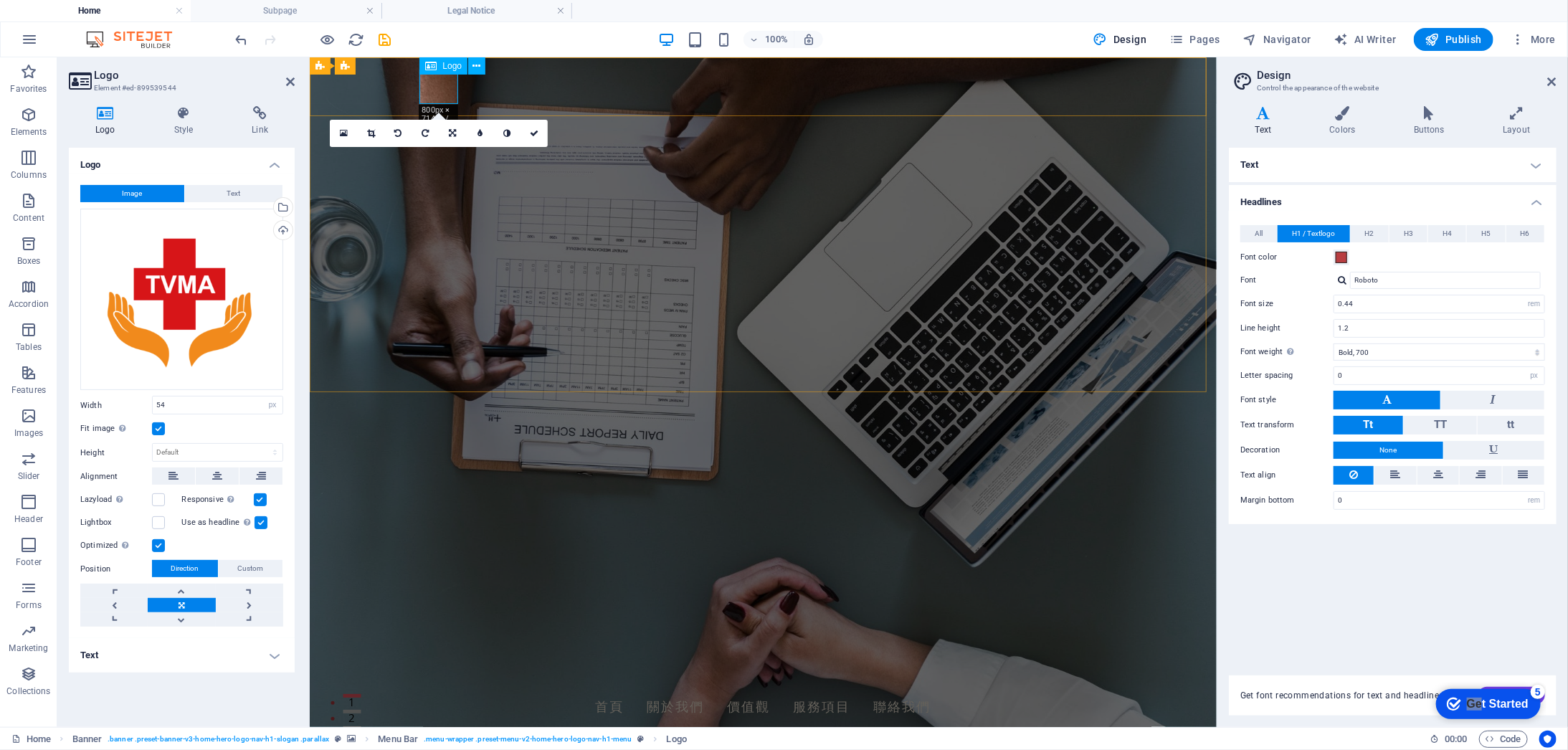
click at [434, 654] on div at bounding box center [763, 672] width 676 height 35
click at [449, 654] on div at bounding box center [763, 672] width 676 height 35
click at [470, 63] on button at bounding box center [477, 66] width 17 height 17
click at [433, 654] on div at bounding box center [763, 672] width 676 height 35
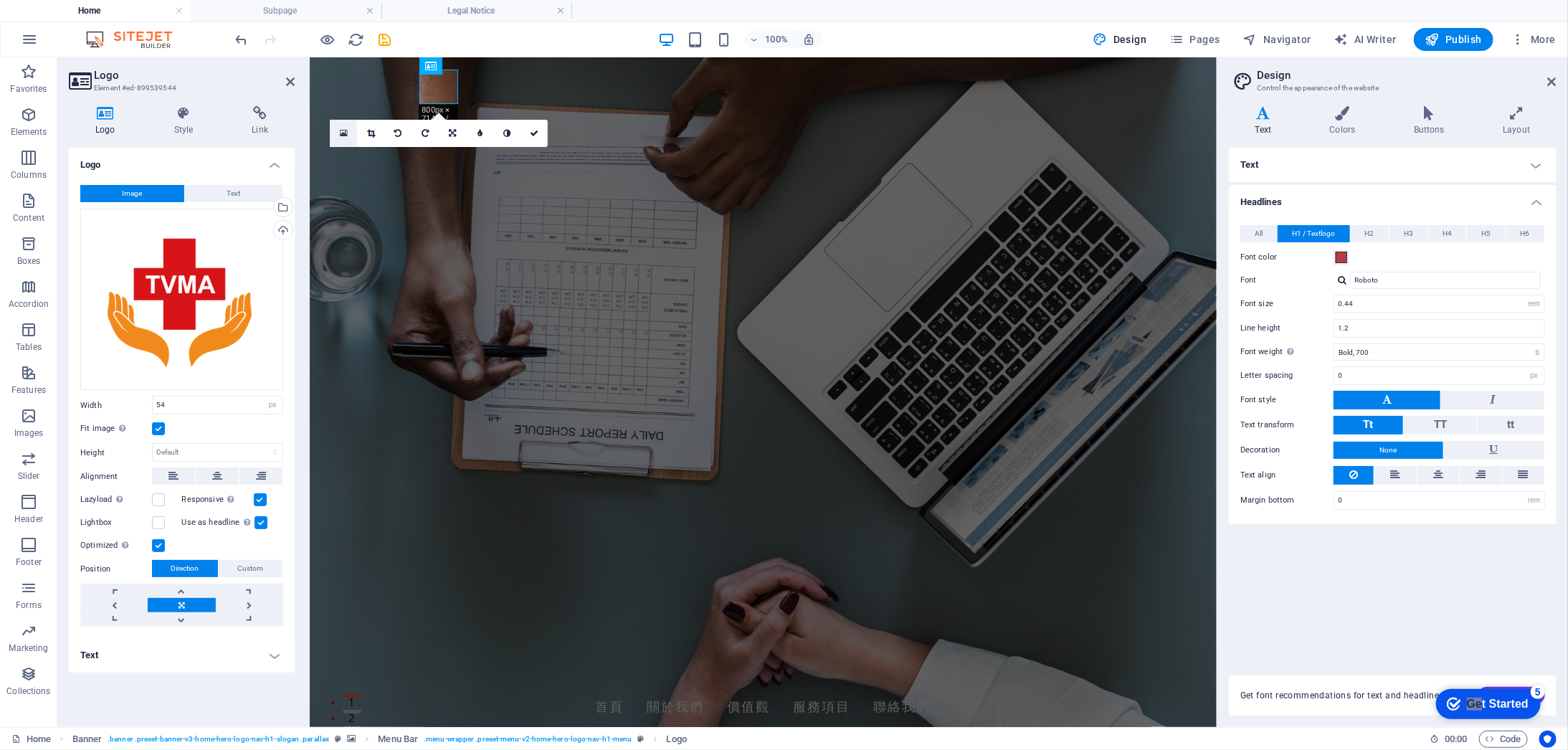
click at [343, 131] on icon at bounding box center [344, 133] width 8 height 10
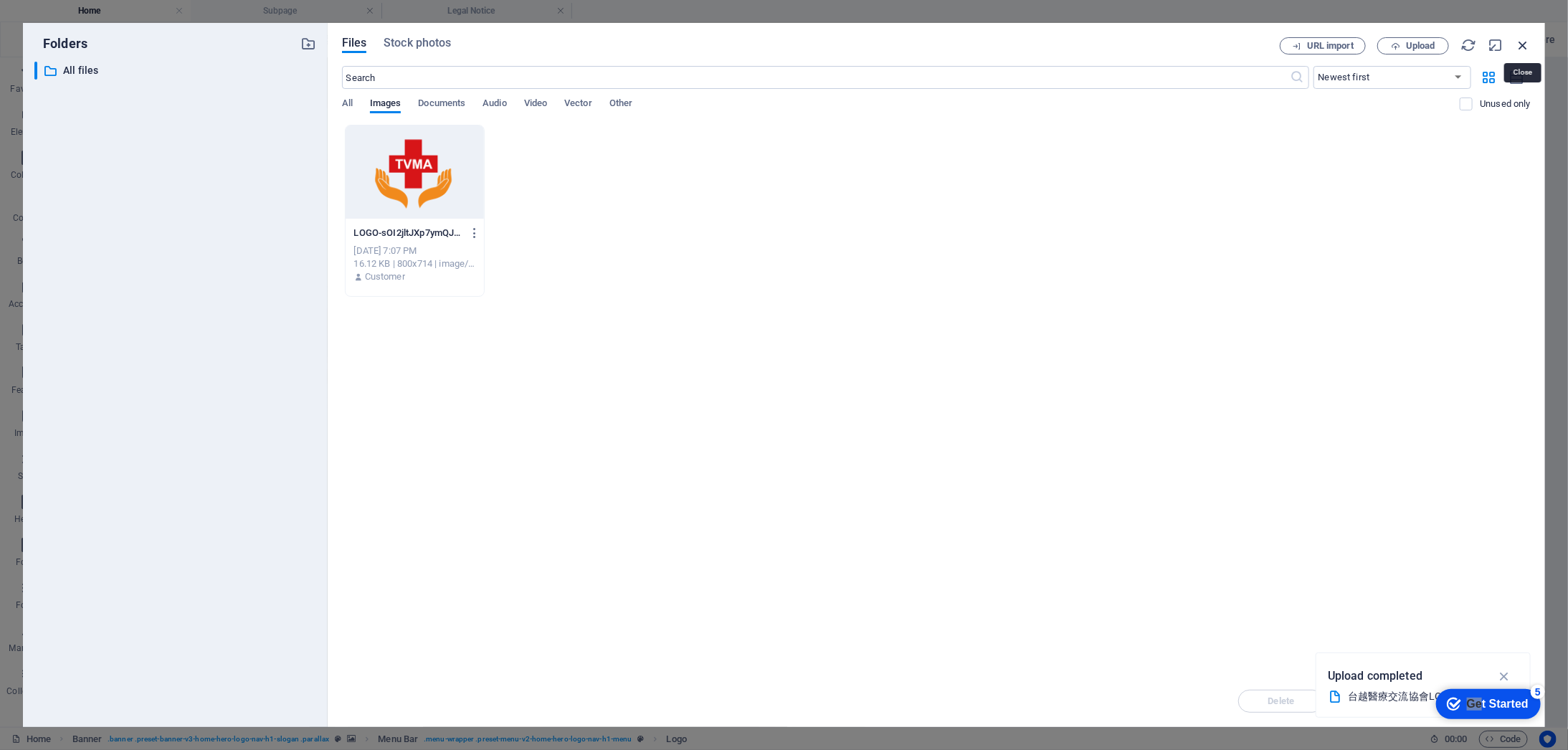
click at [1527, 49] on icon "button" at bounding box center [1522, 45] width 16 height 16
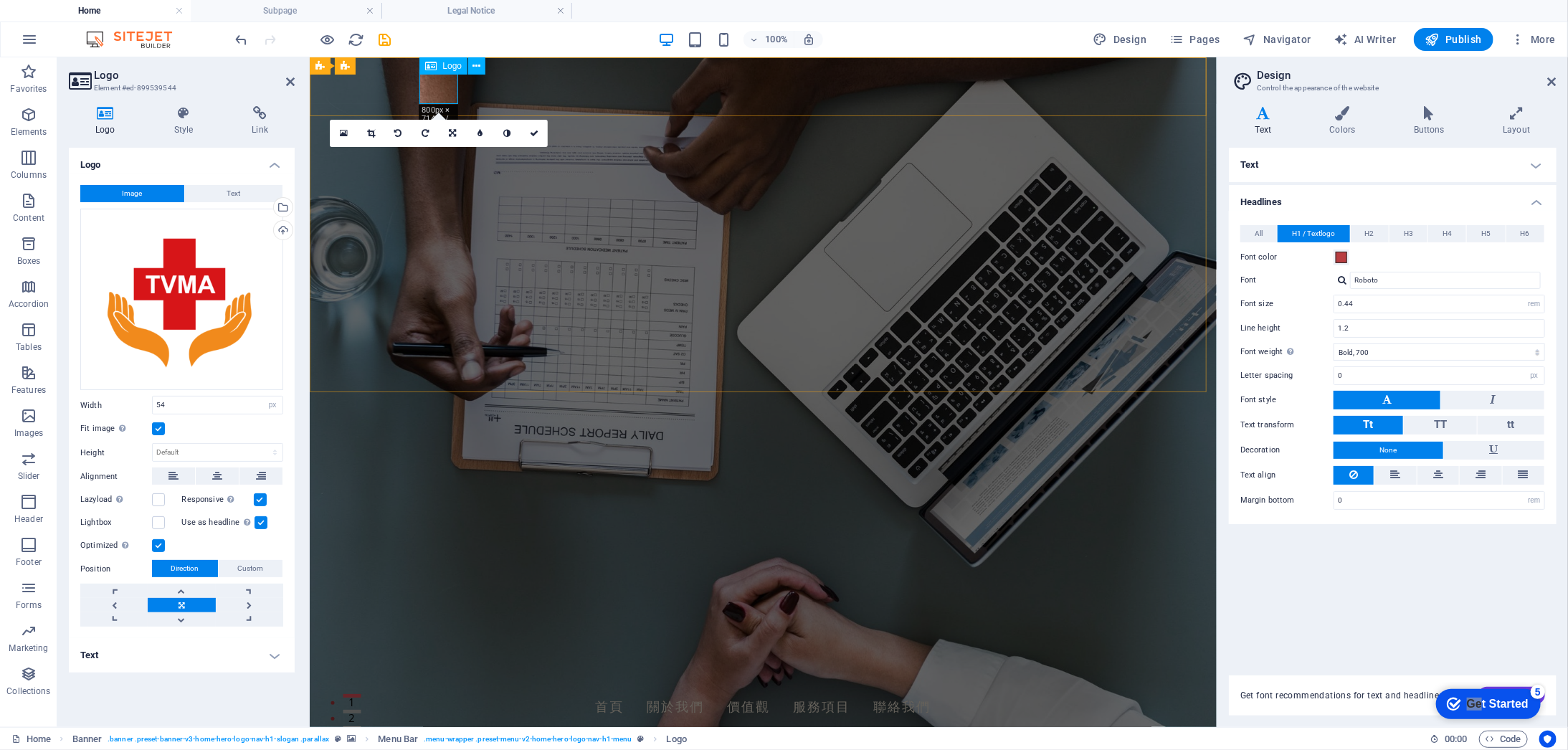
click at [442, 654] on div at bounding box center [763, 672] width 676 height 35
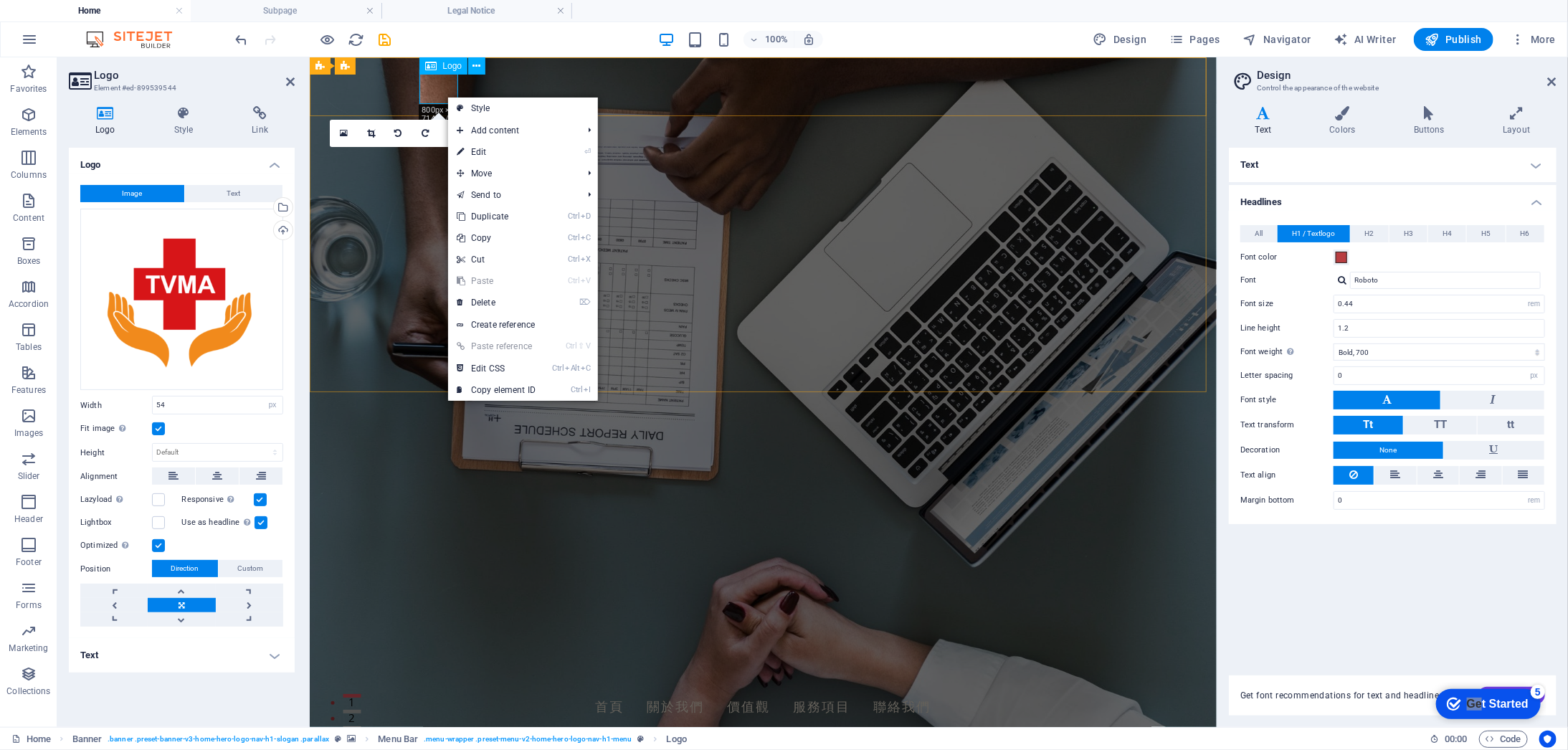
click at [424, 654] on div at bounding box center [763, 672] width 676 height 35
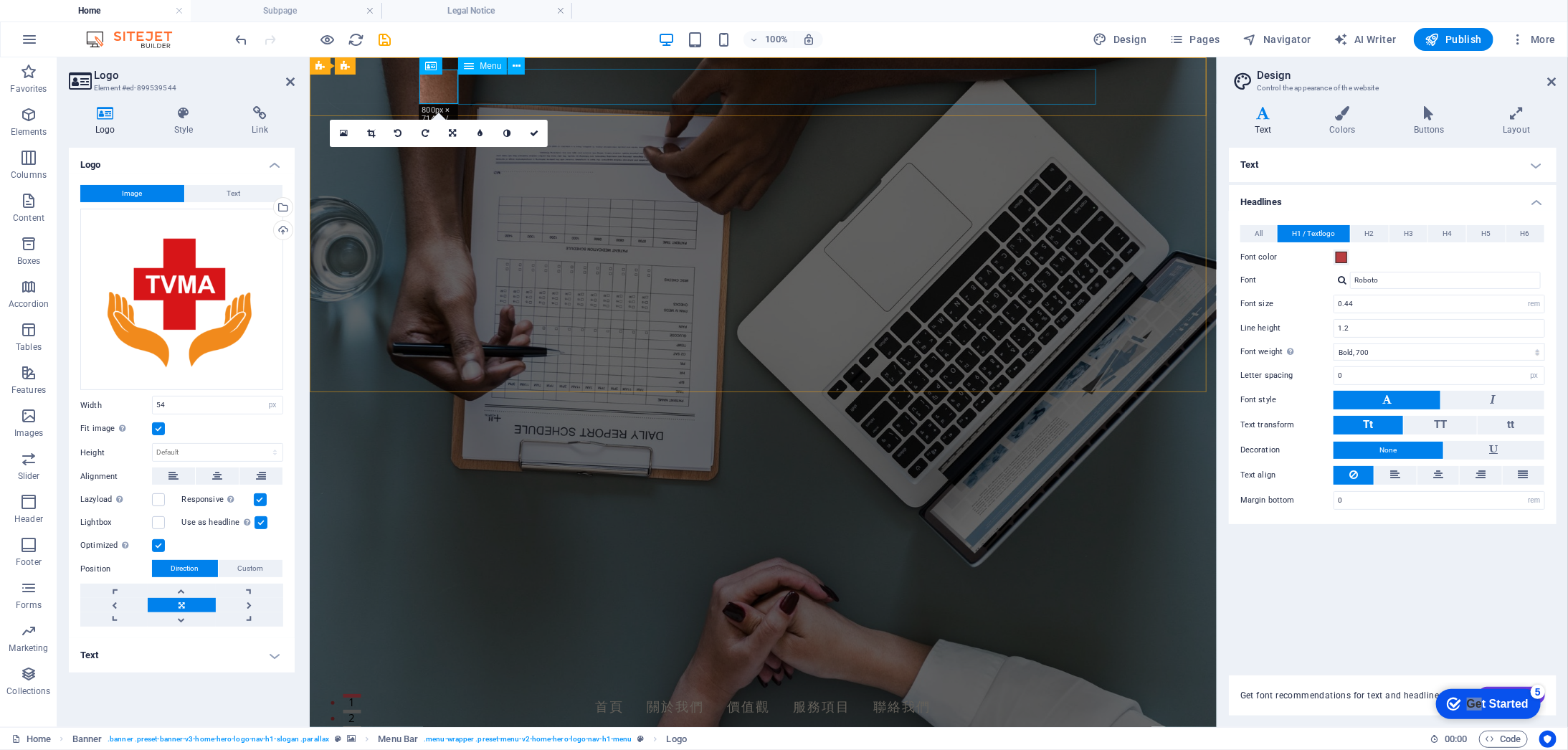
click at [486, 65] on span "Menu" at bounding box center [490, 66] width 21 height 9
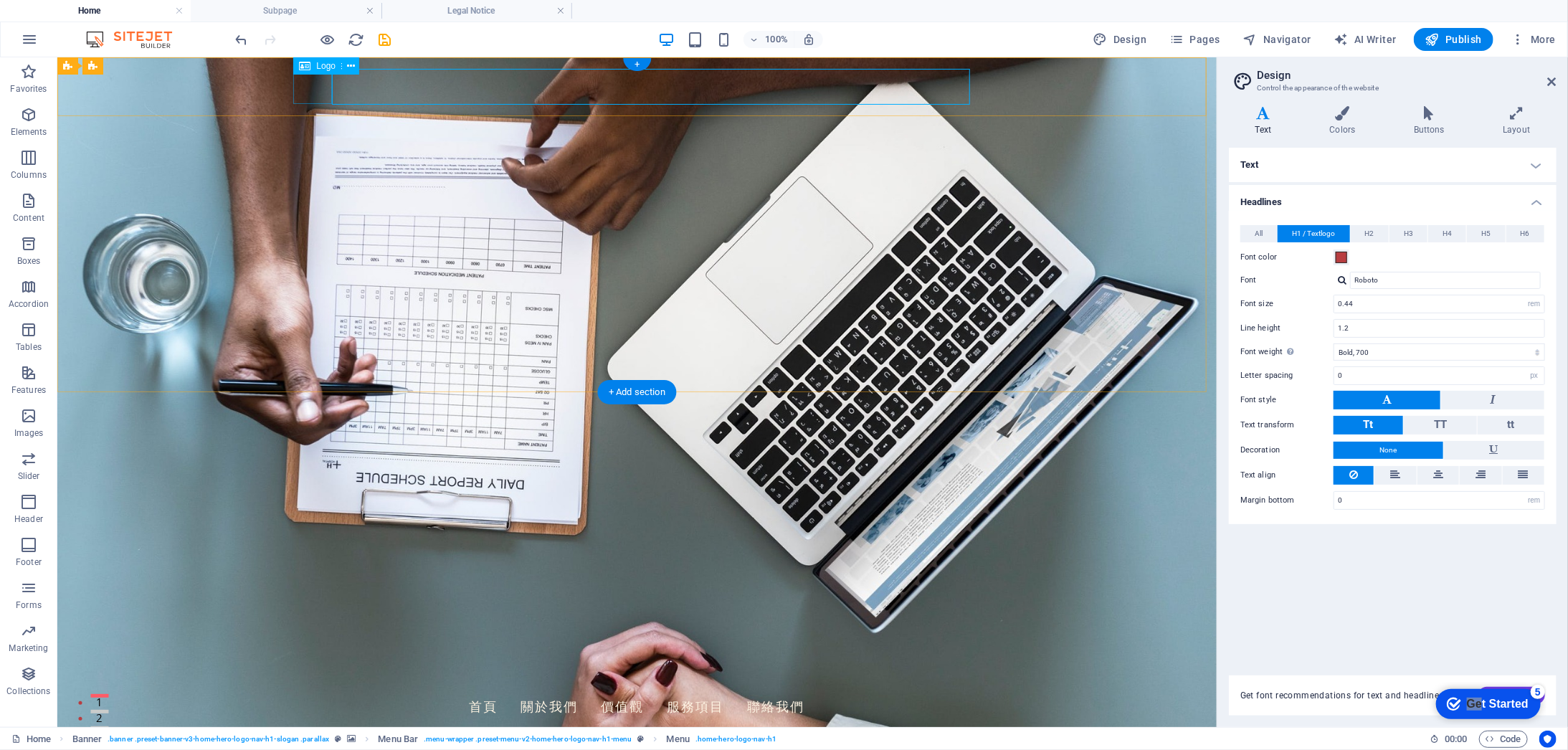
click at [327, 654] on div at bounding box center [637, 672] width 676 height 35
click at [318, 654] on div at bounding box center [637, 672] width 676 height 35
click at [310, 654] on div at bounding box center [637, 672] width 676 height 35
select select "px"
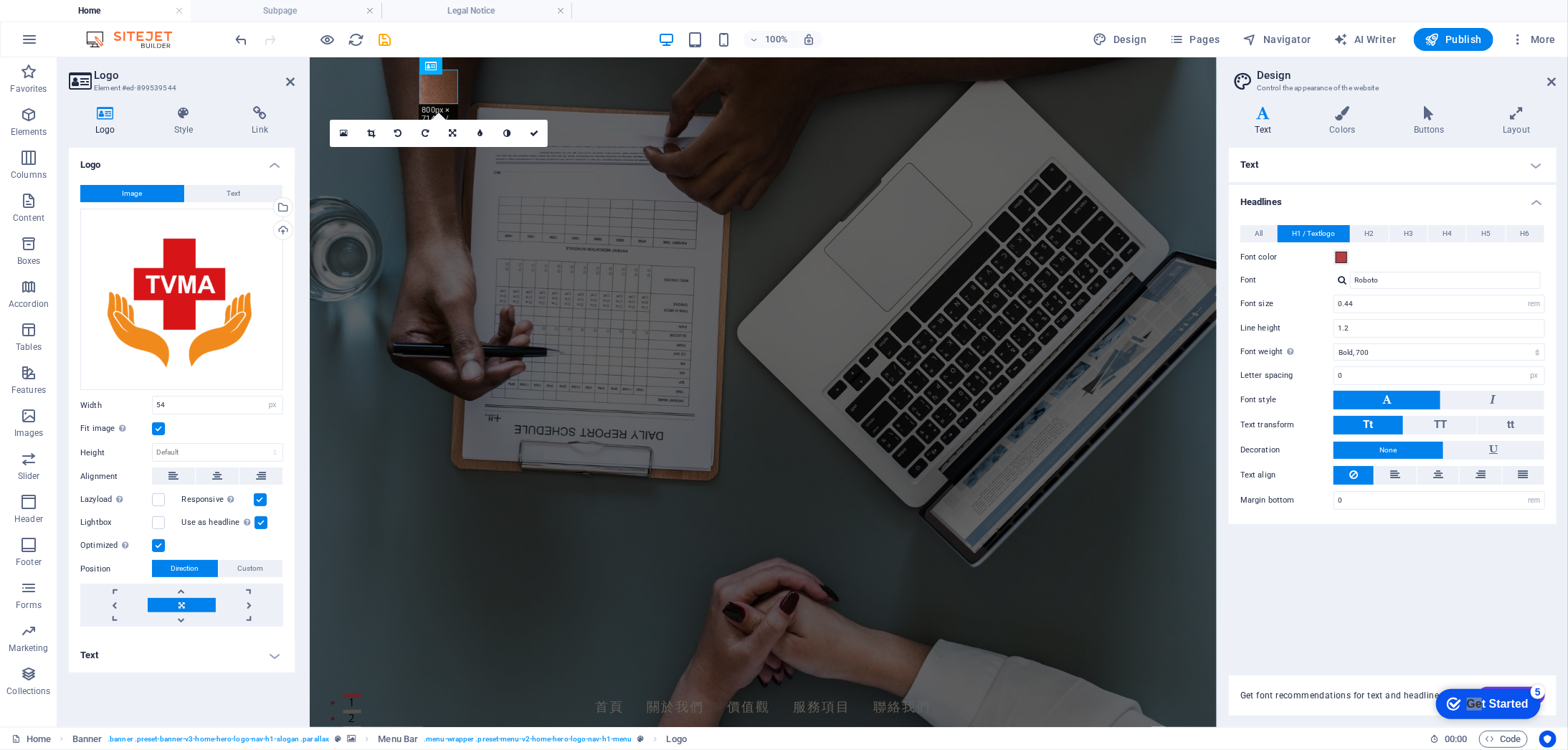
click at [162, 429] on label at bounding box center [158, 428] width 13 height 13
click at [0, 0] on input "Fit image Automatically fit image to a fixed width and height" at bounding box center [0, 0] width 0 height 0
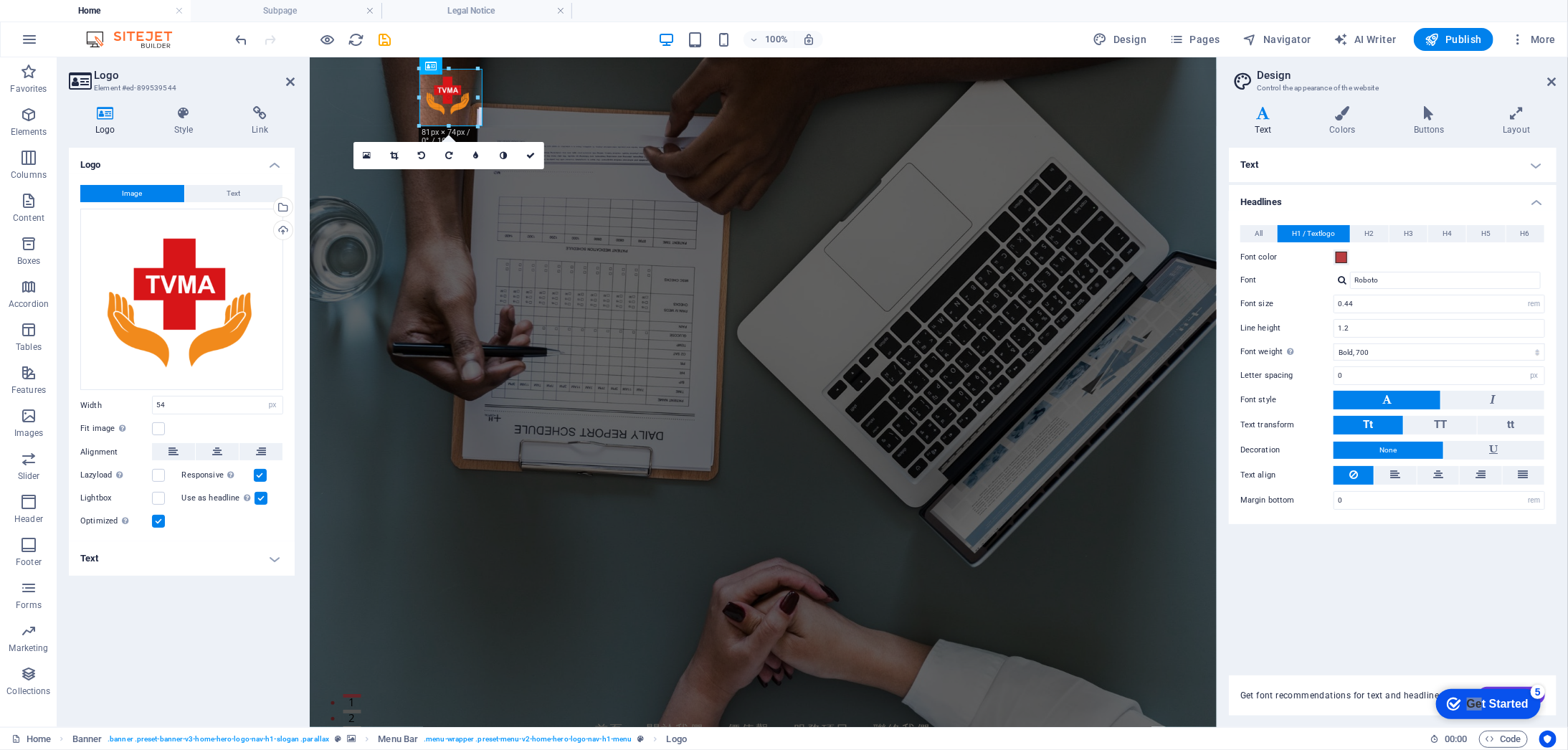
drag, startPoint x: 457, startPoint y: 105, endPoint x: 482, endPoint y: 109, distance: 25.3
type input "88"
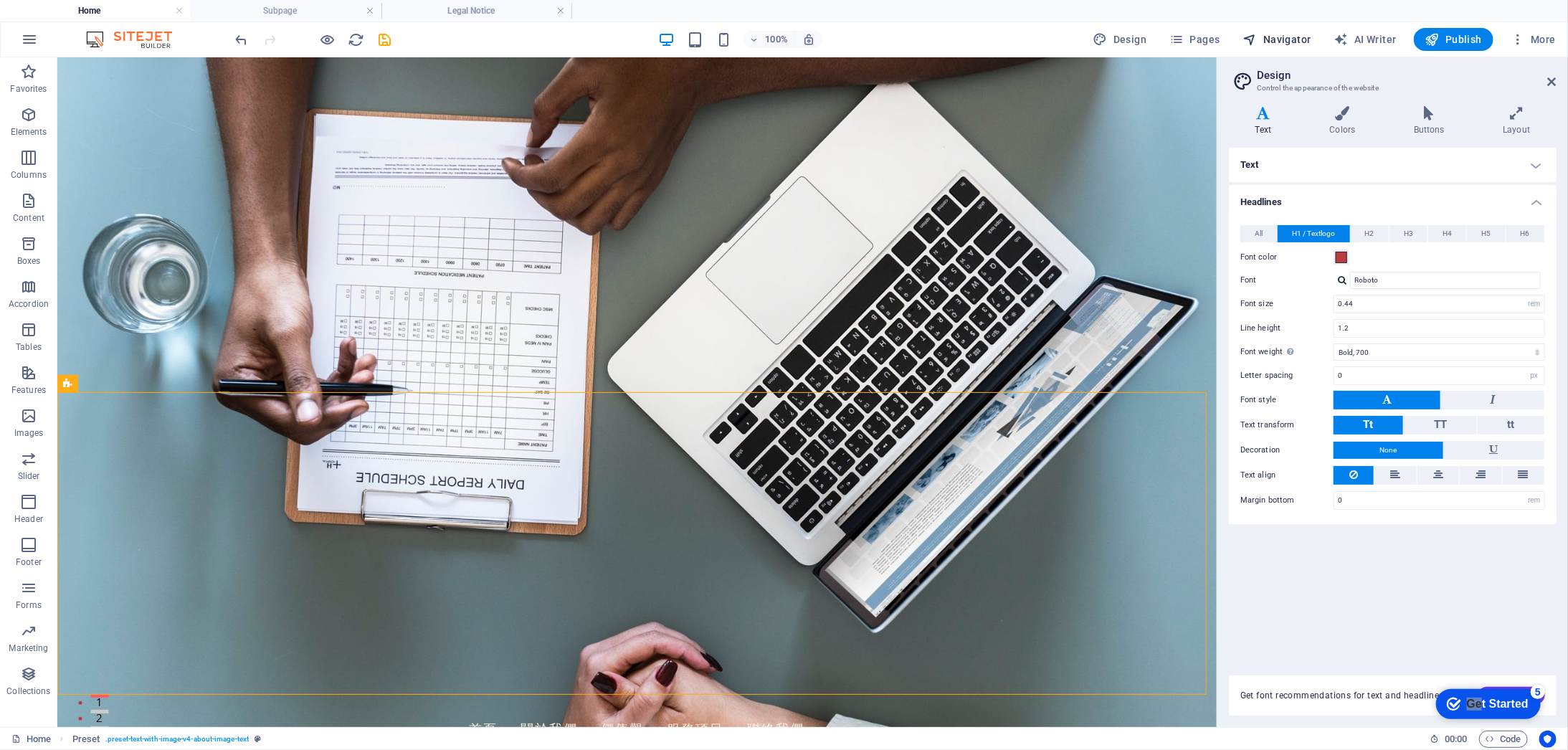
click at [1287, 43] on span "Navigator" at bounding box center [1277, 39] width 68 height 15
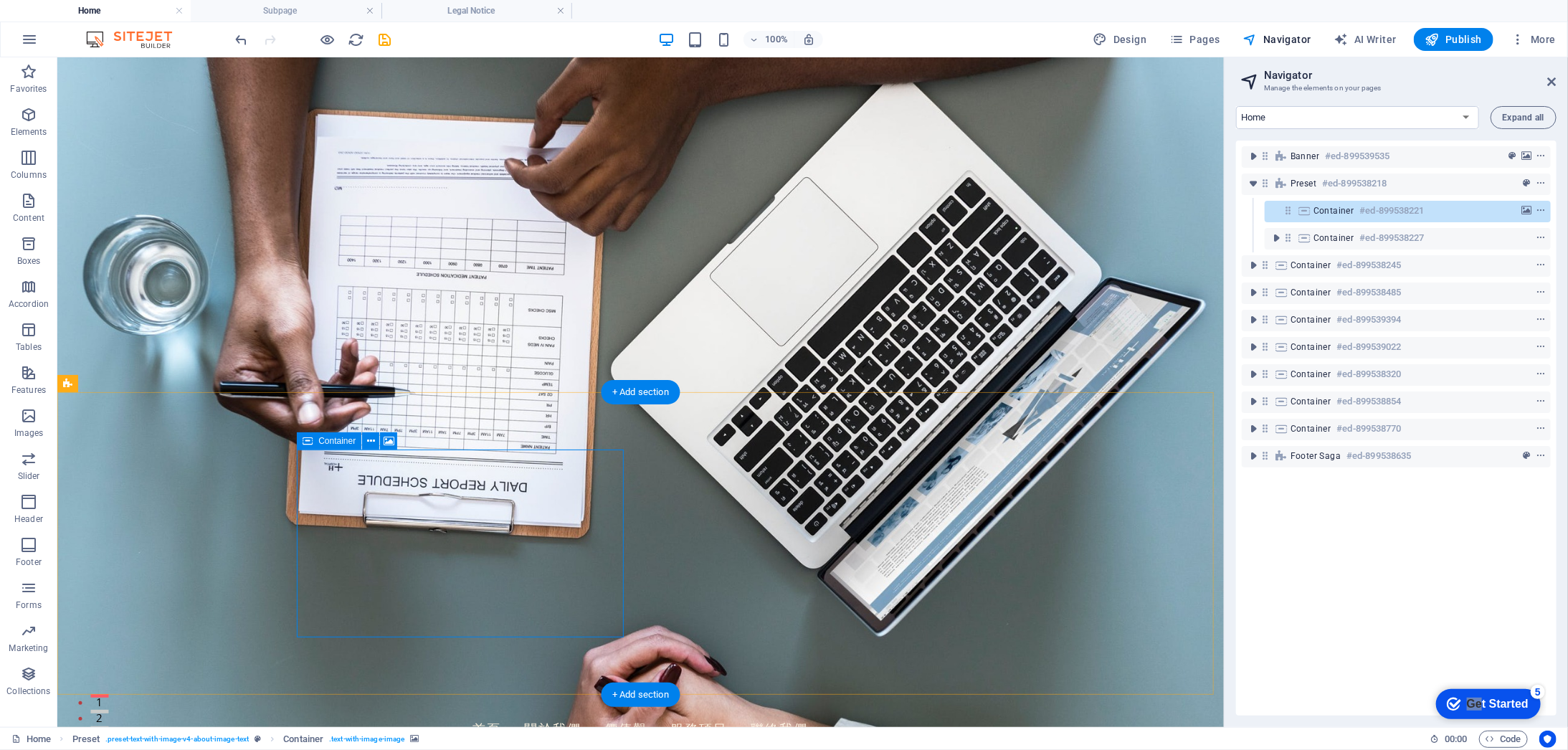
click at [1372, 215] on h6 "#ed-899538221" at bounding box center [1392, 211] width 65 height 17
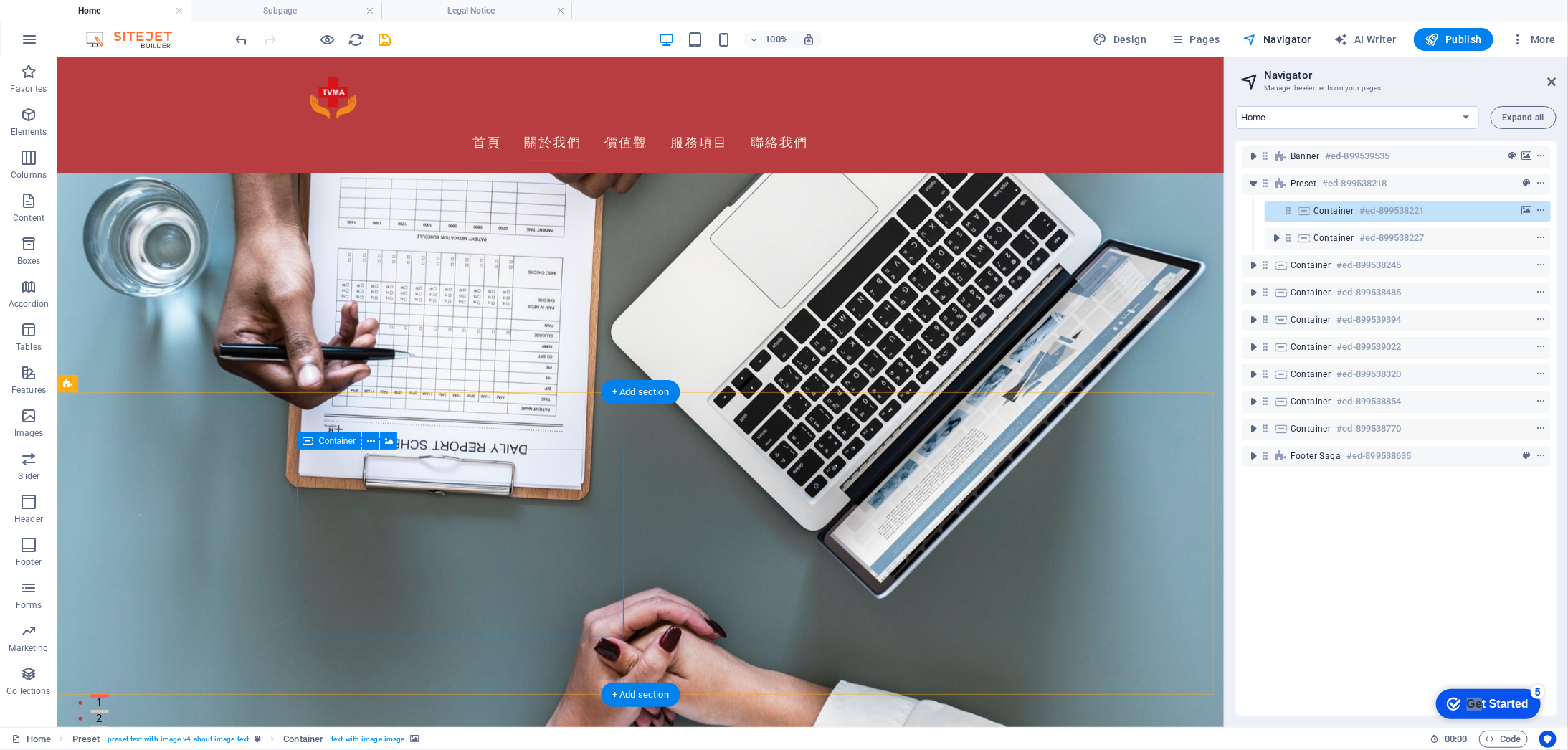
click at [1372, 215] on h6 "#ed-899538221" at bounding box center [1392, 211] width 65 height 17
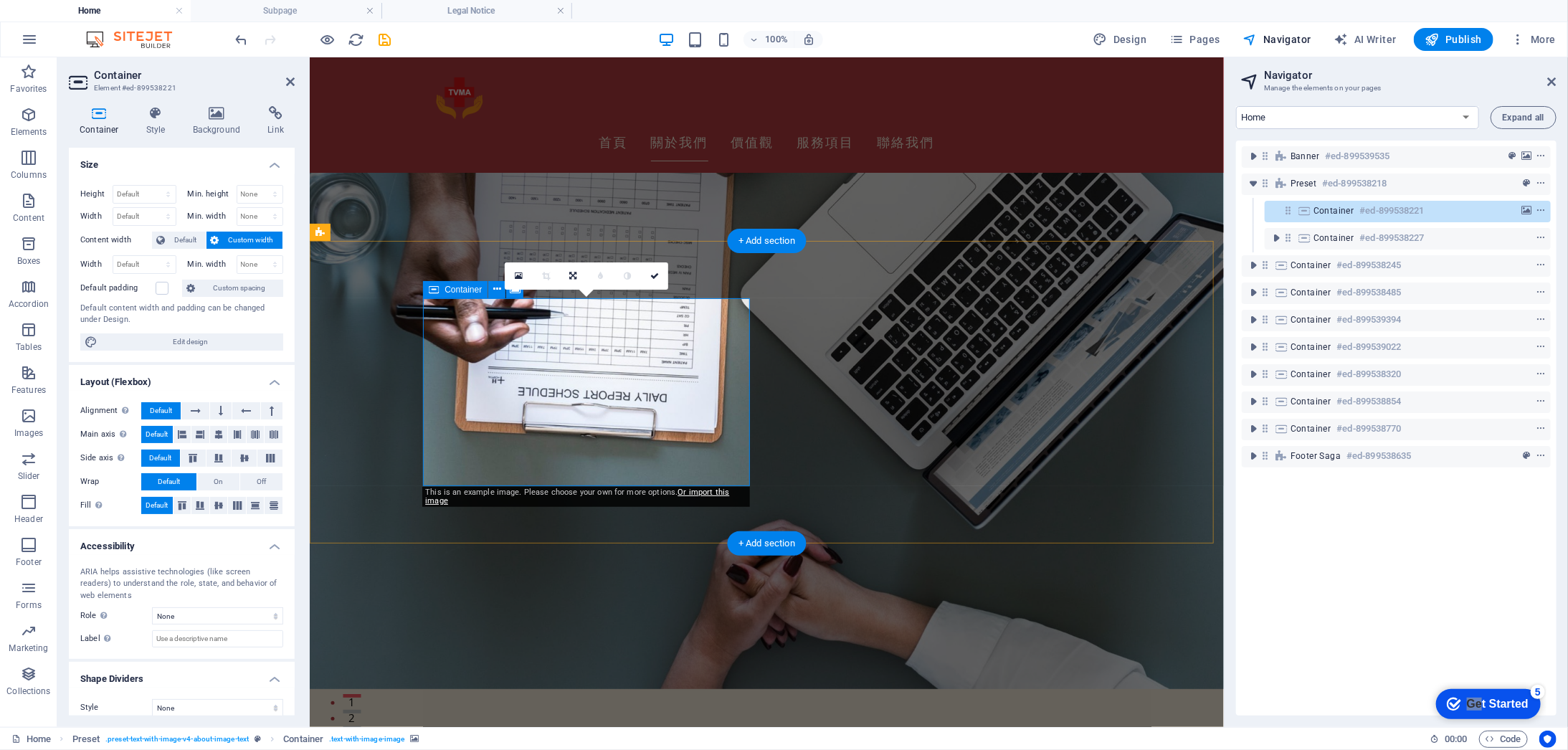
scroll to position [151, 0]
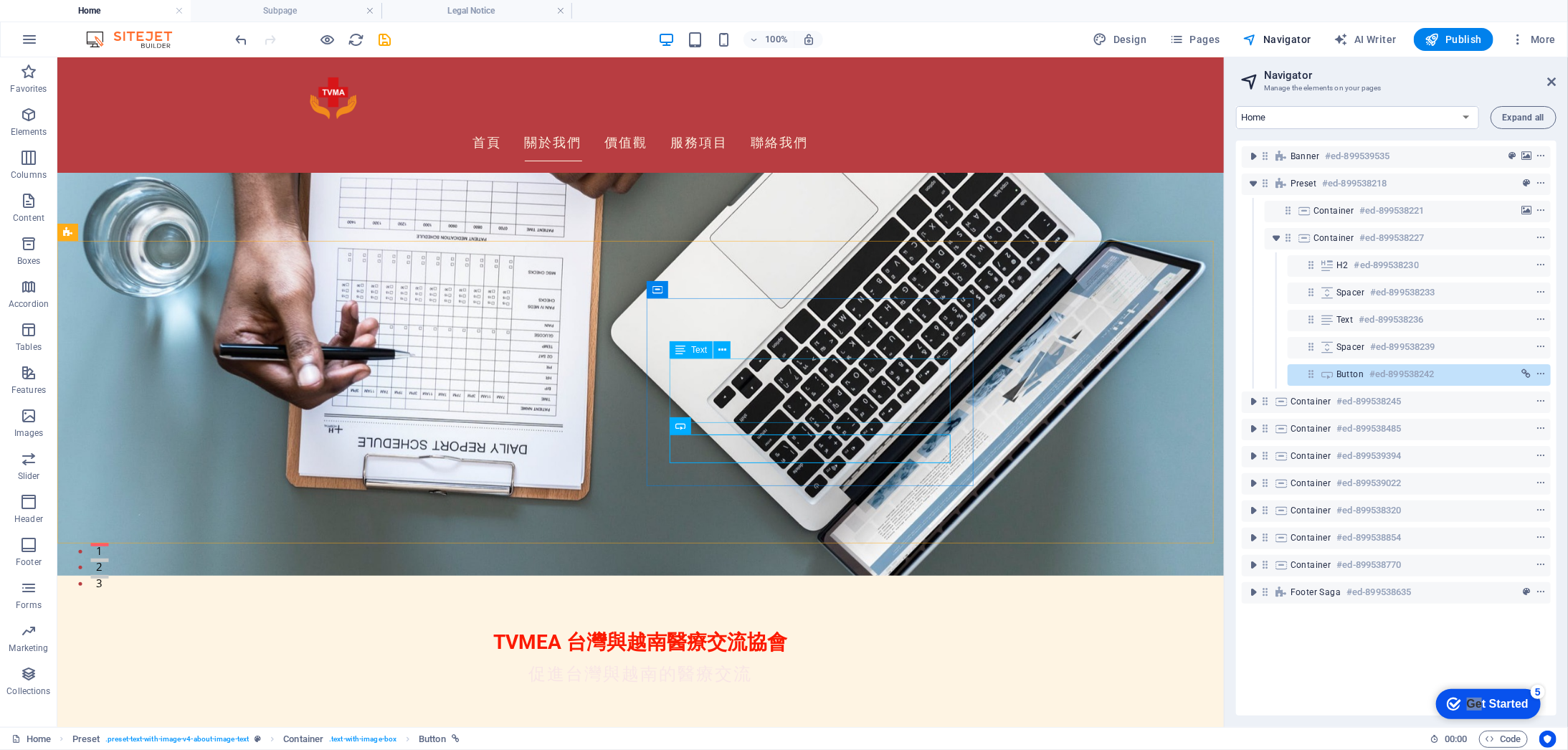
drag, startPoint x: 654, startPoint y: 301, endPoint x: 712, endPoint y: 359, distance: 82.0
click at [711, 359] on div "Text" at bounding box center [705, 350] width 70 height 17
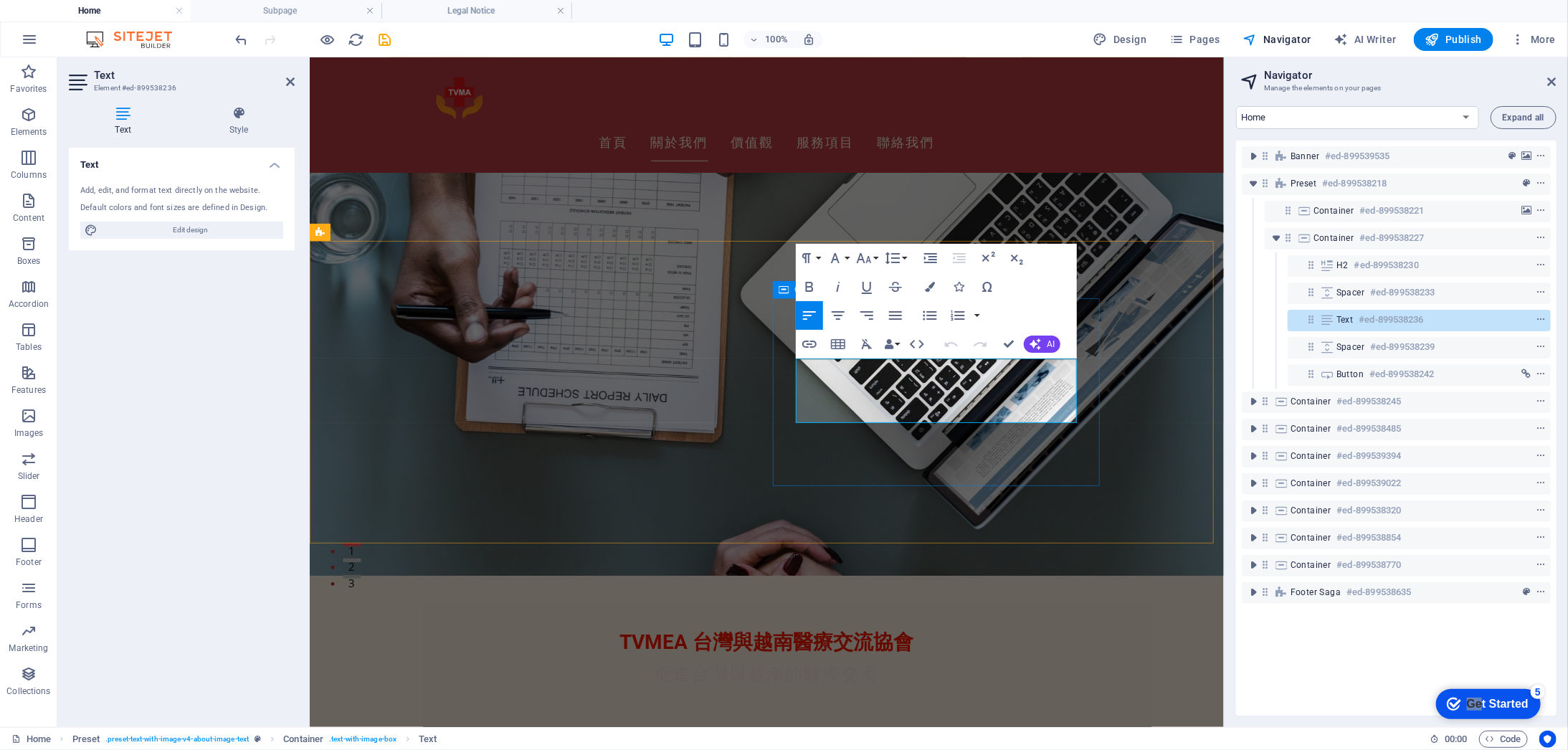
drag, startPoint x: 960, startPoint y: 365, endPoint x: 795, endPoint y: 364, distance: 165.0
copy p "台灣-越南醫療交流協會（TVMEA）"
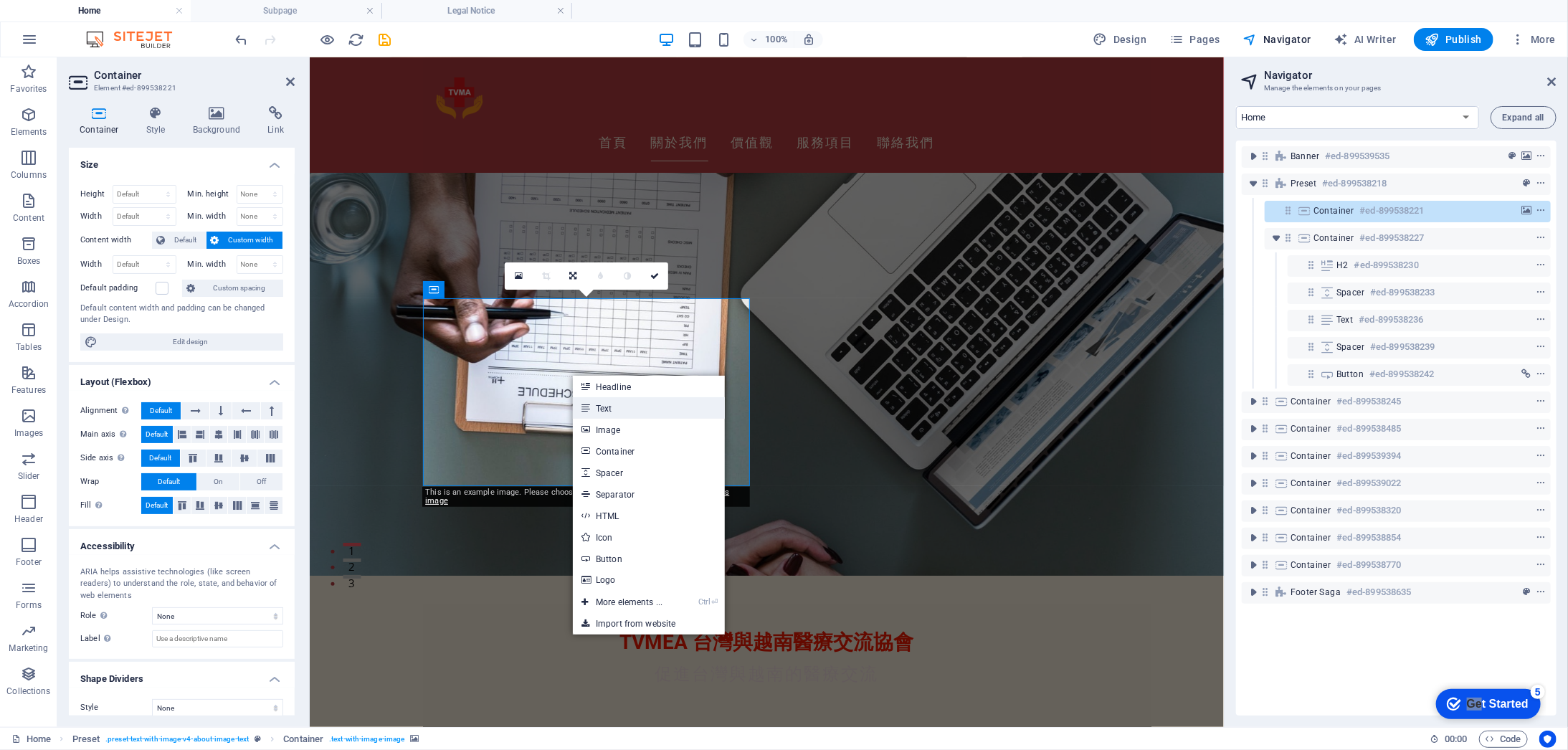
click at [645, 403] on link "Text" at bounding box center [648, 408] width 152 height 21
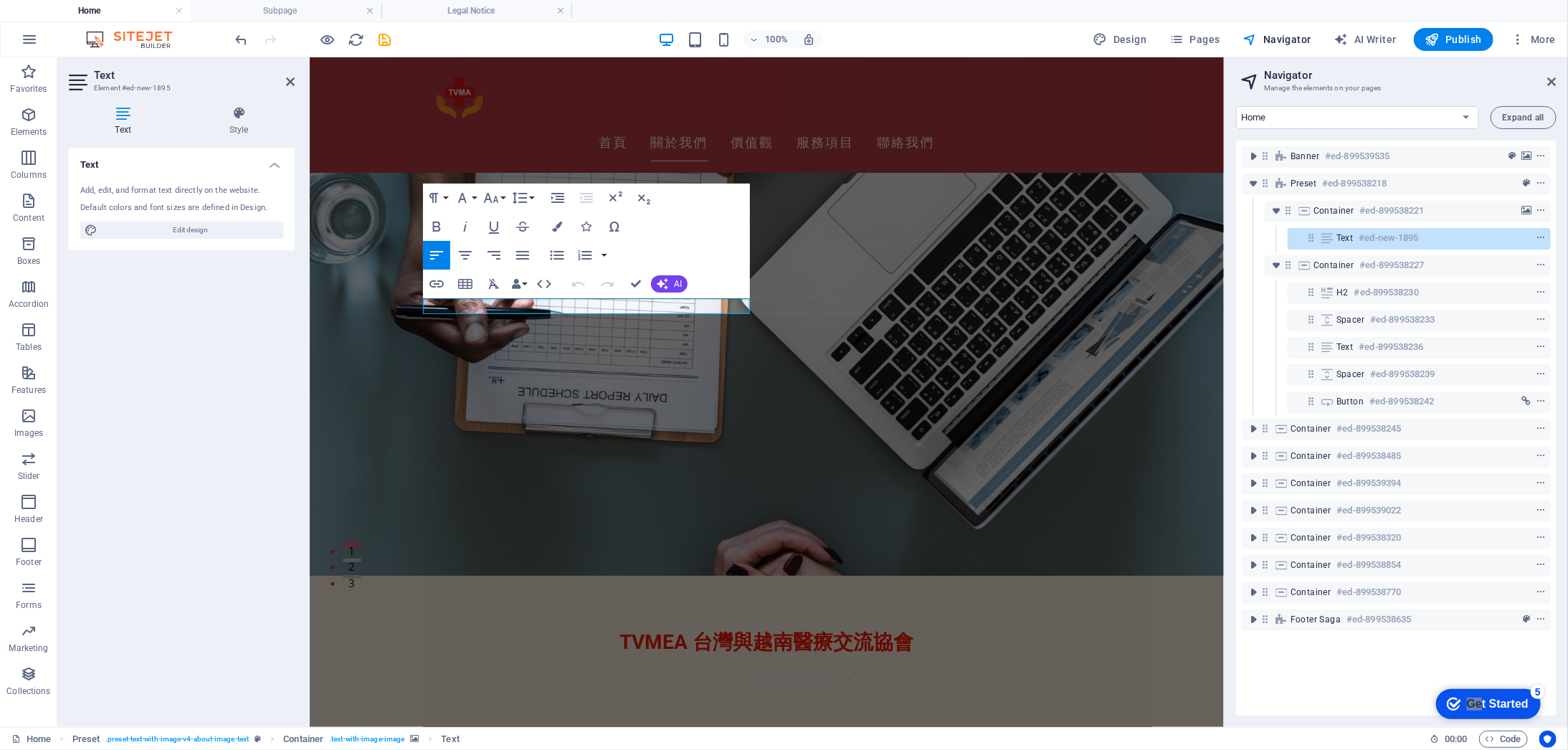
click at [832, 210] on figure at bounding box center [766, 239] width 914 height 670
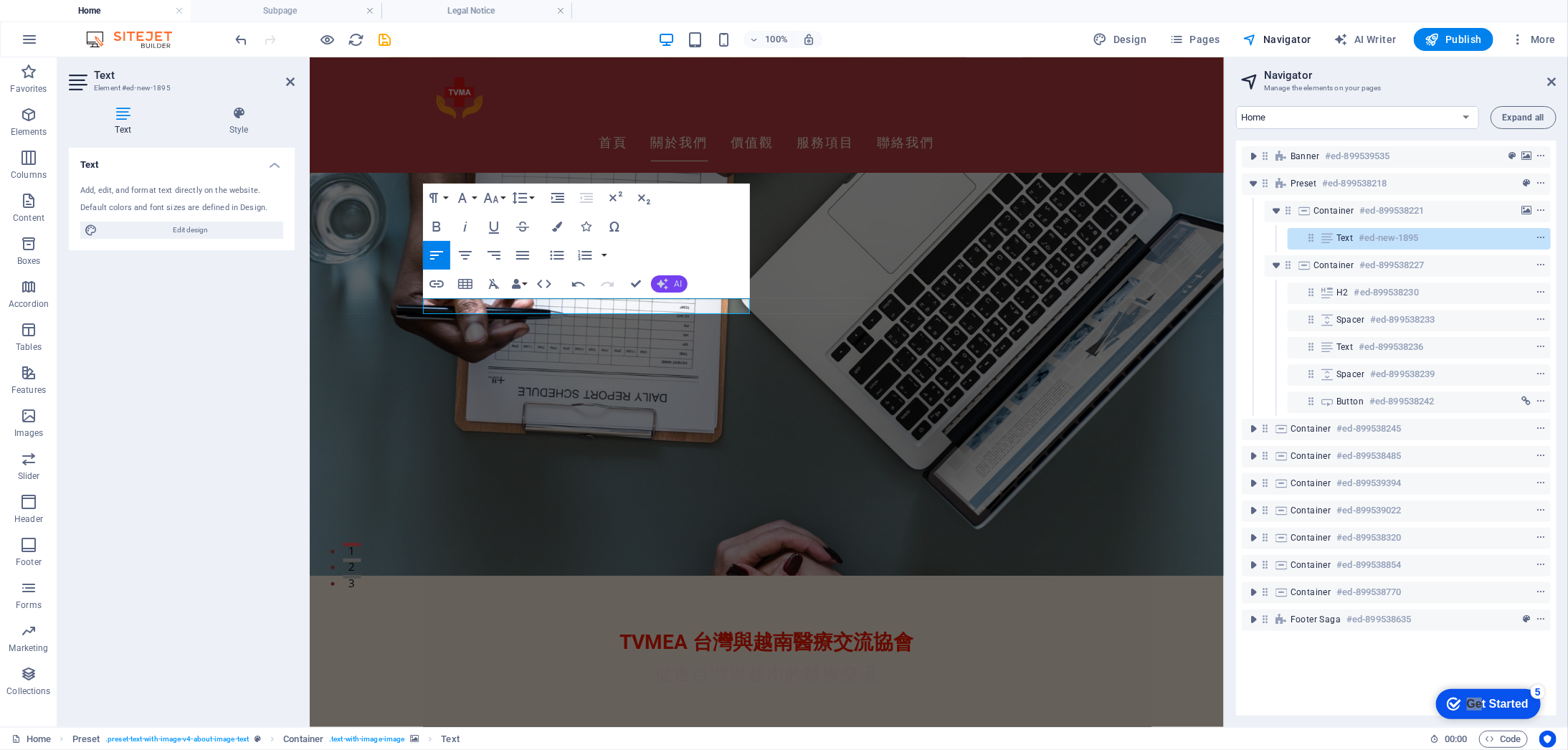
click at [681, 290] on button "AI" at bounding box center [670, 284] width 37 height 17
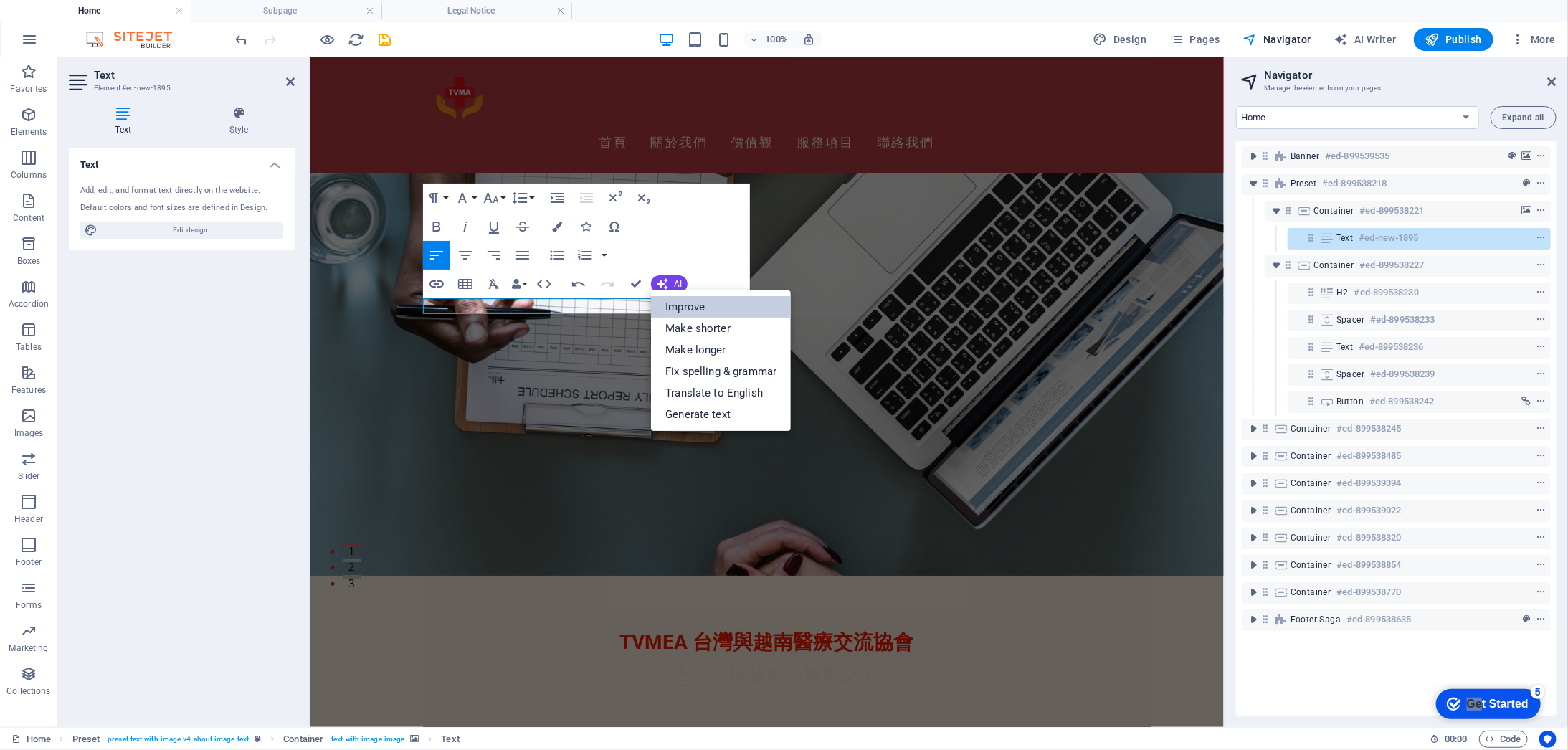
click at [674, 312] on link "Improve" at bounding box center [721, 306] width 140 height 21
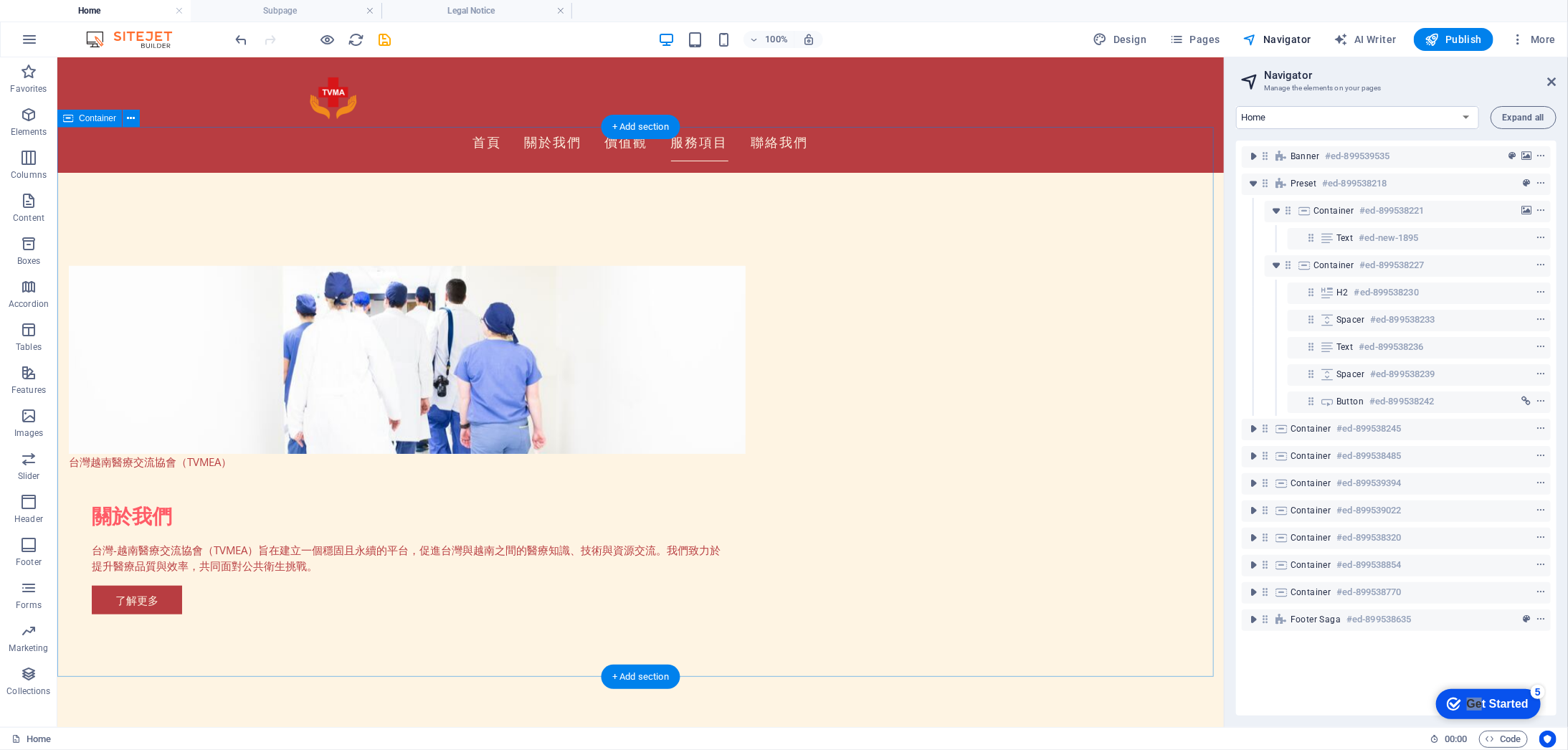
scroll to position [868, 0]
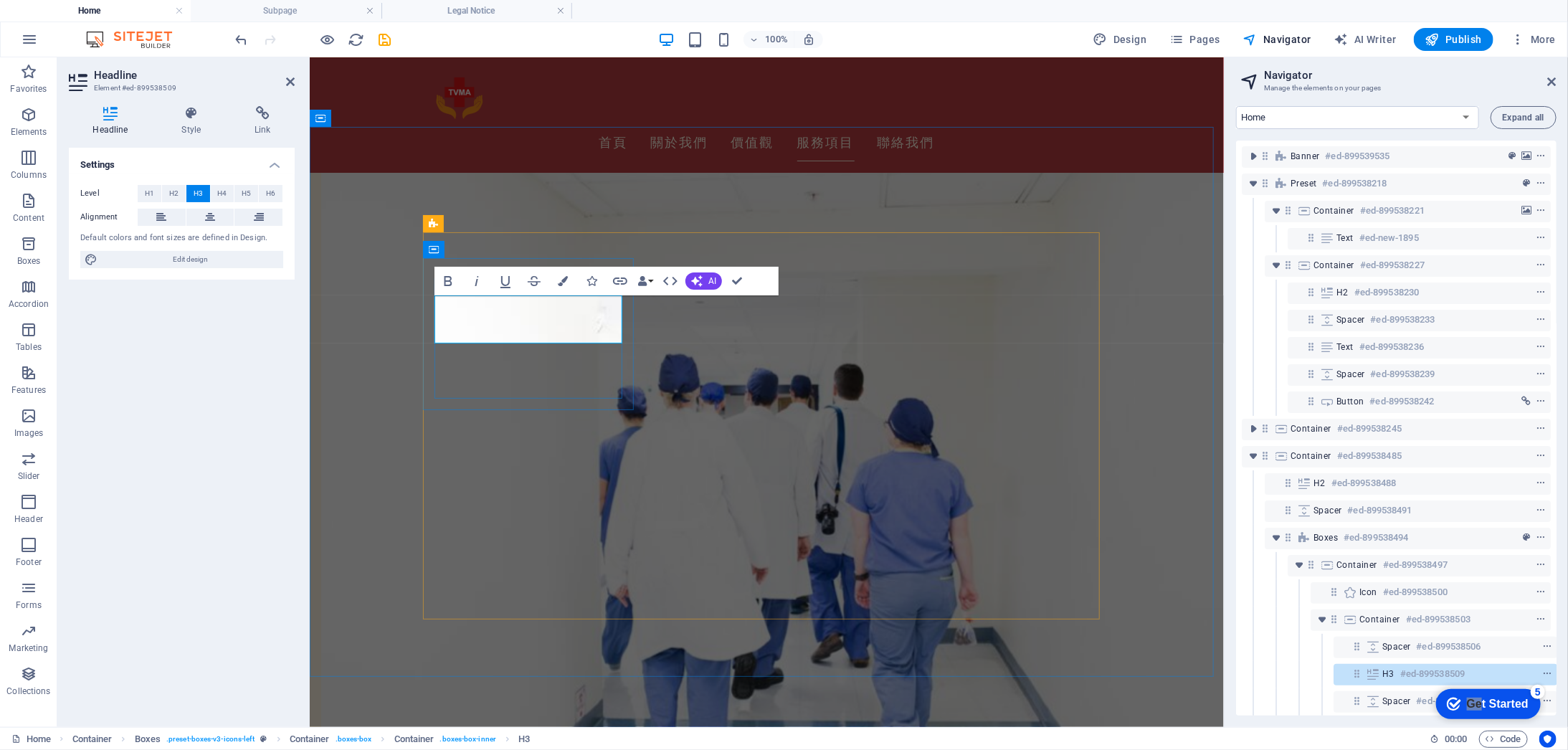
scroll to position [252, 3]
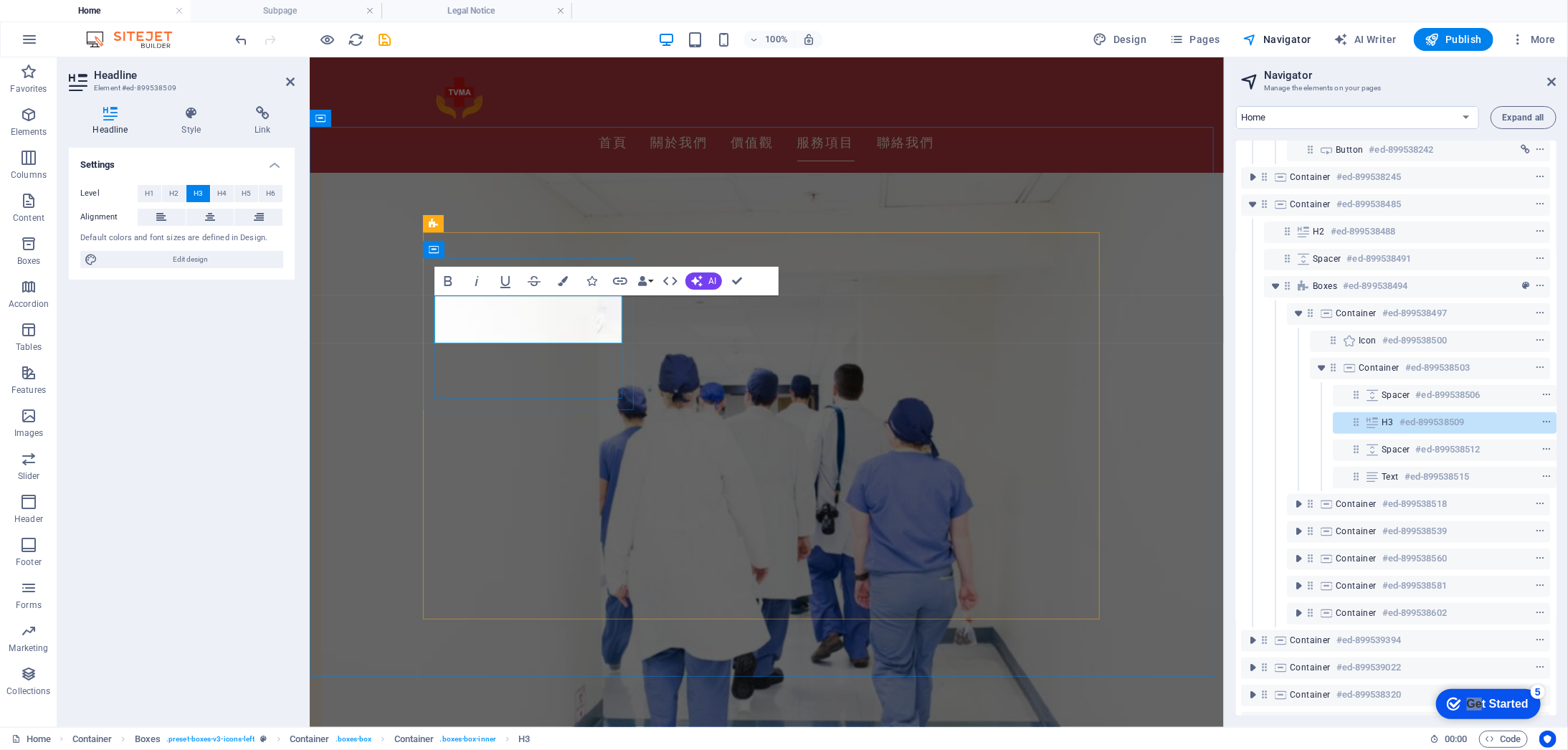
drag, startPoint x: 574, startPoint y: 324, endPoint x: 389, endPoint y: 307, distance: 185.8
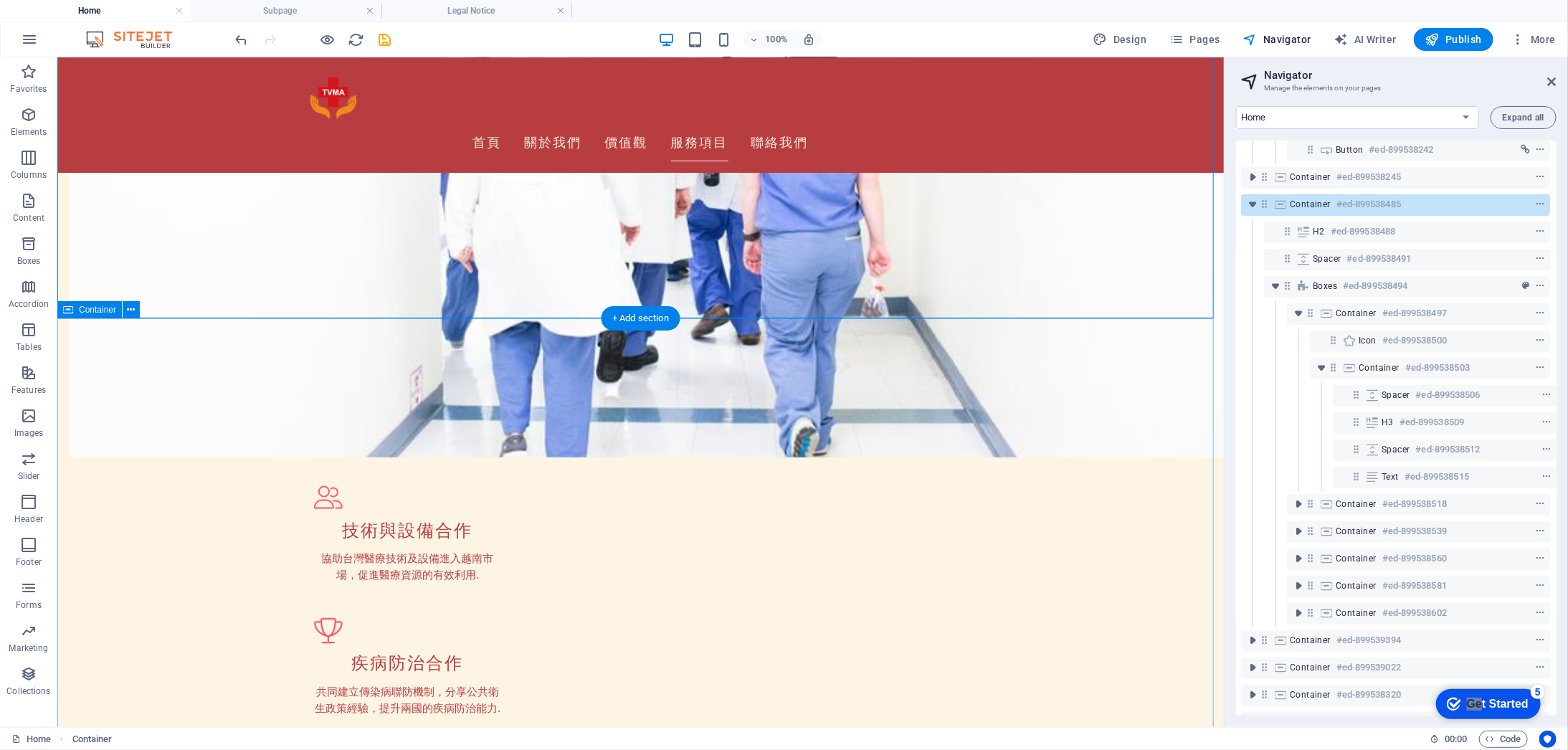
scroll to position [868, 0]
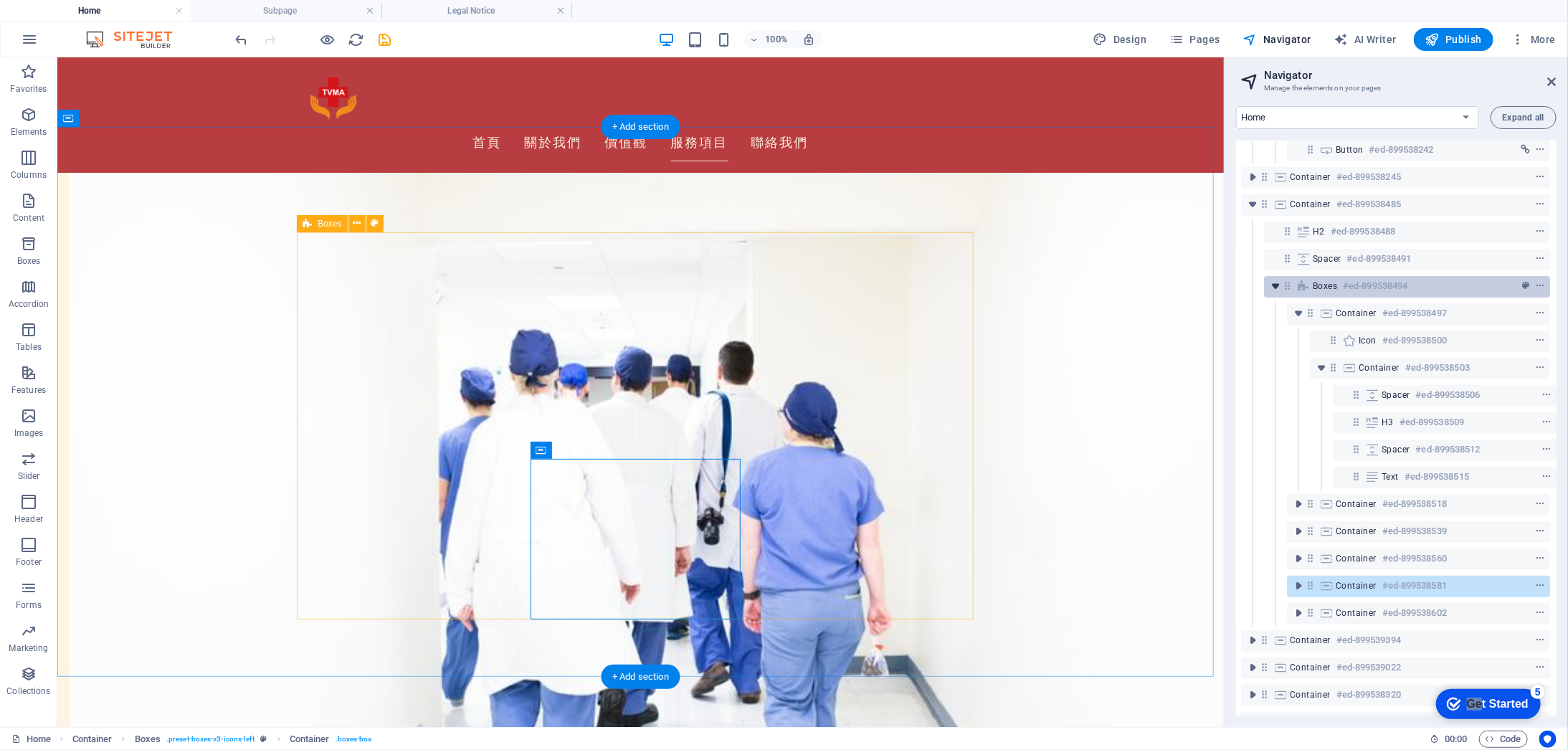
click at [1269, 279] on icon "toggle-expand" at bounding box center [1274, 286] width 15 height 15
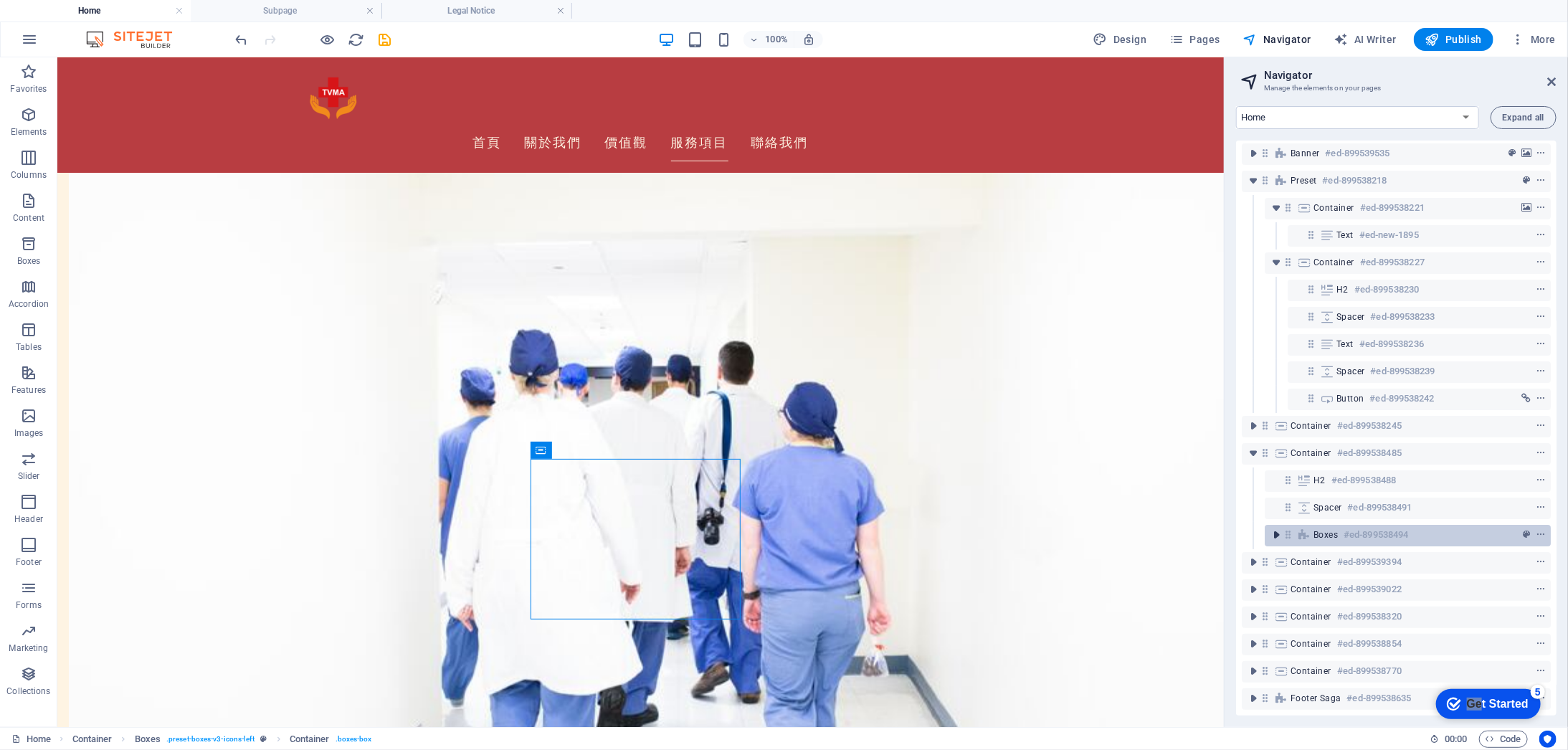
scroll to position [13, 0]
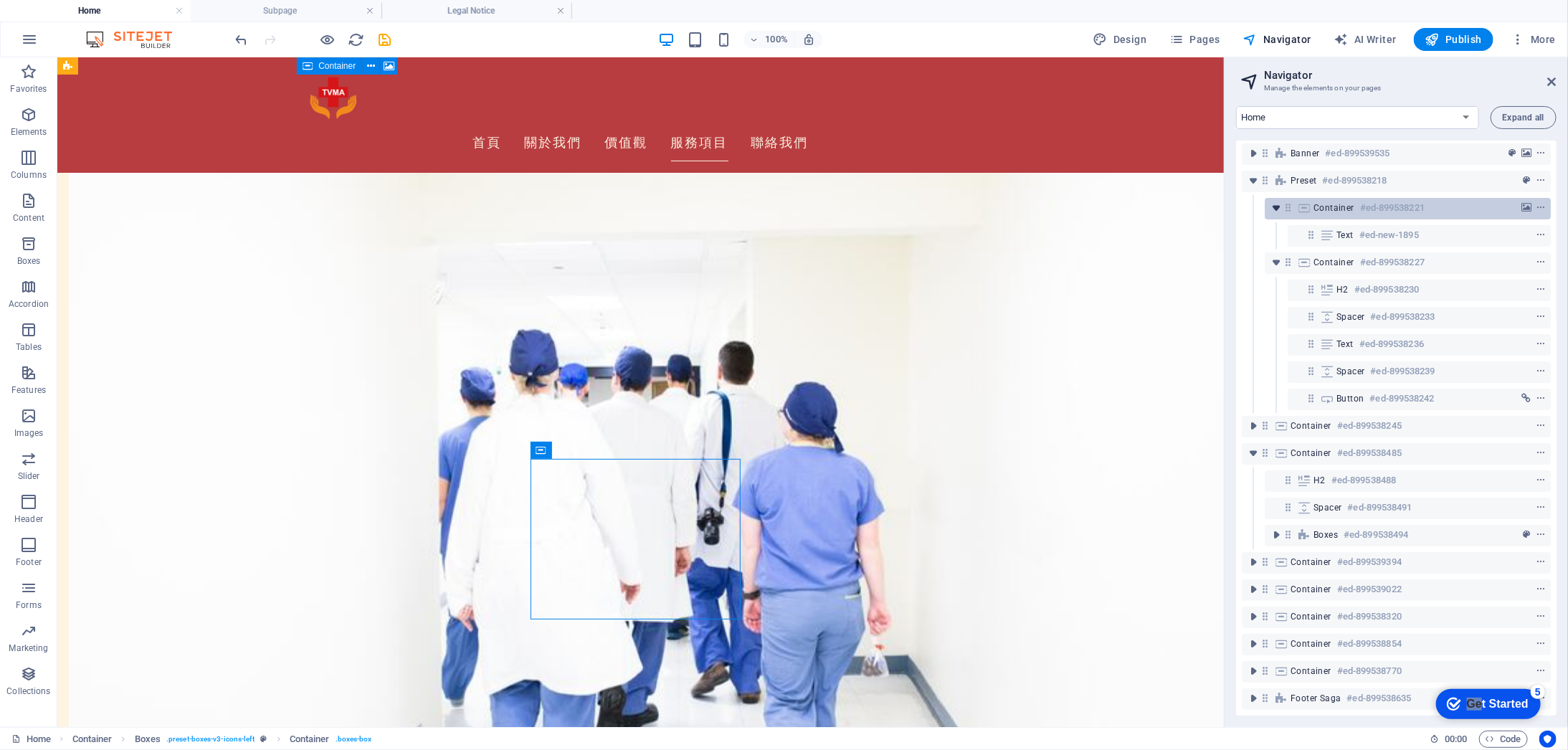
click at [1276, 201] on icon "toggle-expand" at bounding box center [1275, 207] width 15 height 15
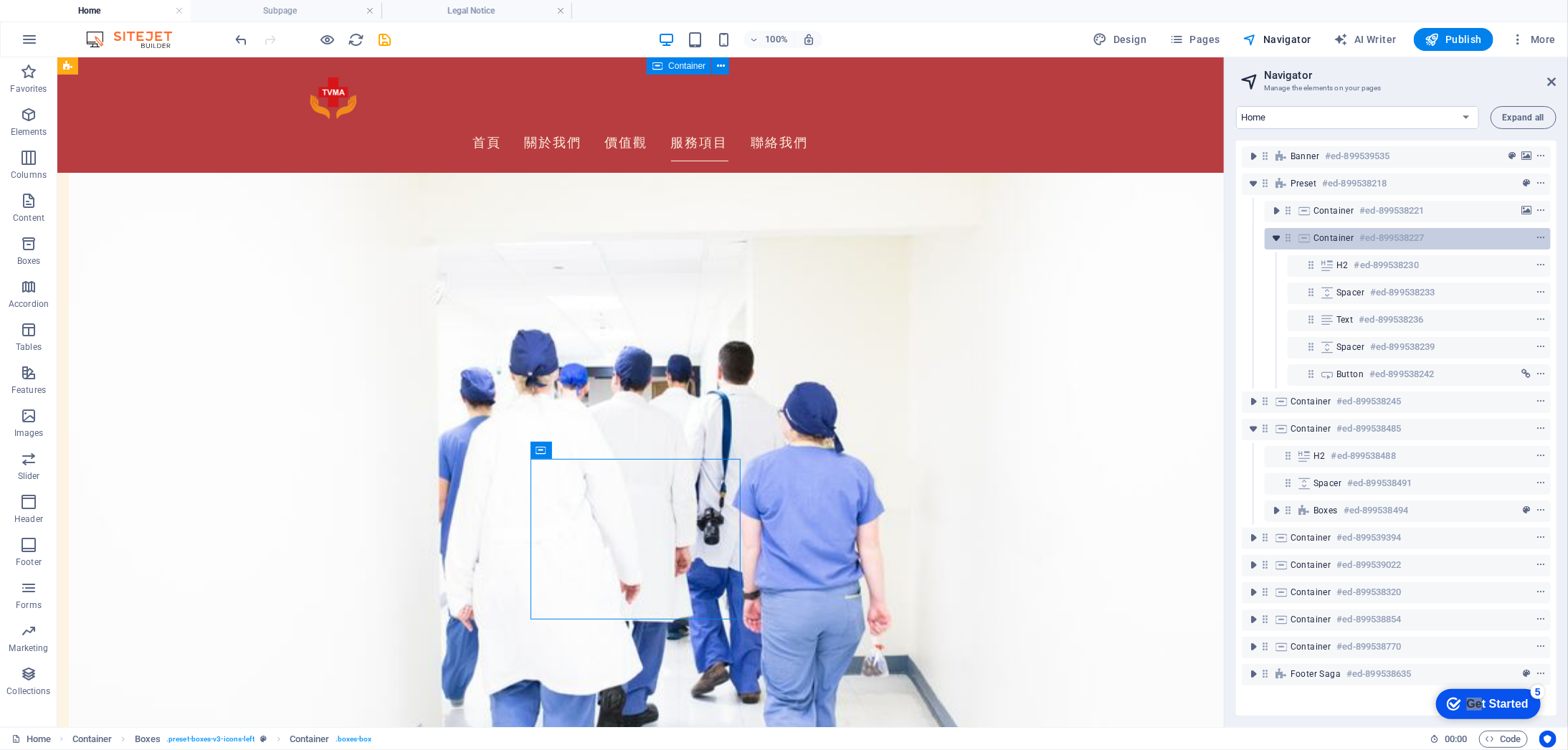
click at [1269, 238] on icon "toggle-expand" at bounding box center [1275, 237] width 15 height 15
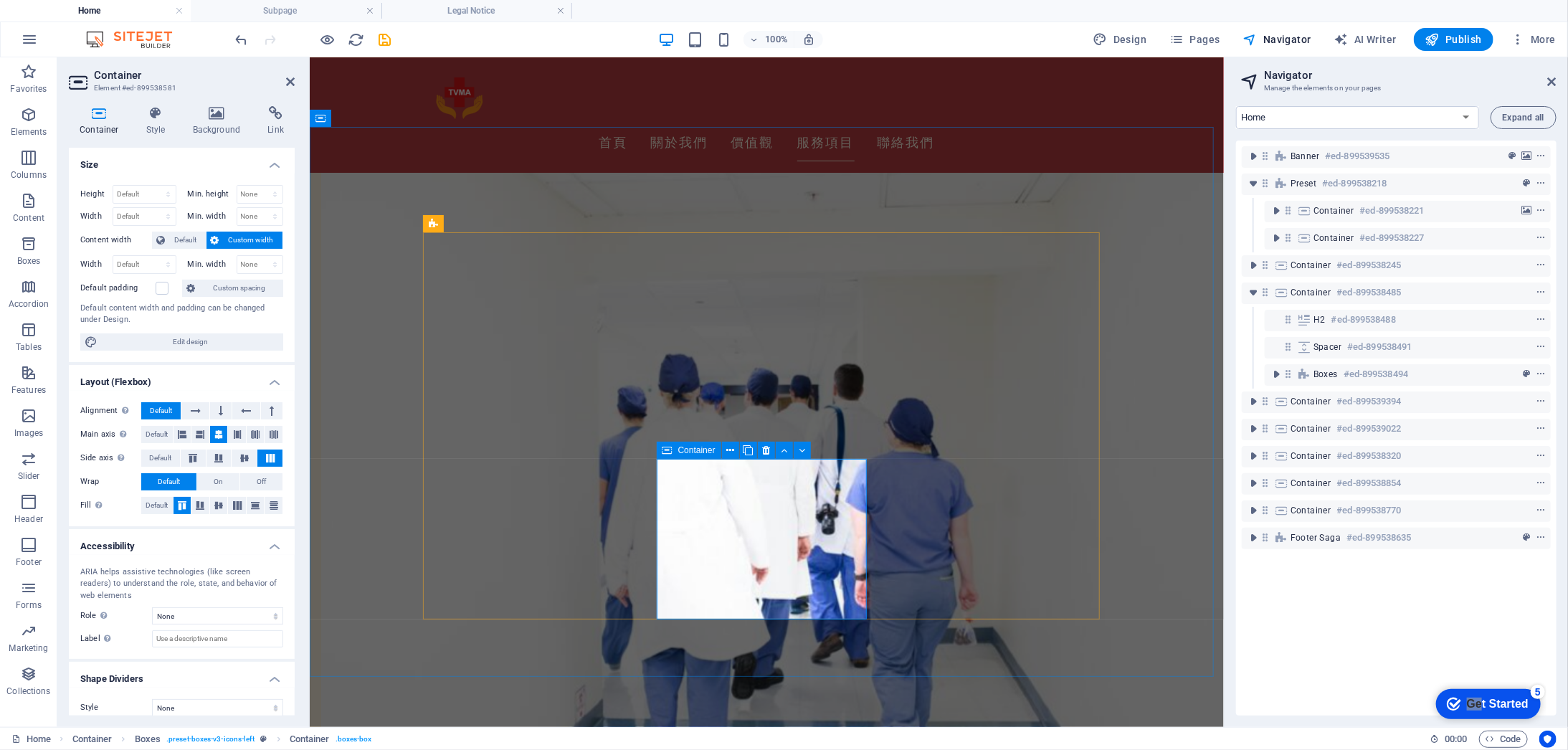
click at [664, 451] on icon at bounding box center [667, 451] width 10 height 17
click at [733, 450] on icon at bounding box center [730, 451] width 8 height 16
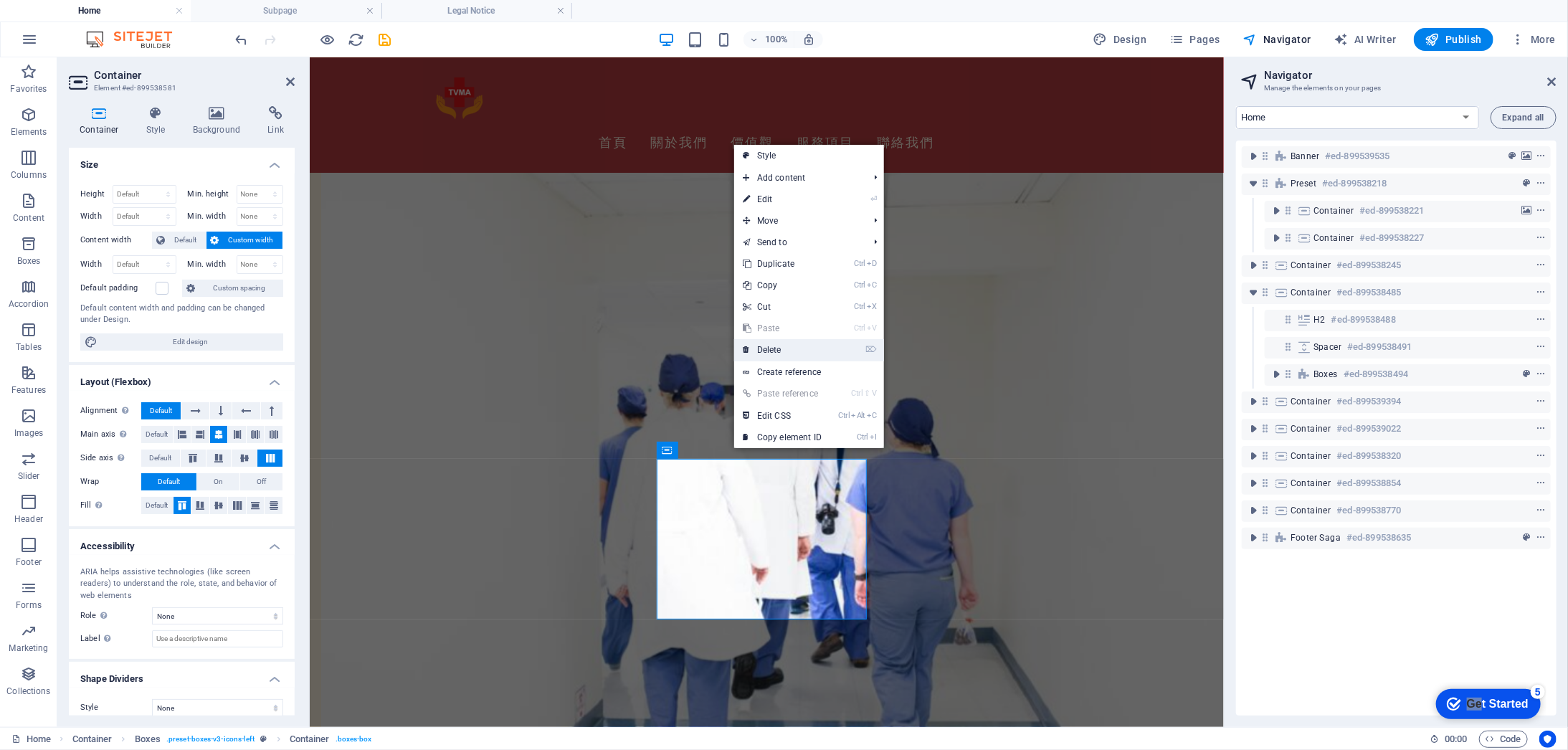
click at [800, 356] on link "⌦ Delete" at bounding box center [781, 350] width 96 height 21
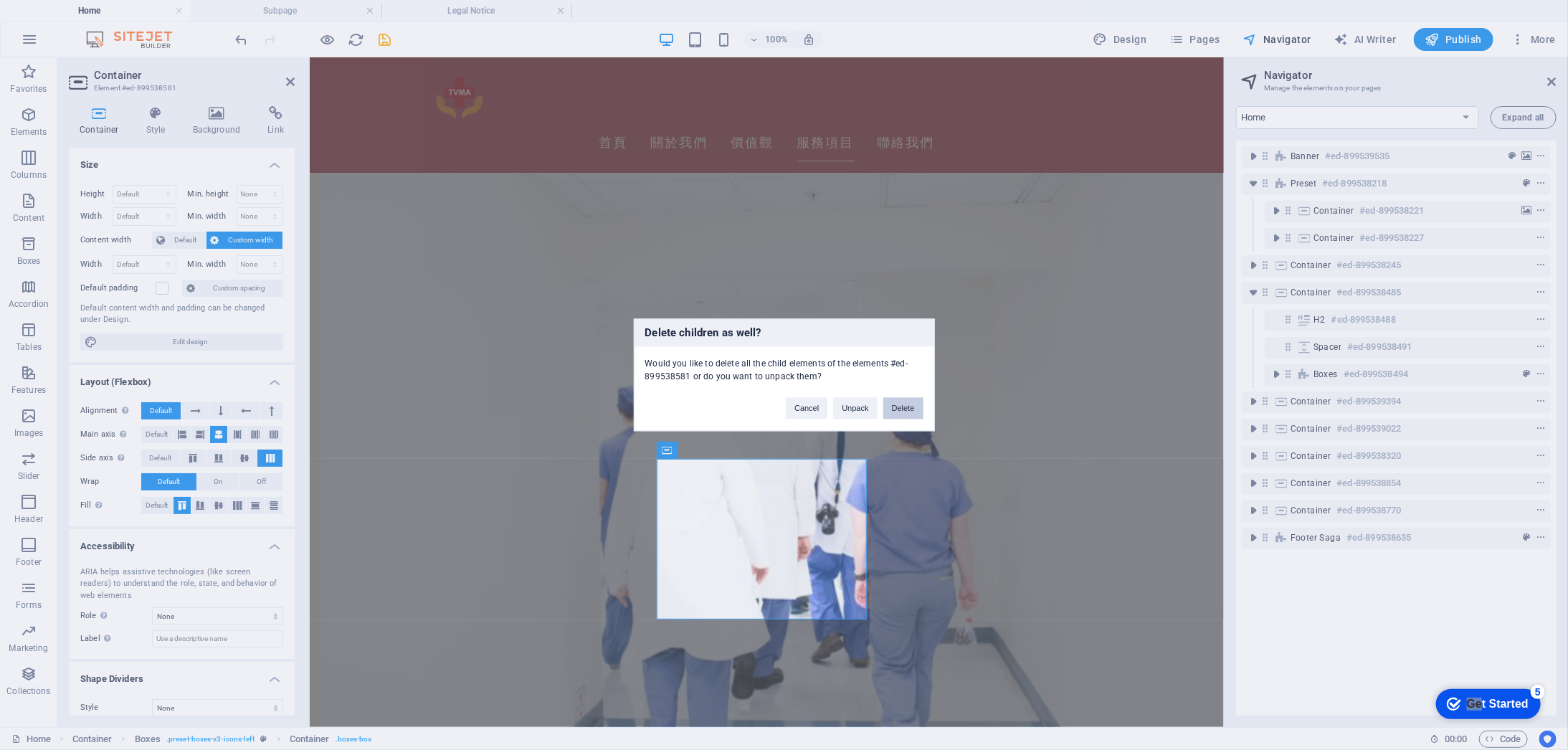
click at [899, 416] on button "Delete" at bounding box center [902, 409] width 40 height 21
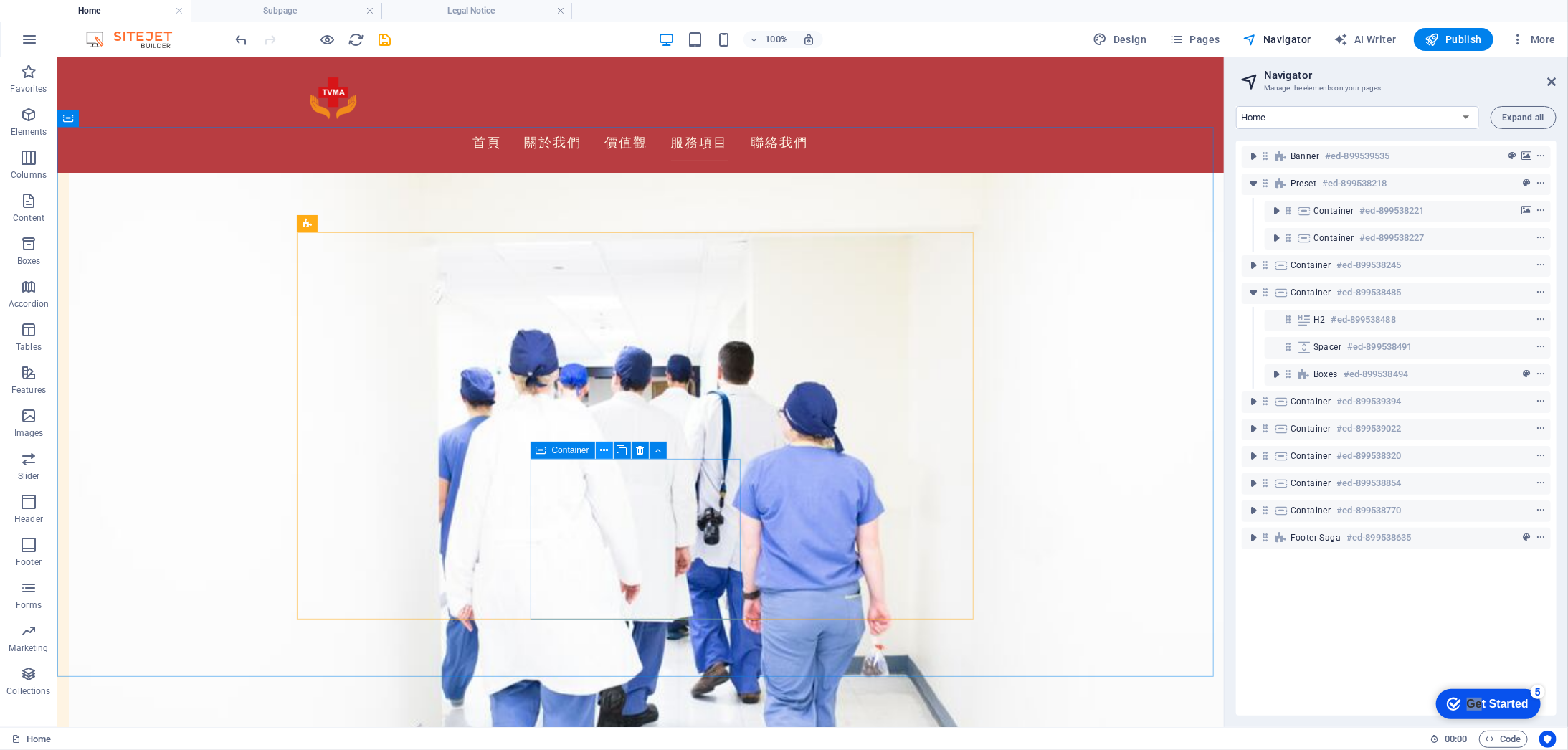
click at [609, 451] on button at bounding box center [605, 451] width 17 height 17
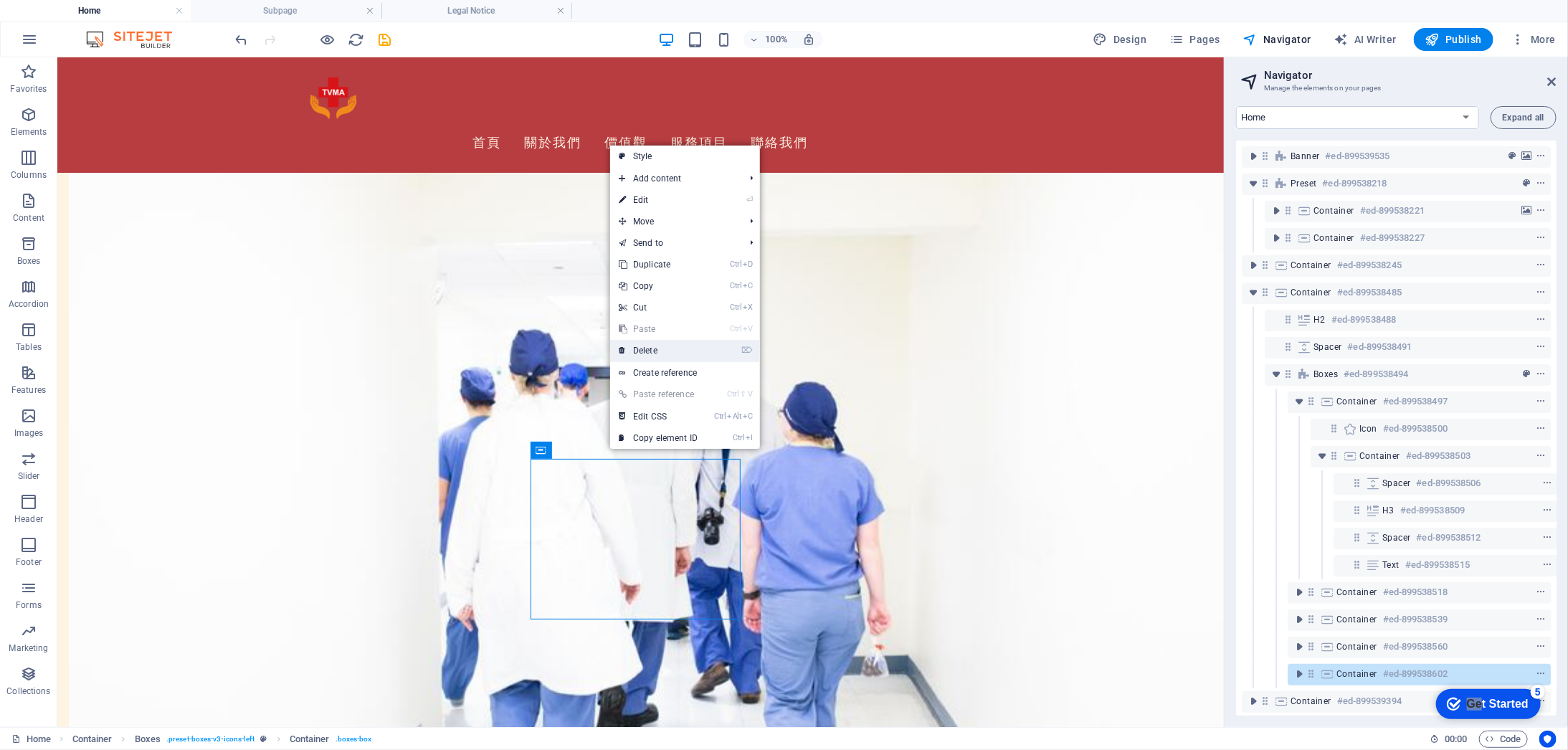
click at [650, 357] on link "⌦ Delete" at bounding box center [657, 351] width 96 height 21
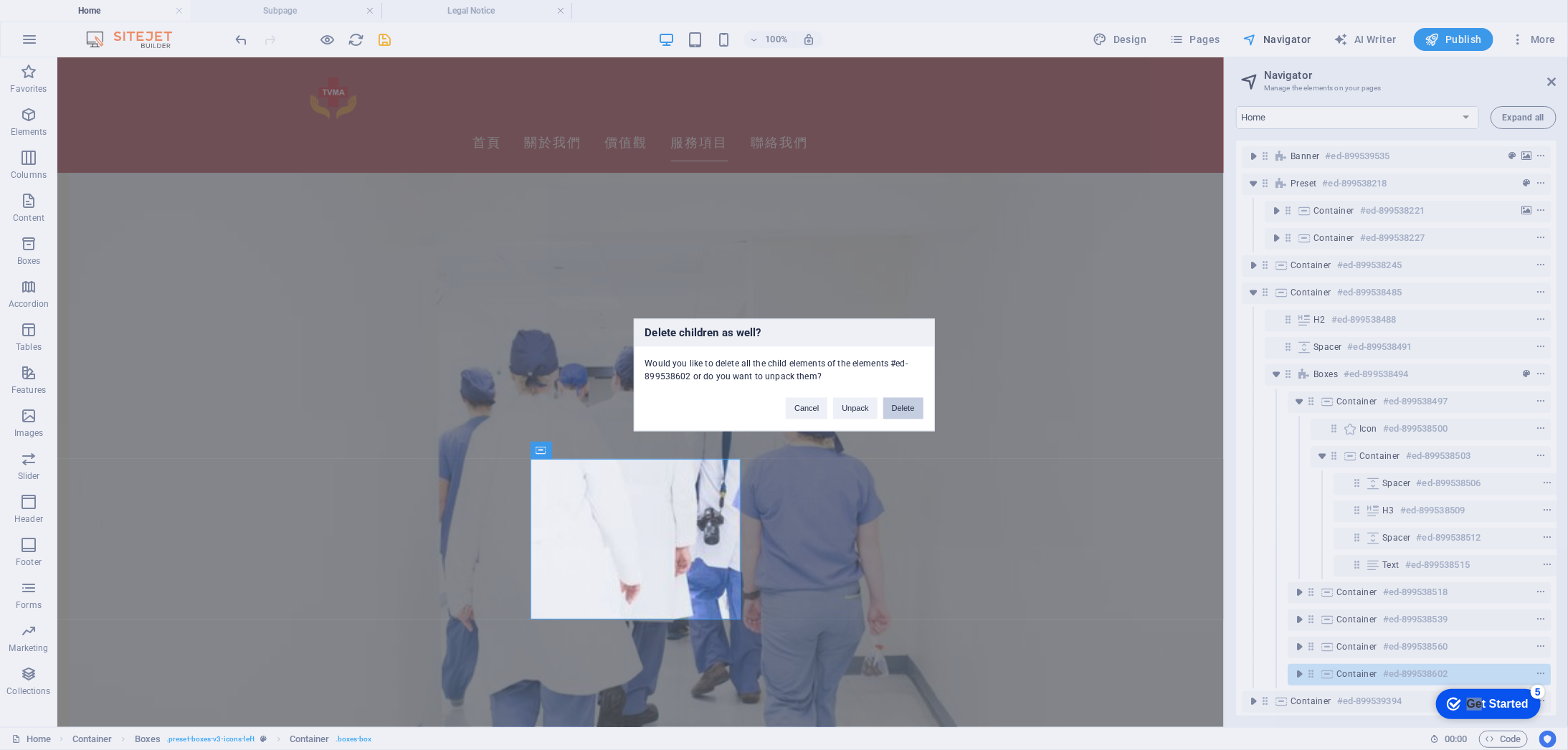
click at [902, 410] on button "Delete" at bounding box center [902, 409] width 40 height 21
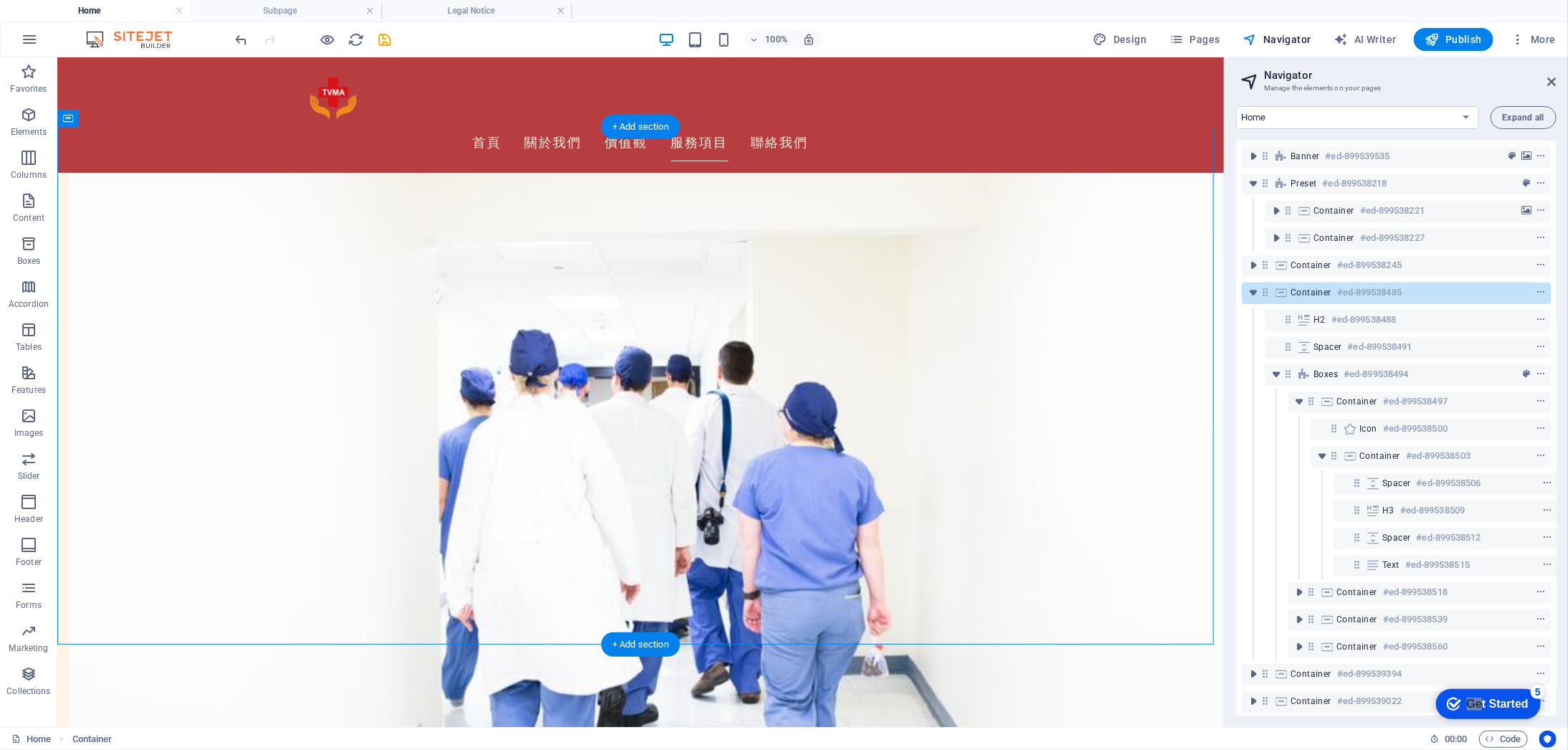
drag, startPoint x: 390, startPoint y: 505, endPoint x: 657, endPoint y: 411, distance: 283.1
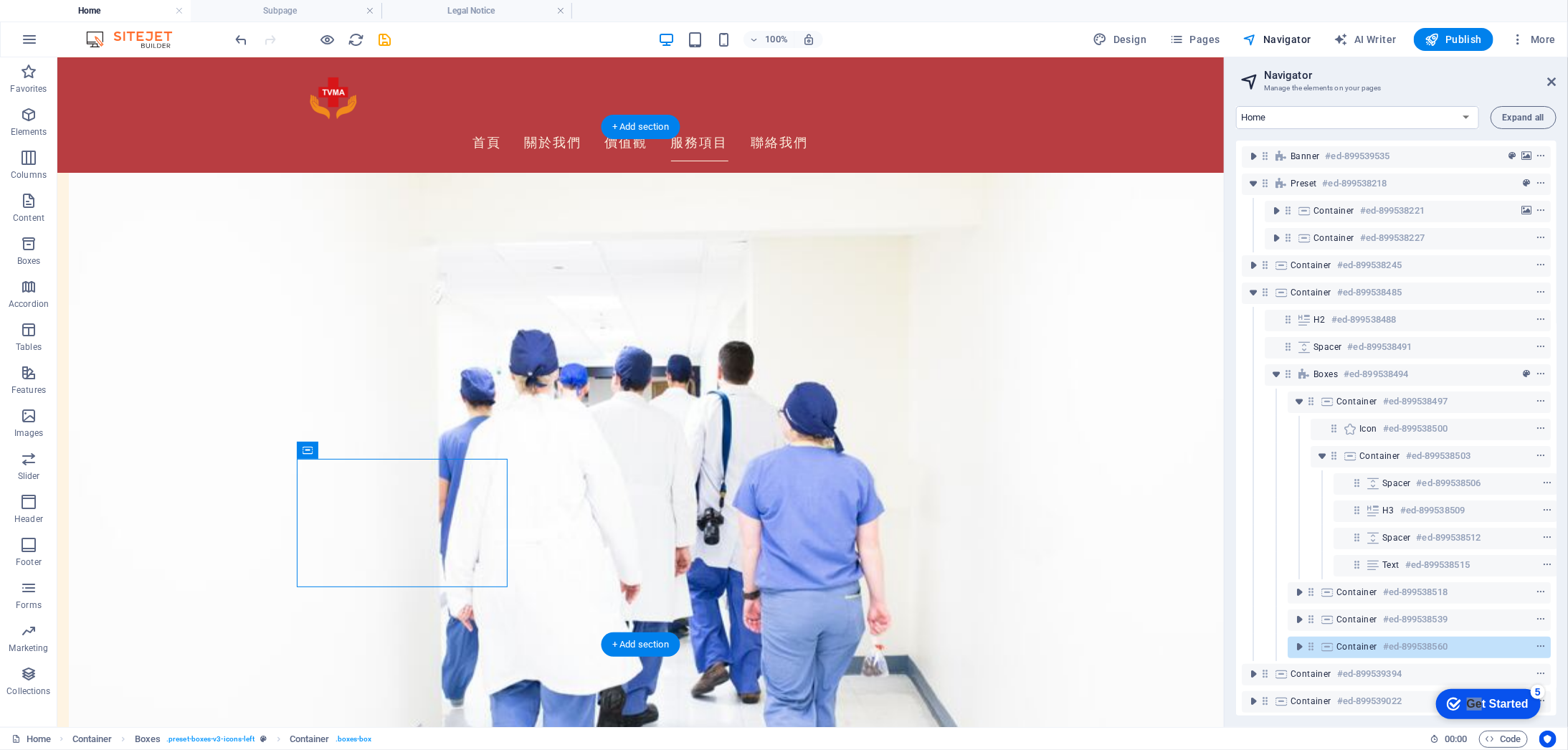
drag, startPoint x: 458, startPoint y: 479, endPoint x: 597, endPoint y: 466, distance: 139.6
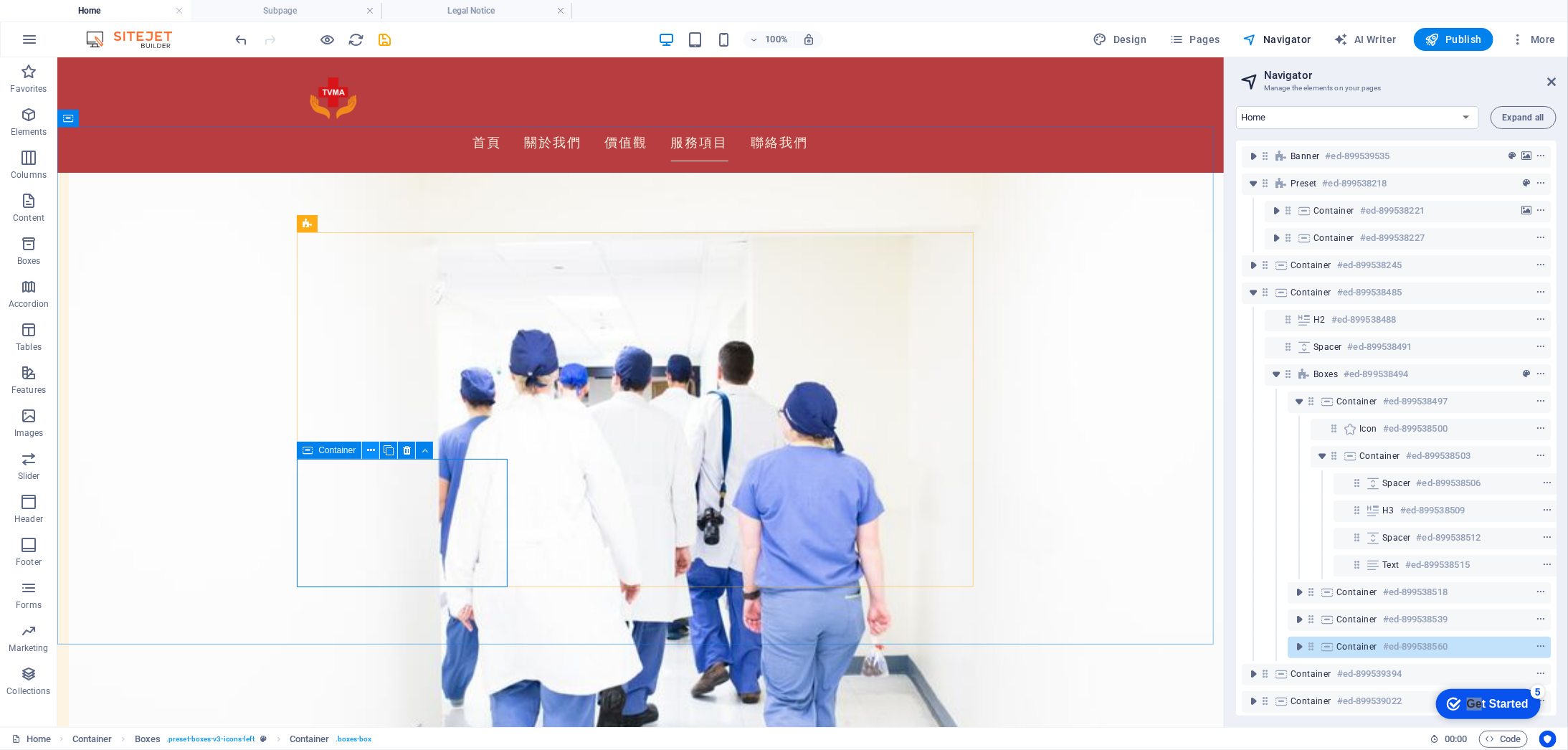
click at [370, 451] on icon at bounding box center [371, 451] width 8 height 16
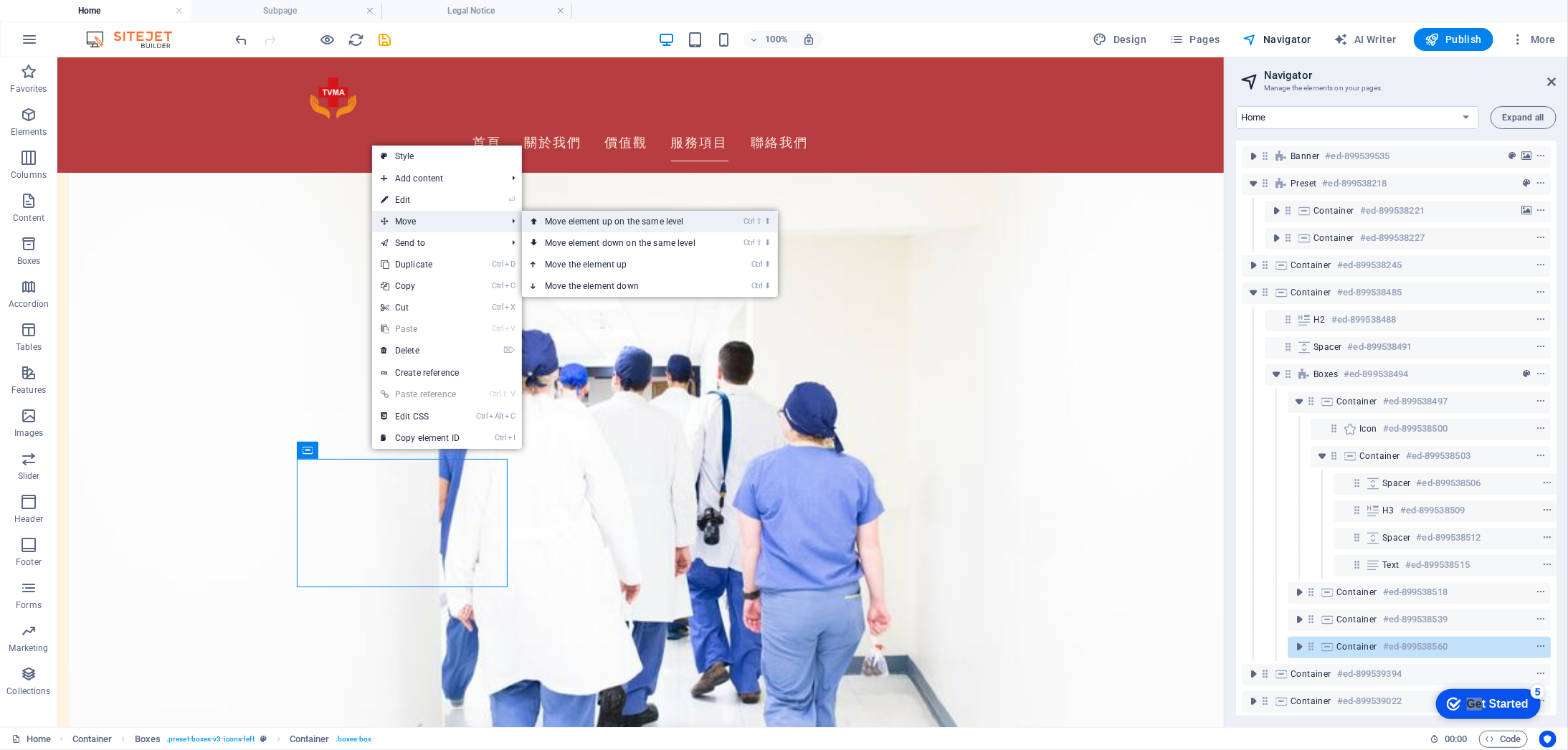
click at [582, 225] on link "Ctrl ⇧ ⬆ Move element up on the same level" at bounding box center [622, 221] width 203 height 21
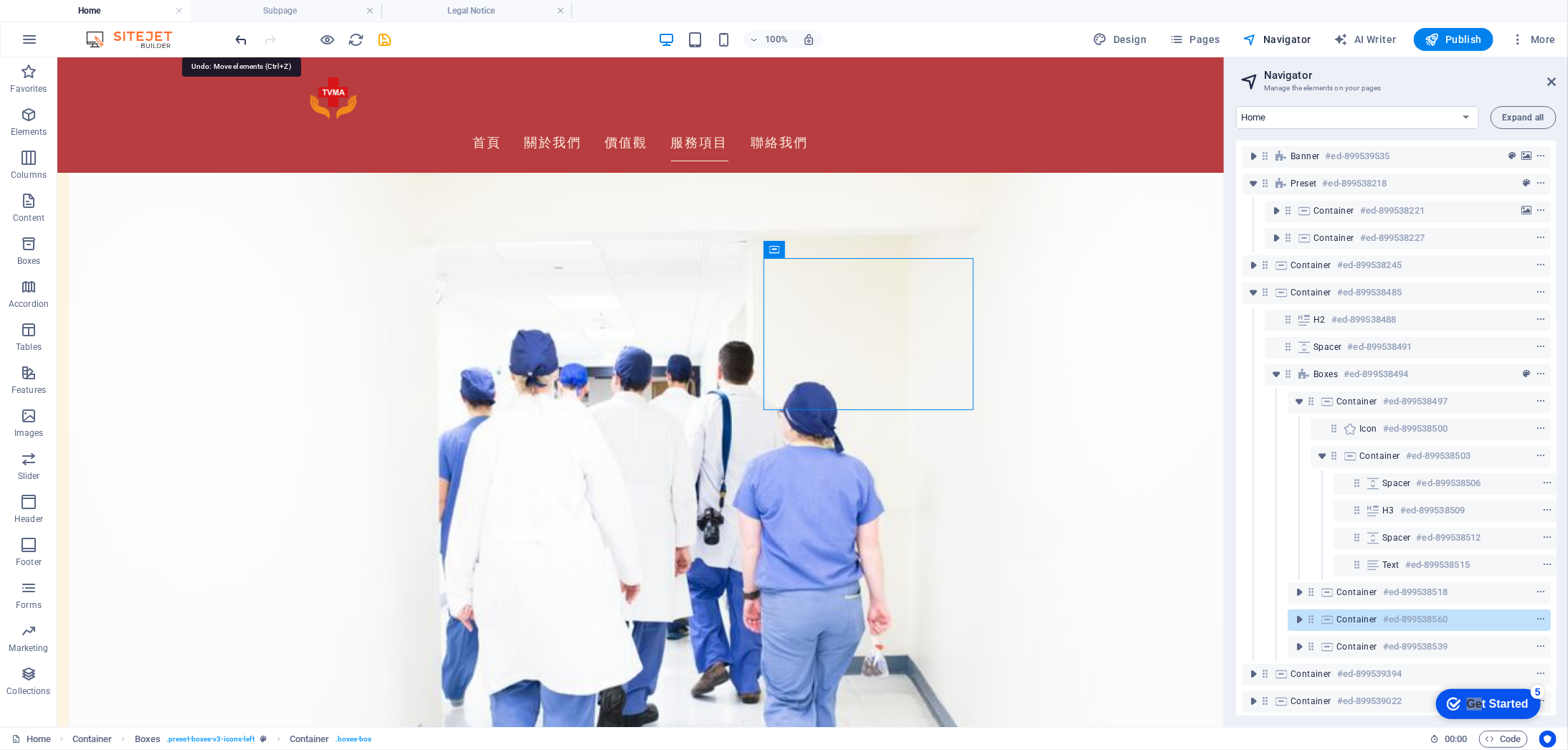
click at [246, 38] on icon "undo" at bounding box center [241, 40] width 16 height 16
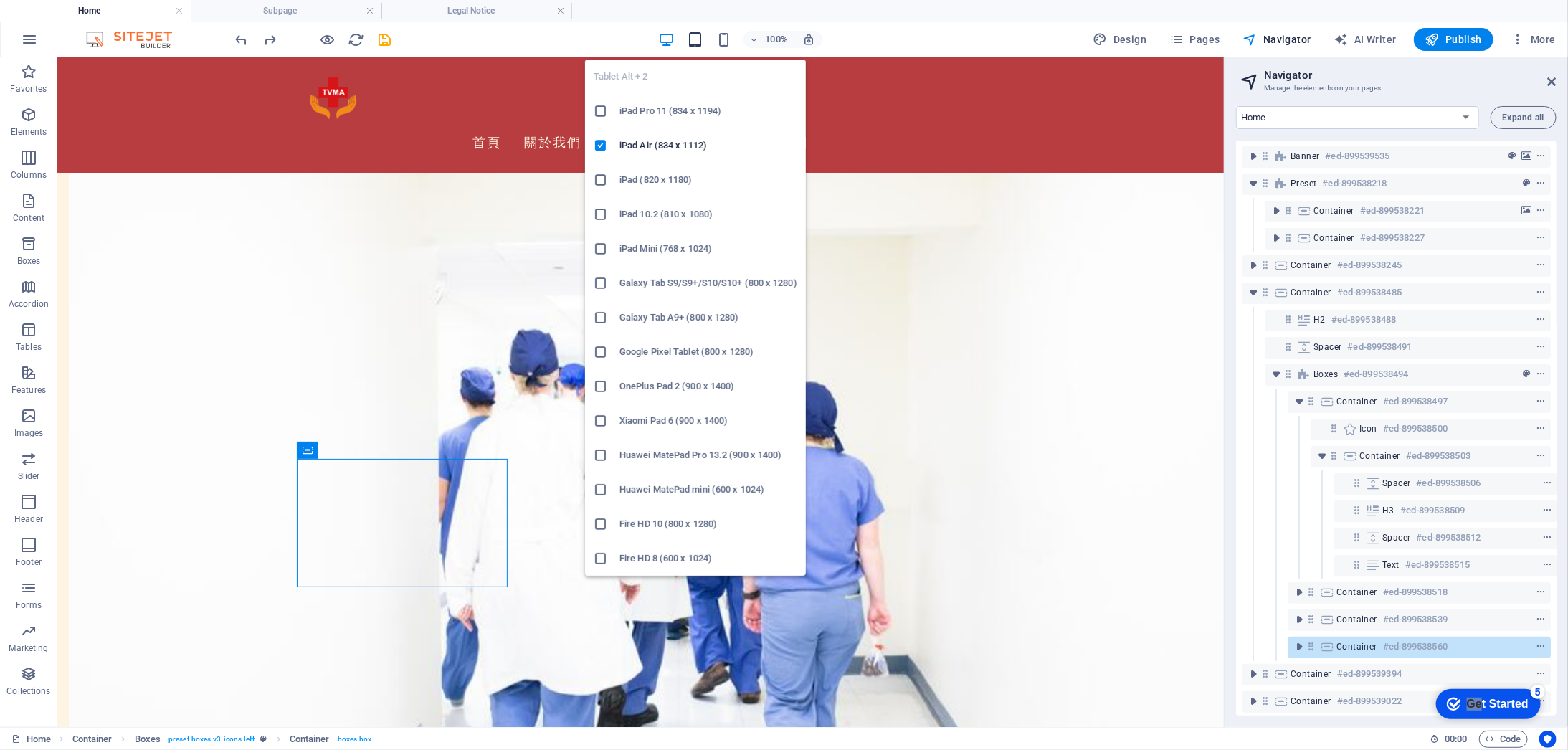
click at [699, 39] on icon "button" at bounding box center [695, 40] width 16 height 16
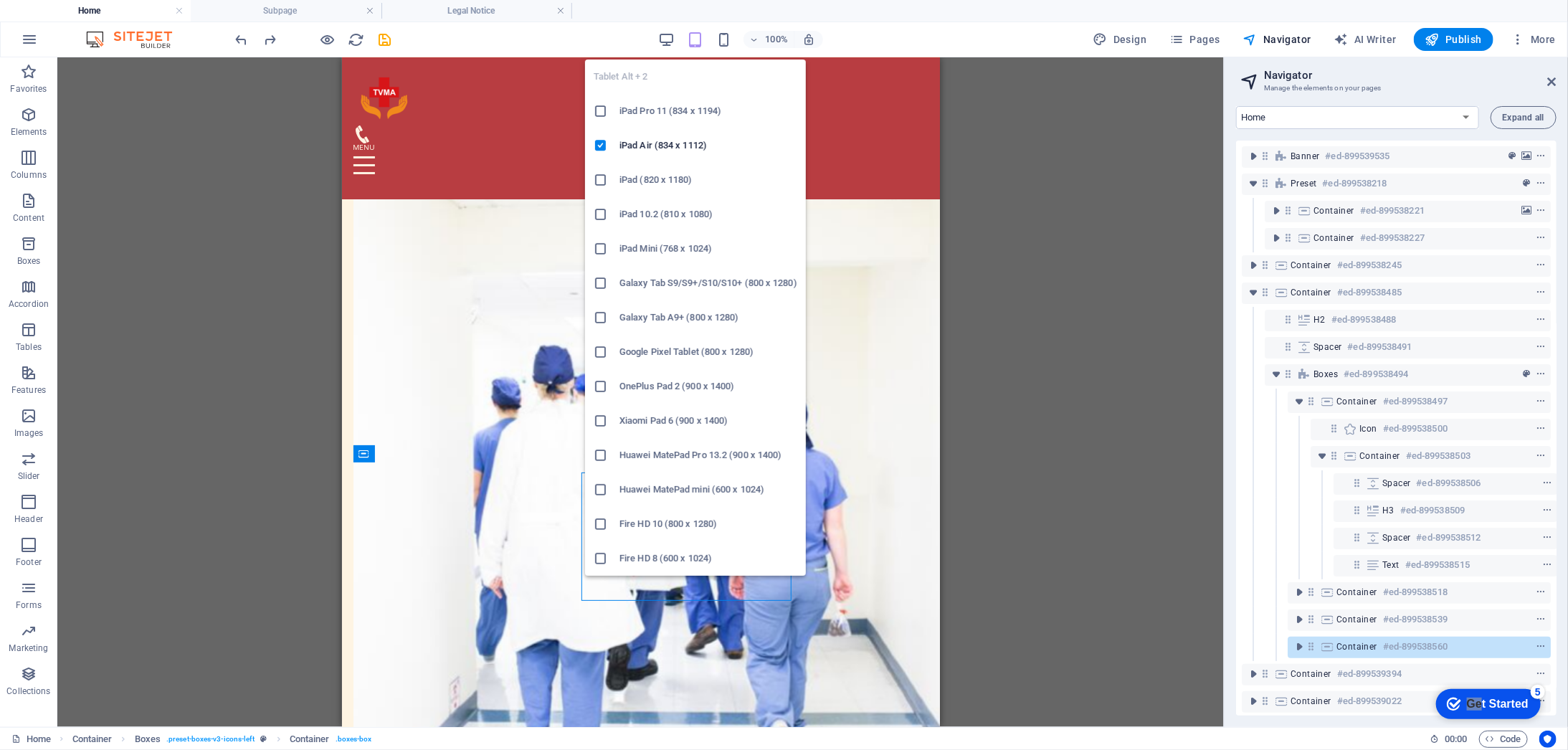
scroll to position [855, 0]
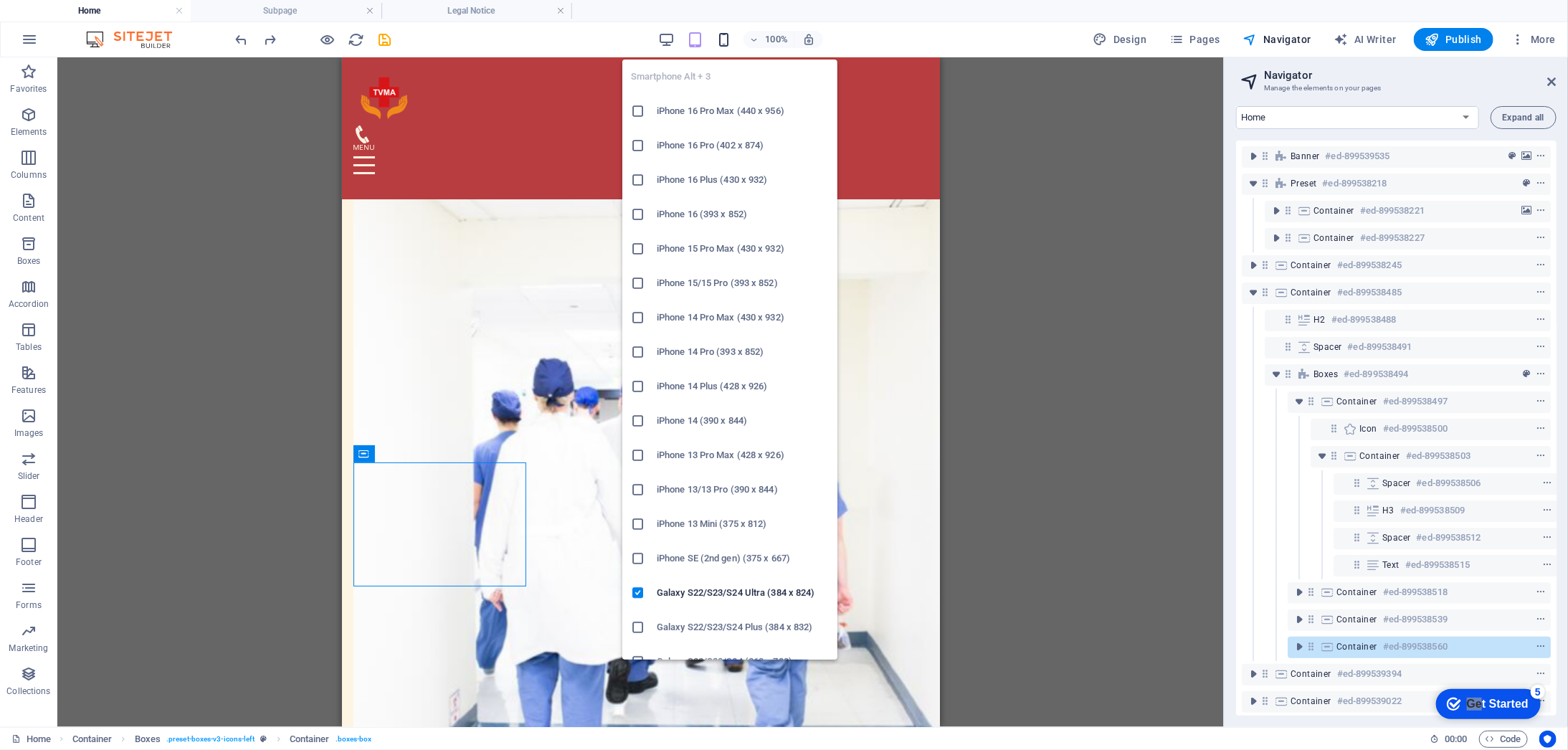
click at [723, 39] on icon "button" at bounding box center [723, 40] width 16 height 16
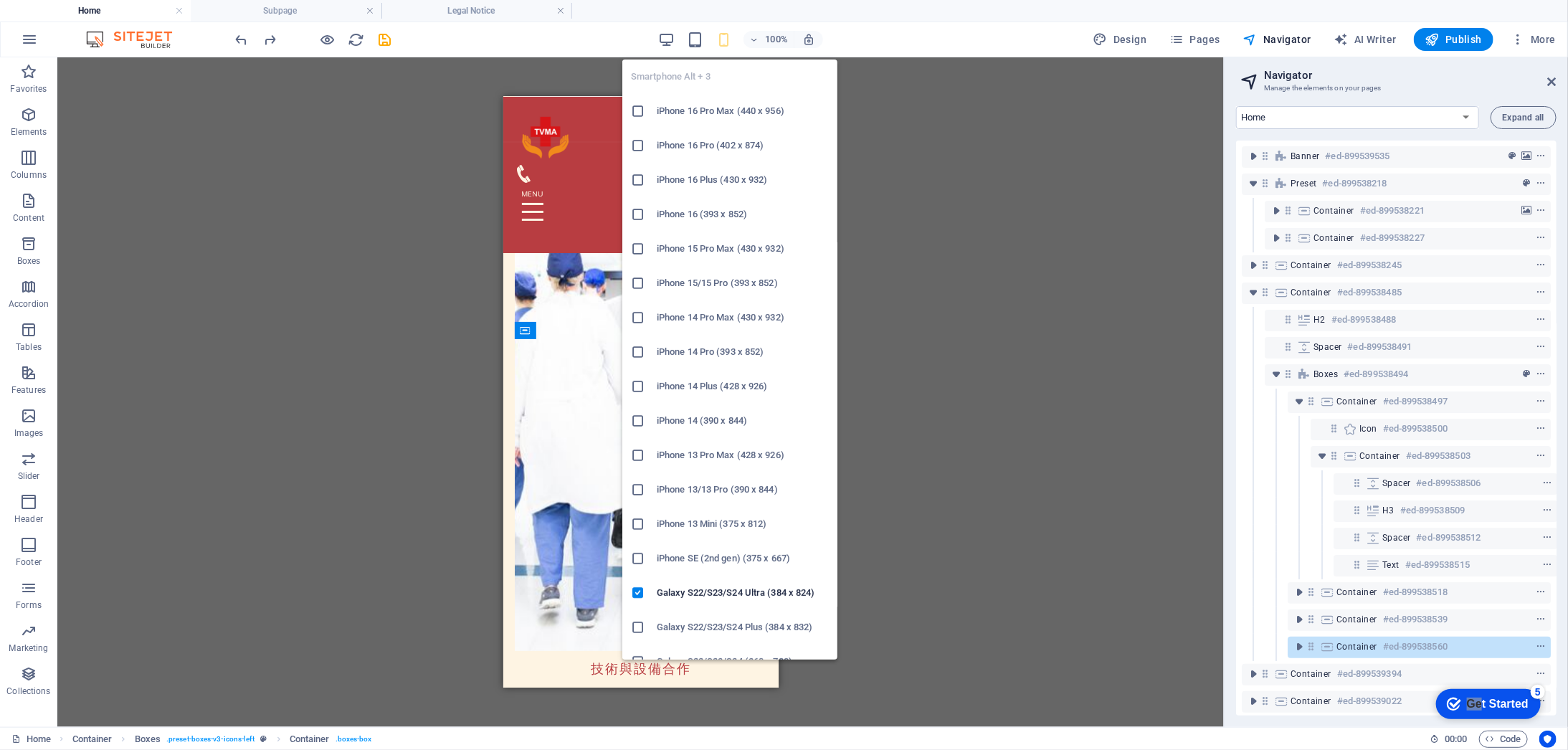
scroll to position [1565, 0]
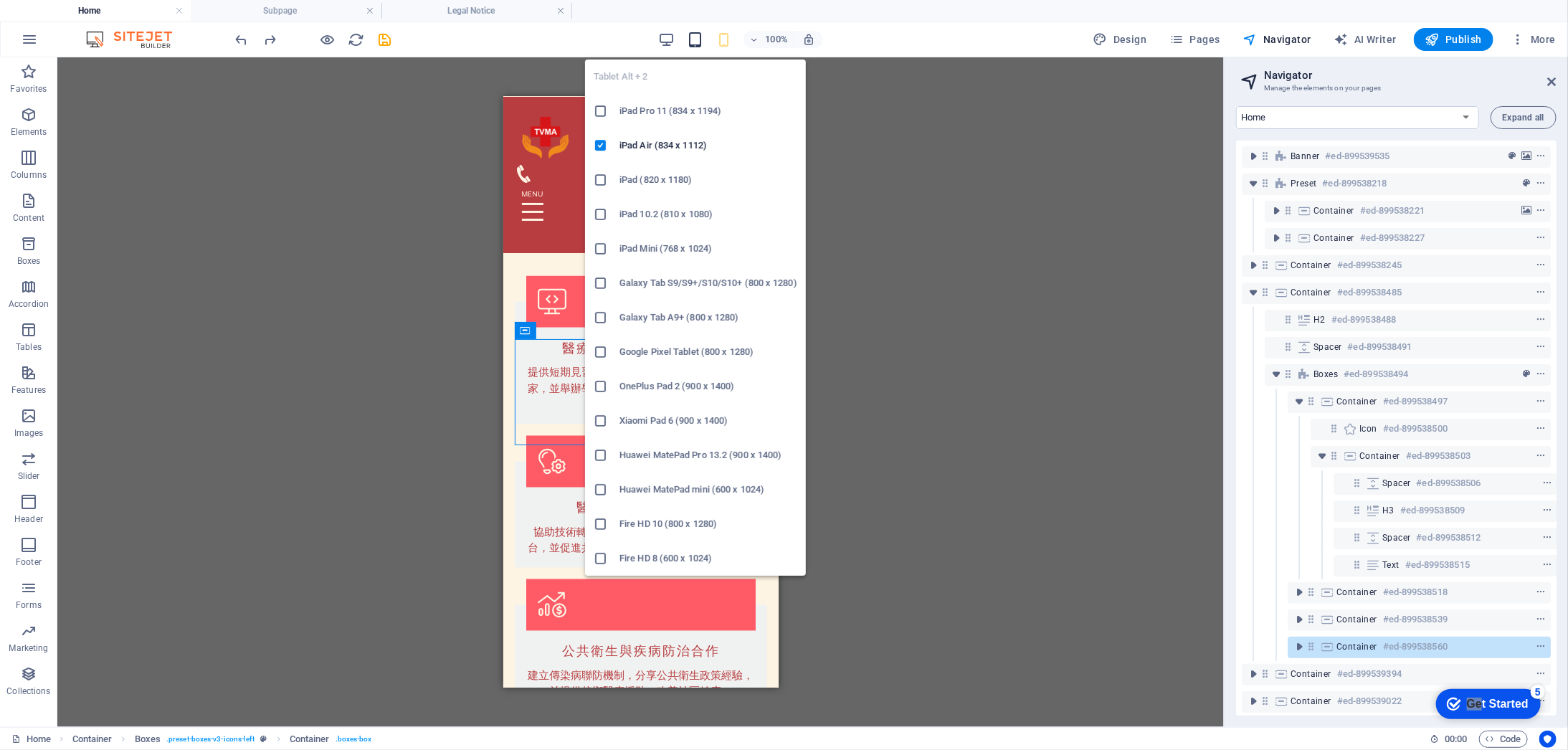
click at [695, 40] on icon "button" at bounding box center [695, 40] width 16 height 16
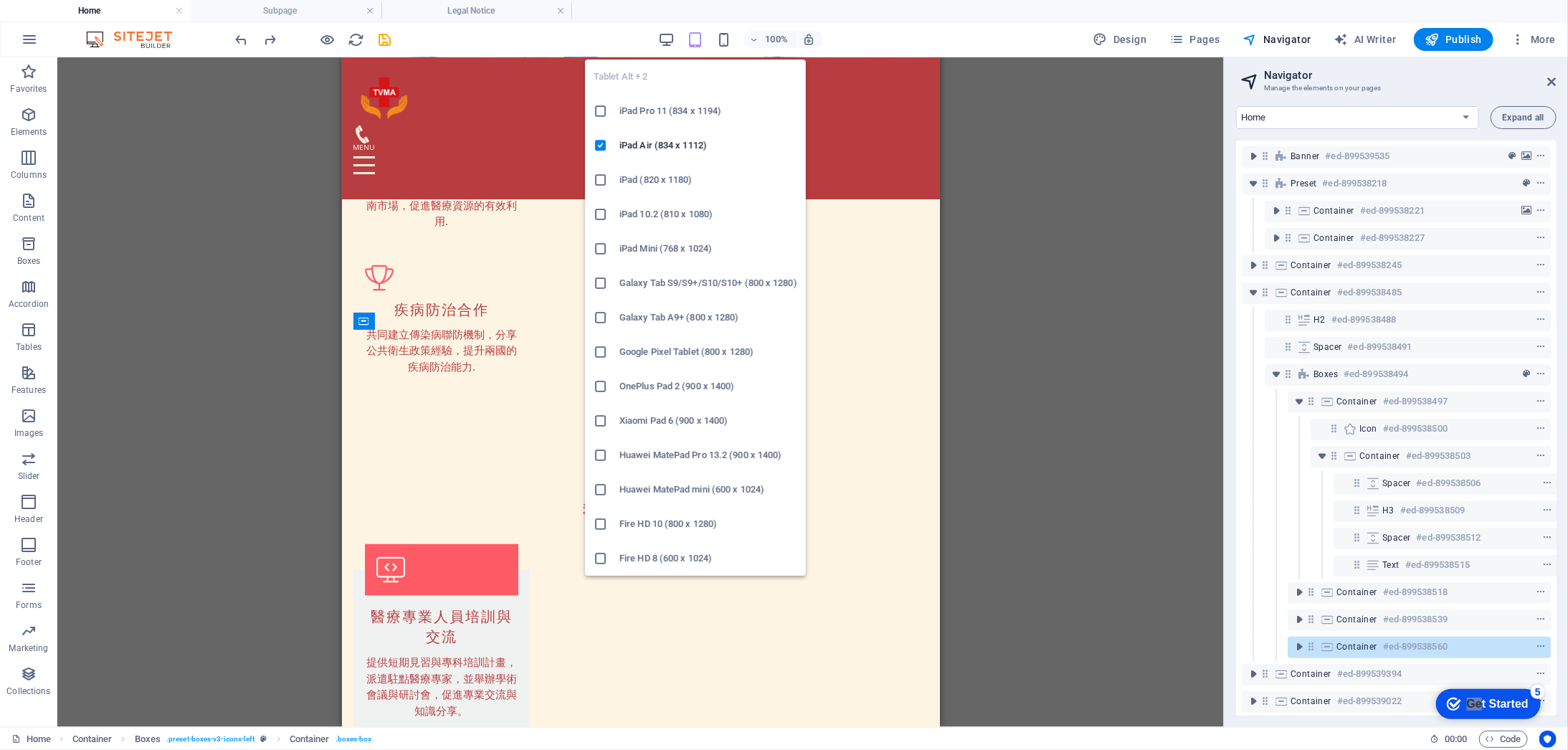
scroll to position [987, 0]
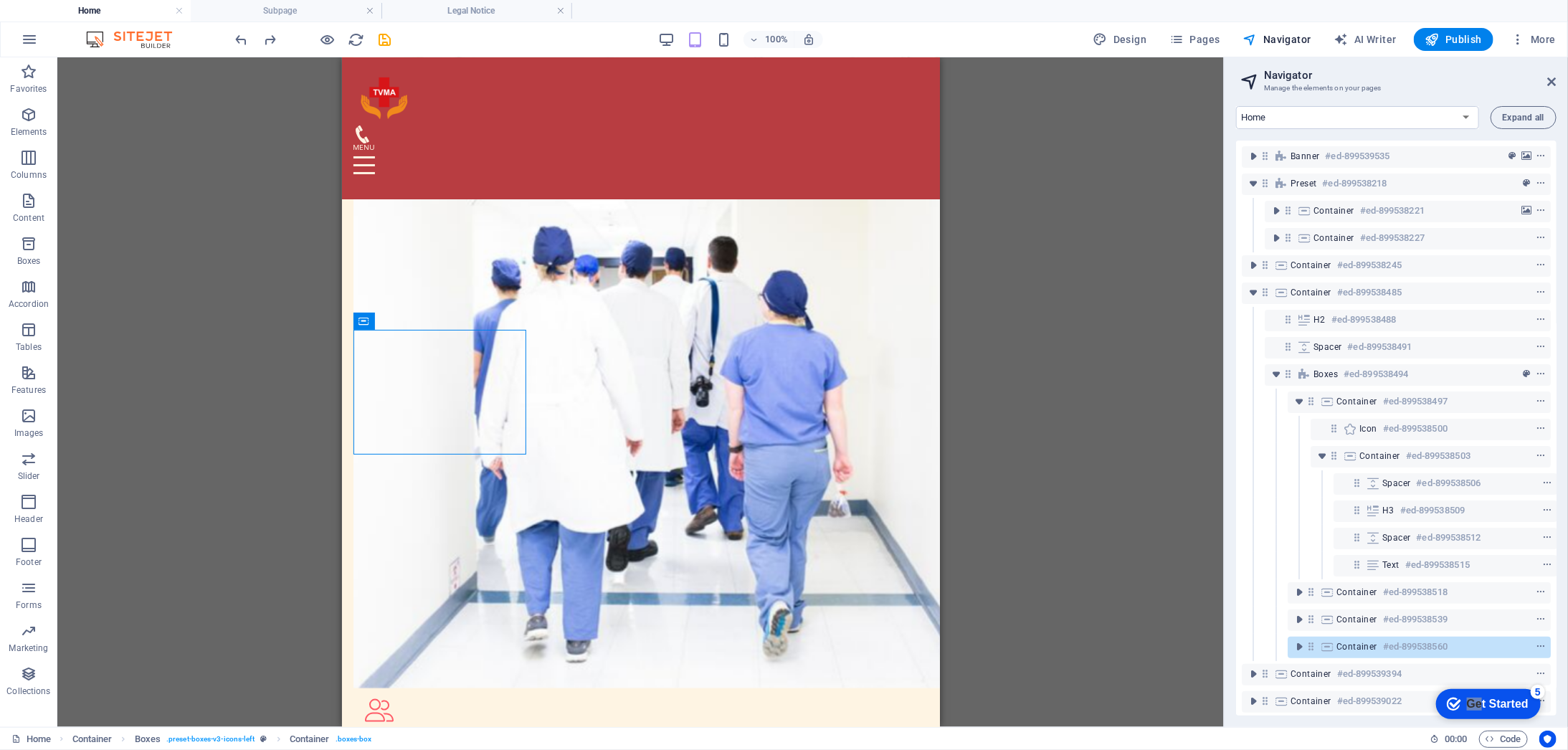
click at [1080, 257] on div "H2 Banner Container Menu Bar Preset Spacer H3 Spacer Container H2 Spacer Text B…" at bounding box center [640, 391] width 1166 height 670
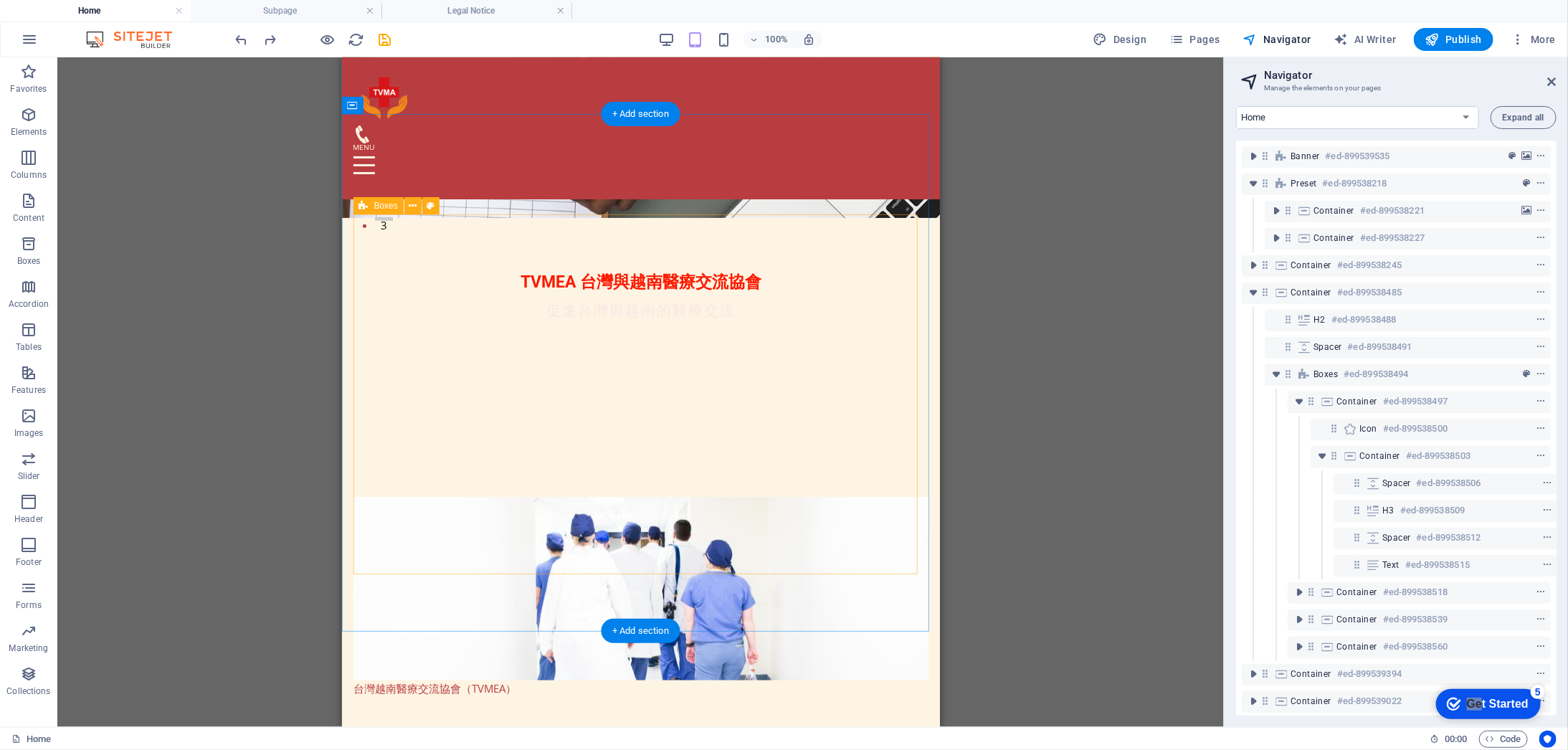
scroll to position [867, 0]
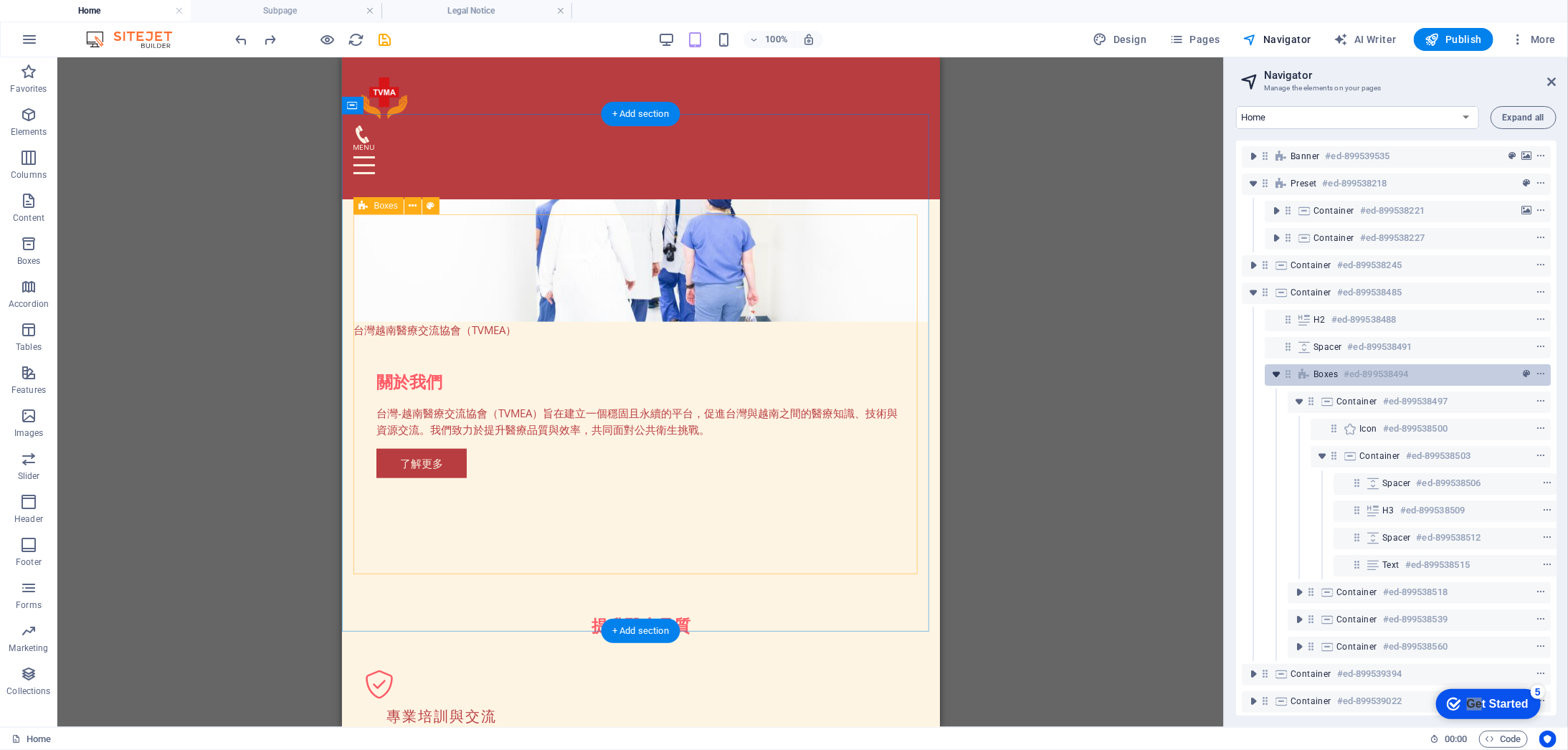
click at [1276, 373] on icon "toggle-expand" at bounding box center [1275, 374] width 15 height 15
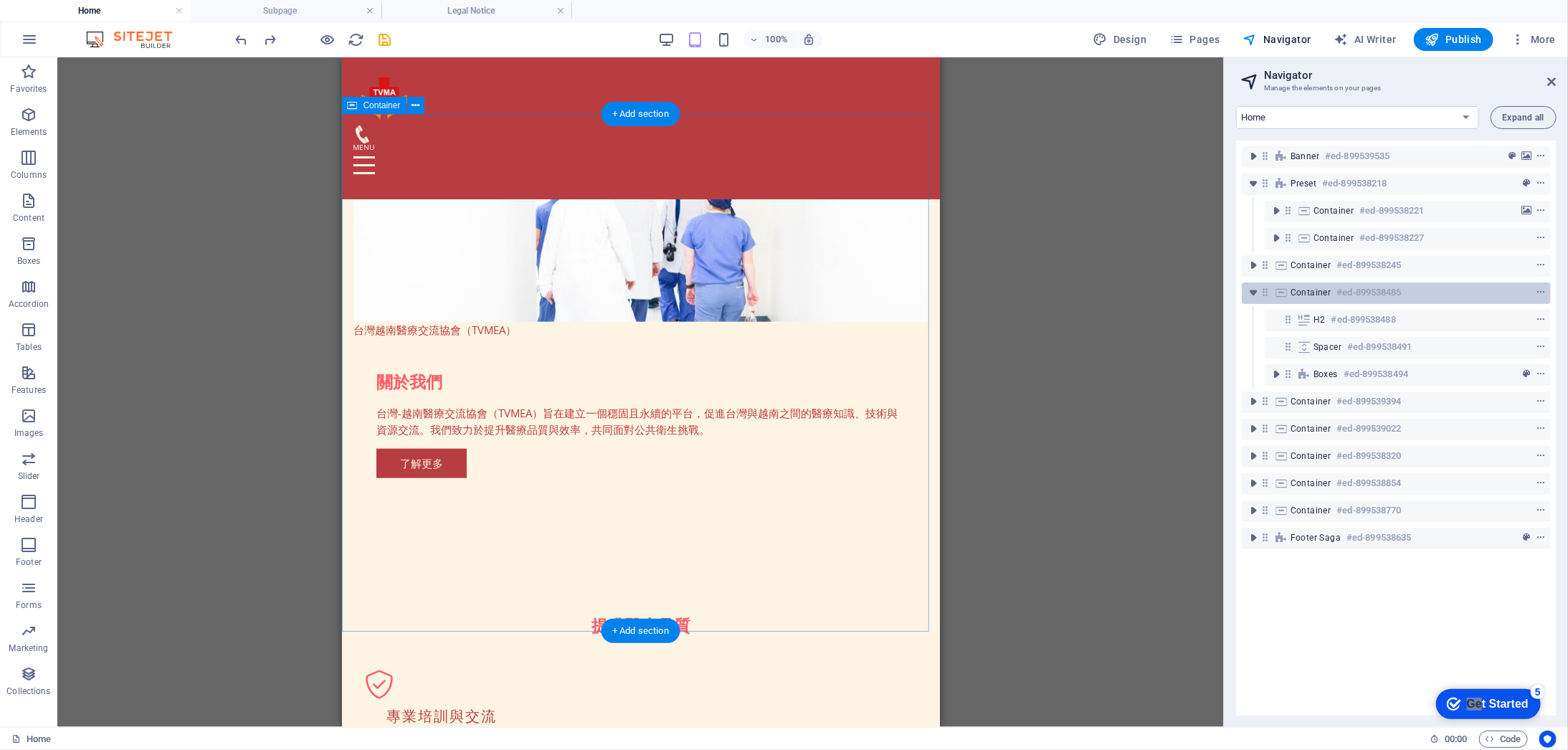
click at [1277, 294] on icon at bounding box center [1281, 293] width 16 height 12
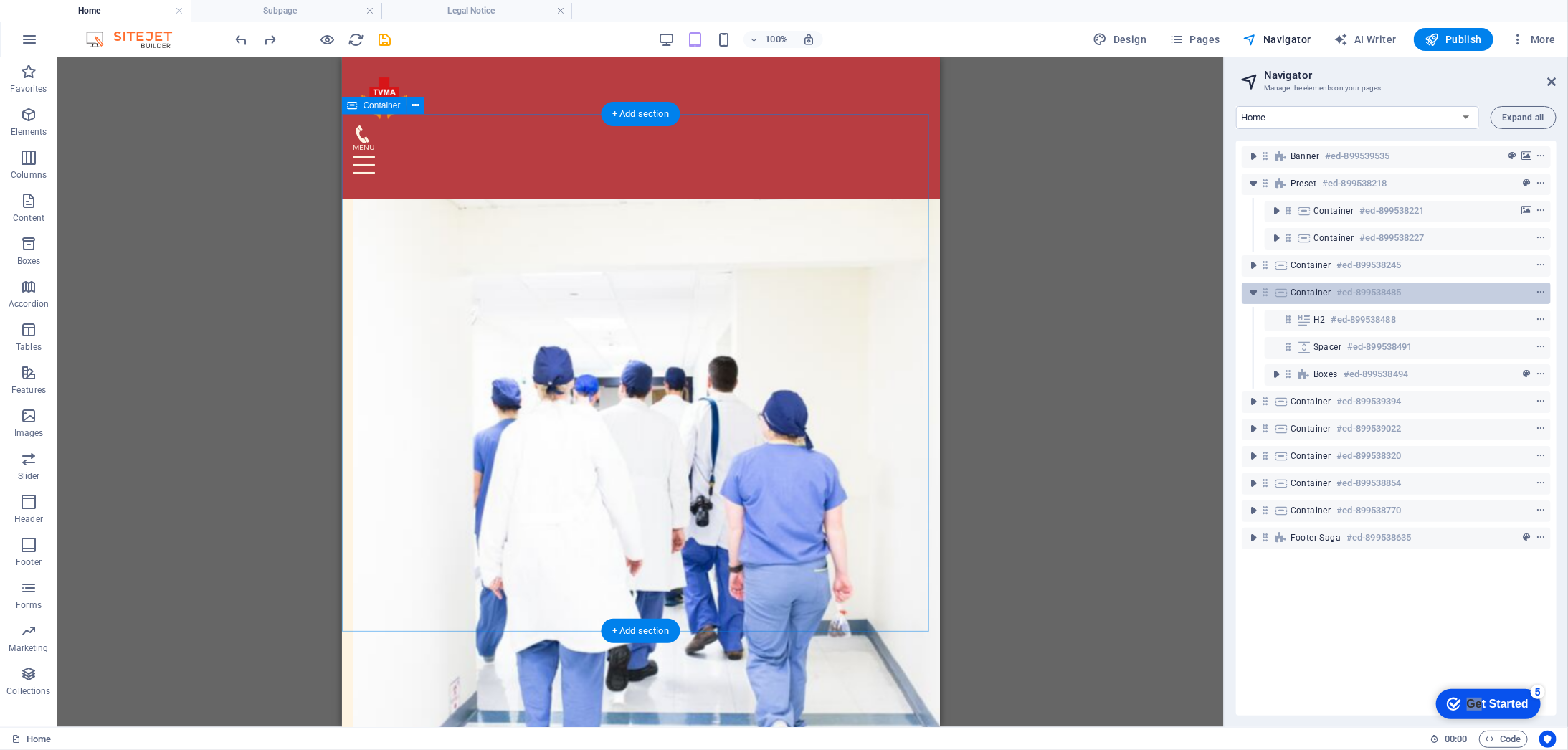
click at [1277, 294] on icon at bounding box center [1281, 293] width 16 height 12
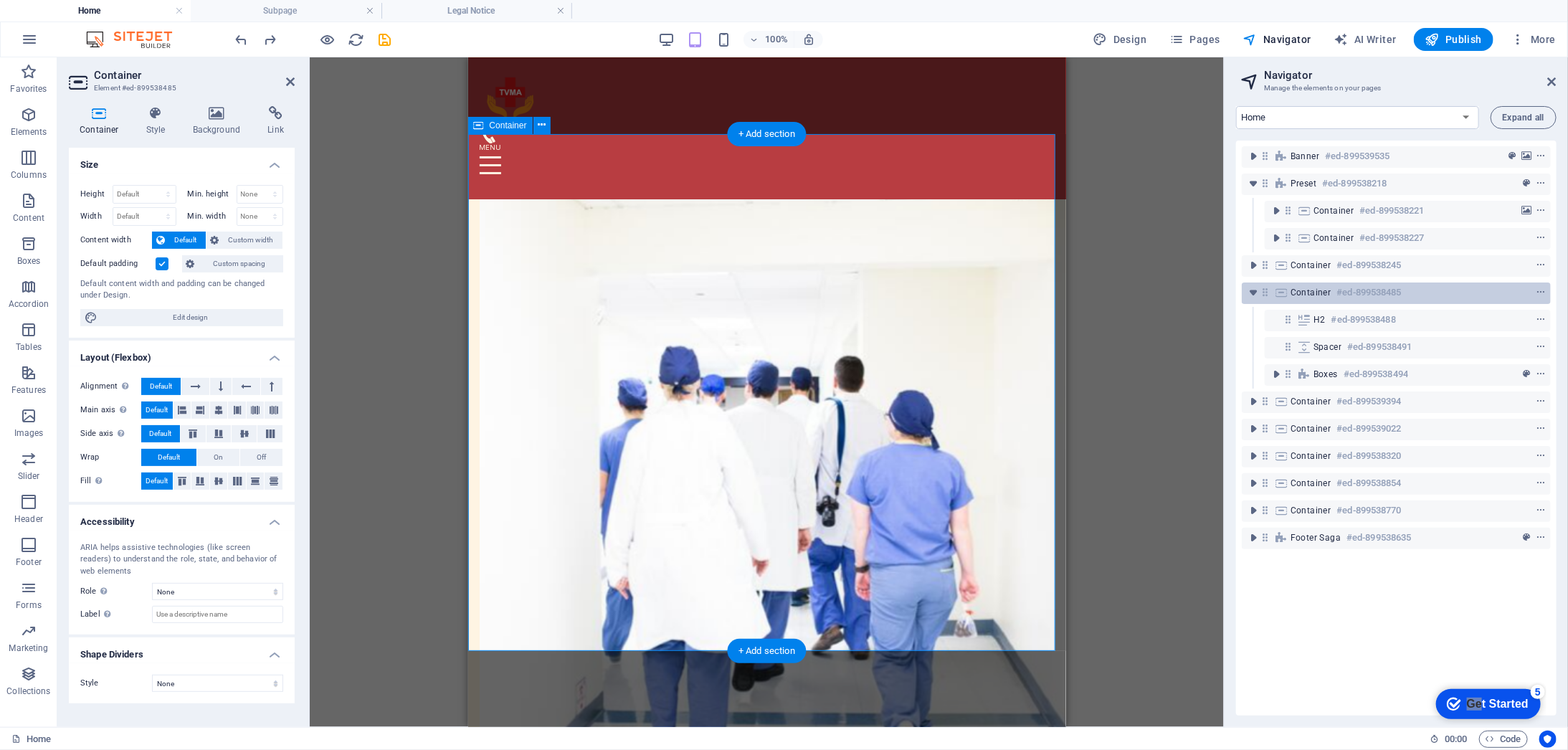
scroll to position [848, 0]
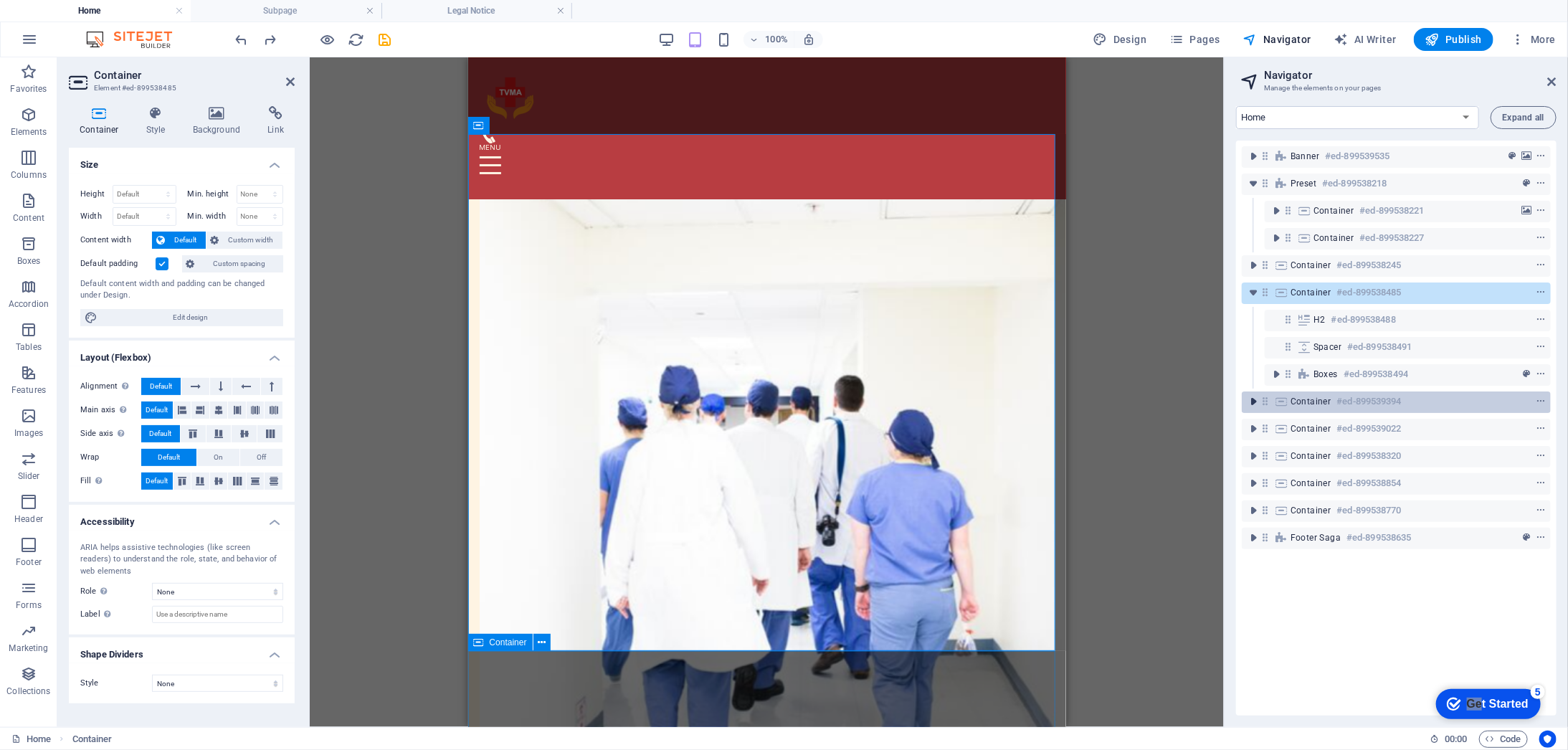
click at [1247, 405] on icon "toggle-expand" at bounding box center [1253, 401] width 15 height 15
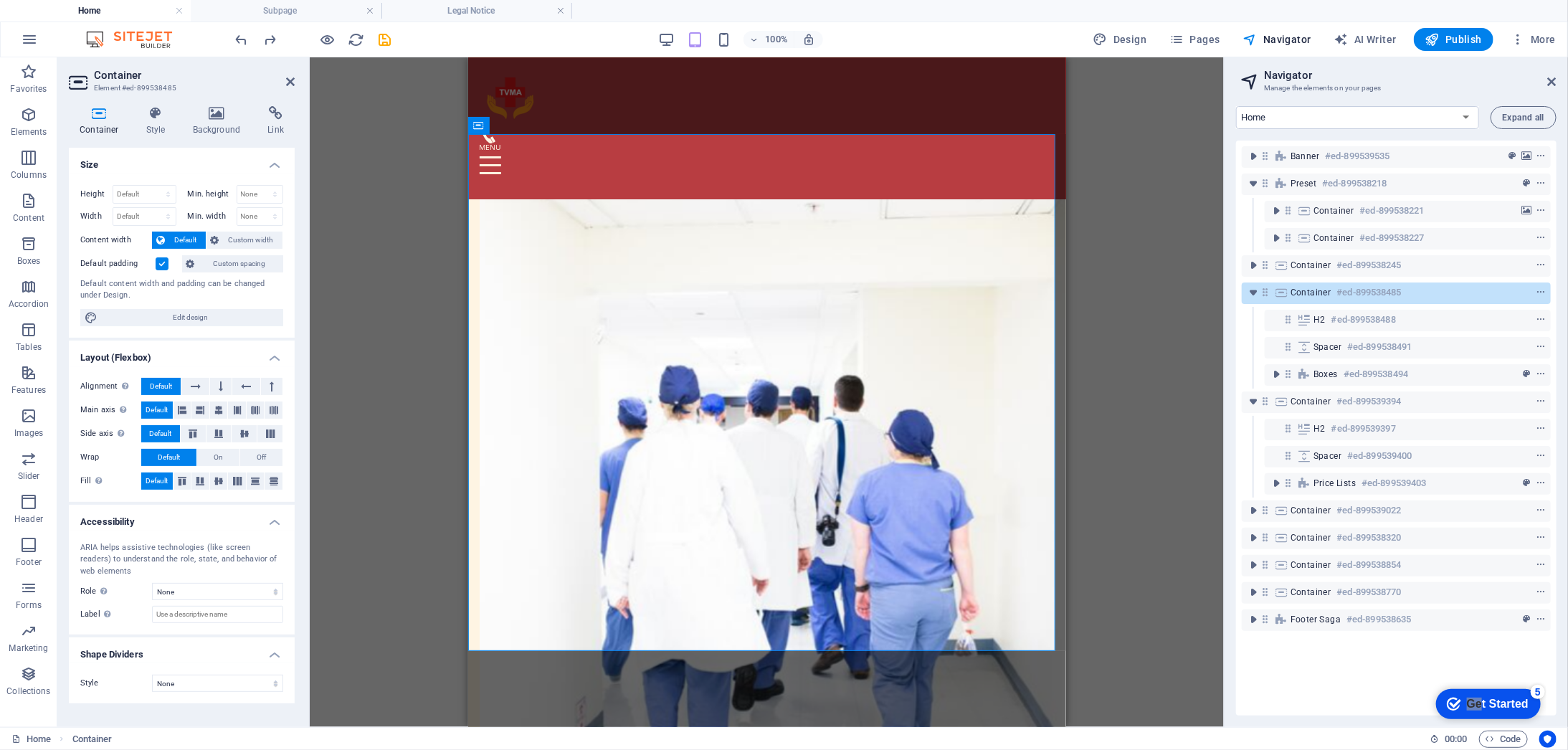
click at [1137, 305] on div "Drag here to replace the existing content. Press “Ctrl” if you want to create a…" at bounding box center [767, 391] width 914 height 670
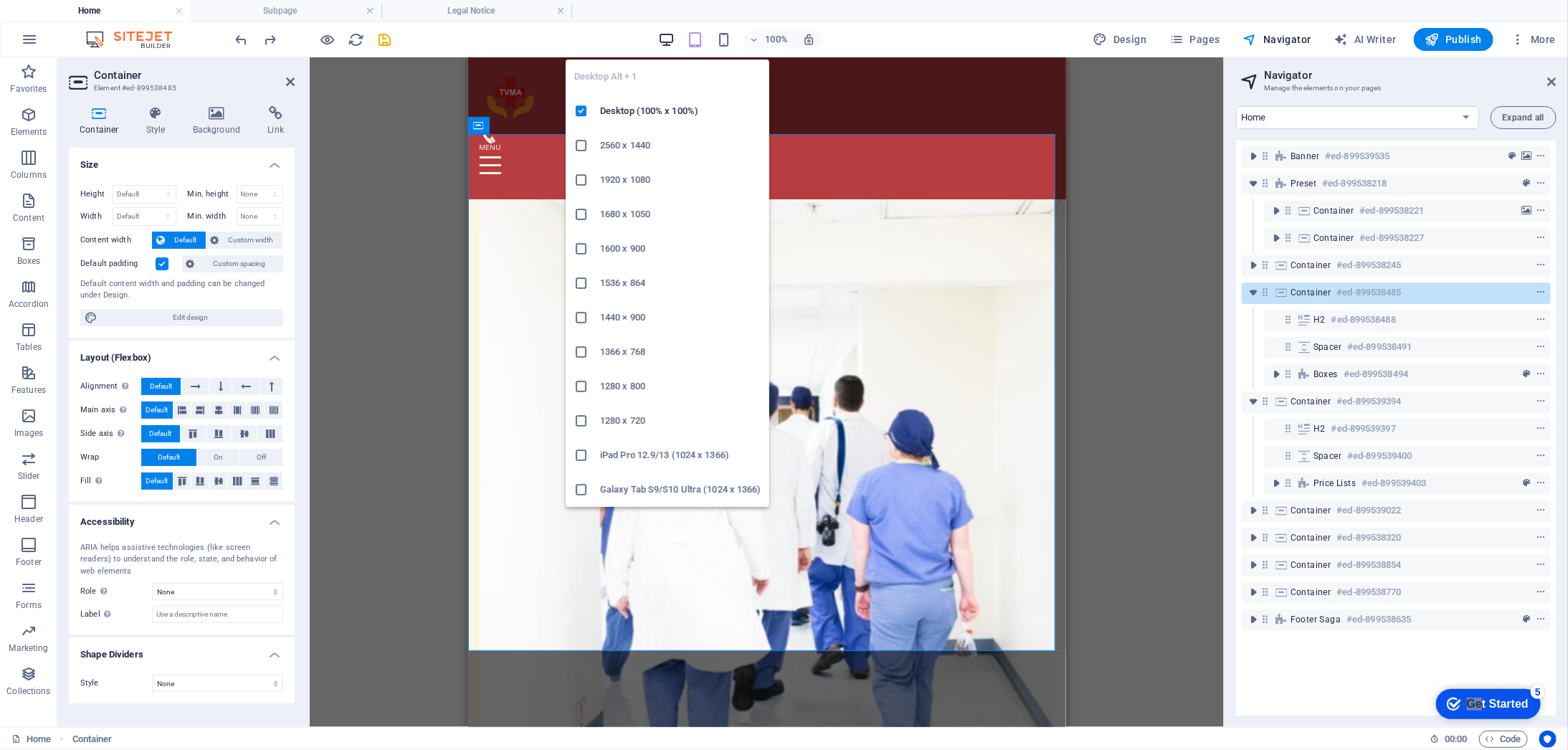
click at [671, 35] on icon "button" at bounding box center [666, 40] width 16 height 16
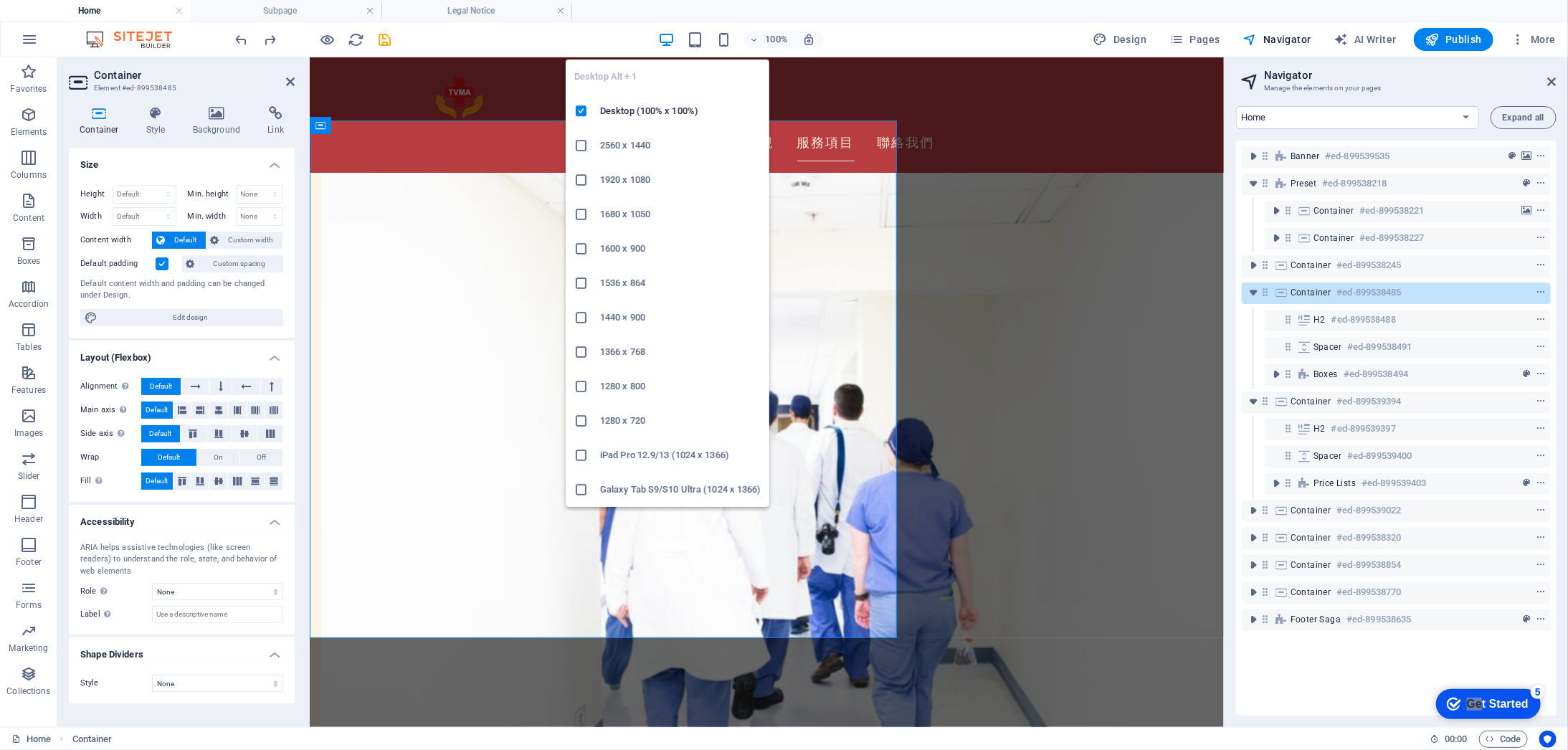
scroll to position [860, 0]
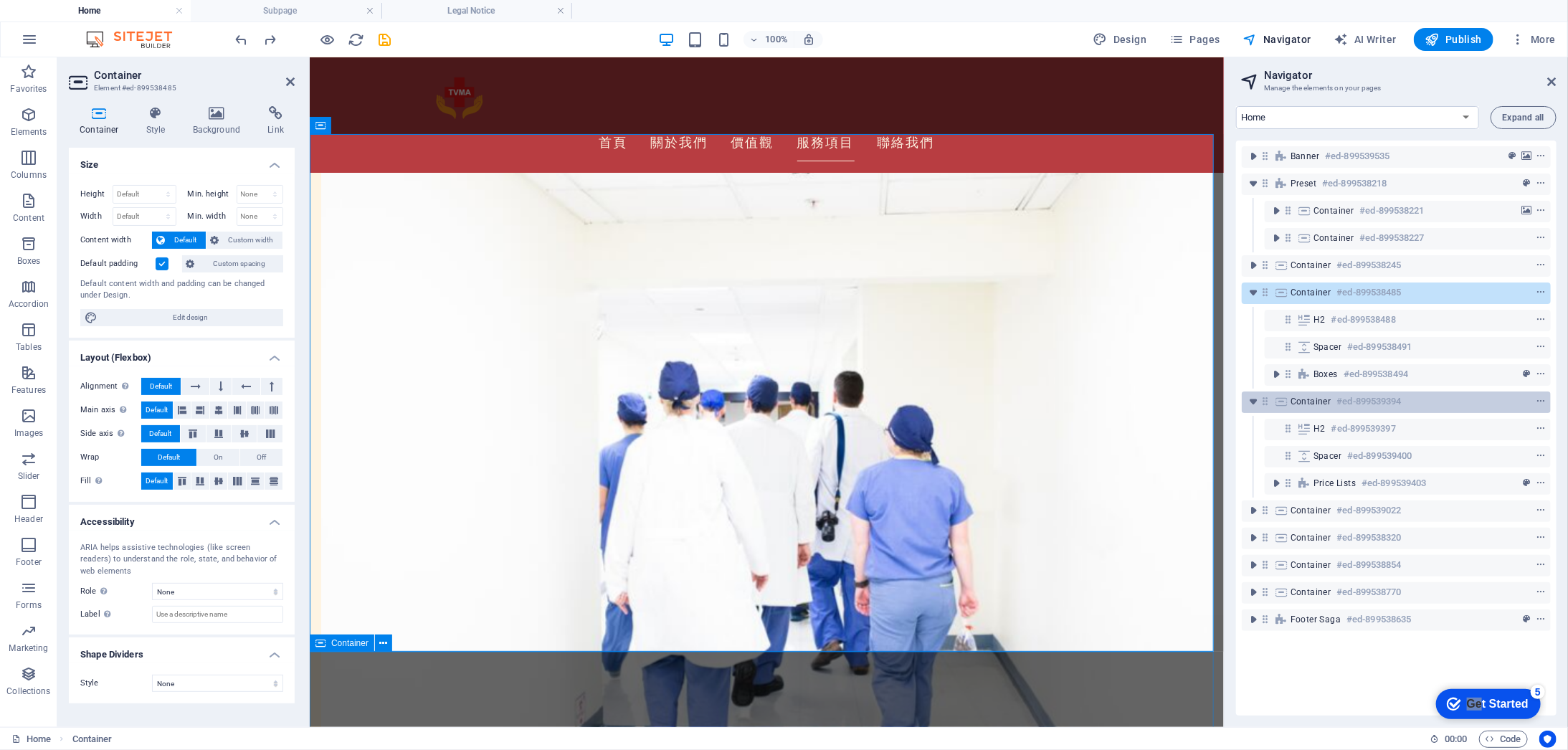
click at [1290, 398] on div "Container #ed-899539394" at bounding box center [1396, 402] width 309 height 21
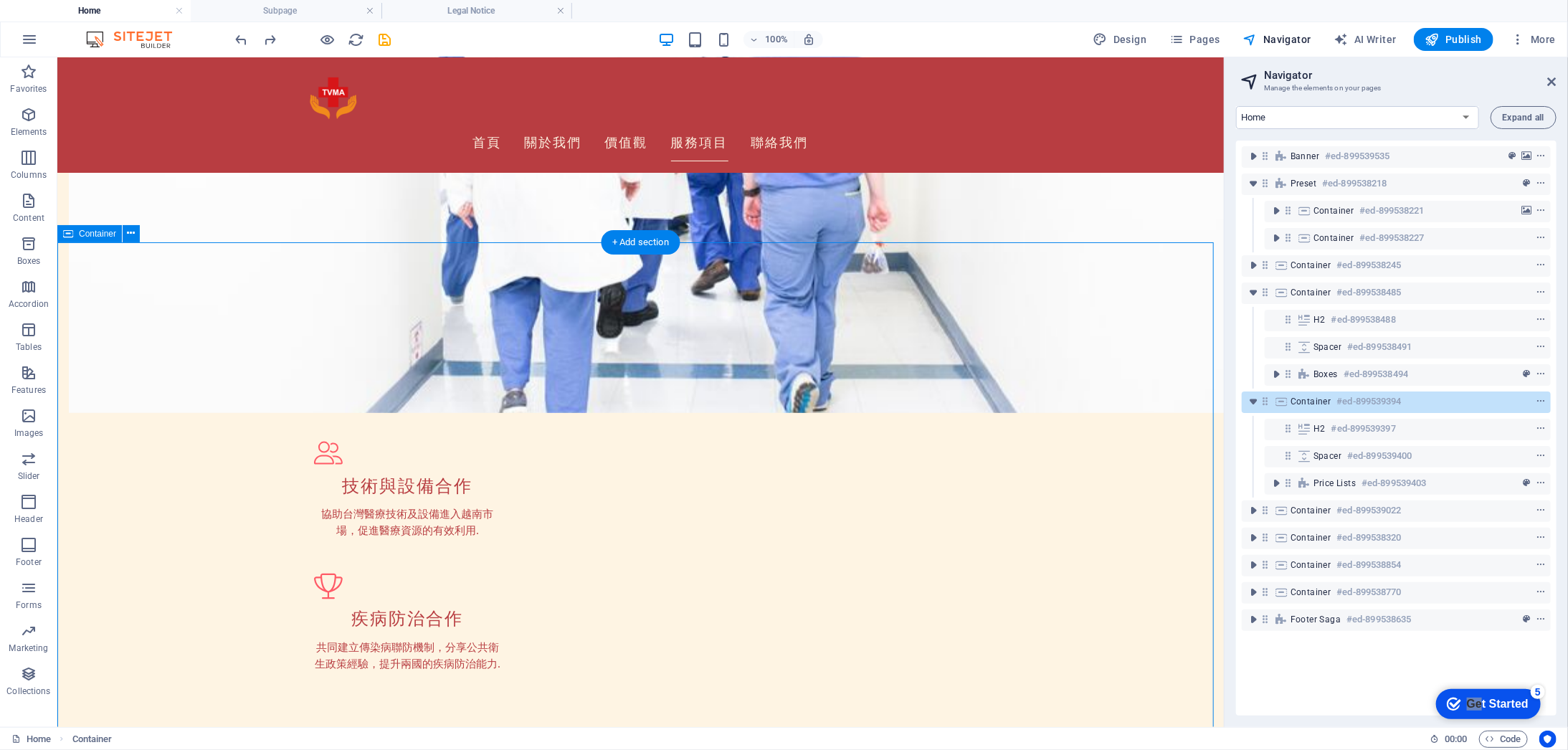
scroll to position [1391, 0]
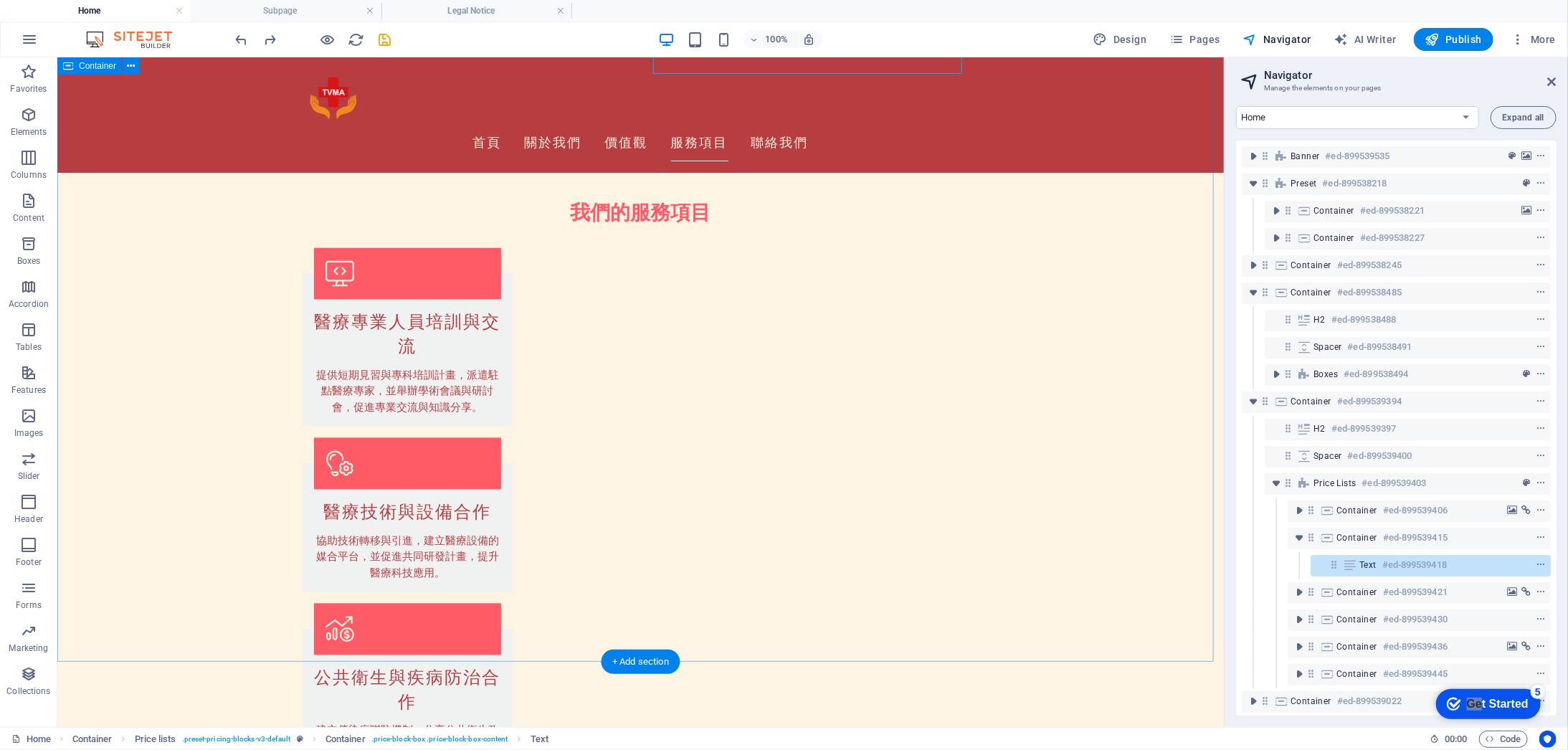
scroll to position [2108, 0]
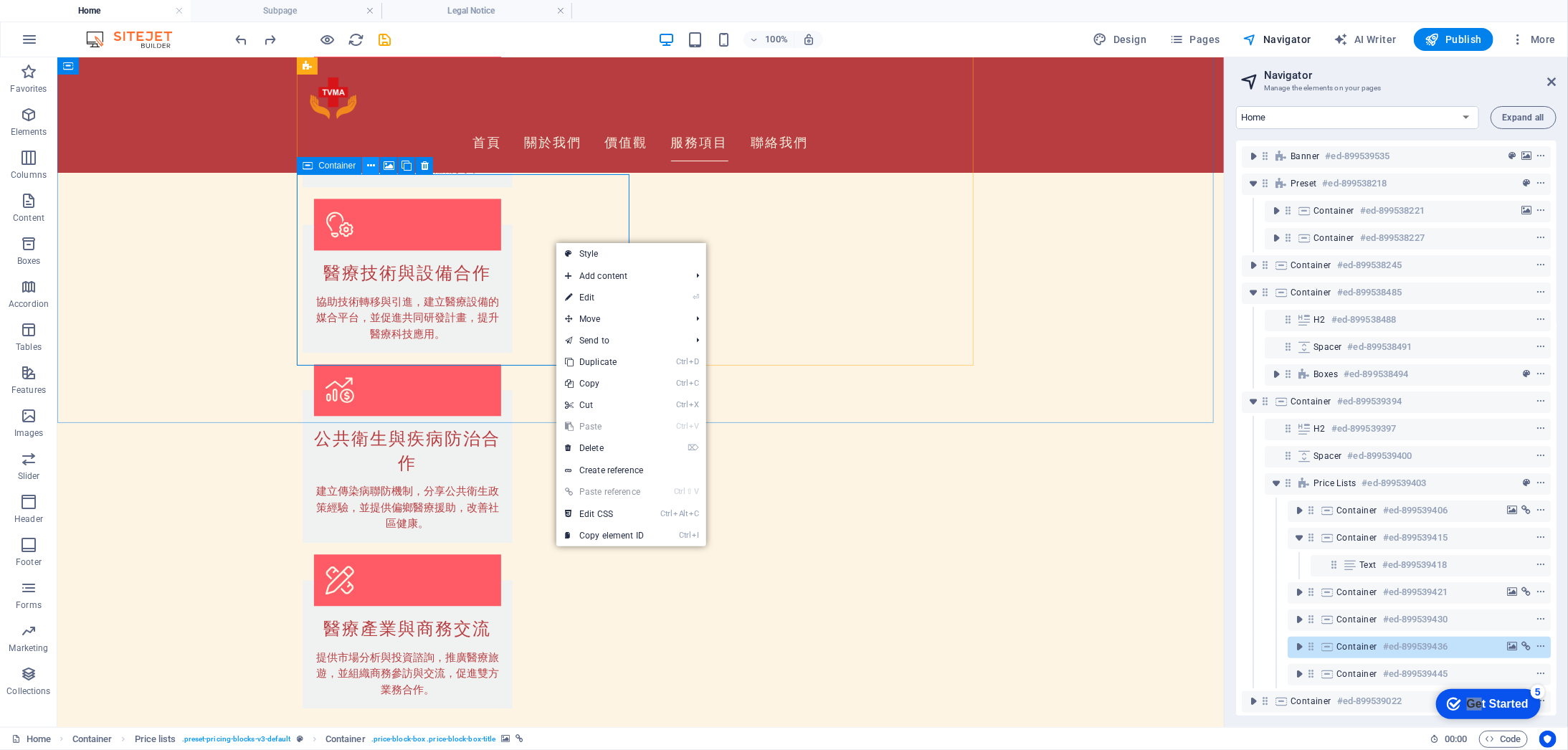
click at [371, 167] on icon at bounding box center [371, 166] width 8 height 16
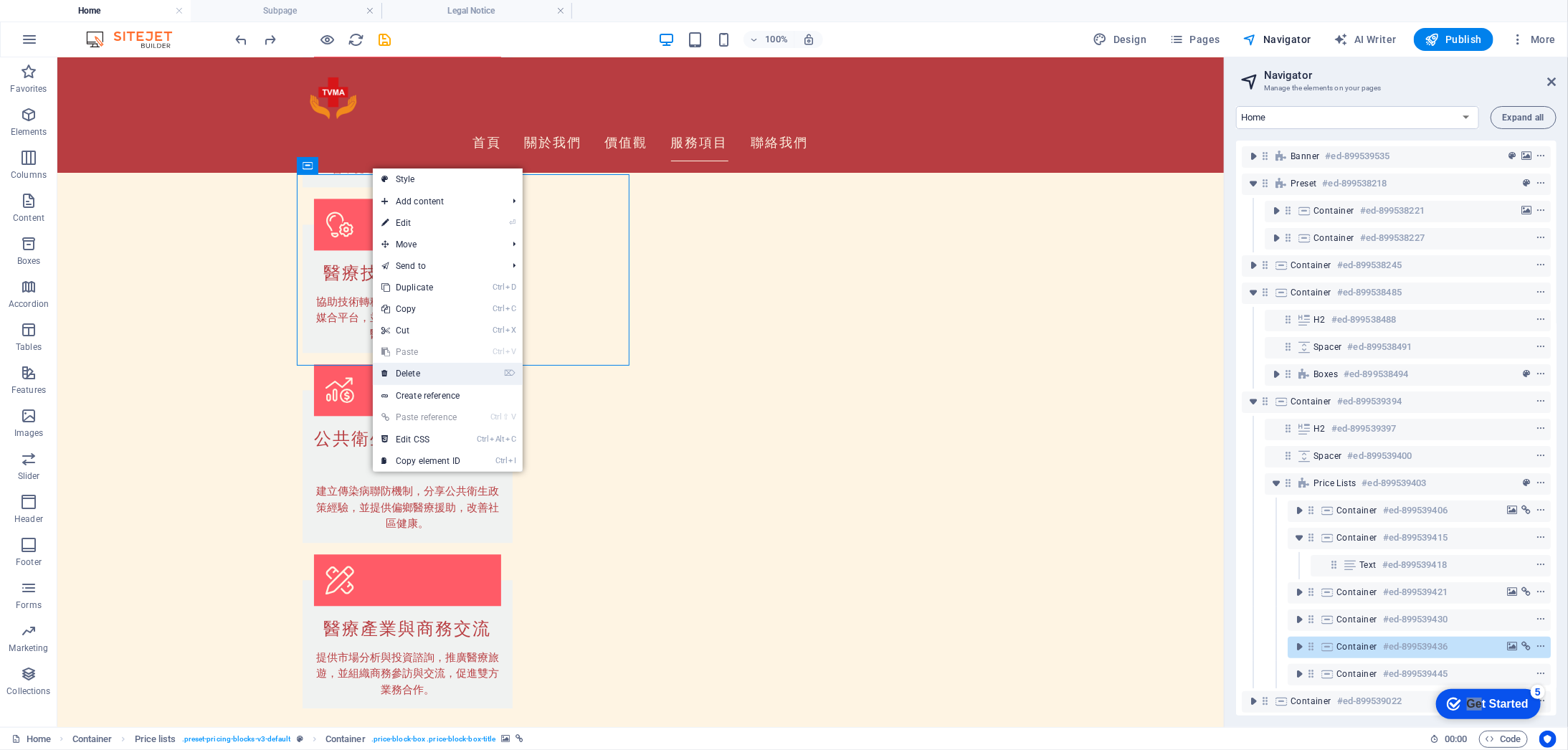
click at [449, 376] on link "⌦ Delete" at bounding box center [421, 373] width 96 height 21
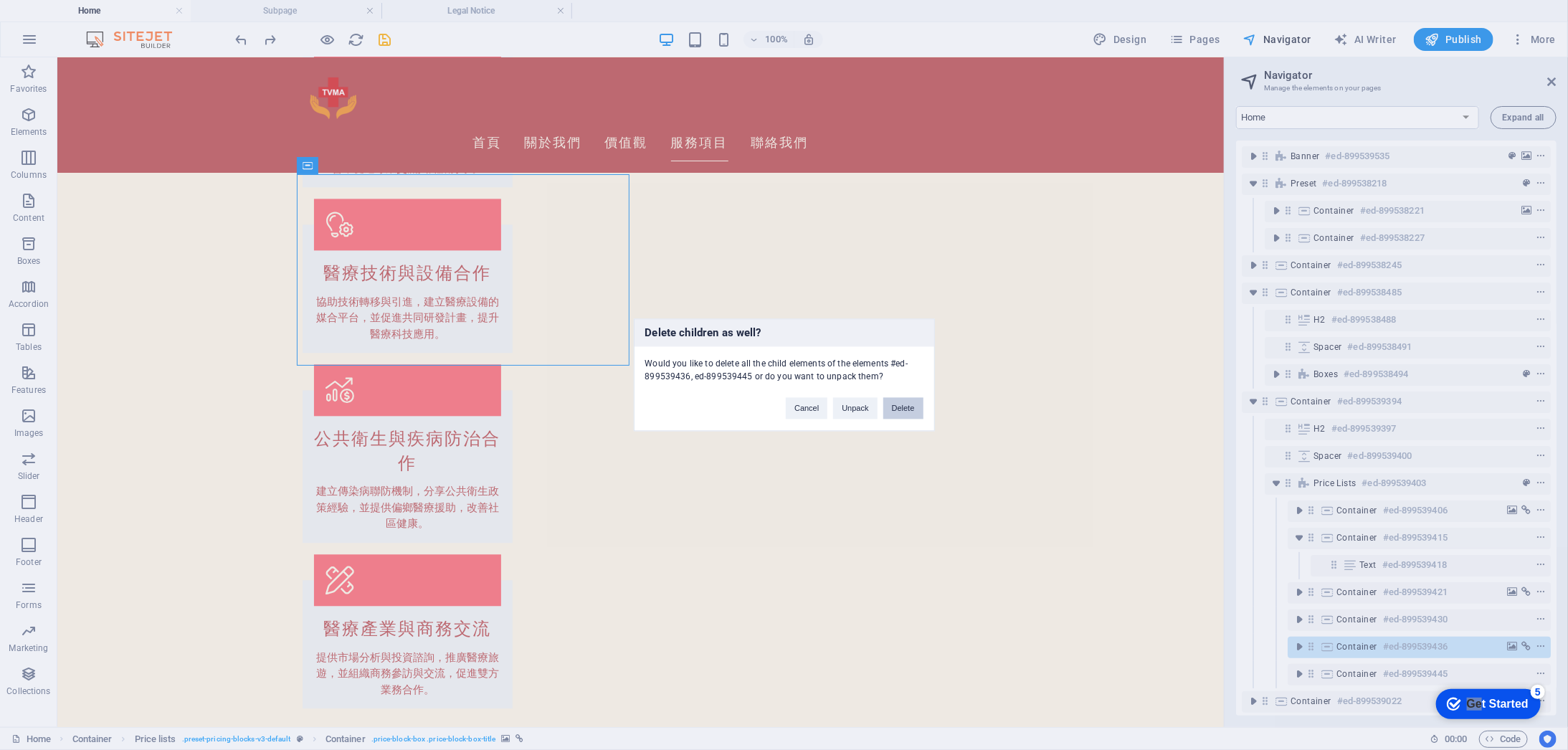
click at [909, 412] on button "Delete" at bounding box center [902, 409] width 40 height 21
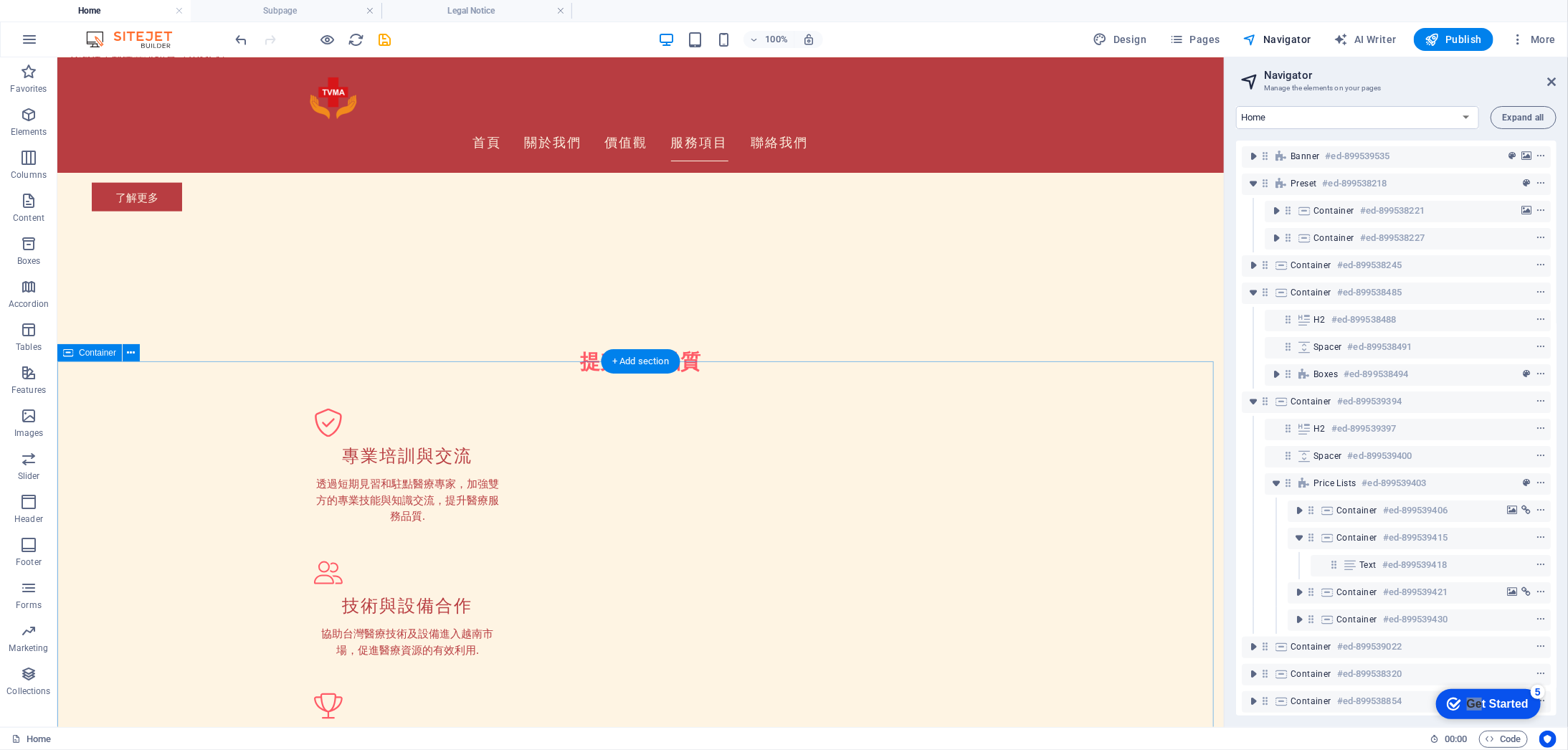
scroll to position [1749, 0]
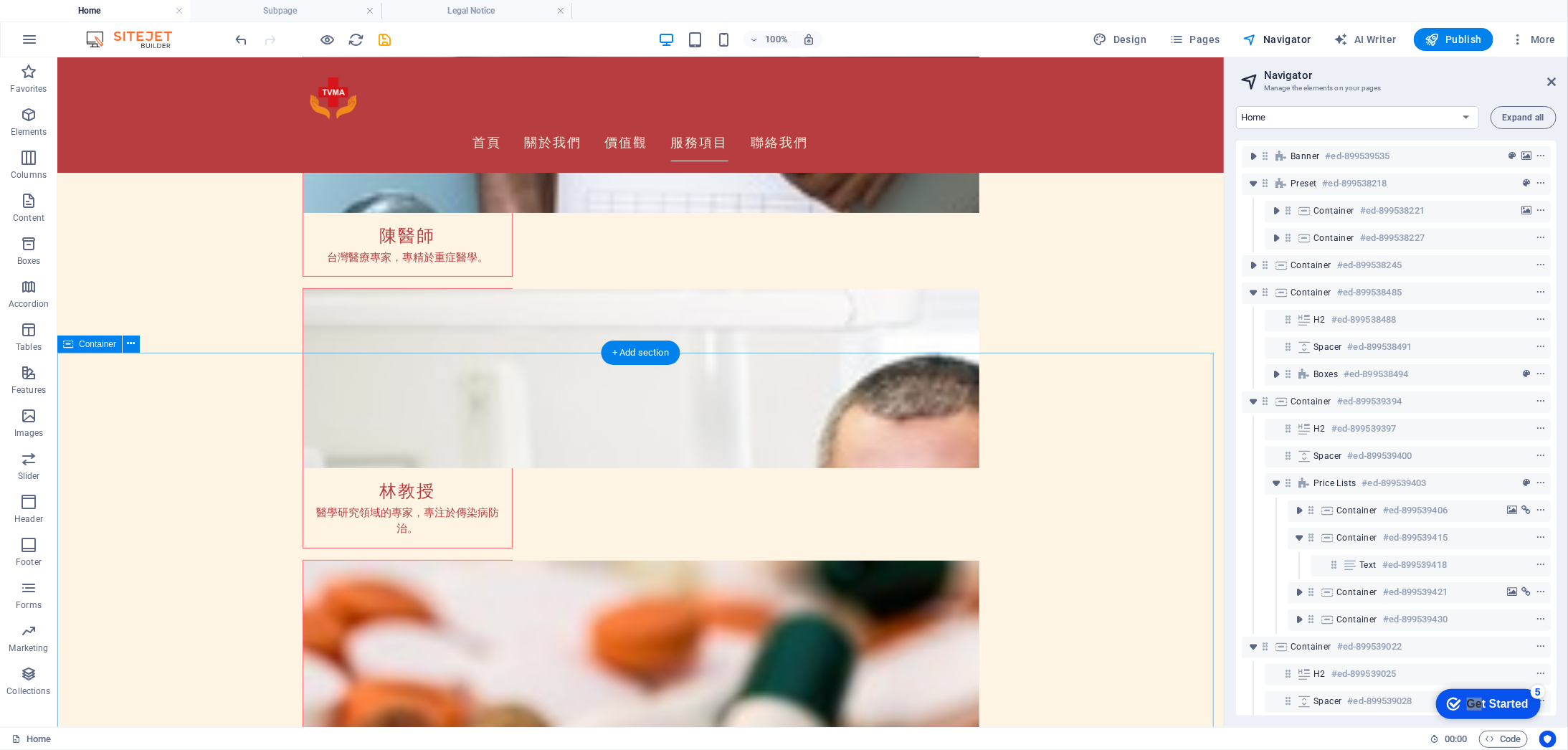
scroll to position [3899, 0]
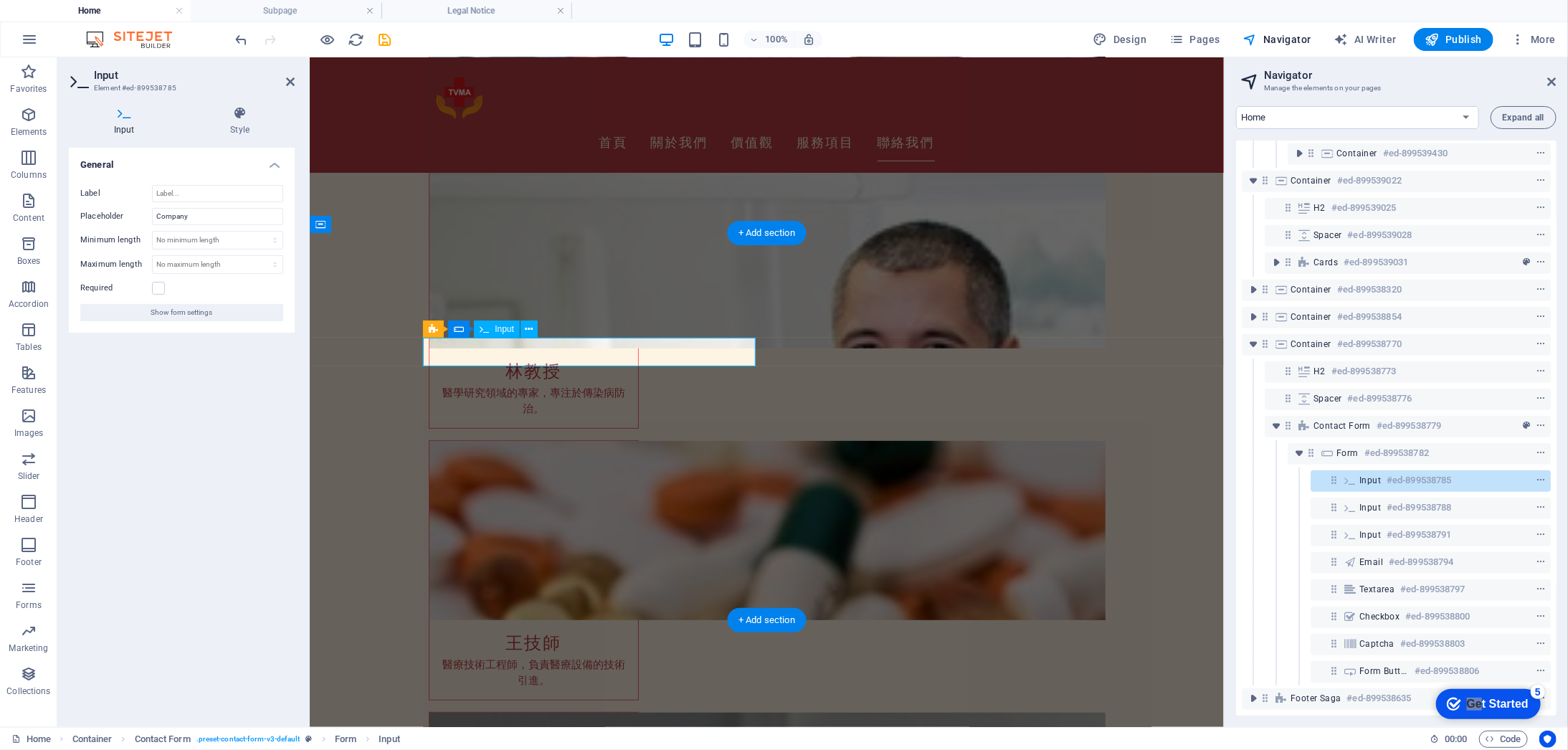
type input "公"
type input "單"
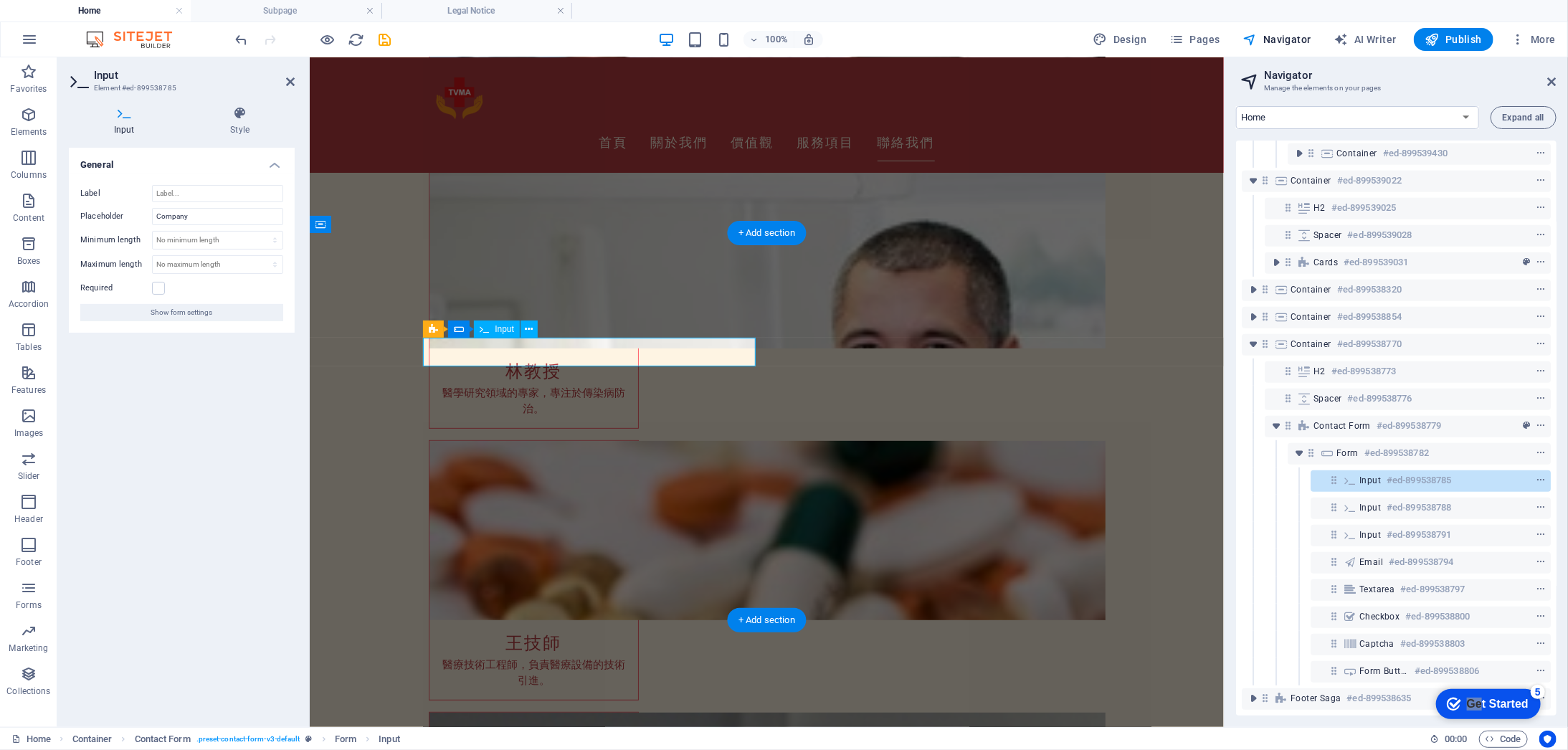
type input "職"
type input "但"
type input "d"
type input "工作單位"
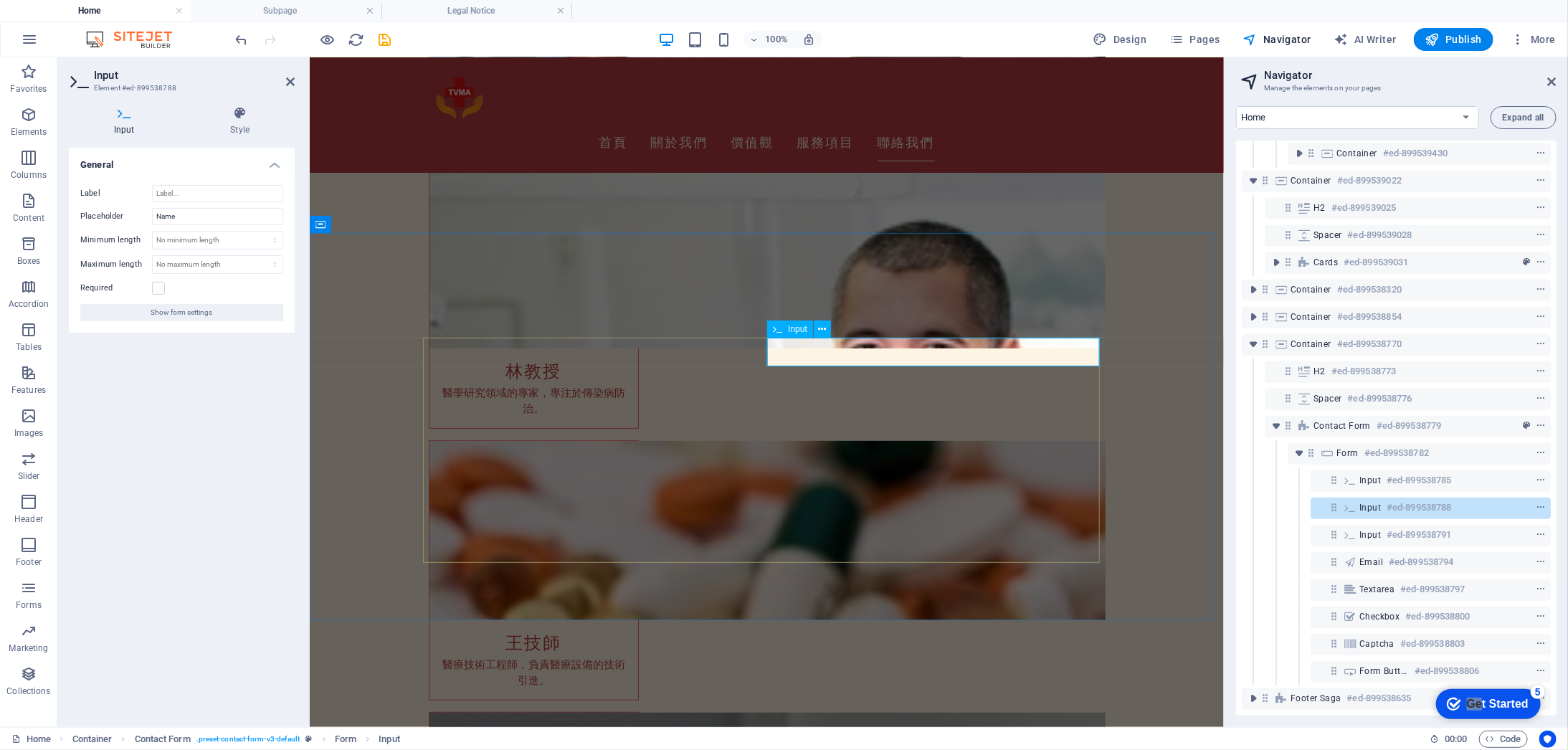
type input "姓名"
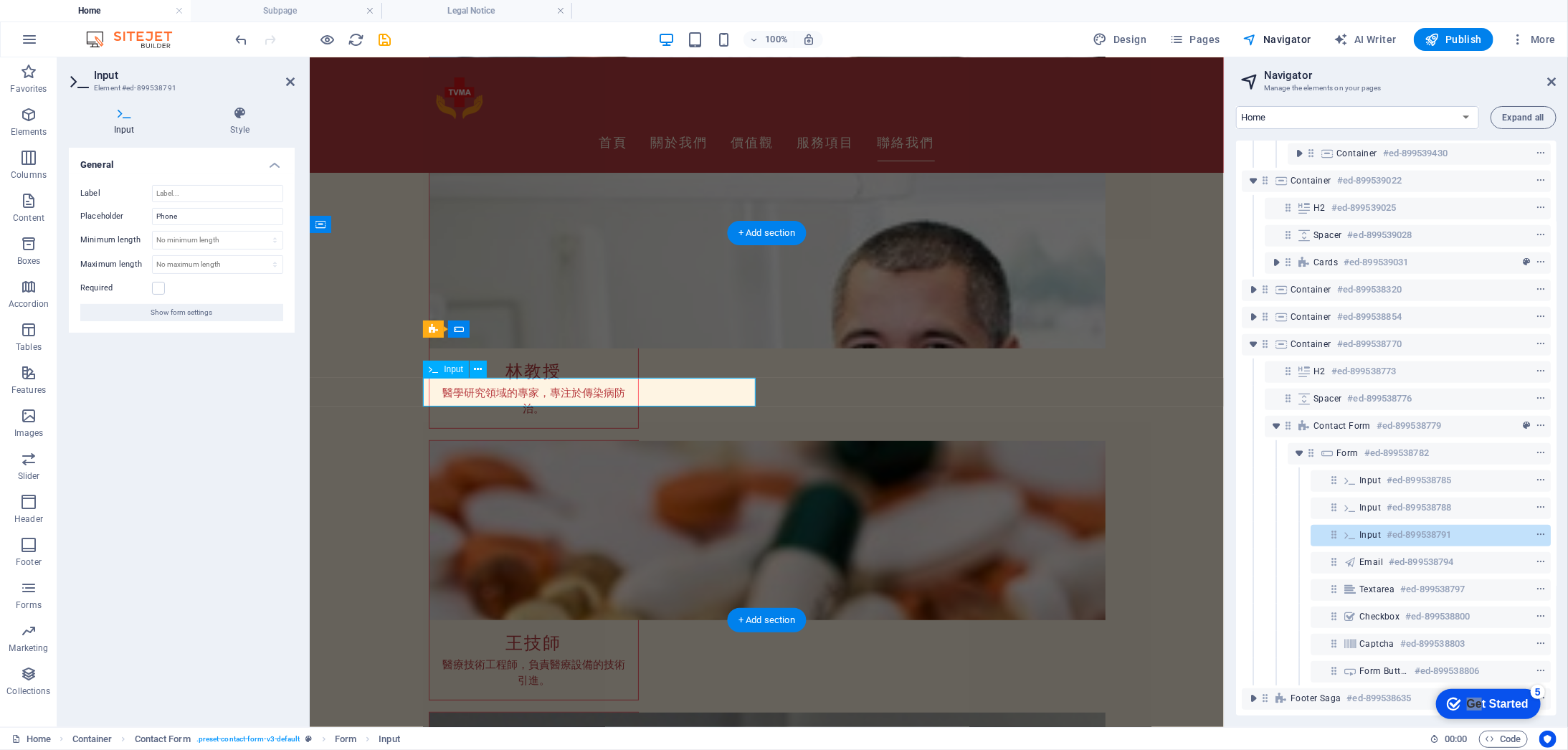
type input "電話號碼"
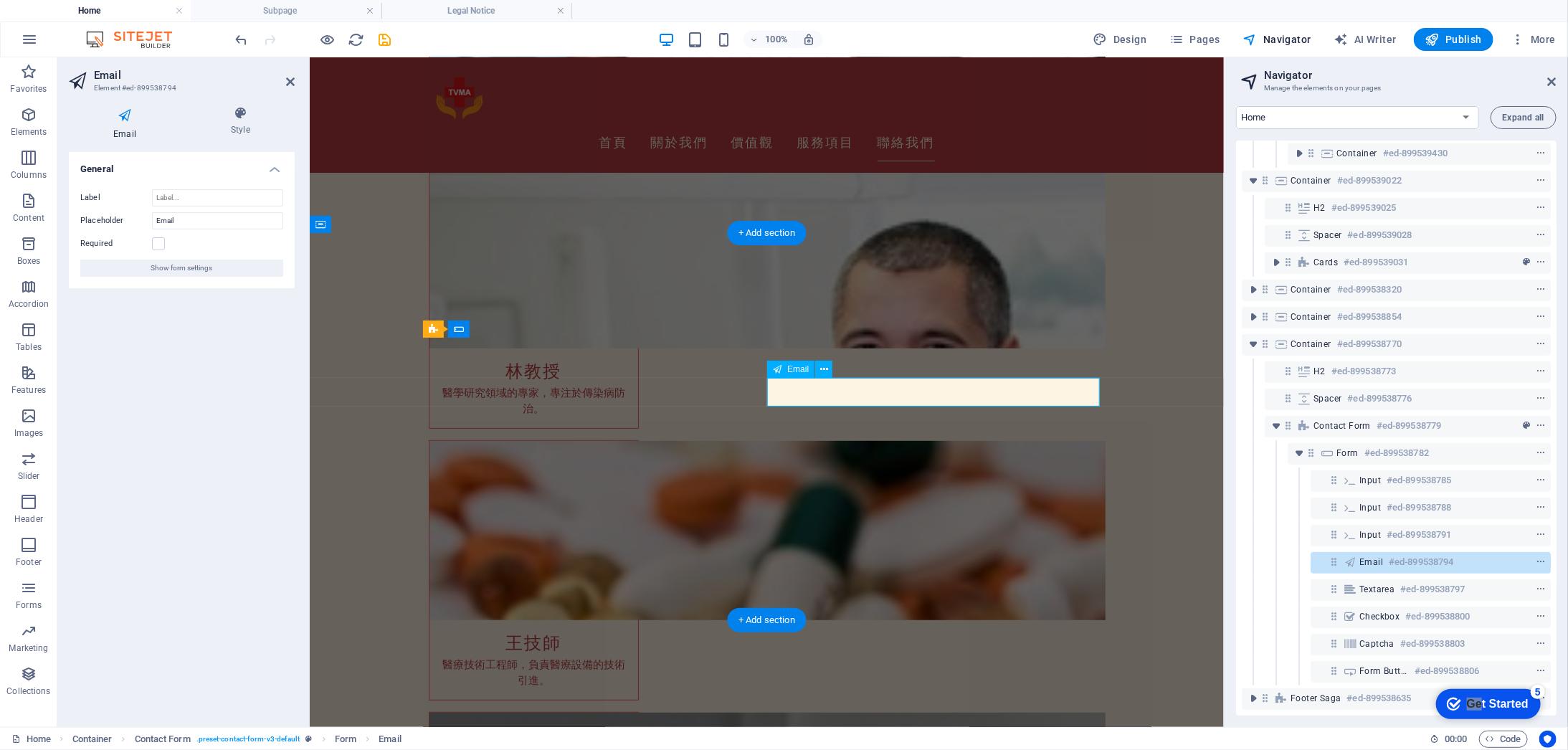
type input "z"
type input "電子郵件"
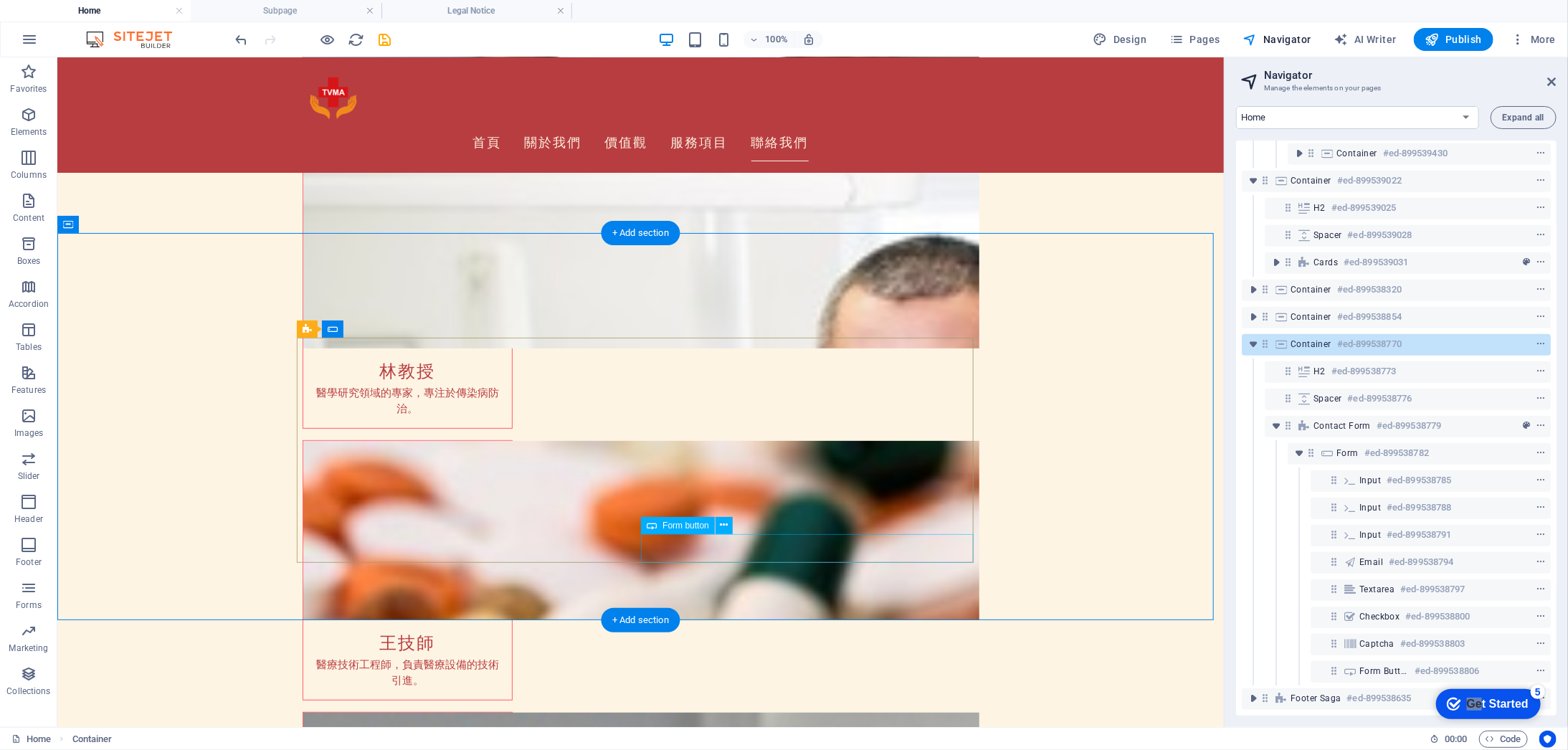
type textarea "留言"
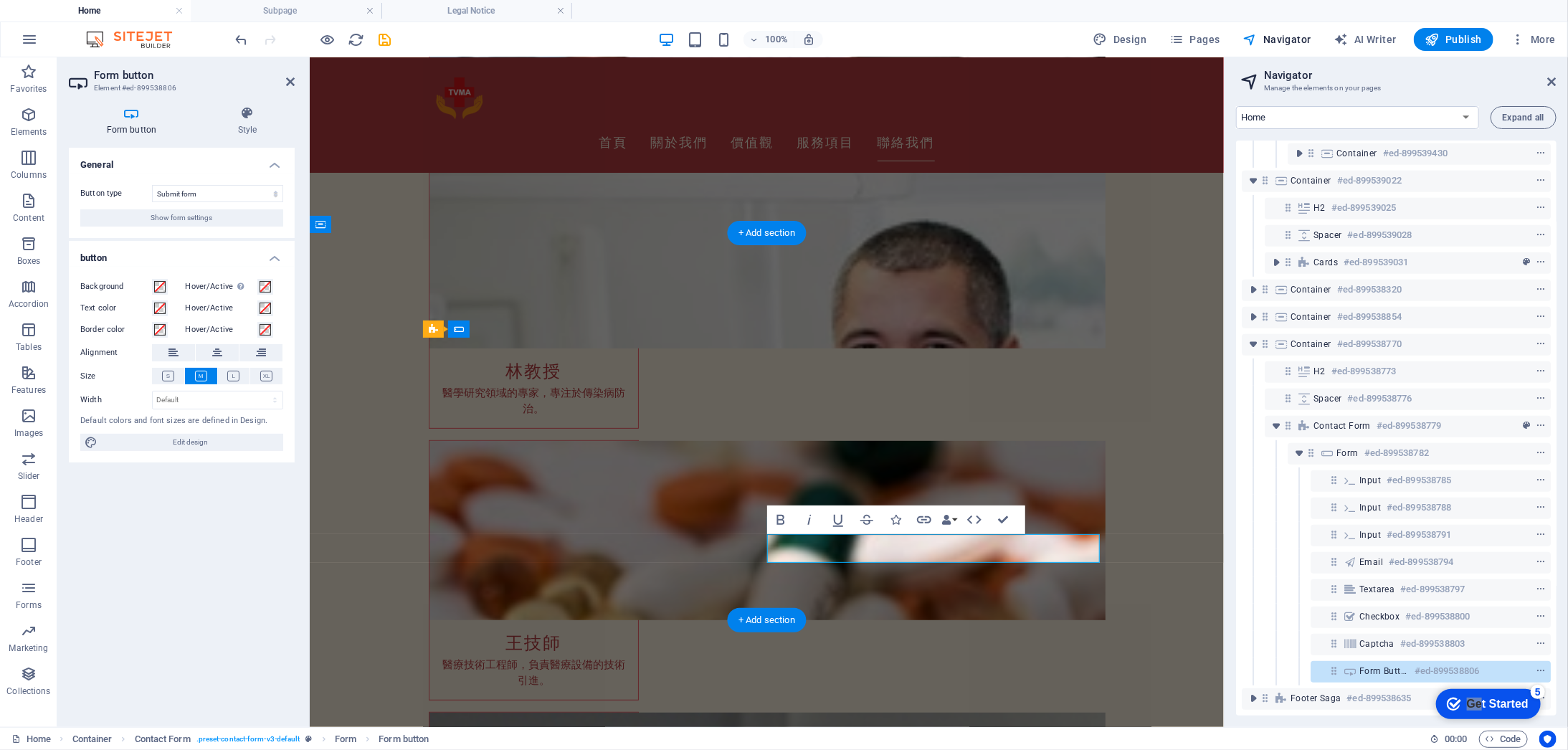
type button "Submit"
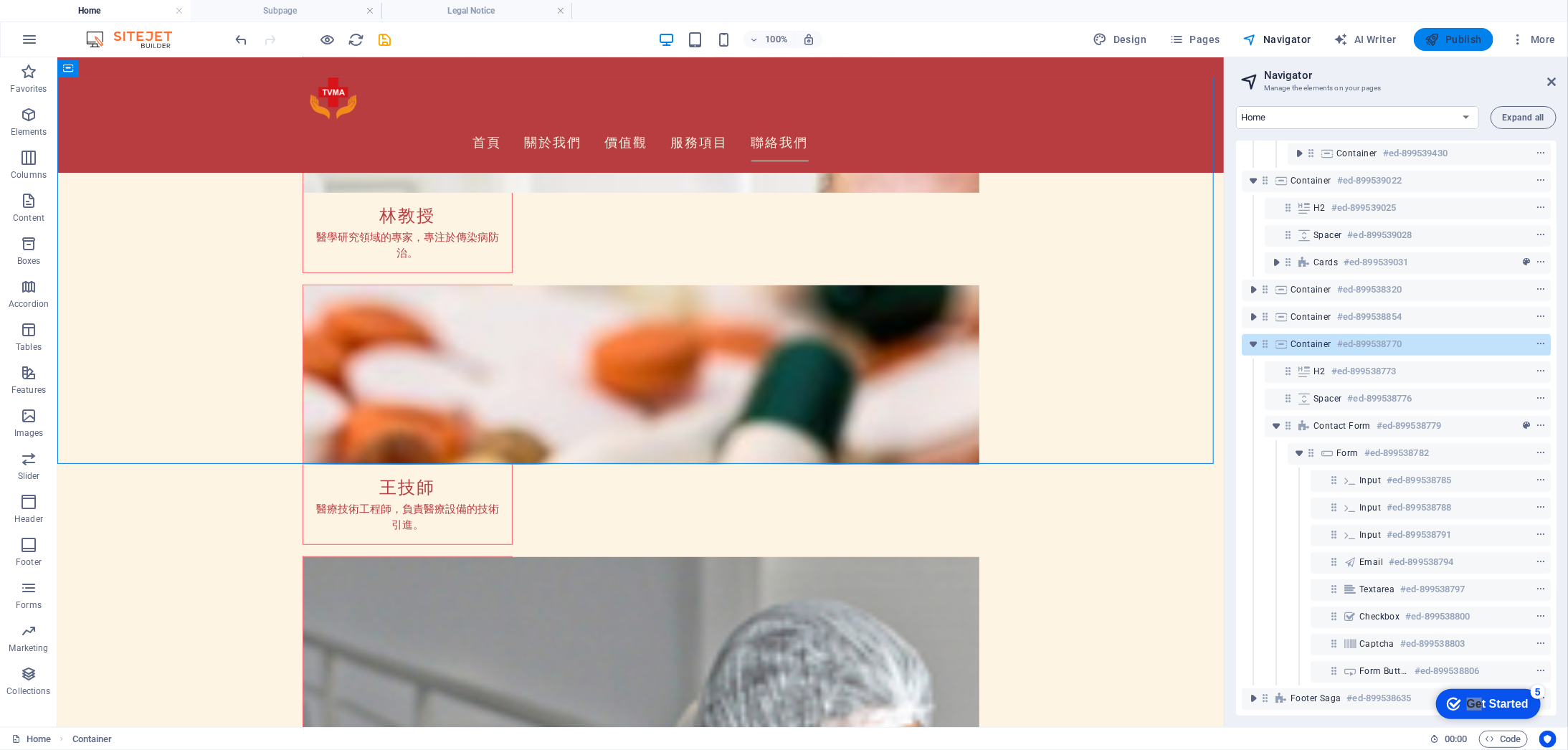
click at [1452, 38] on span "Publish" at bounding box center [1453, 39] width 56 height 15
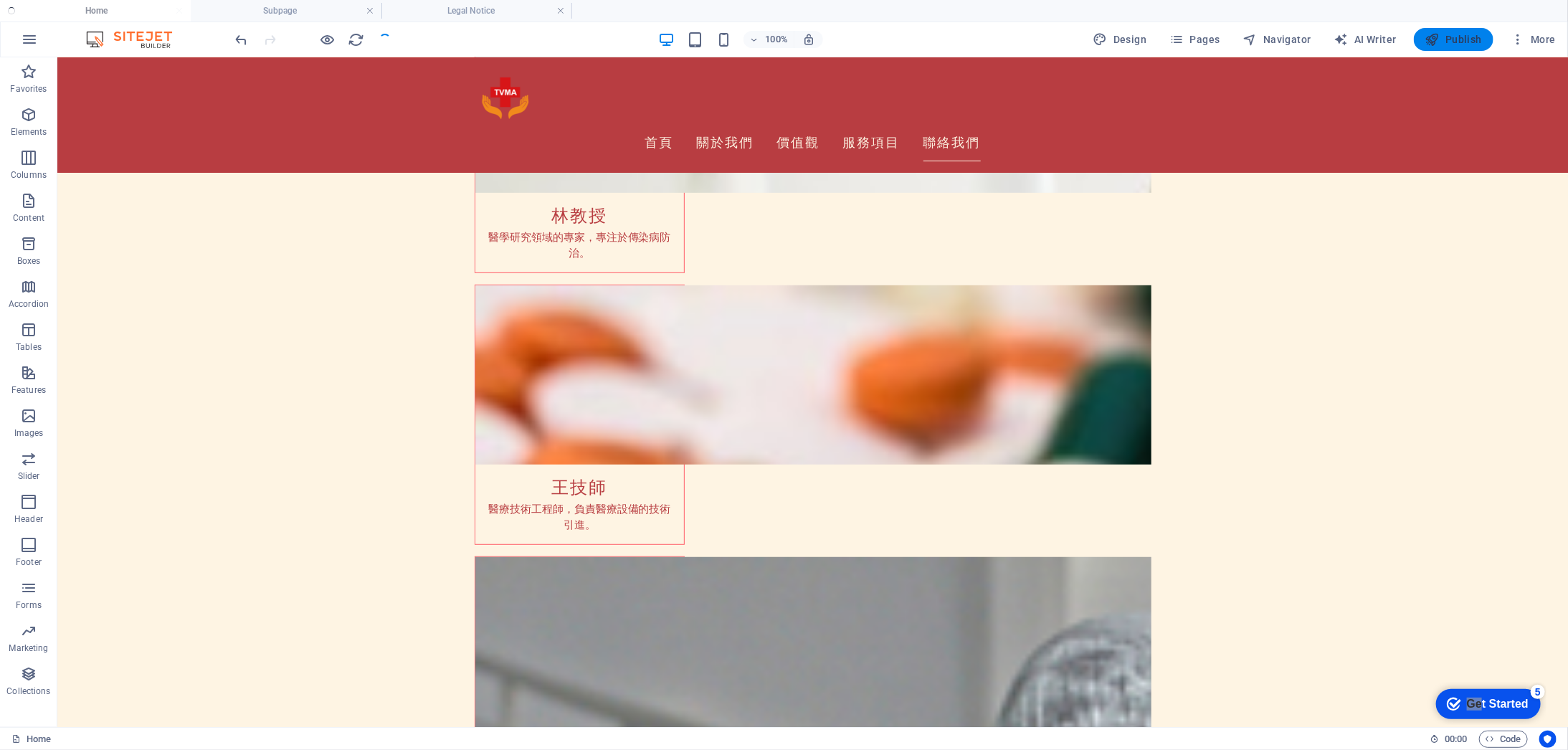
click at [1452, 38] on span "Publish" at bounding box center [1453, 39] width 56 height 15
click at [1486, 707] on div "Get Started" at bounding box center [1497, 703] width 62 height 13
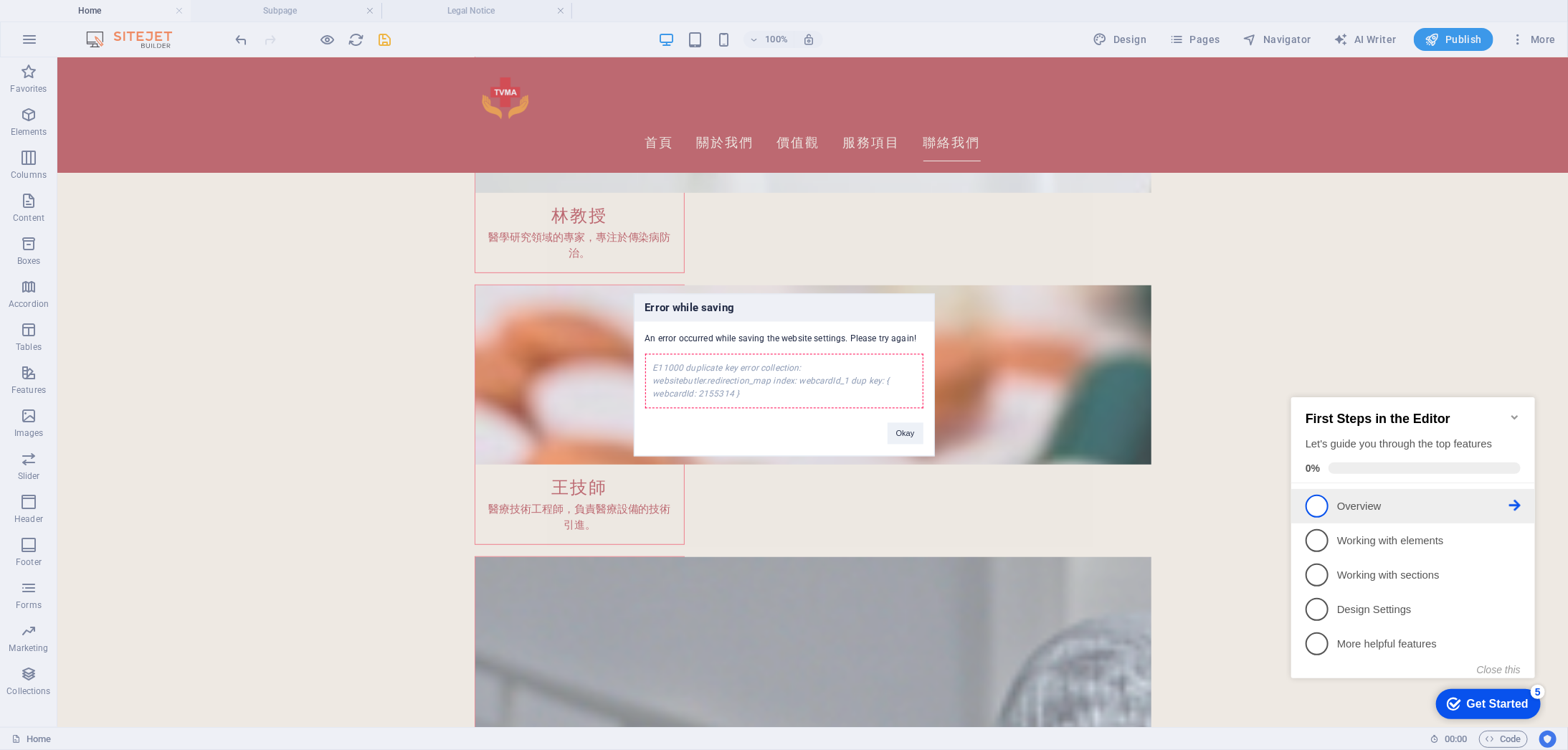
click at [1353, 511] on p "Overview - incomplete" at bounding box center [1423, 506] width 172 height 16
